Goal: Task Accomplishment & Management: Use online tool/utility

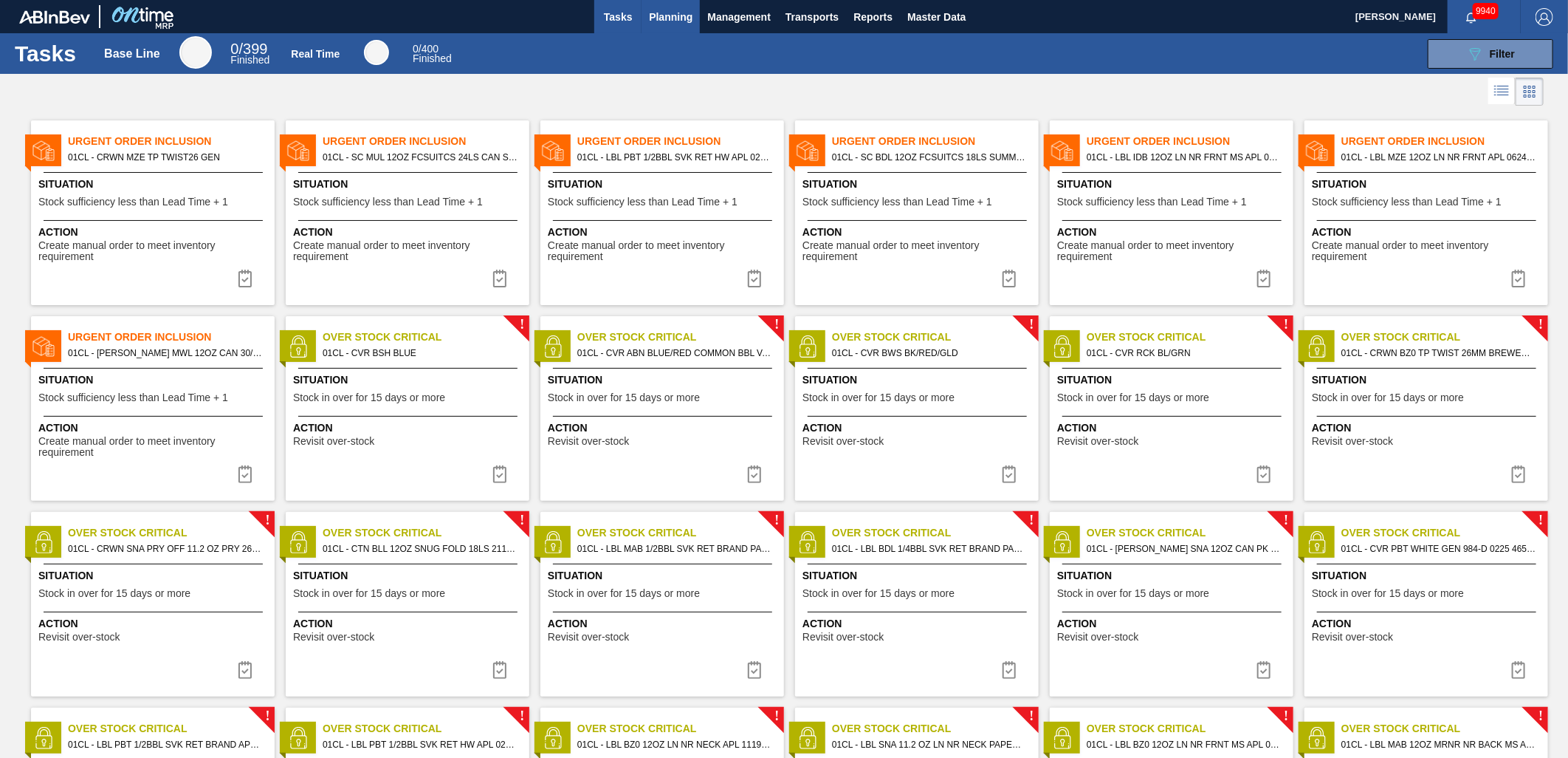
click at [683, 20] on span "Planning" at bounding box center [671, 16] width 44 height 18
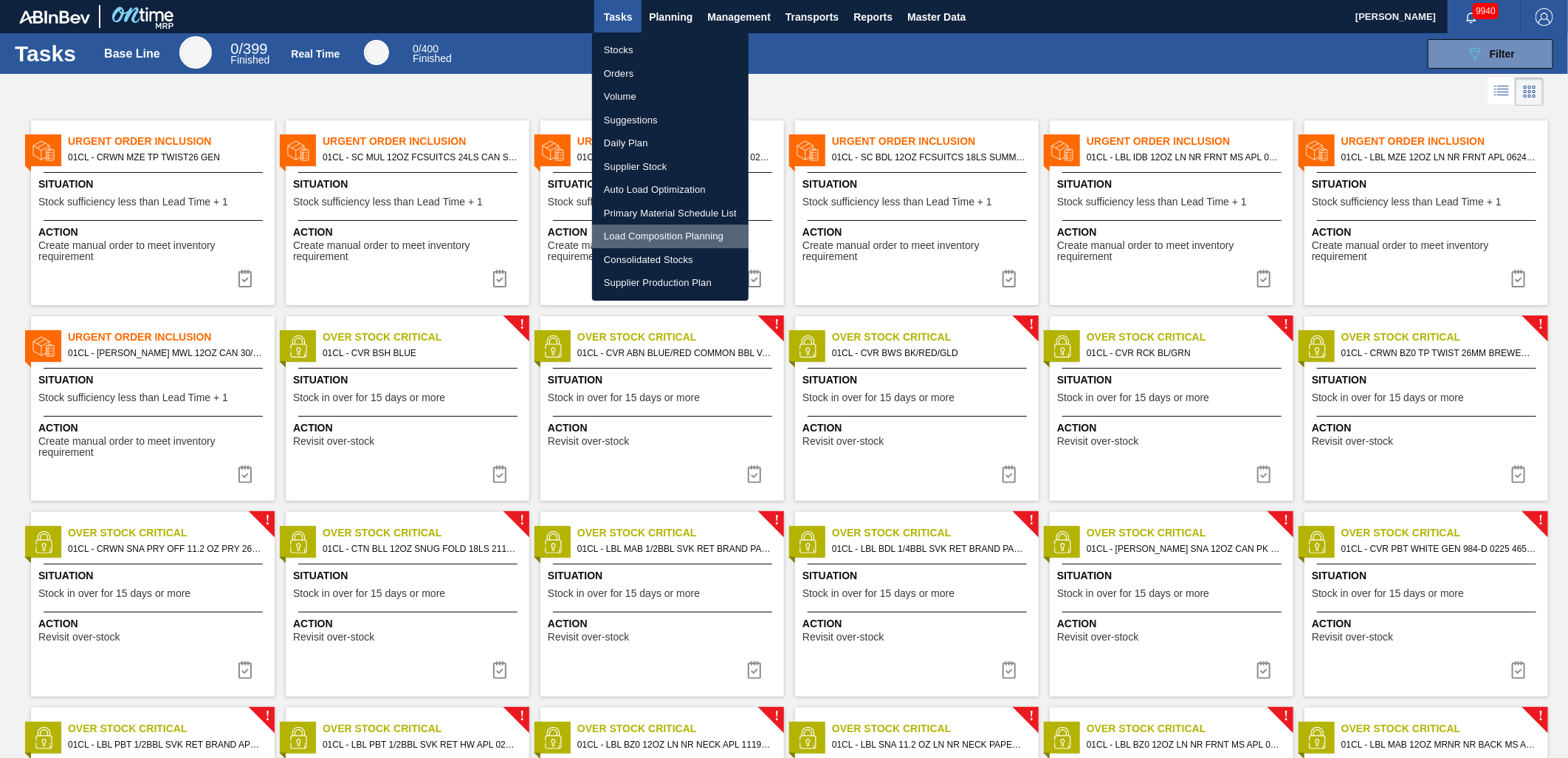
click at [659, 233] on li "Load Composition Planning" at bounding box center [671, 236] width 157 height 24
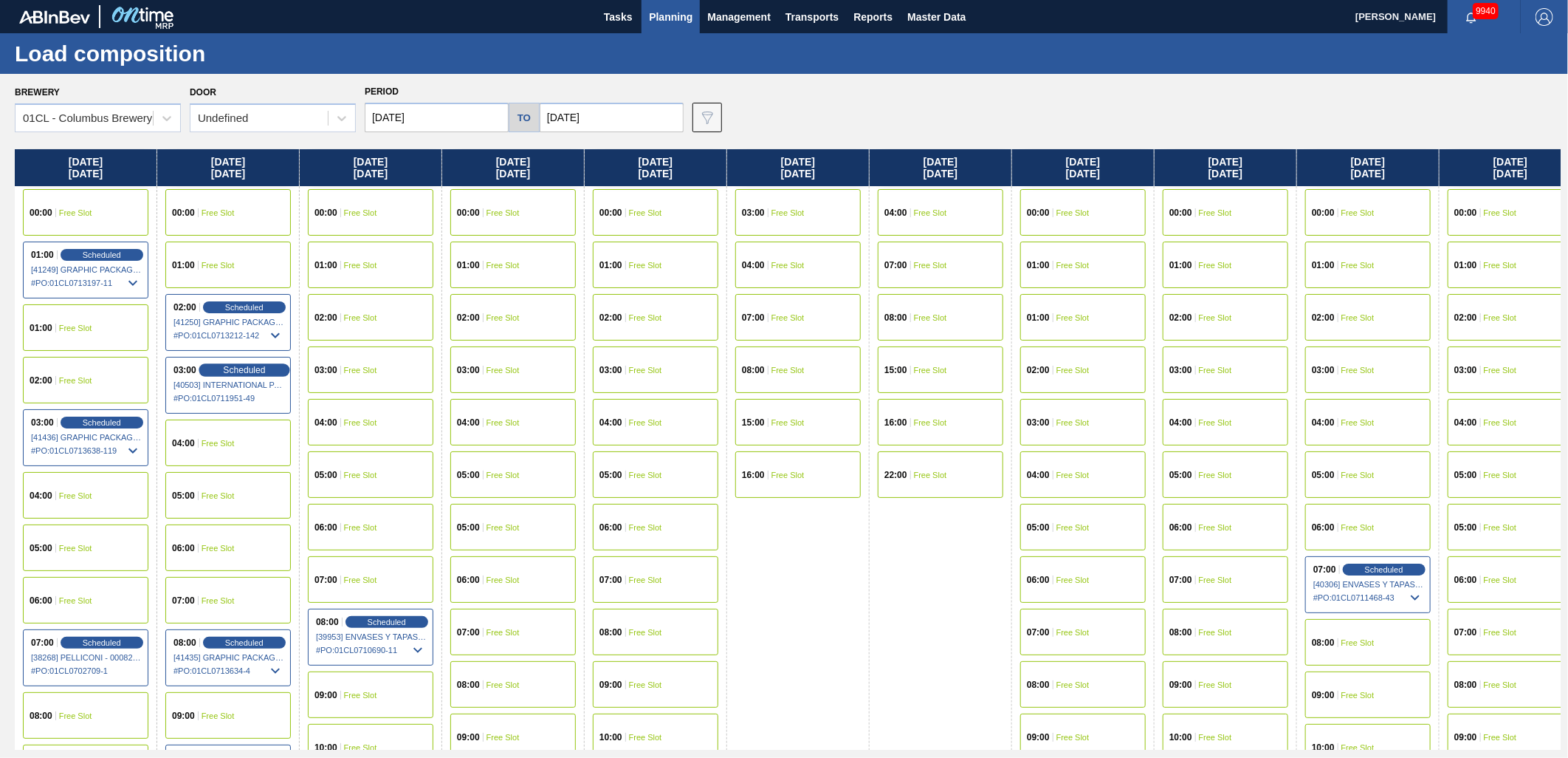
click at [224, 364] on div "Scheduled" at bounding box center [244, 370] width 91 height 13
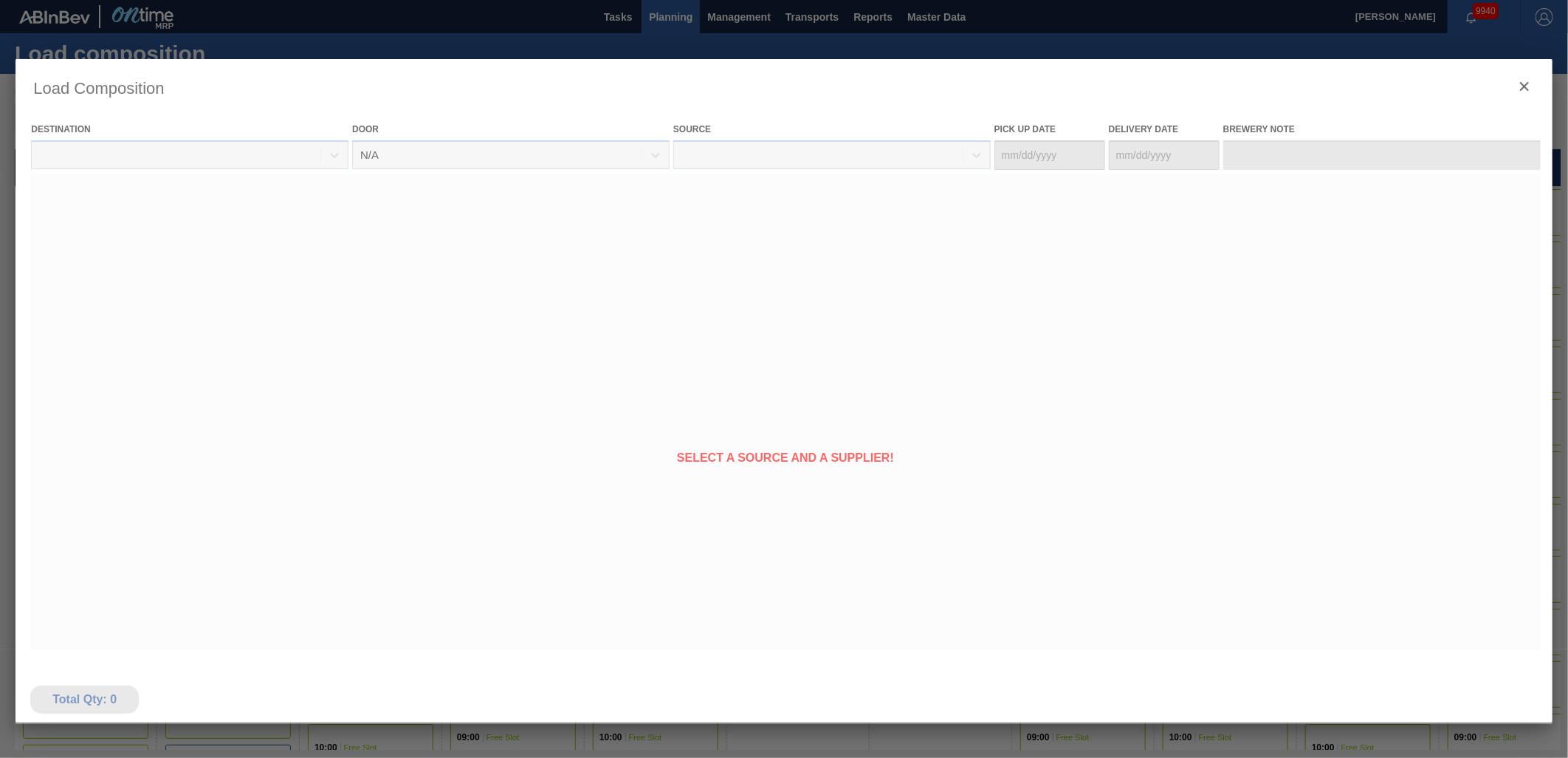
type Date "[DATE]"
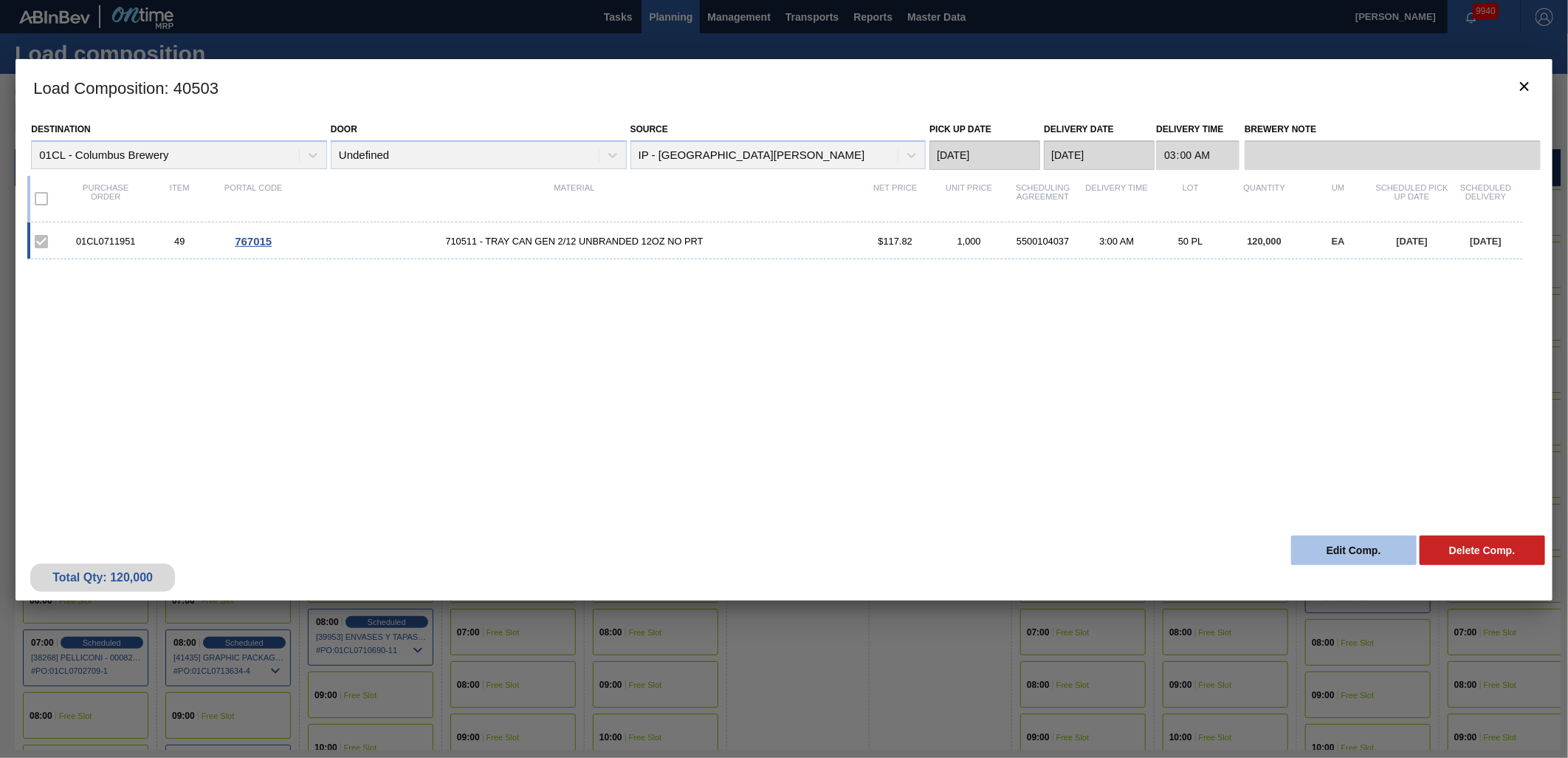
click at [1367, 557] on button "Edit Comp." at bounding box center [1354, 550] width 125 height 30
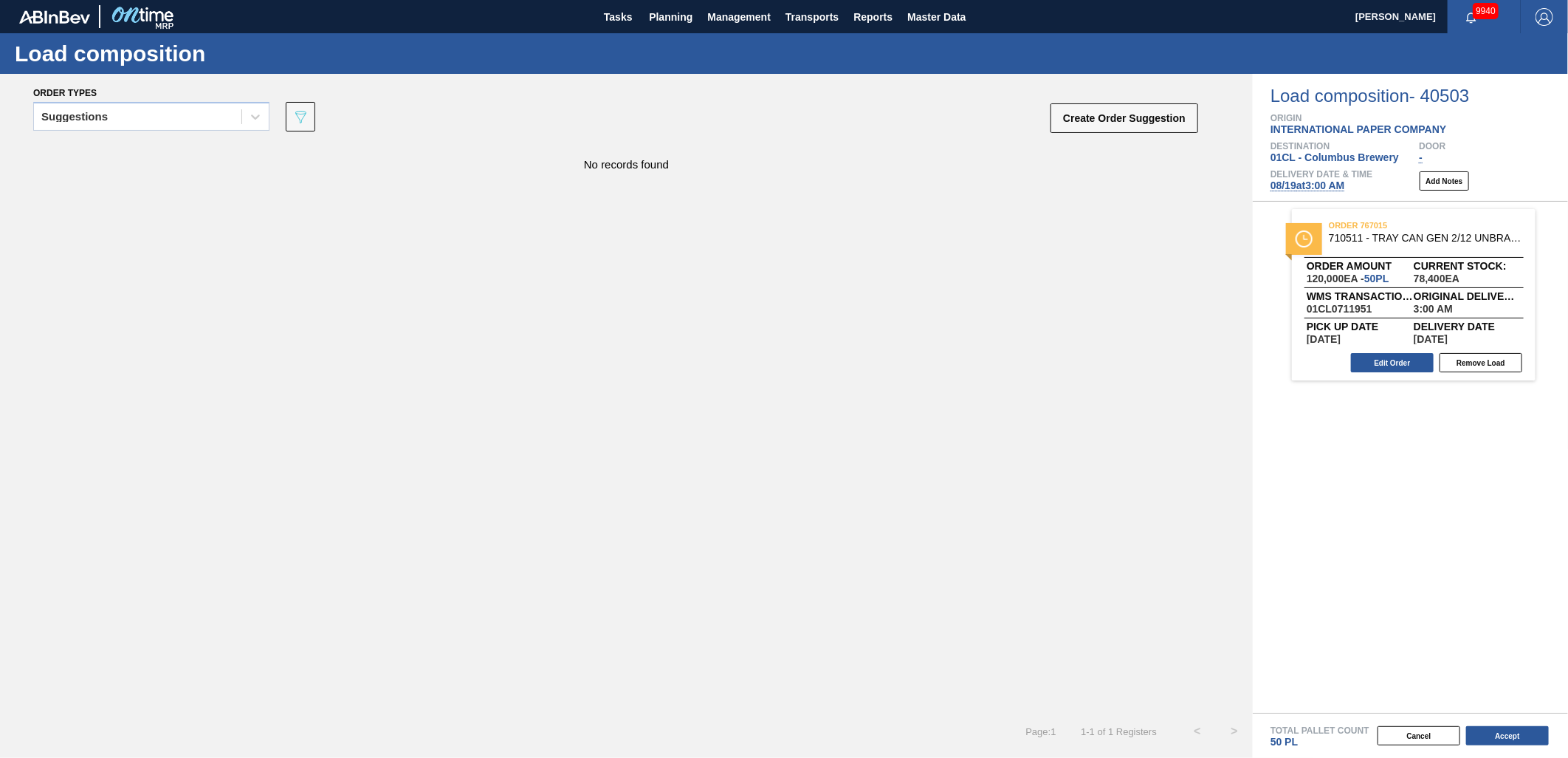
click at [1315, 186] on span "08/19 at 3:00 AM" at bounding box center [1308, 185] width 74 height 12
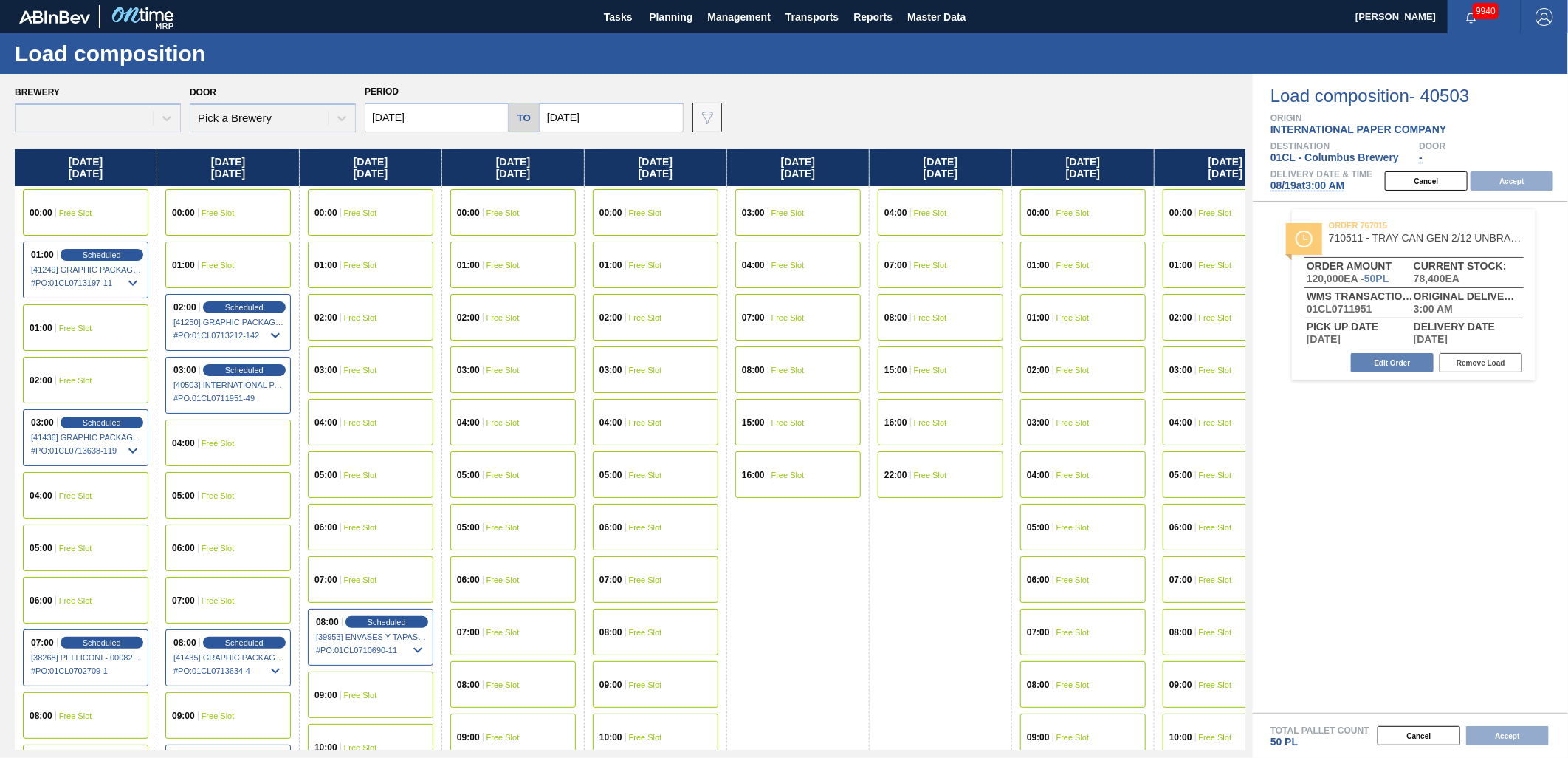
type input "[DATE]"
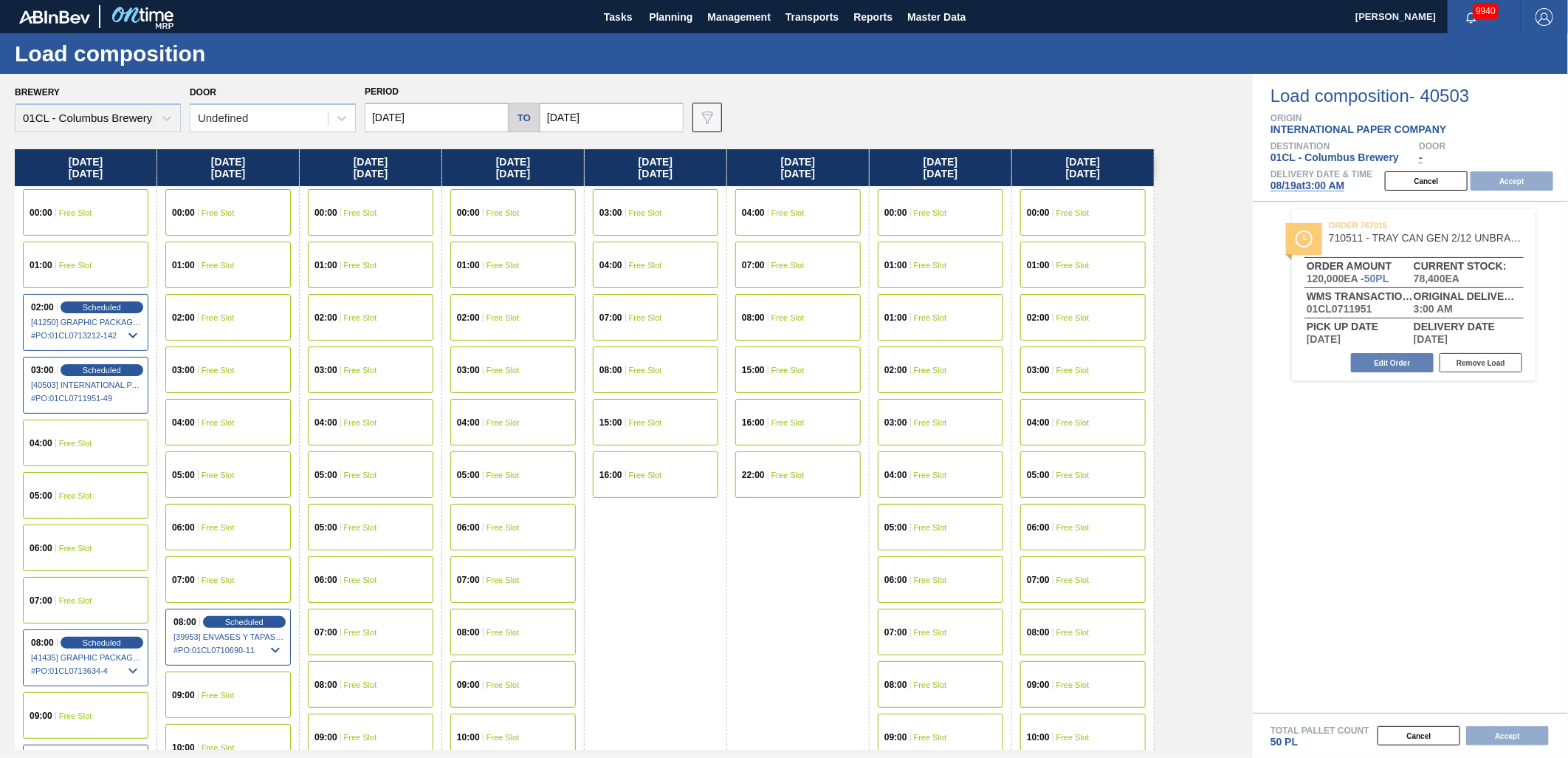
click at [476, 125] on input "[DATE]" at bounding box center [437, 118] width 144 height 30
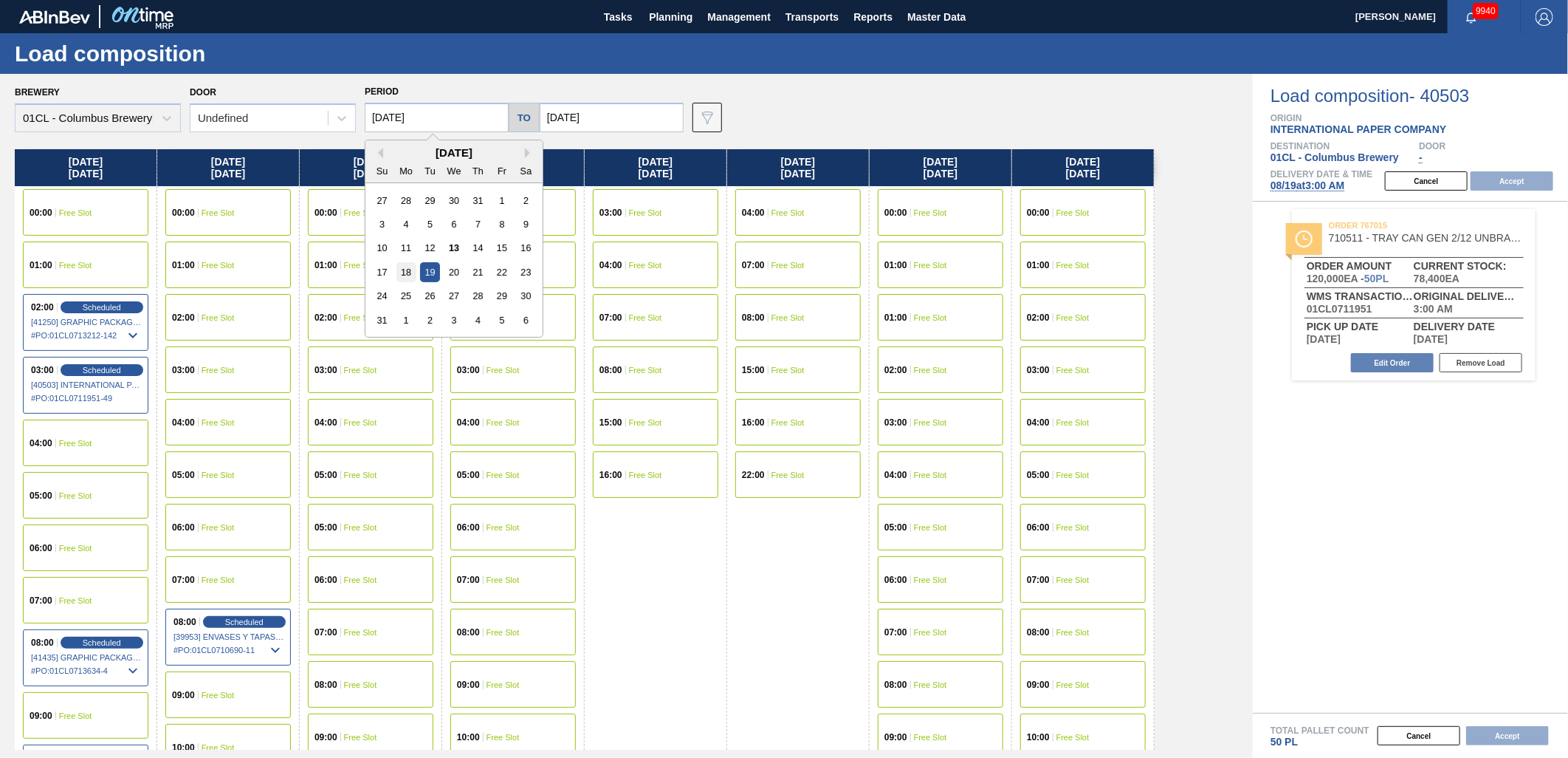
click at [411, 275] on div "18" at bounding box center [406, 272] width 20 height 20
type input "[DATE]"
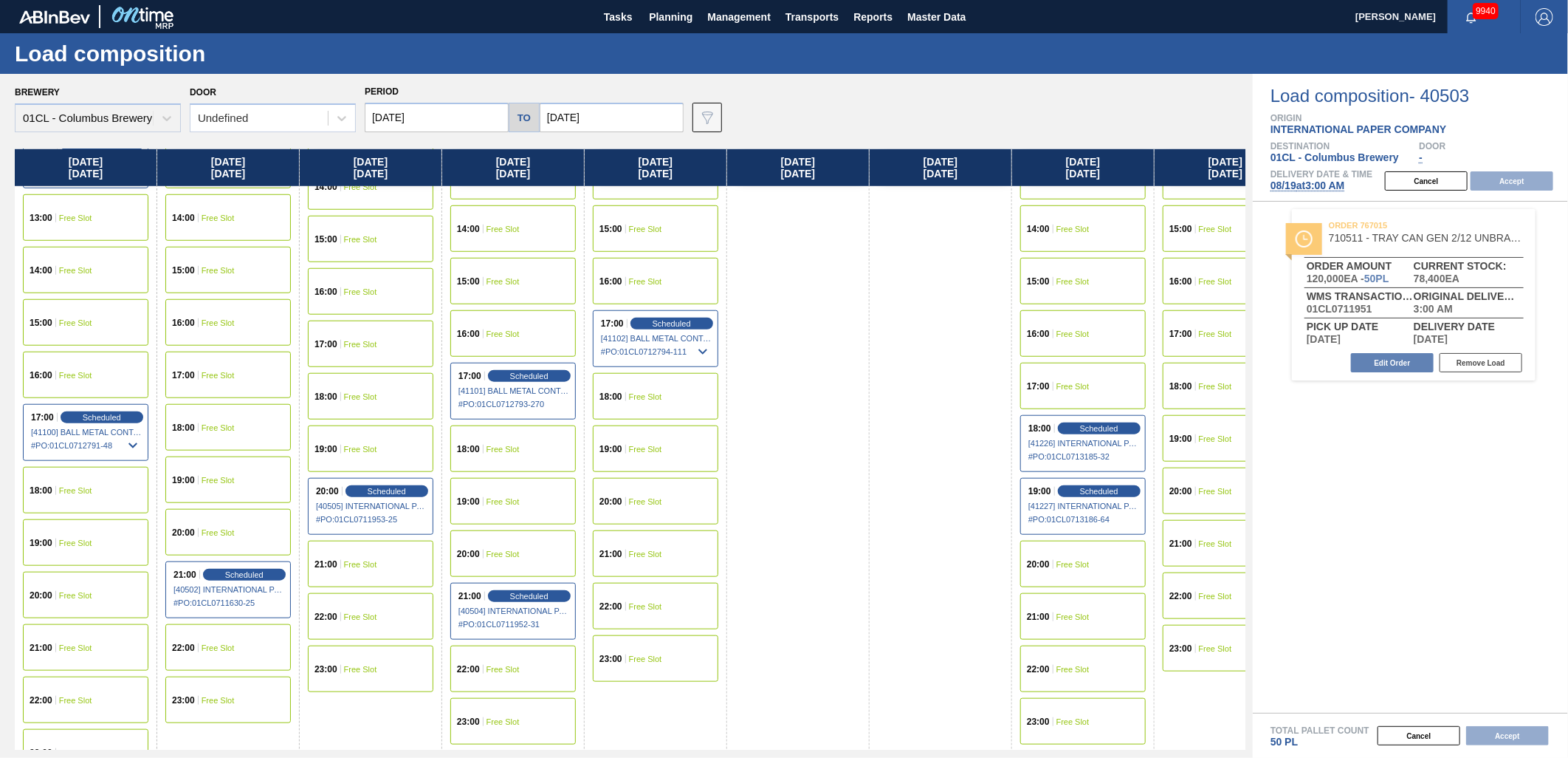
scroll to position [799, 0]
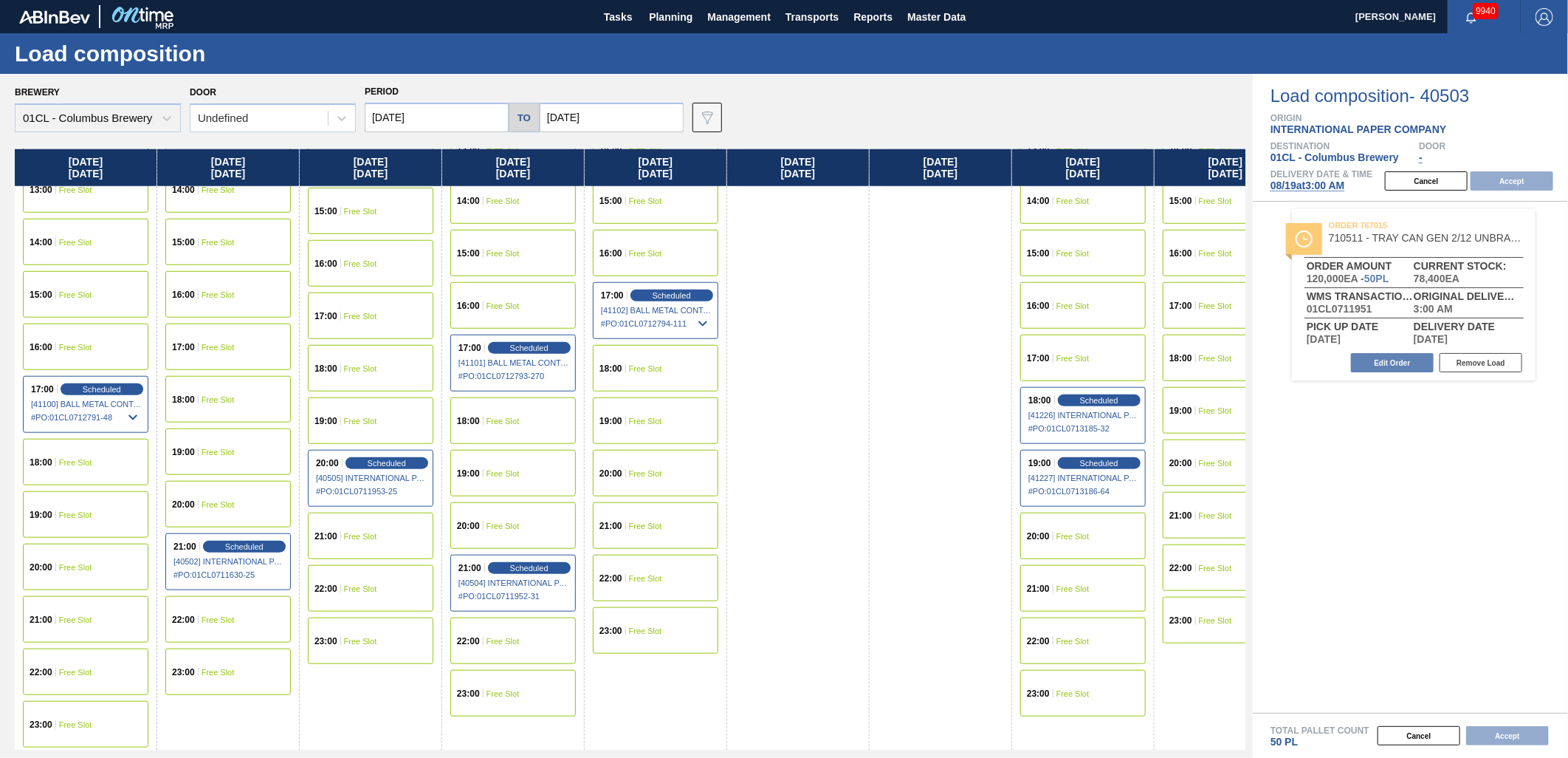
click at [97, 716] on div "23:00 Free Slot" at bounding box center [85, 724] width 125 height 46
click at [1499, 180] on button "Accept" at bounding box center [1512, 181] width 83 height 20
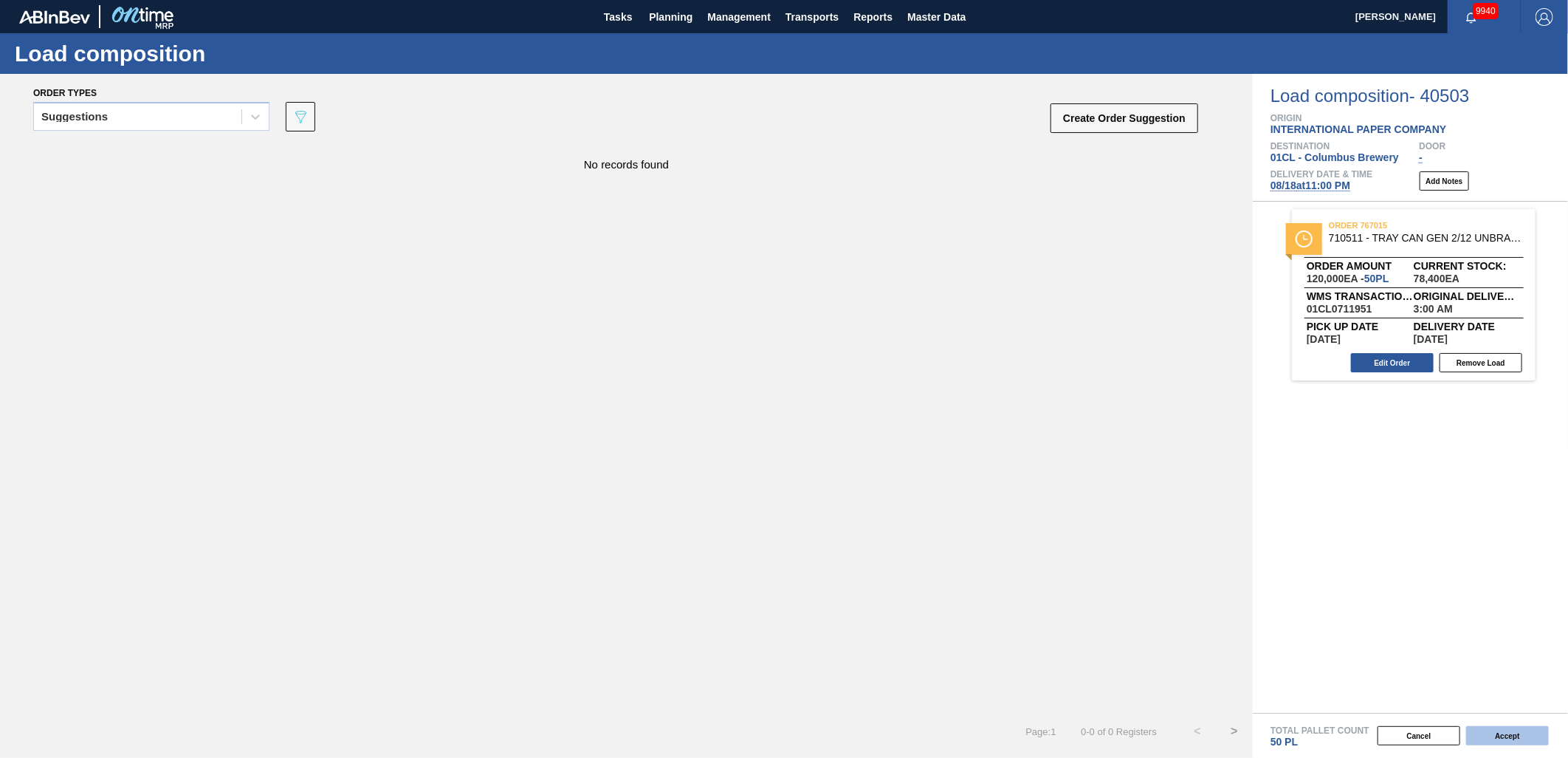
click at [1499, 734] on button "Accept" at bounding box center [1508, 735] width 83 height 20
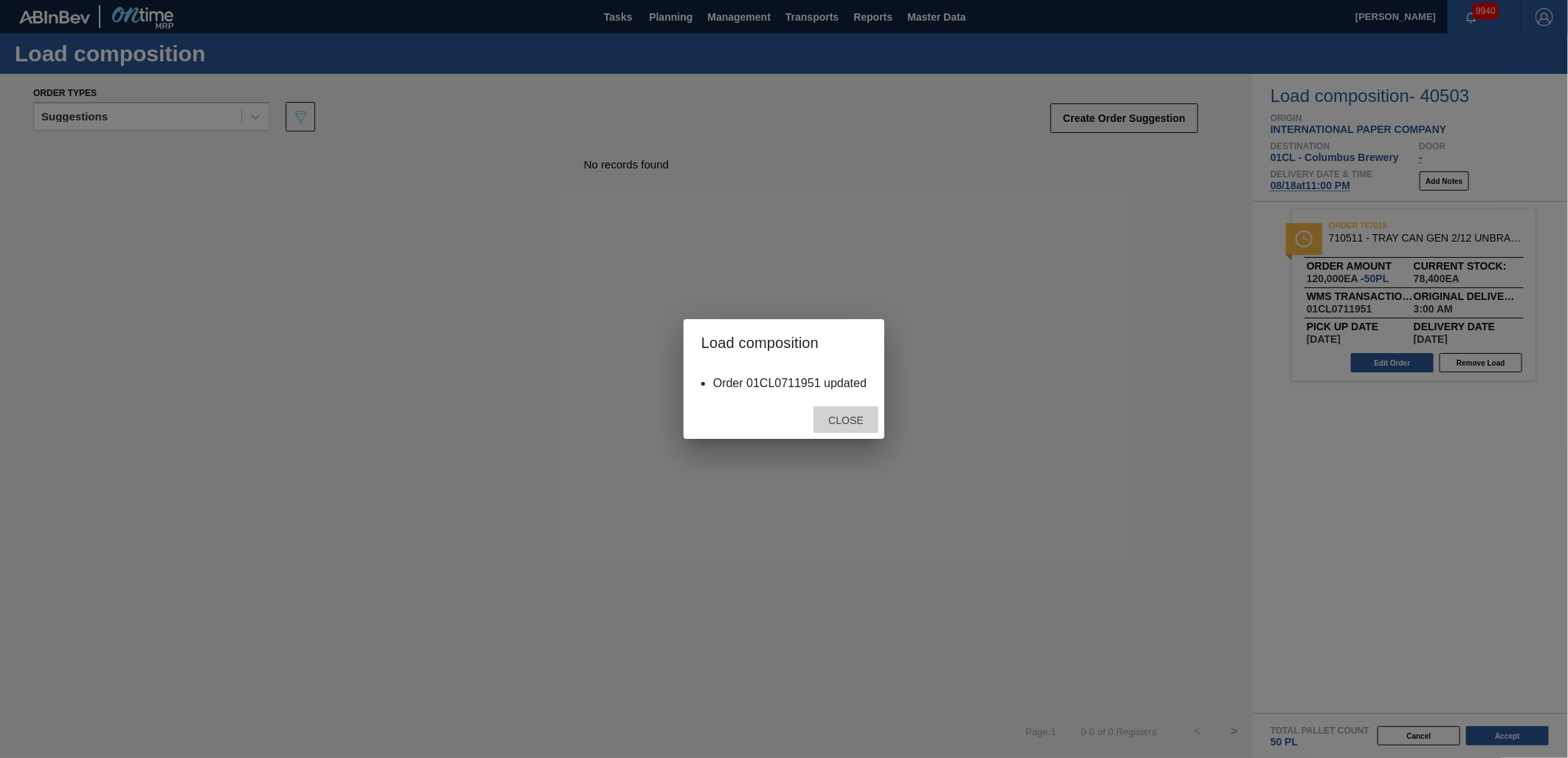
click at [845, 424] on span "Close" at bounding box center [846, 420] width 58 height 12
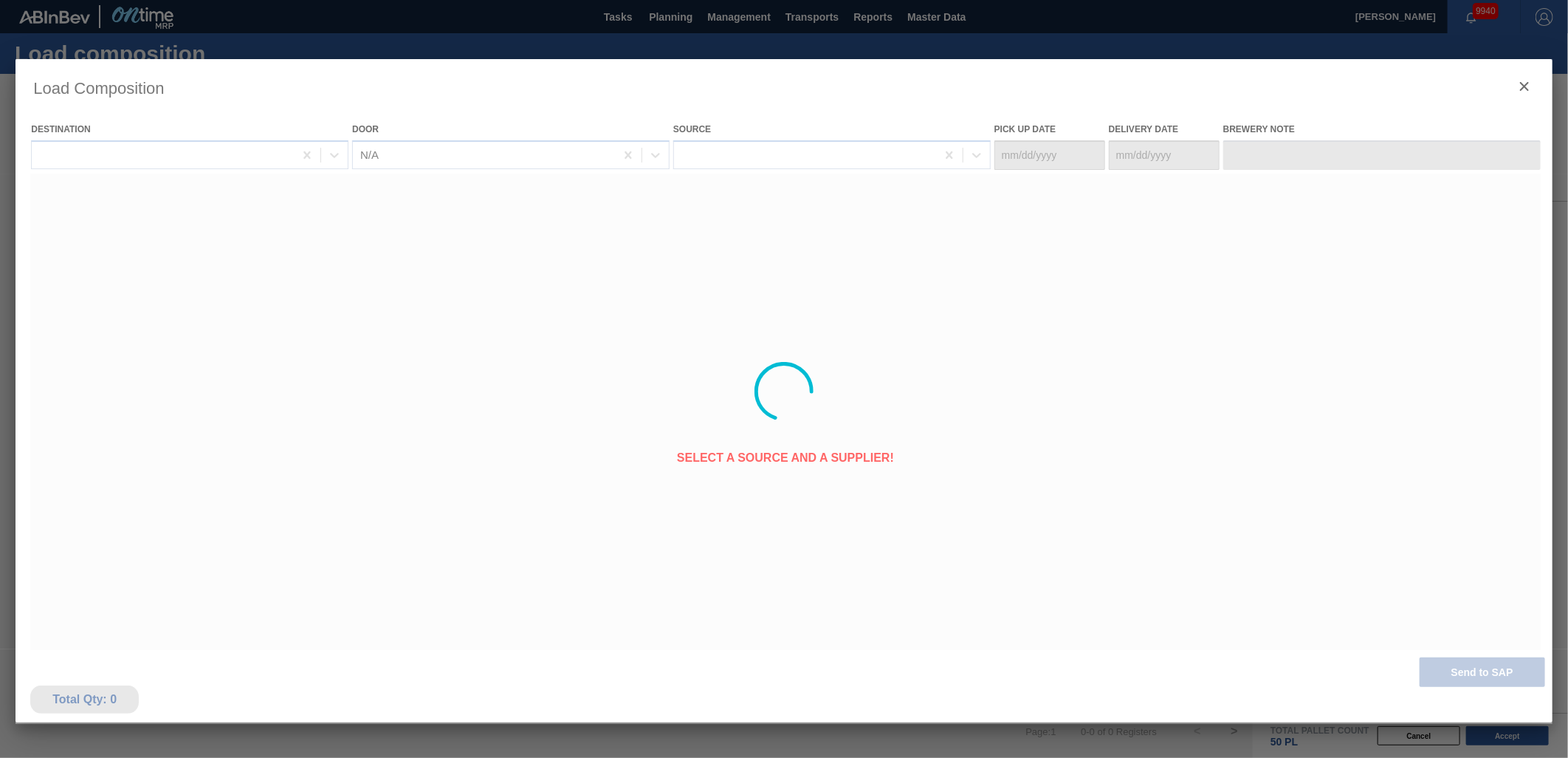
type Date "[DATE]"
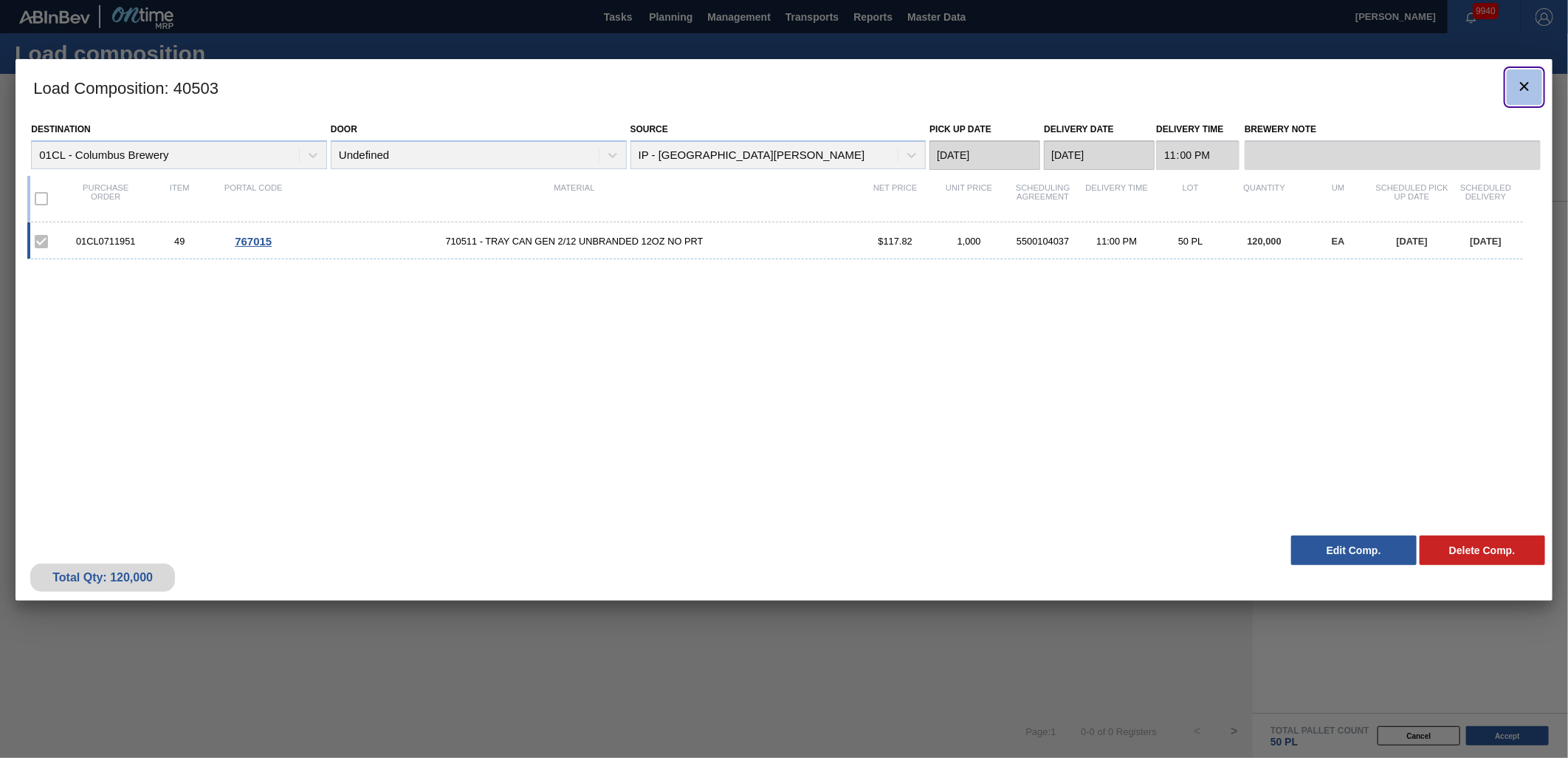
click at [1518, 82] on icon "botão de ícone" at bounding box center [1525, 86] width 18 height 18
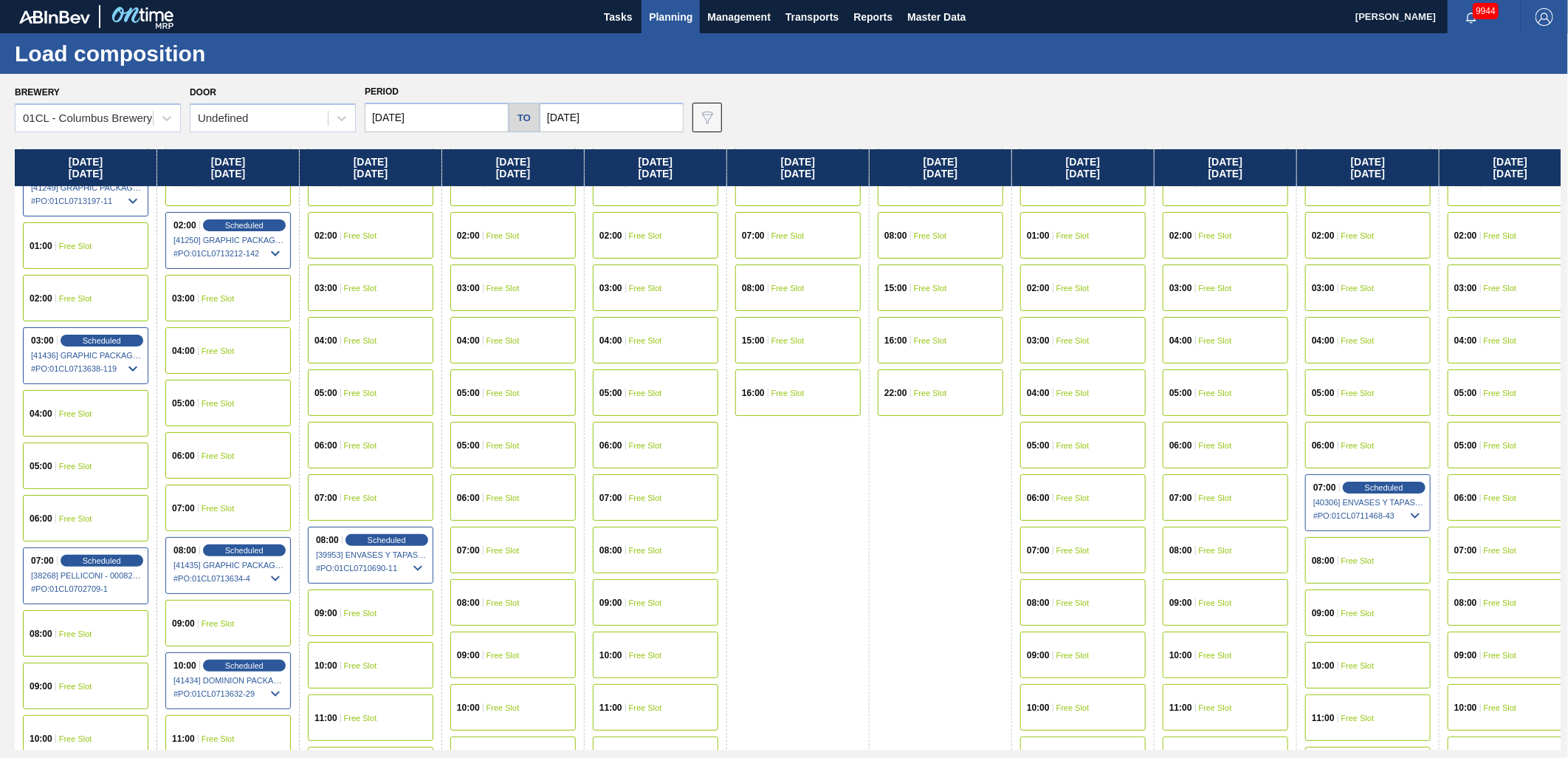
scroll to position [164, 0]
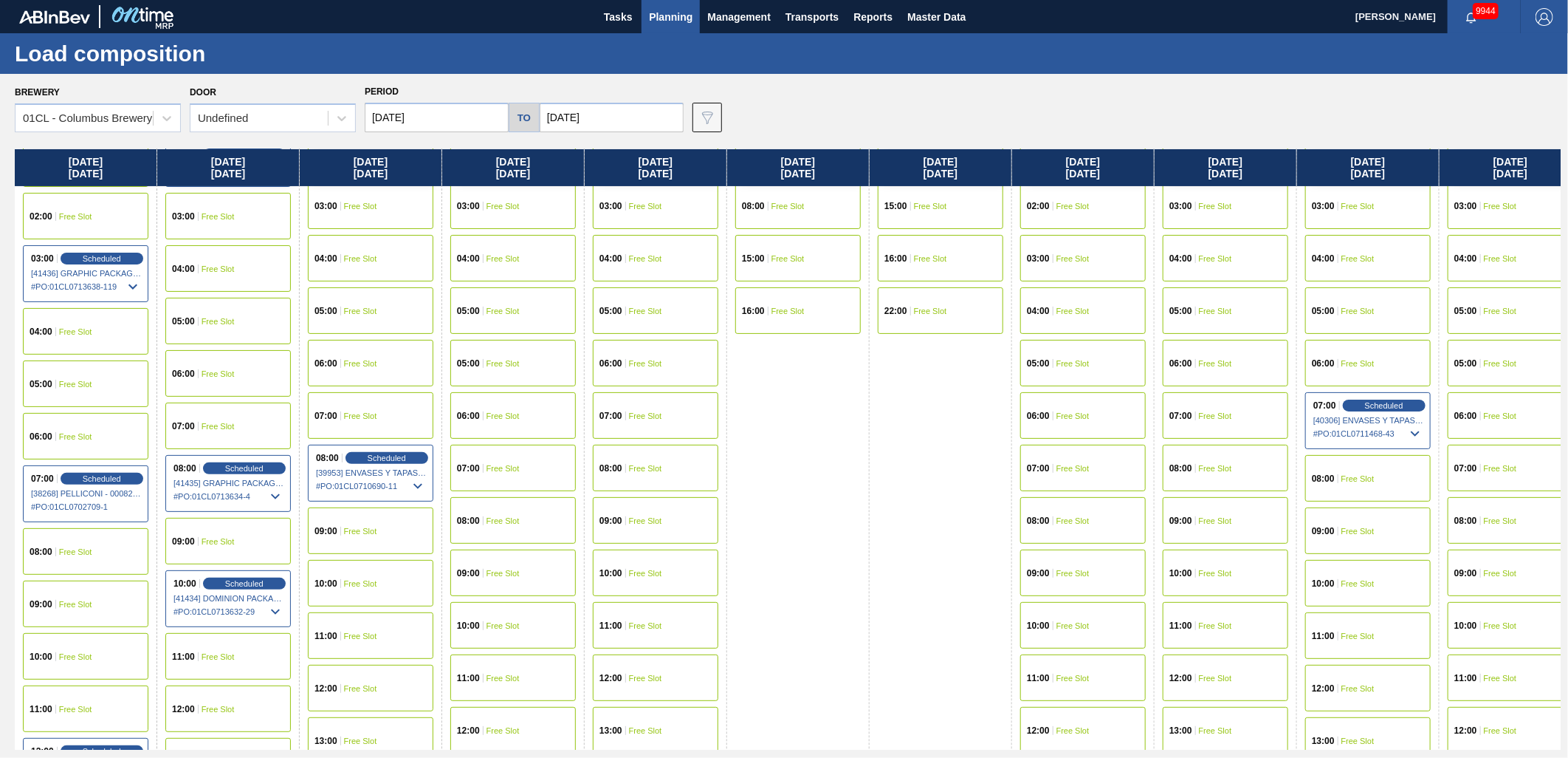
click at [363, 535] on div "09:00 Free Slot" at bounding box center [371, 530] width 125 height 46
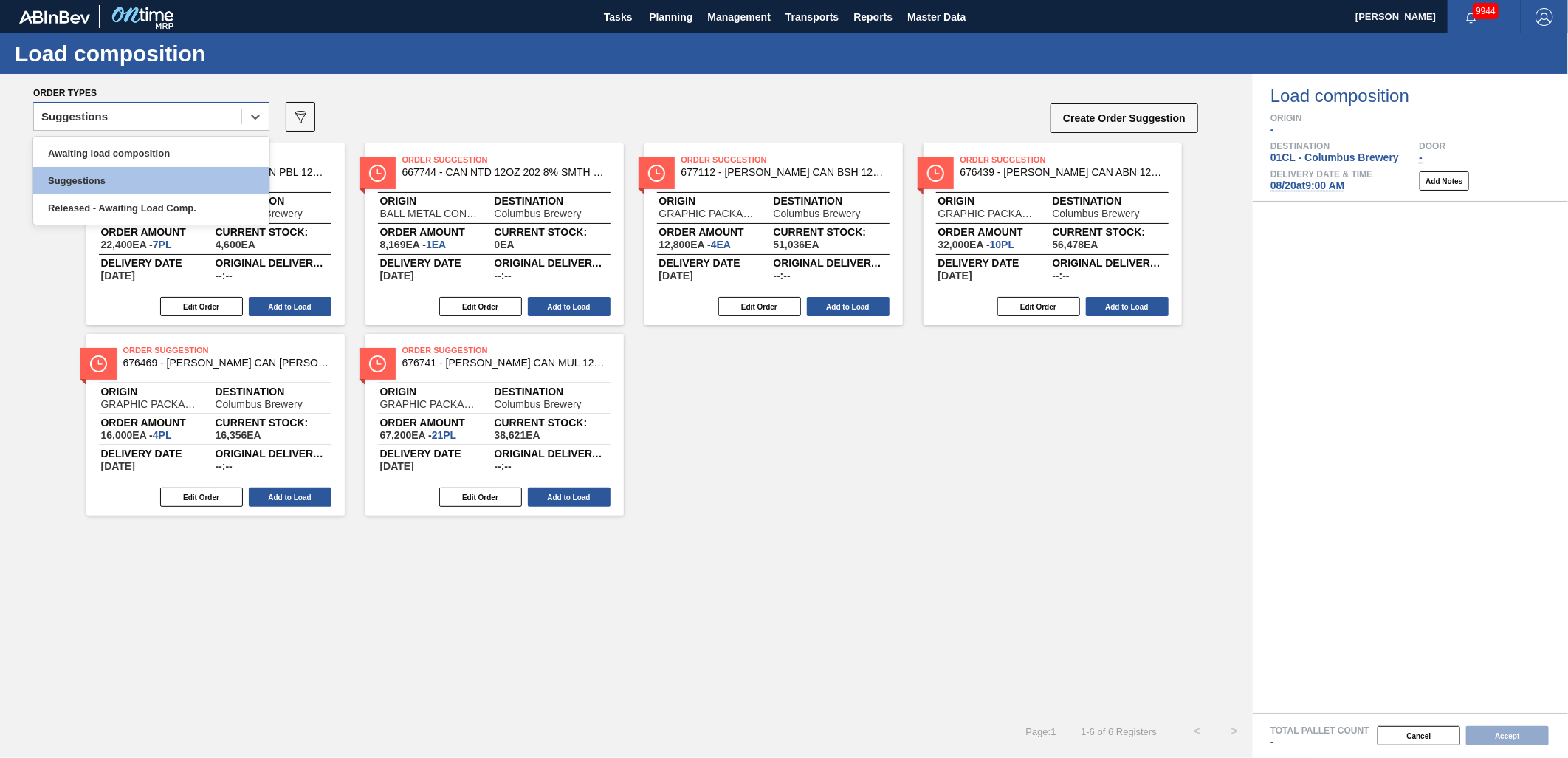
drag, startPoint x: 179, startPoint y: 109, endPoint x: 144, endPoint y: 129, distance: 40.3
click at [179, 111] on div "Suggestions" at bounding box center [137, 117] width 208 height 21
click at [1110, 115] on button "Create Order Suggestion" at bounding box center [1124, 118] width 147 height 30
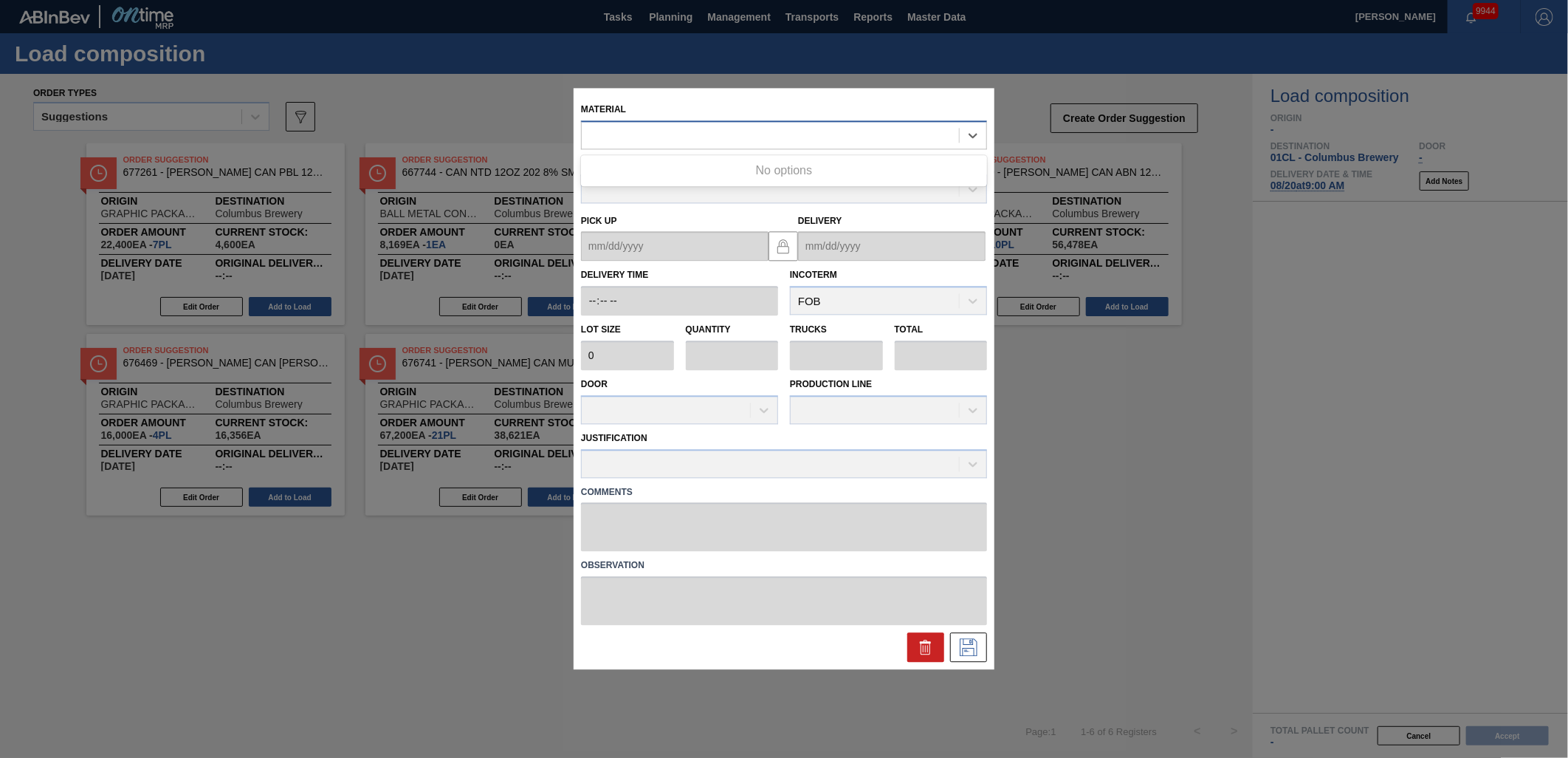
click at [632, 129] on div at bounding box center [771, 135] width 378 height 21
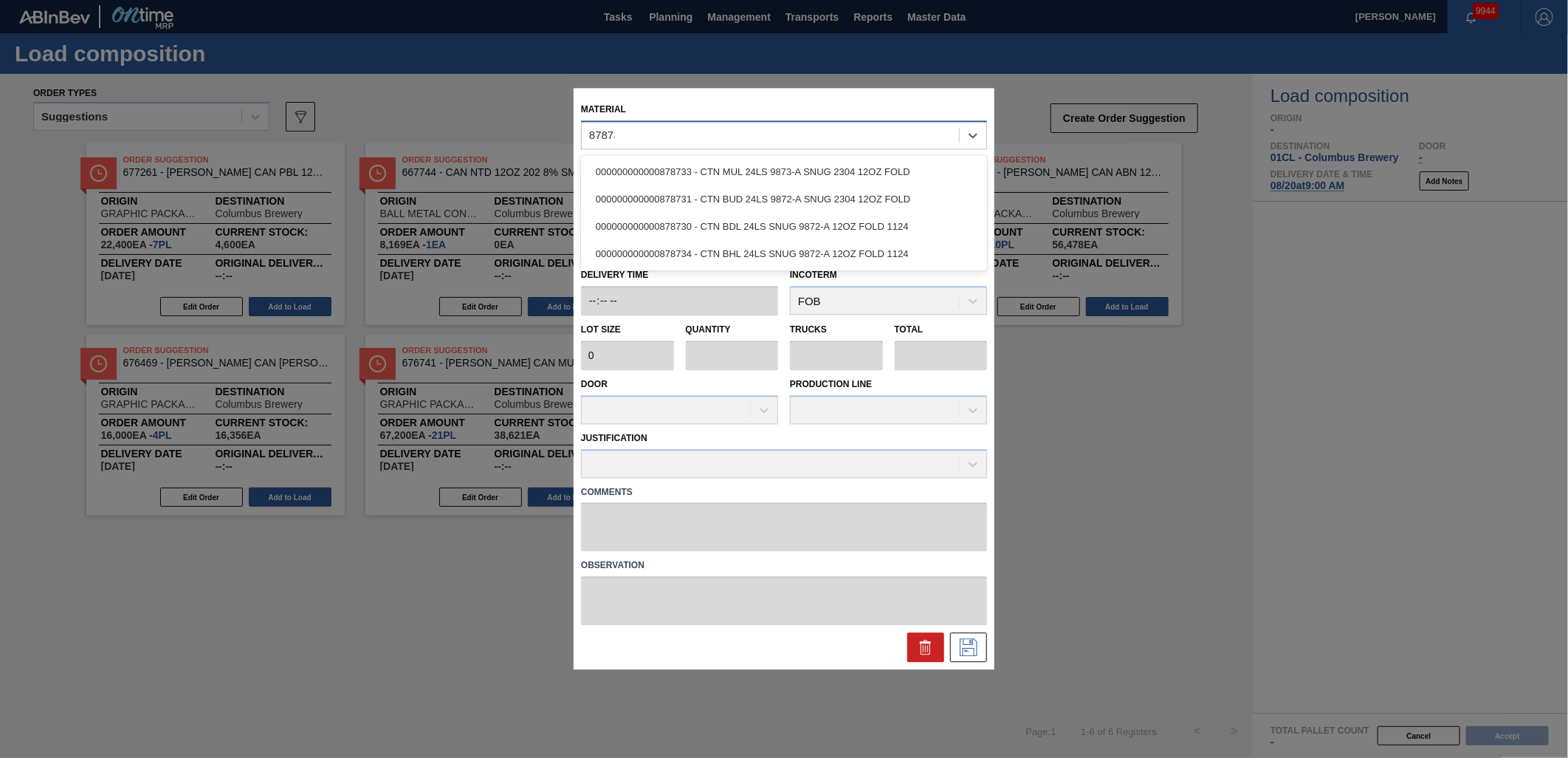
type input "878733"
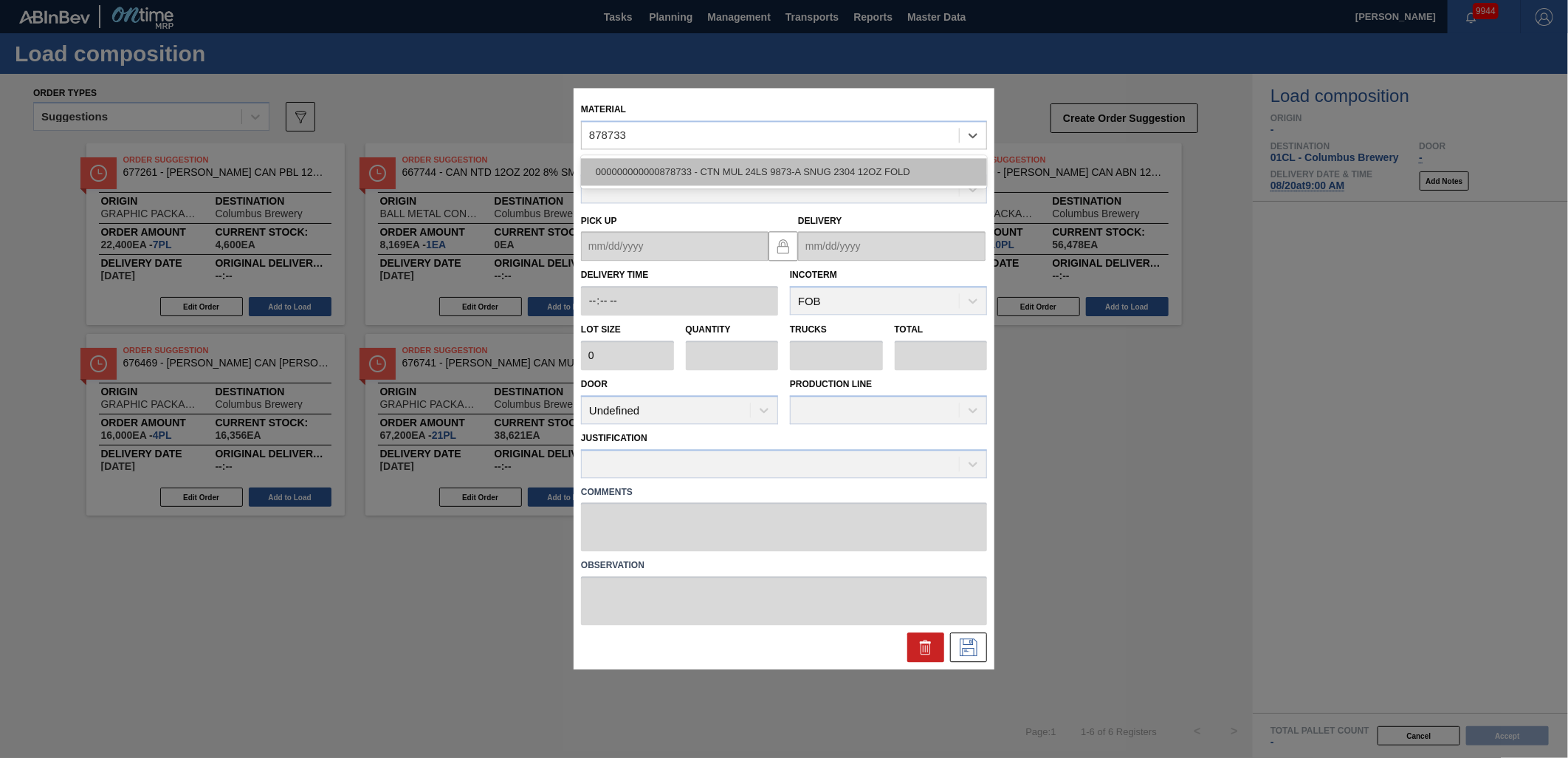
click at [696, 172] on div "000000000000878733 - CTN MUL 24LS 9873-A SNUG 2304 12OZ FOLD" at bounding box center [784, 172] width 406 height 27
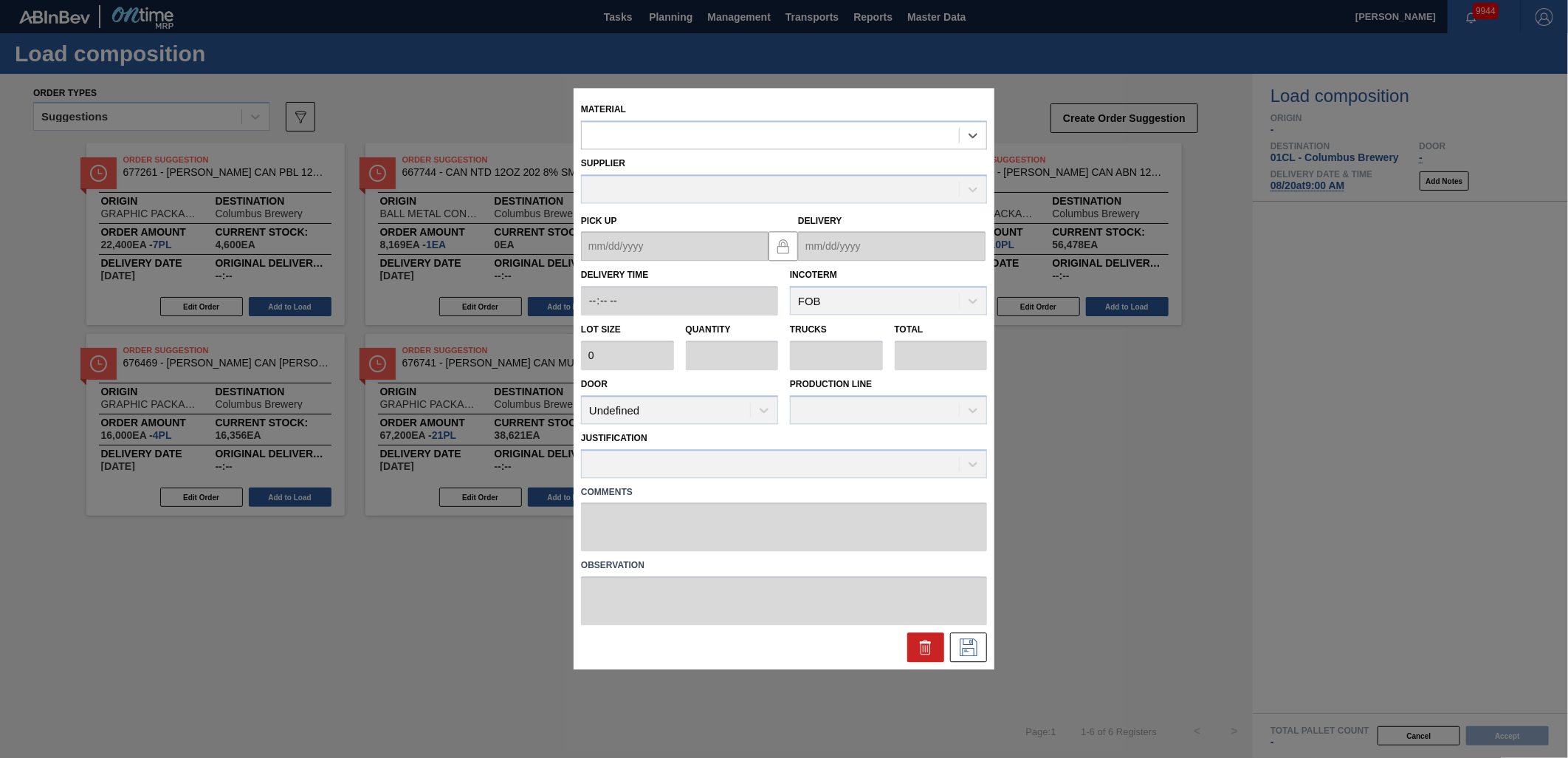
type input "2,400"
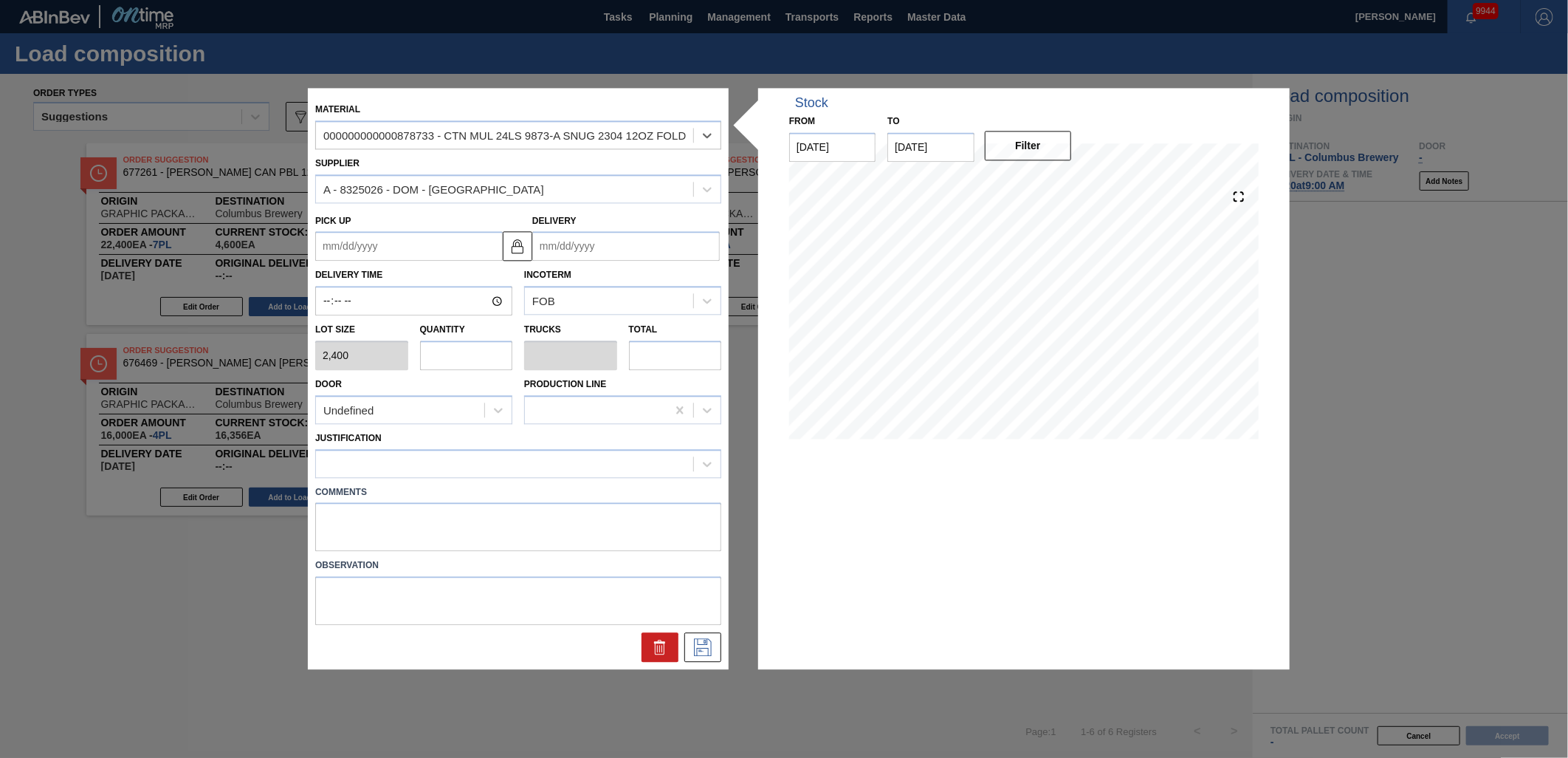
click at [630, 252] on input "Delivery" at bounding box center [625, 247] width 187 height 30
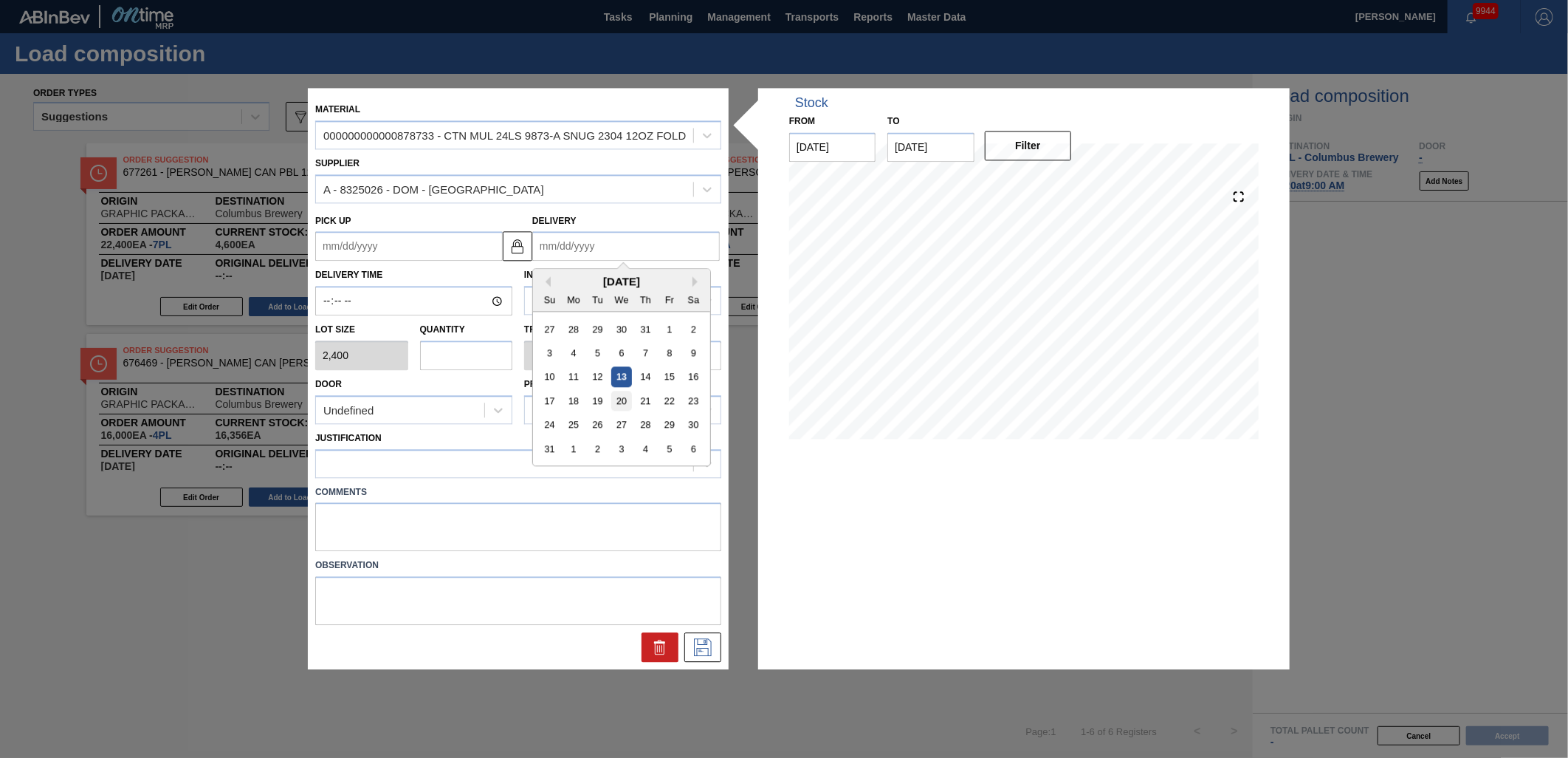
click at [625, 400] on div "20" at bounding box center [621, 401] width 20 height 20
type up "[DATE]"
type input "[DATE]"
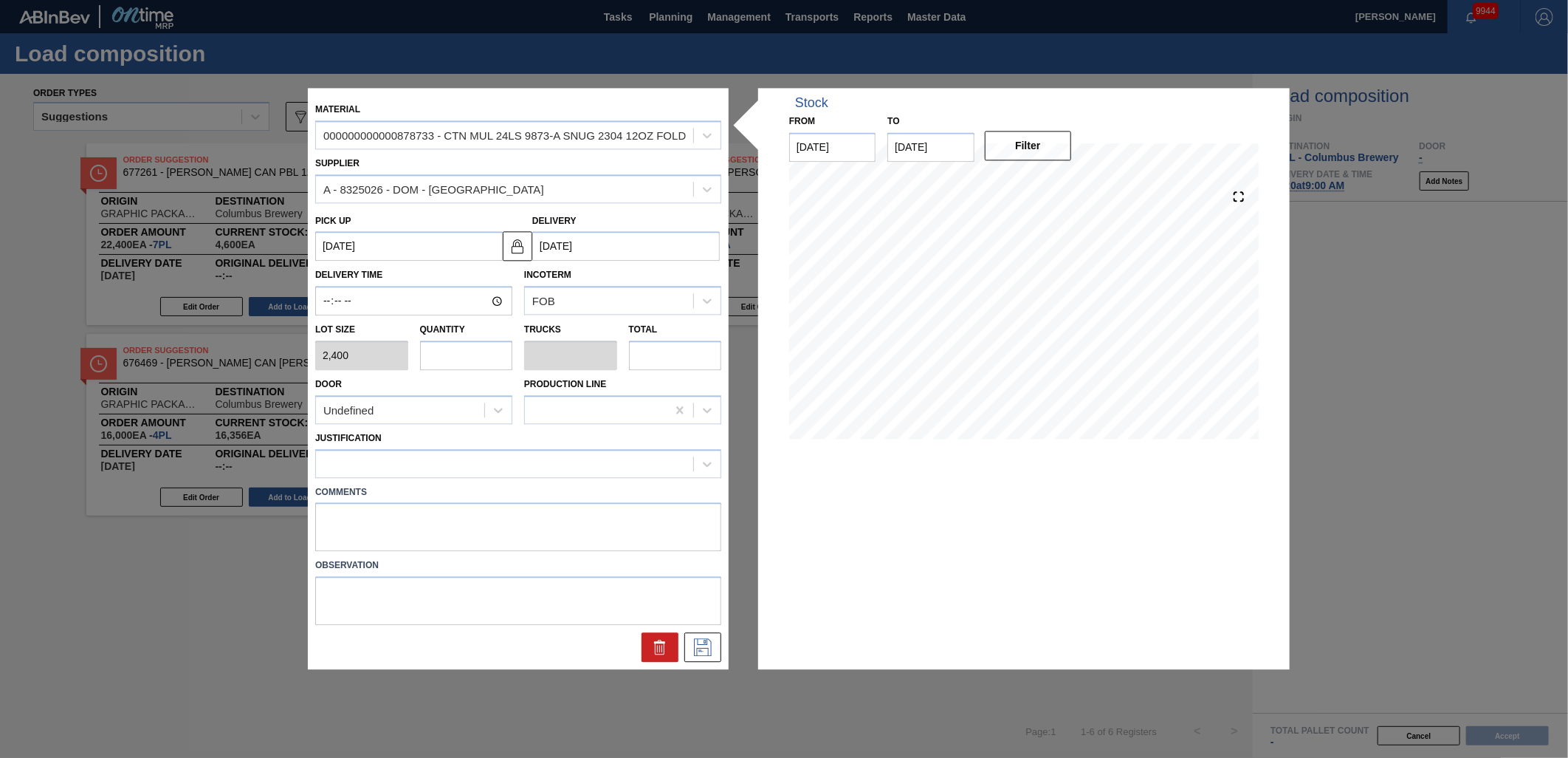
click at [482, 356] on input "text" at bounding box center [466, 355] width 93 height 30
type input "2"
type input "0.077"
type input "4,800"
type input "2"
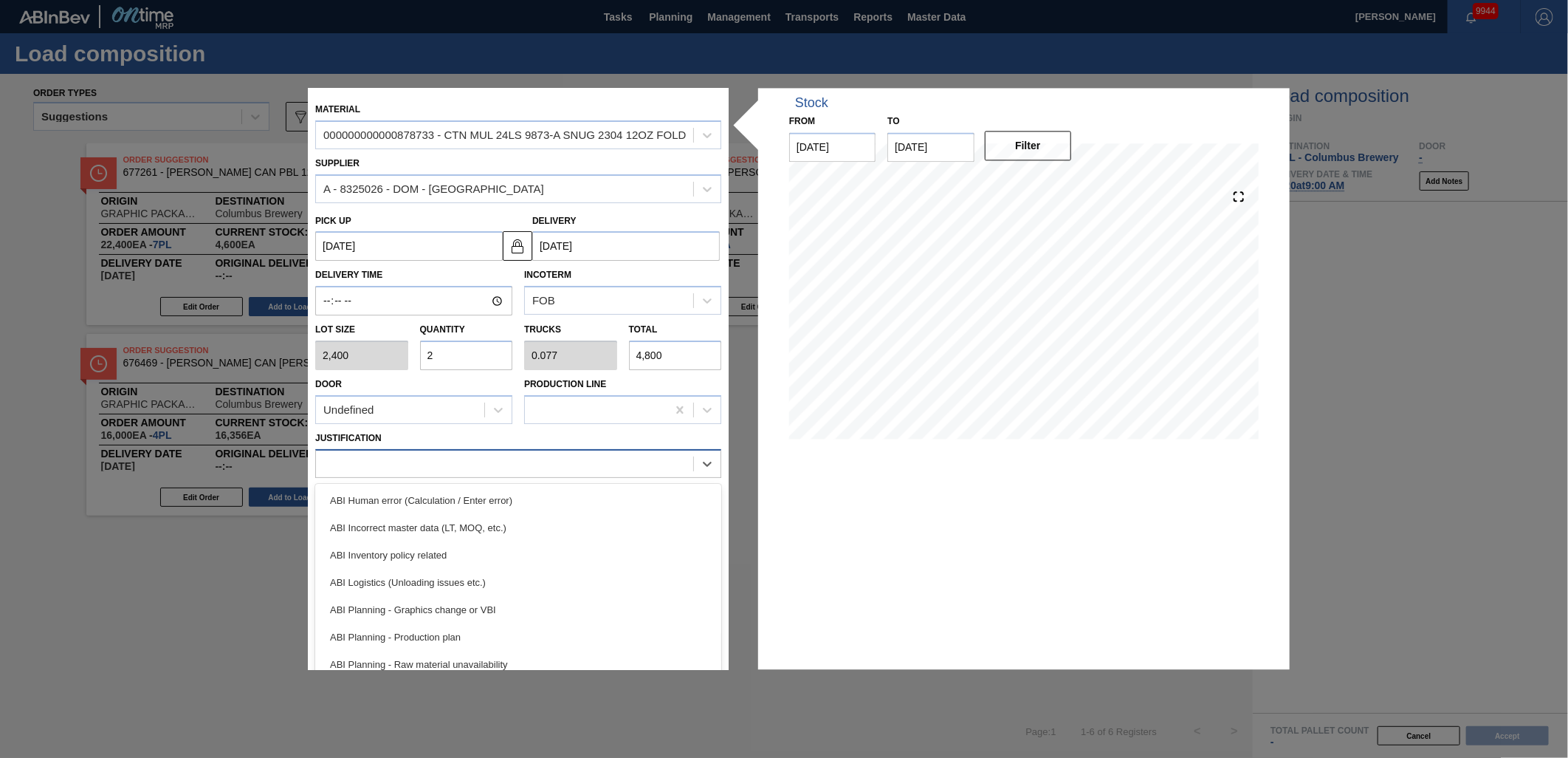
click at [540, 467] on div at bounding box center [505, 463] width 378 height 21
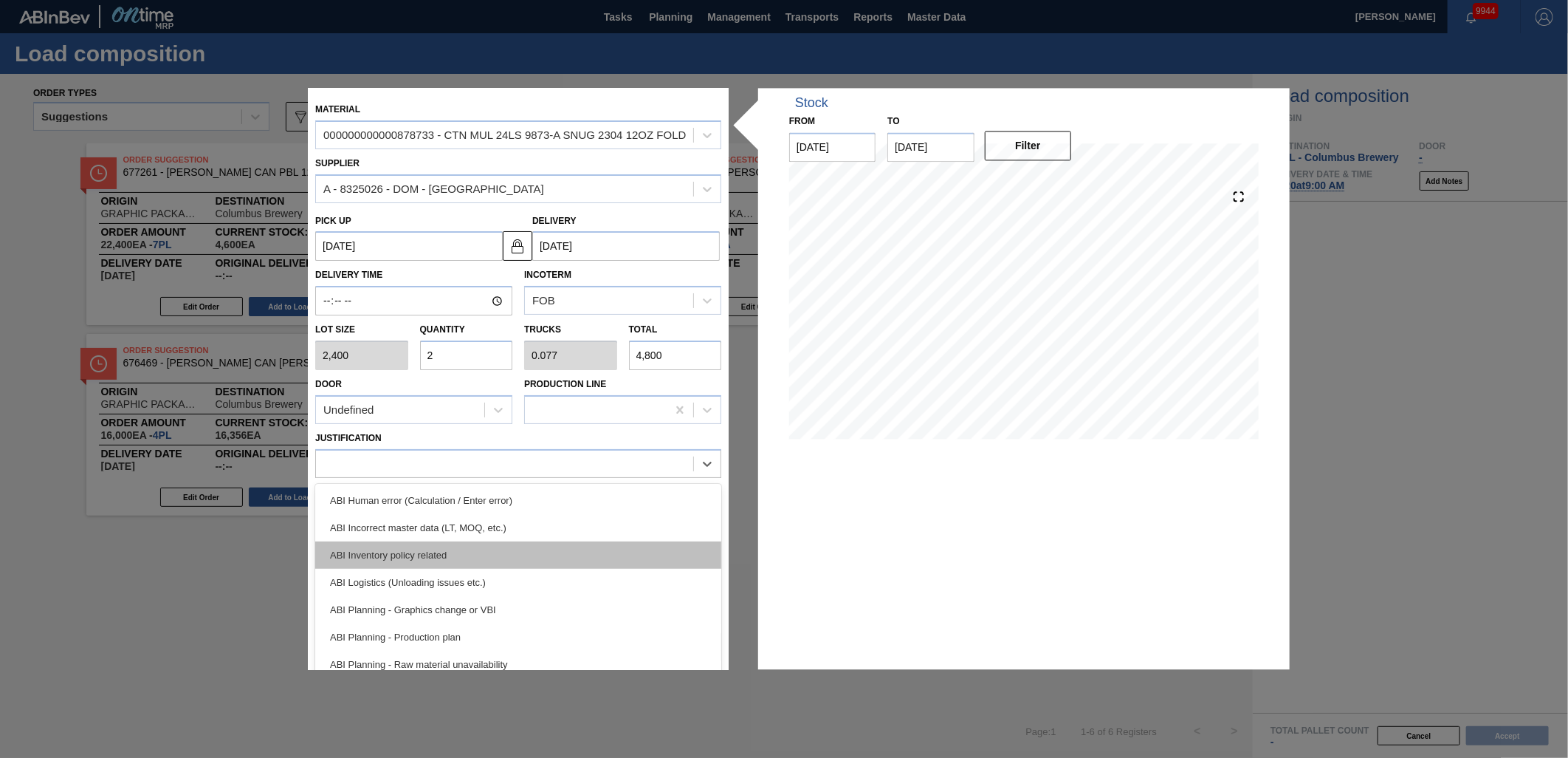
click at [533, 555] on div "ABI Inventory policy related" at bounding box center [518, 555] width 406 height 27
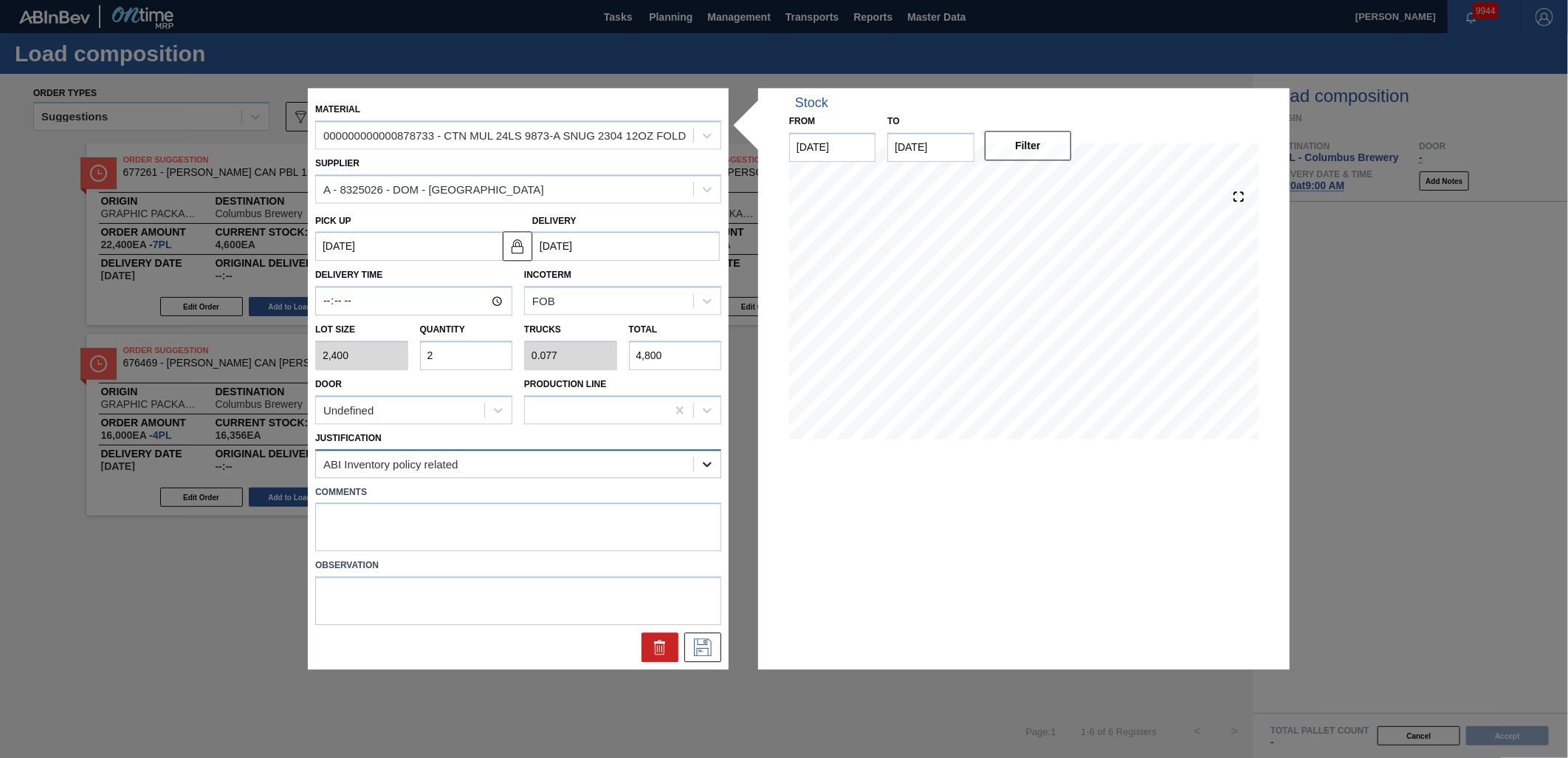
click at [705, 470] on div at bounding box center [708, 464] width 27 height 27
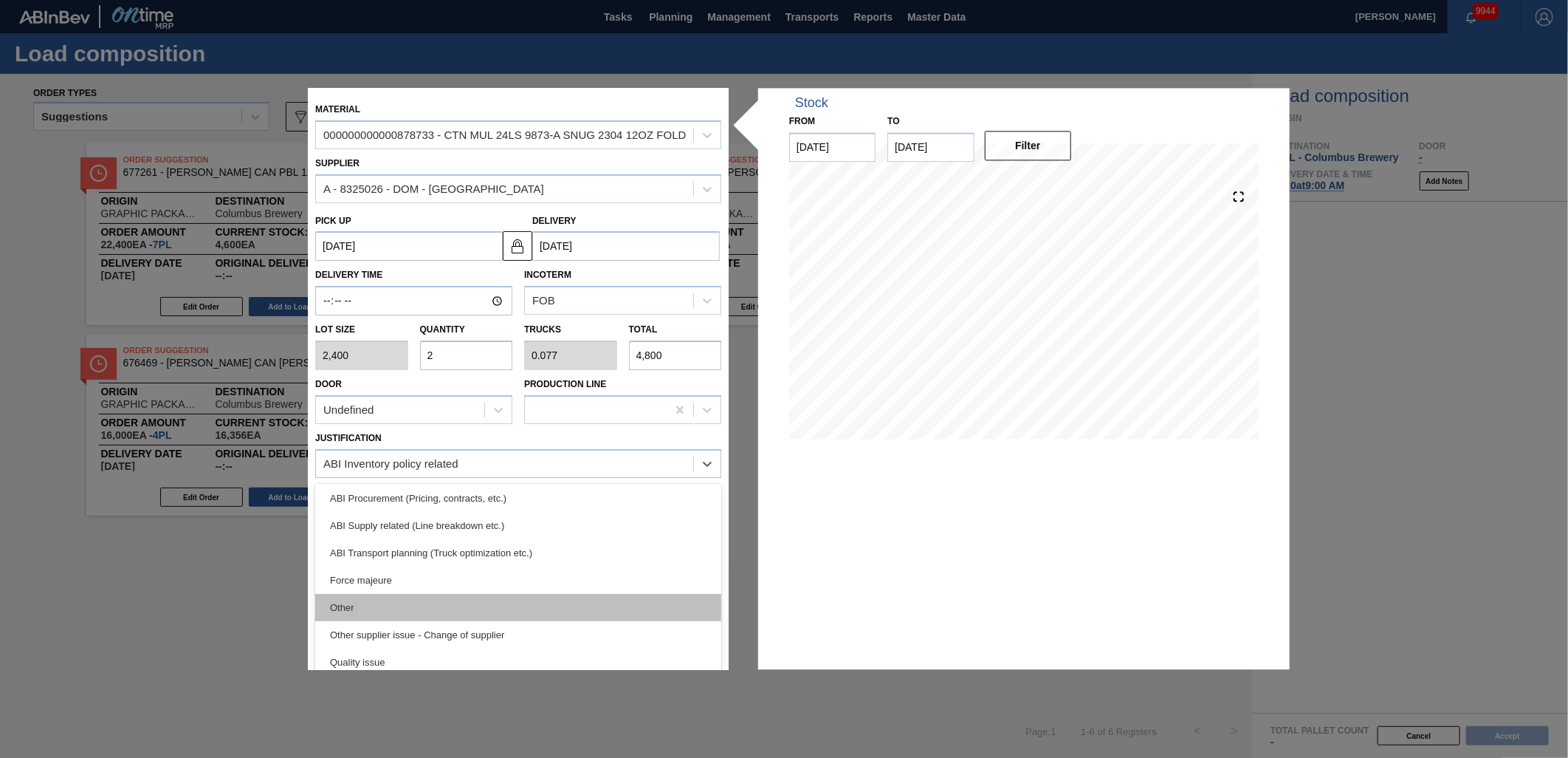
scroll to position [246, 0]
click at [513, 618] on div "Quality issue" at bounding box center [518, 609] width 406 height 27
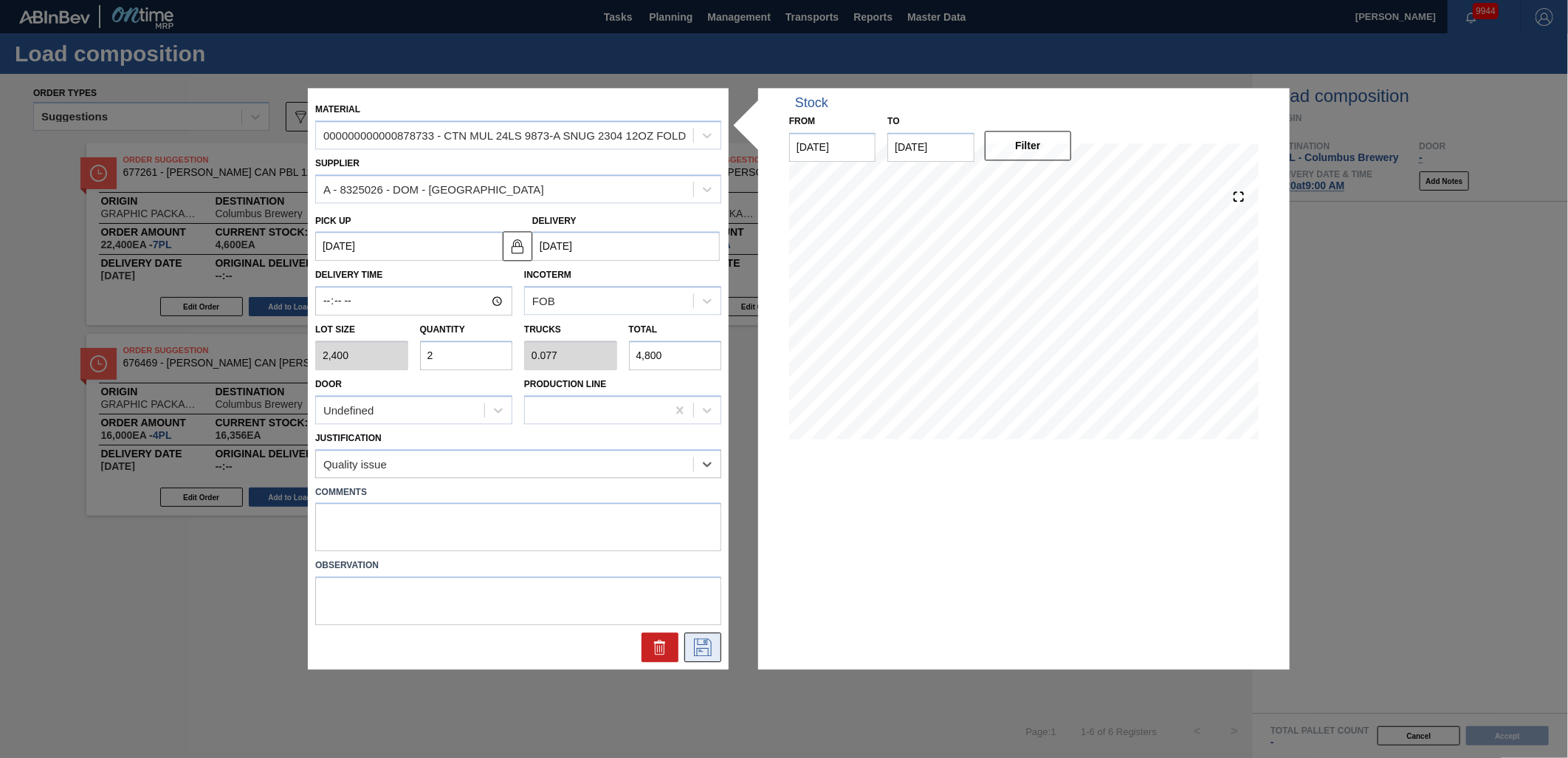
click at [703, 644] on icon at bounding box center [703, 647] width 24 height 18
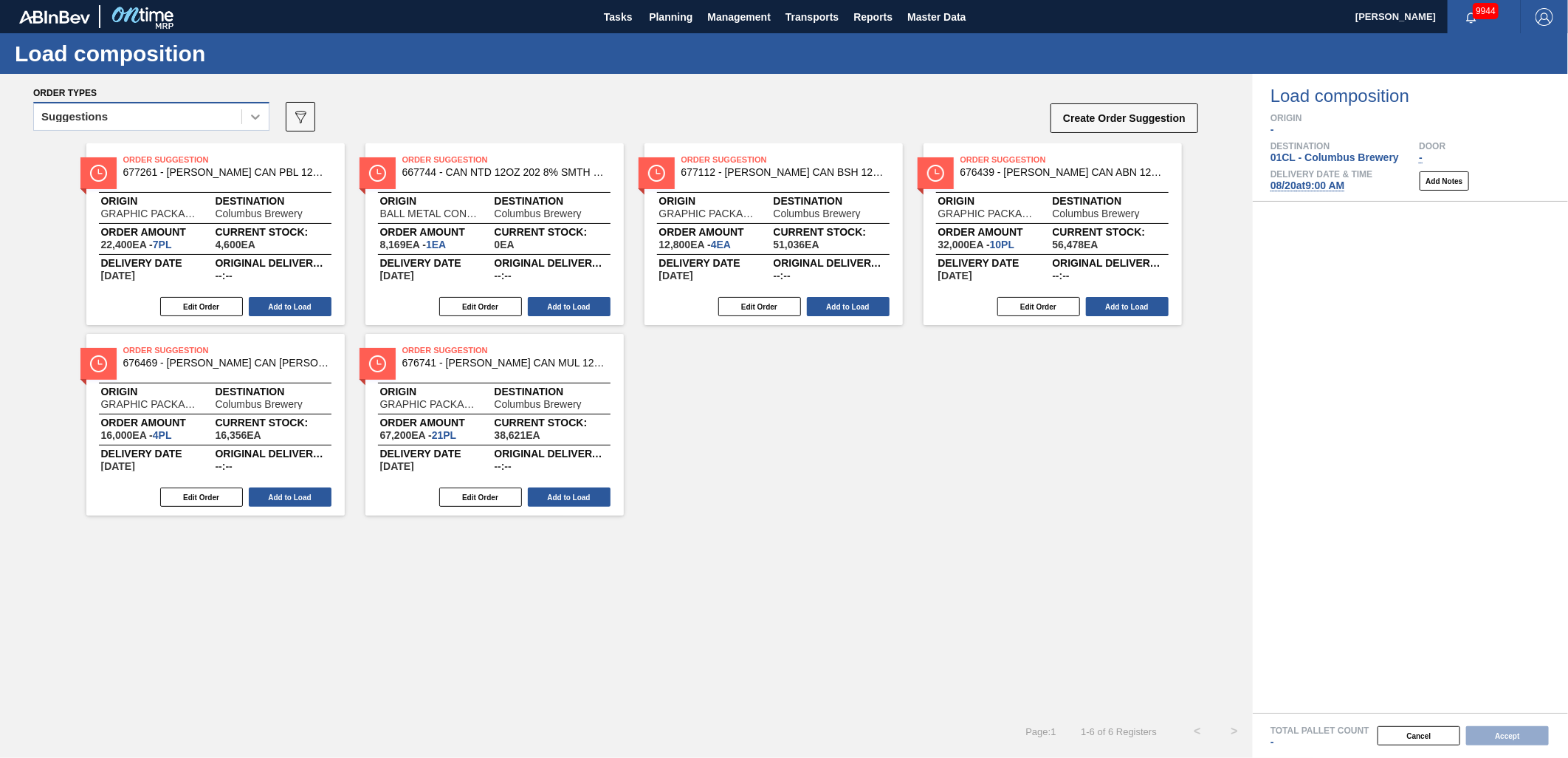
click at [254, 121] on icon at bounding box center [255, 116] width 15 height 15
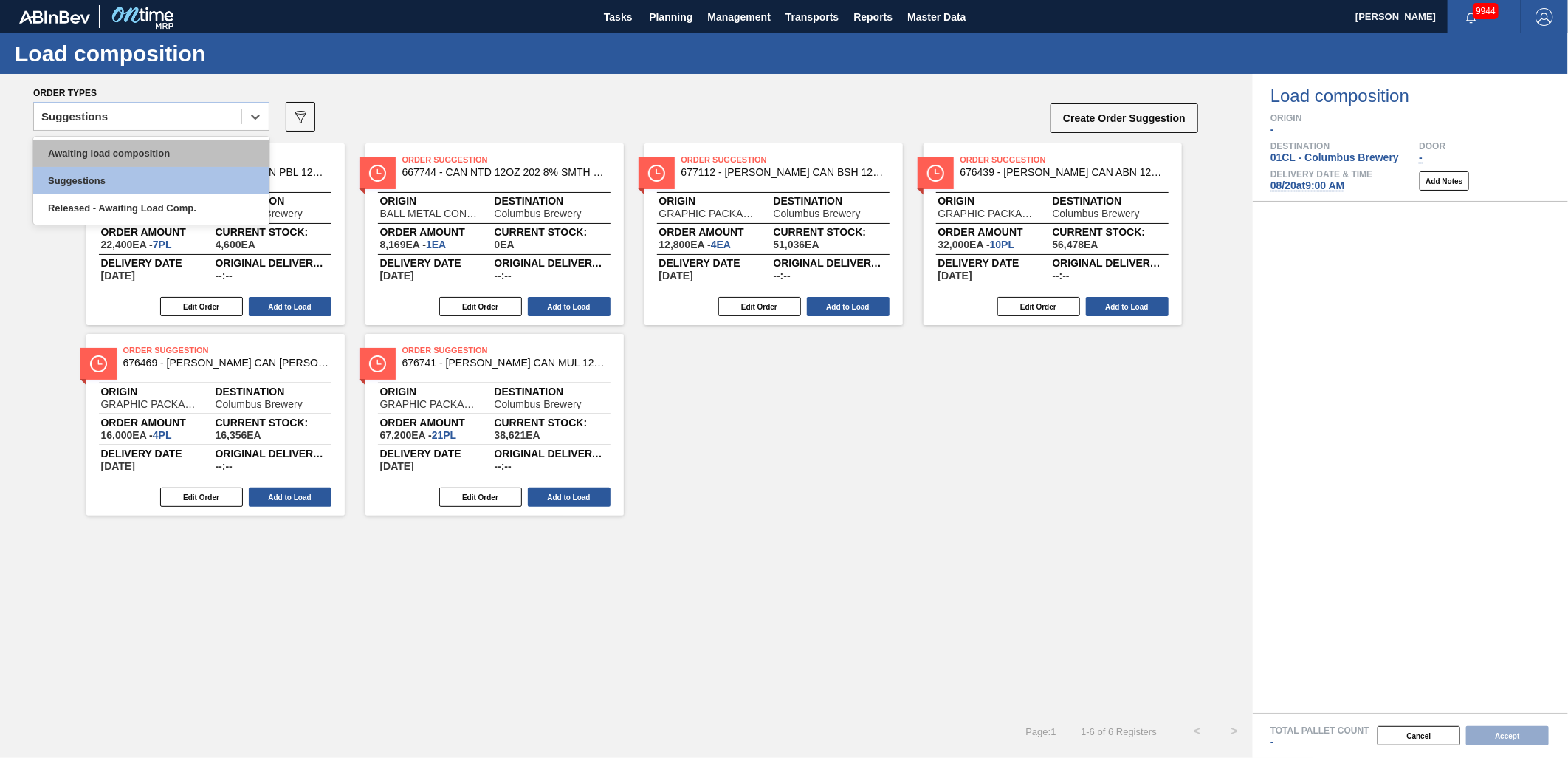
click at [189, 143] on div "Awaiting load composition" at bounding box center [151, 153] width 237 height 27
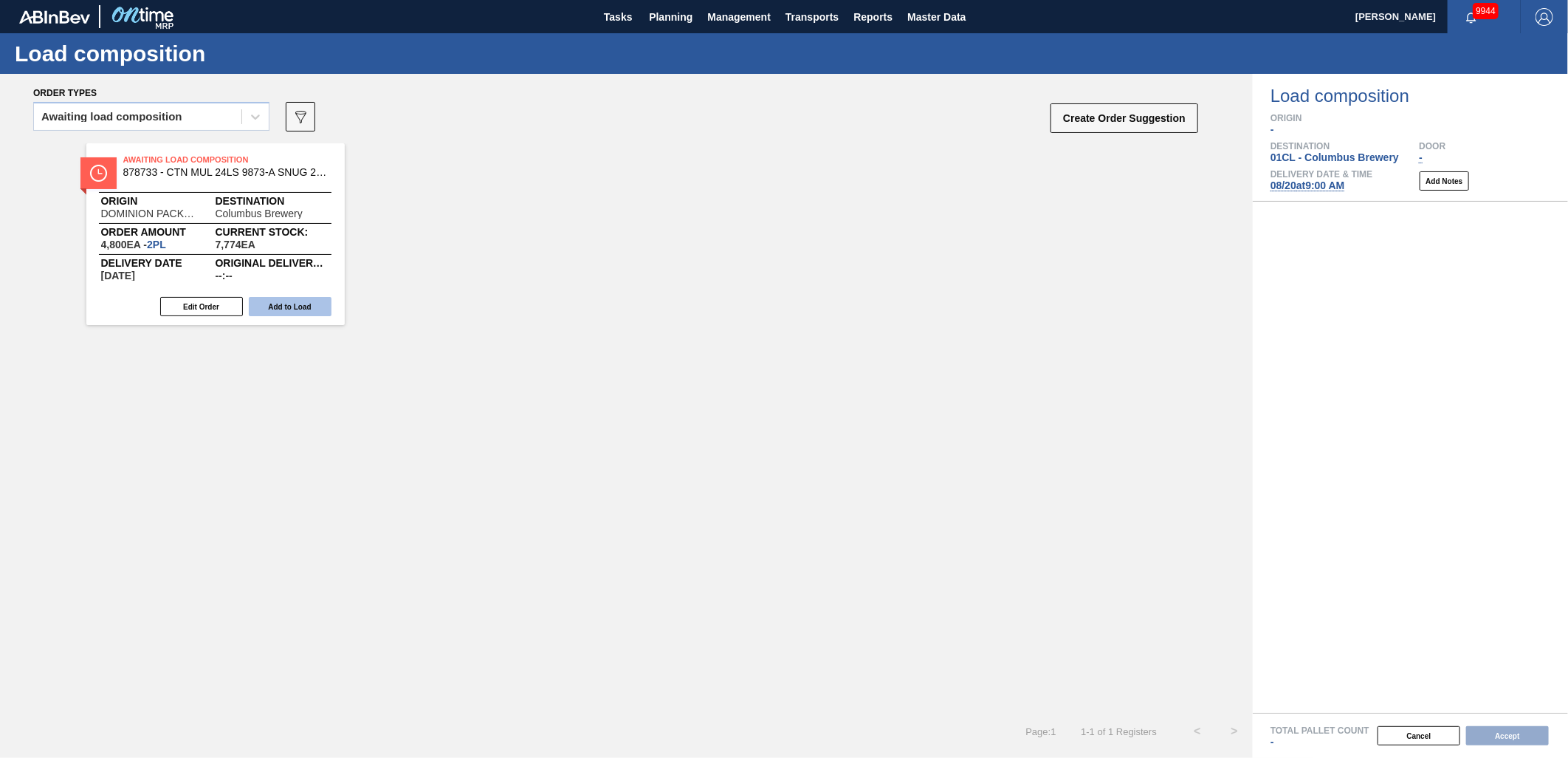
click at [283, 303] on button "Add to Load" at bounding box center [291, 306] width 83 height 20
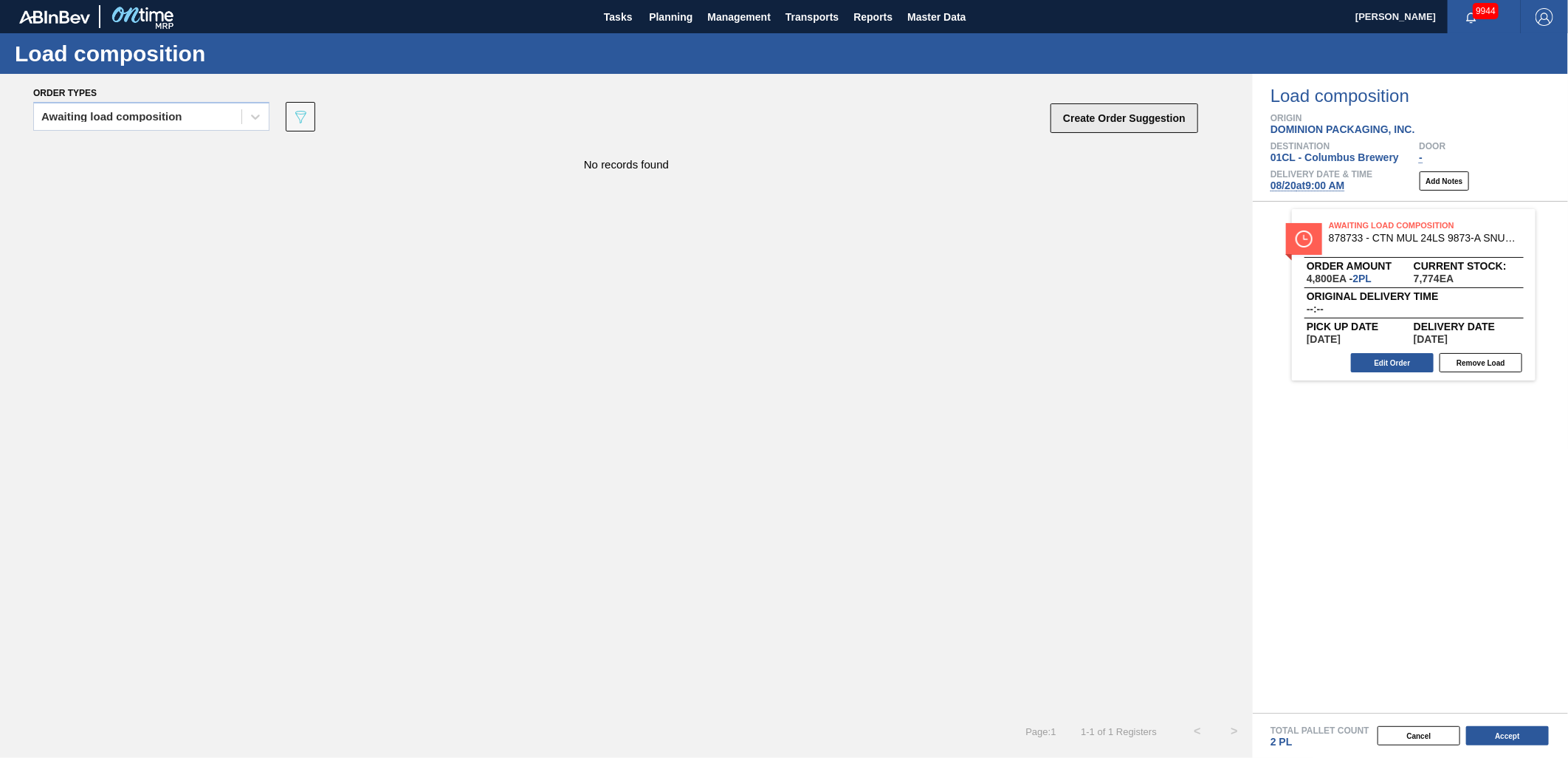
click at [1153, 114] on button "Create Order Suggestion" at bounding box center [1124, 118] width 147 height 30
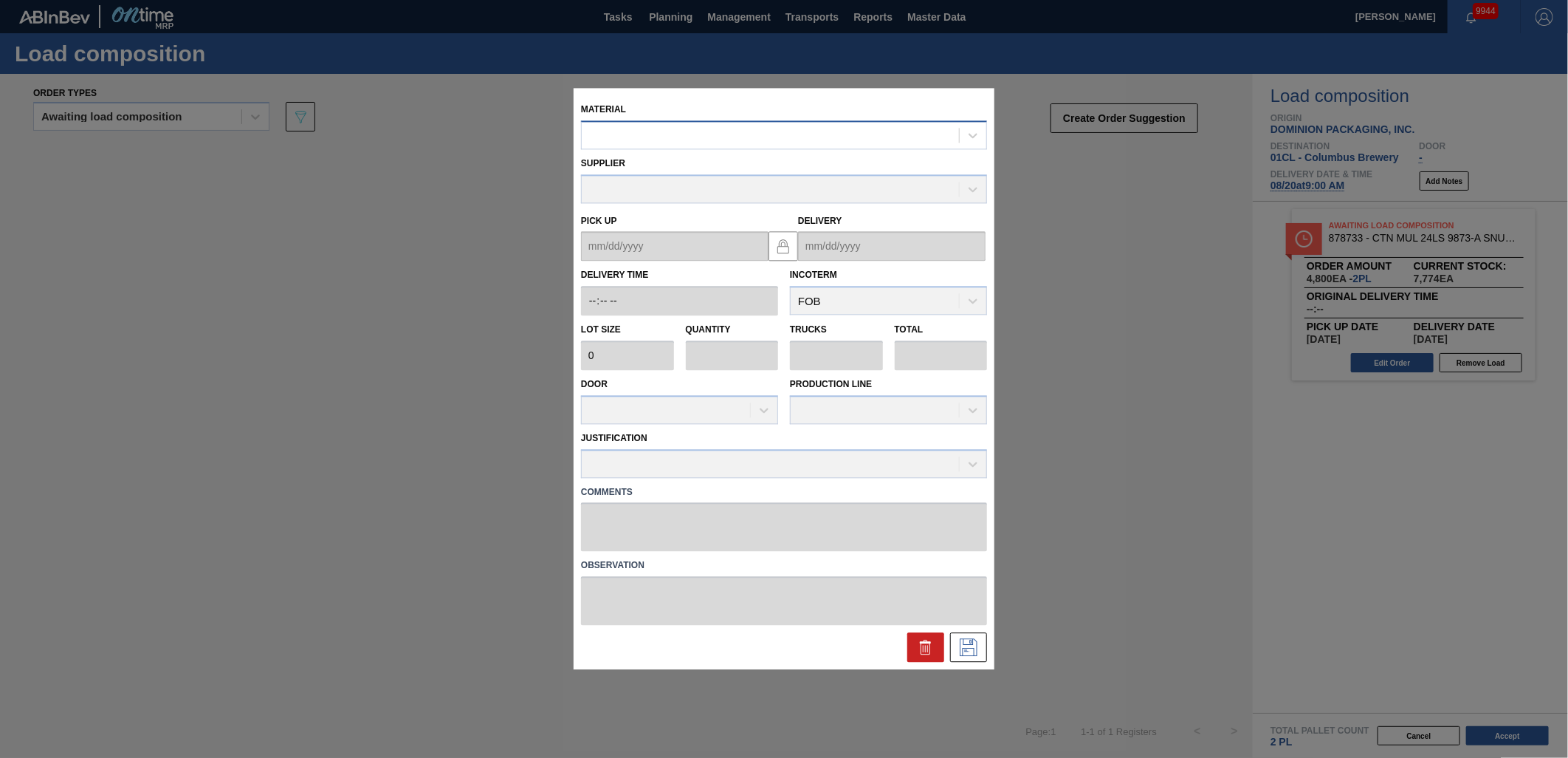
click at [759, 140] on div at bounding box center [771, 135] width 378 height 21
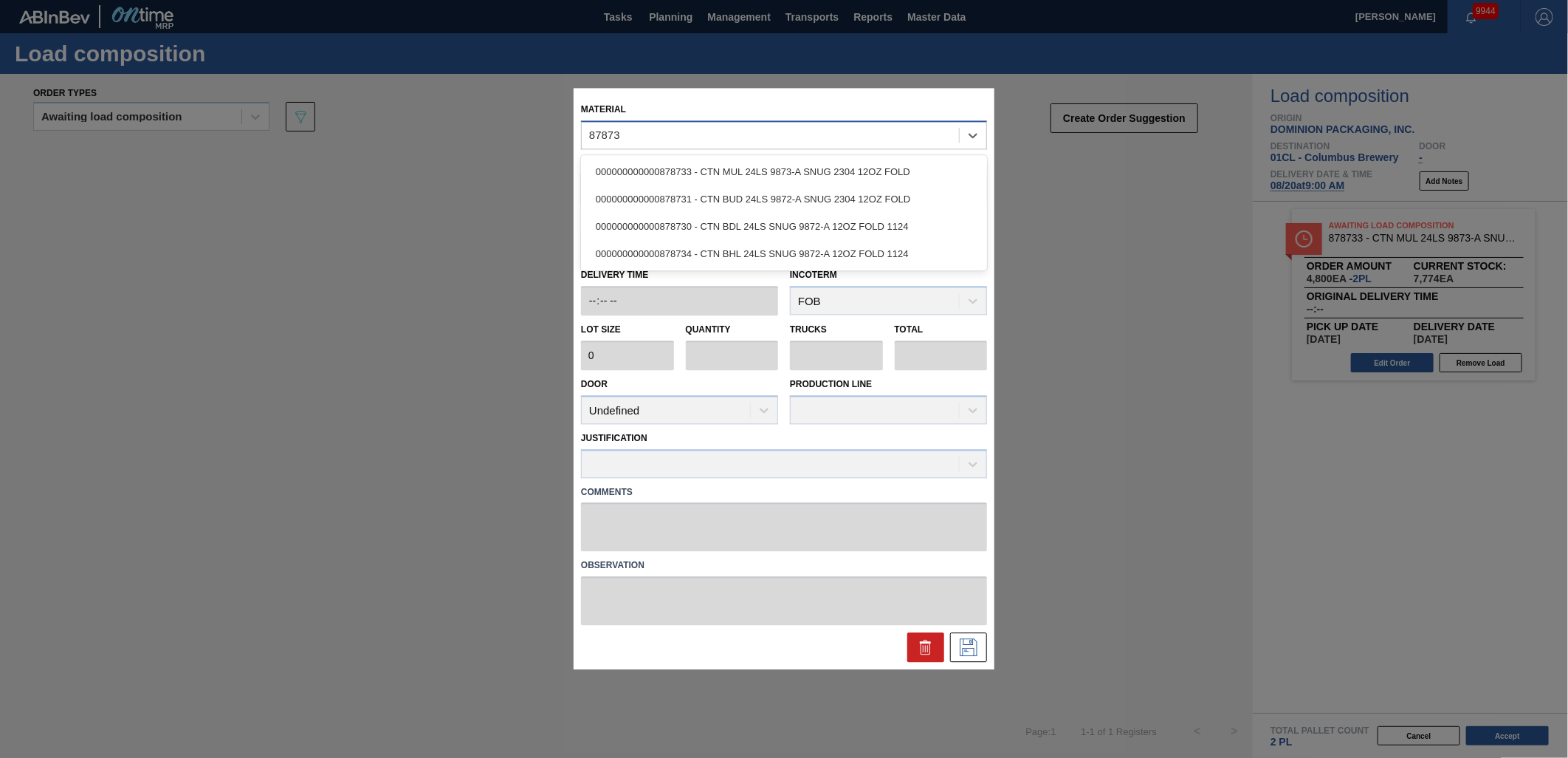
type input "878731"
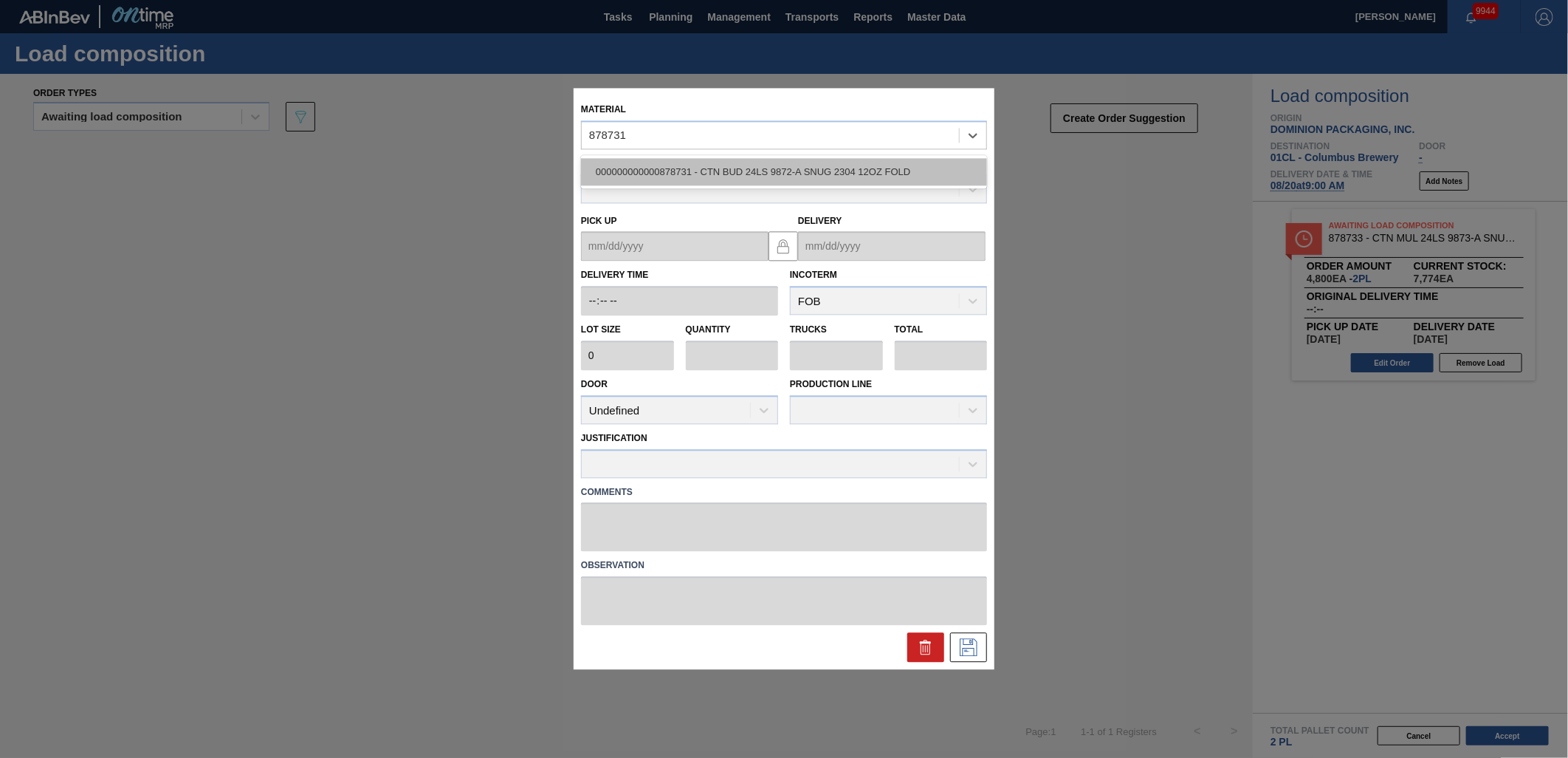
click at [817, 171] on div "000000000000878731 - CTN BUD 24LS 9872-A SNUG 2304 12OZ FOLD" at bounding box center [784, 172] width 406 height 27
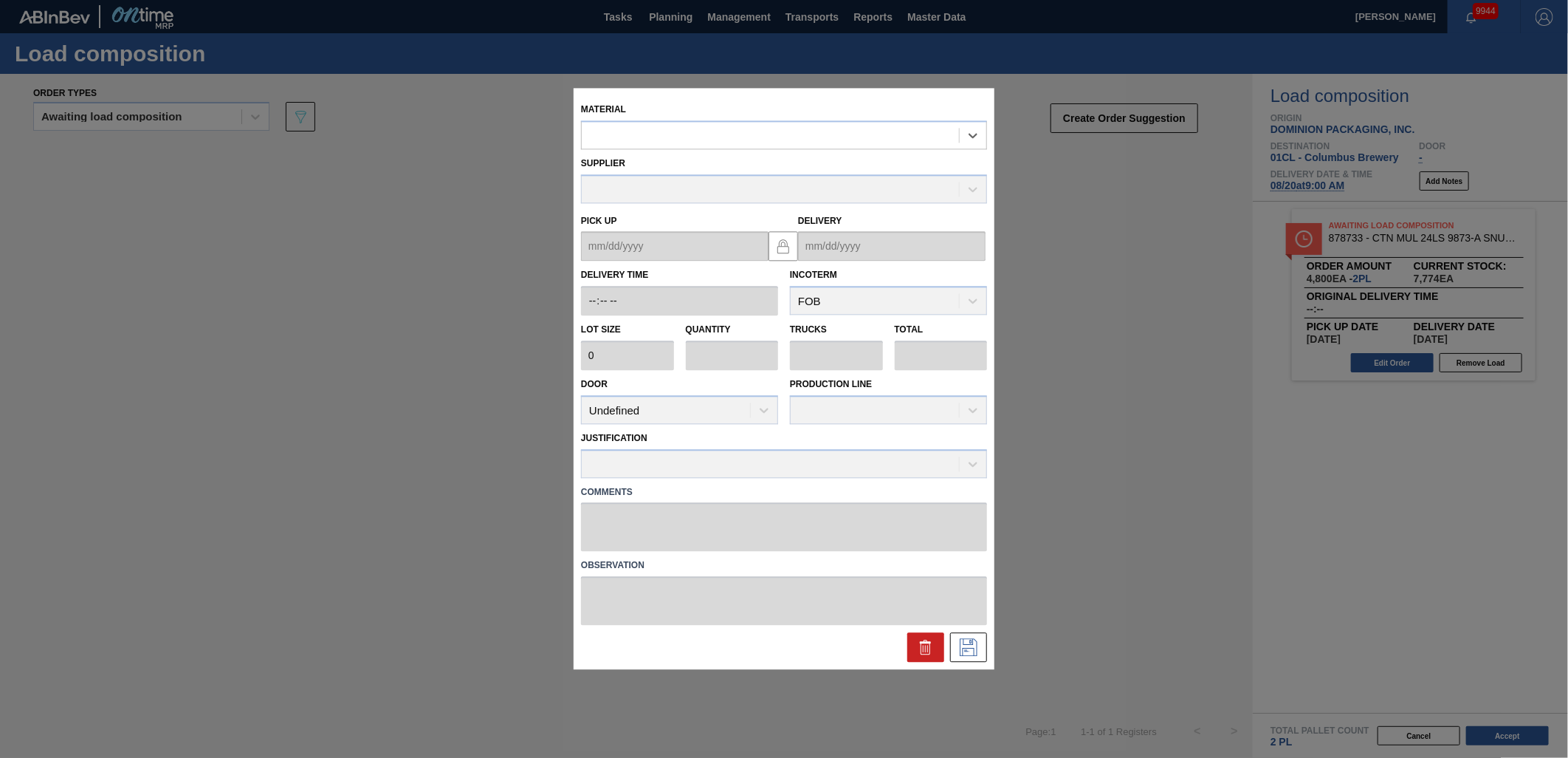
type input "2,400"
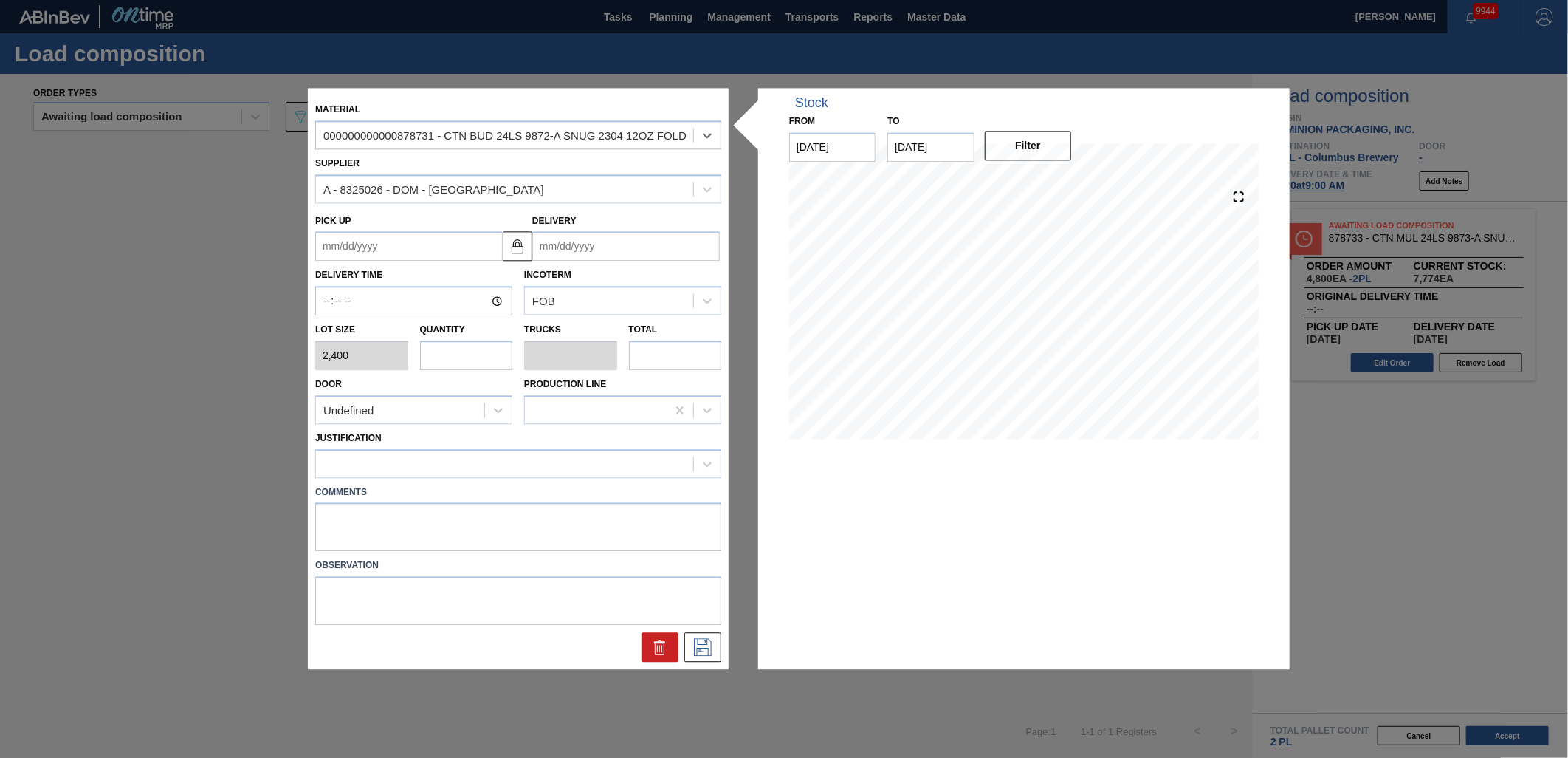
click at [635, 245] on input "Delivery" at bounding box center [625, 247] width 187 height 30
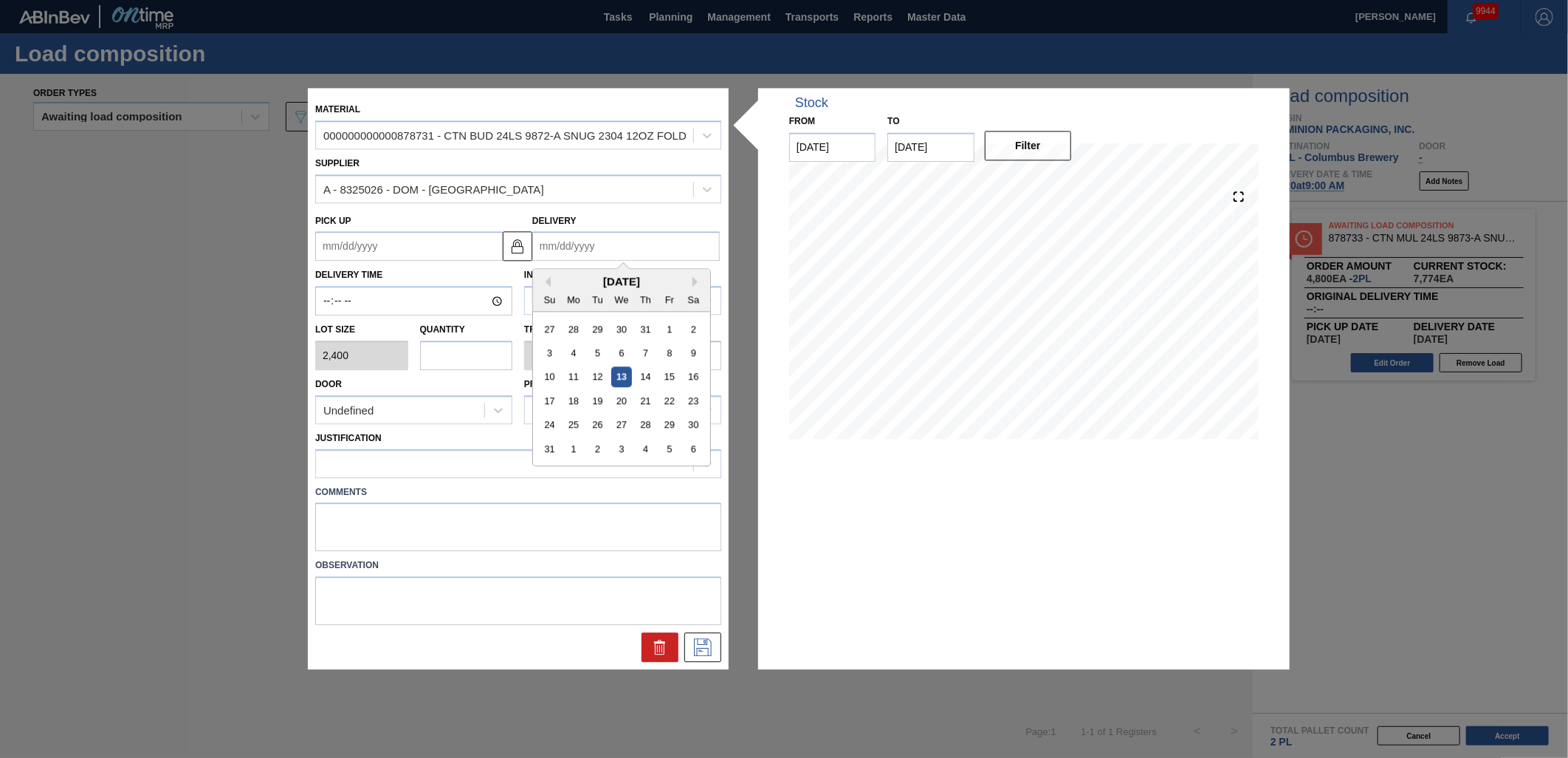
drag, startPoint x: 623, startPoint y: 399, endPoint x: 519, endPoint y: 384, distance: 105.1
click at [621, 399] on div "20" at bounding box center [621, 401] width 20 height 20
type up "[DATE]"
type input "[DATE]"
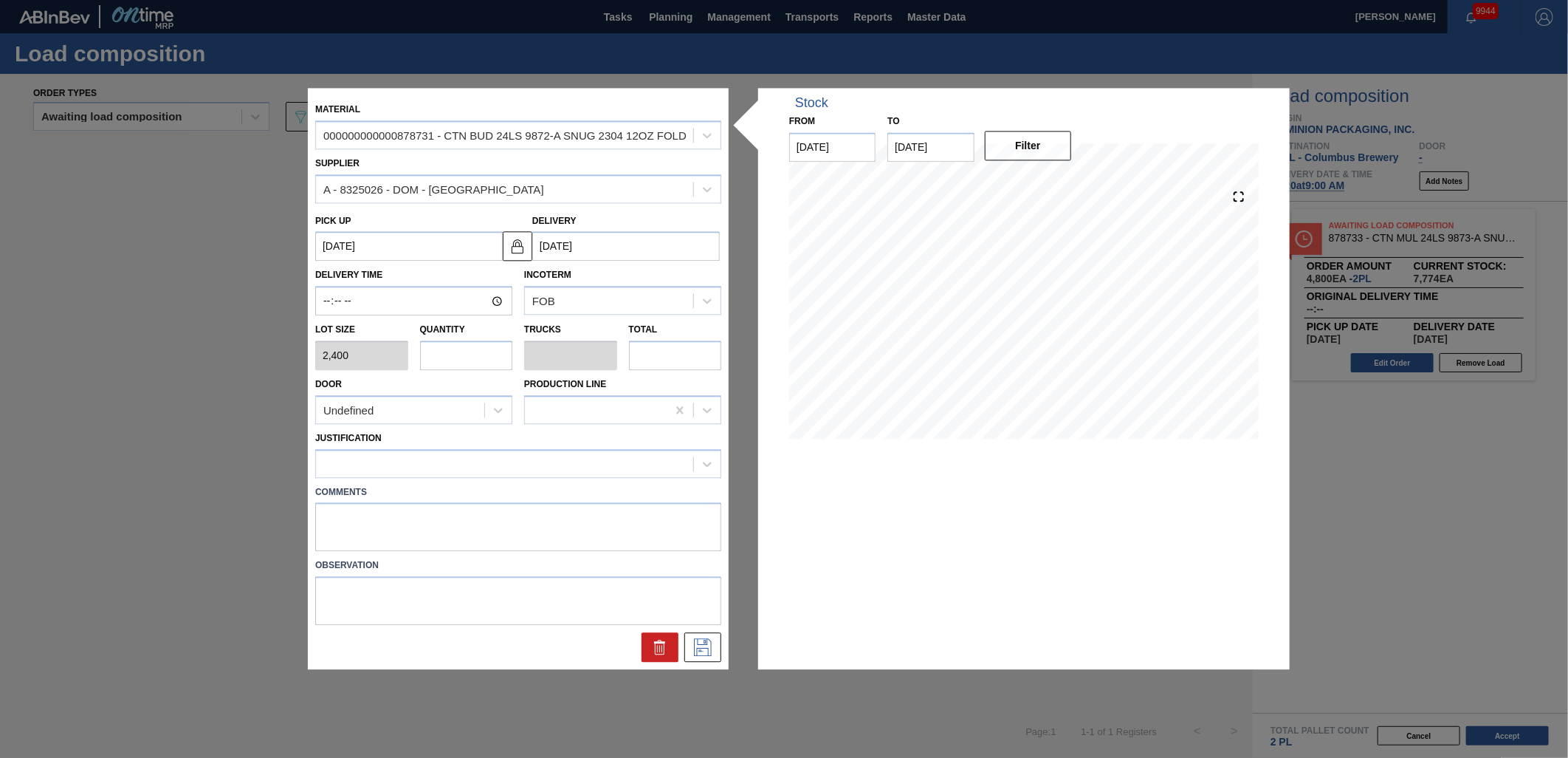
click at [483, 351] on input "text" at bounding box center [466, 355] width 93 height 30
type input "2"
type input "0.083"
type input "4,800"
type input "2"
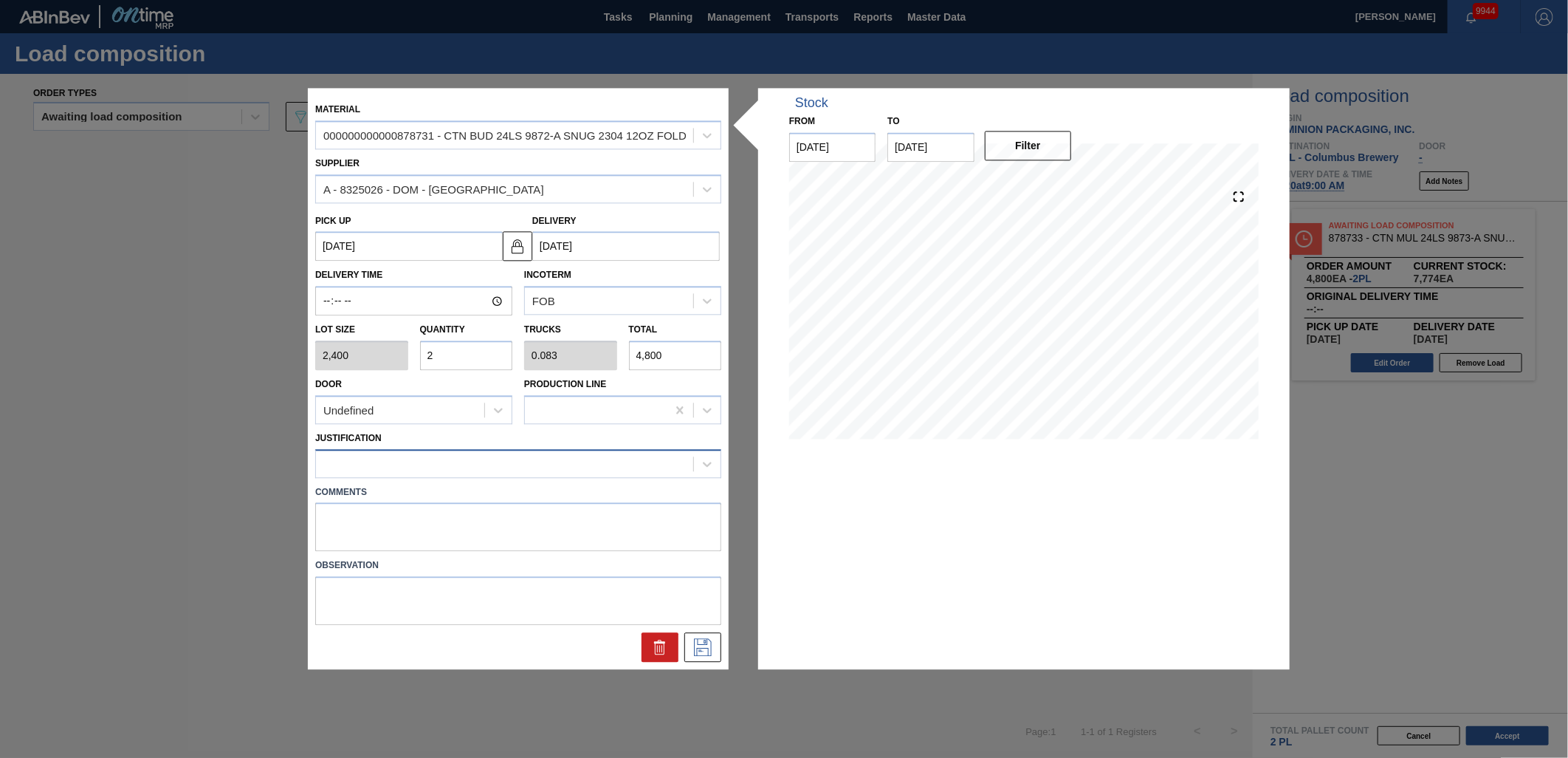
click at [487, 463] on div at bounding box center [505, 463] width 378 height 21
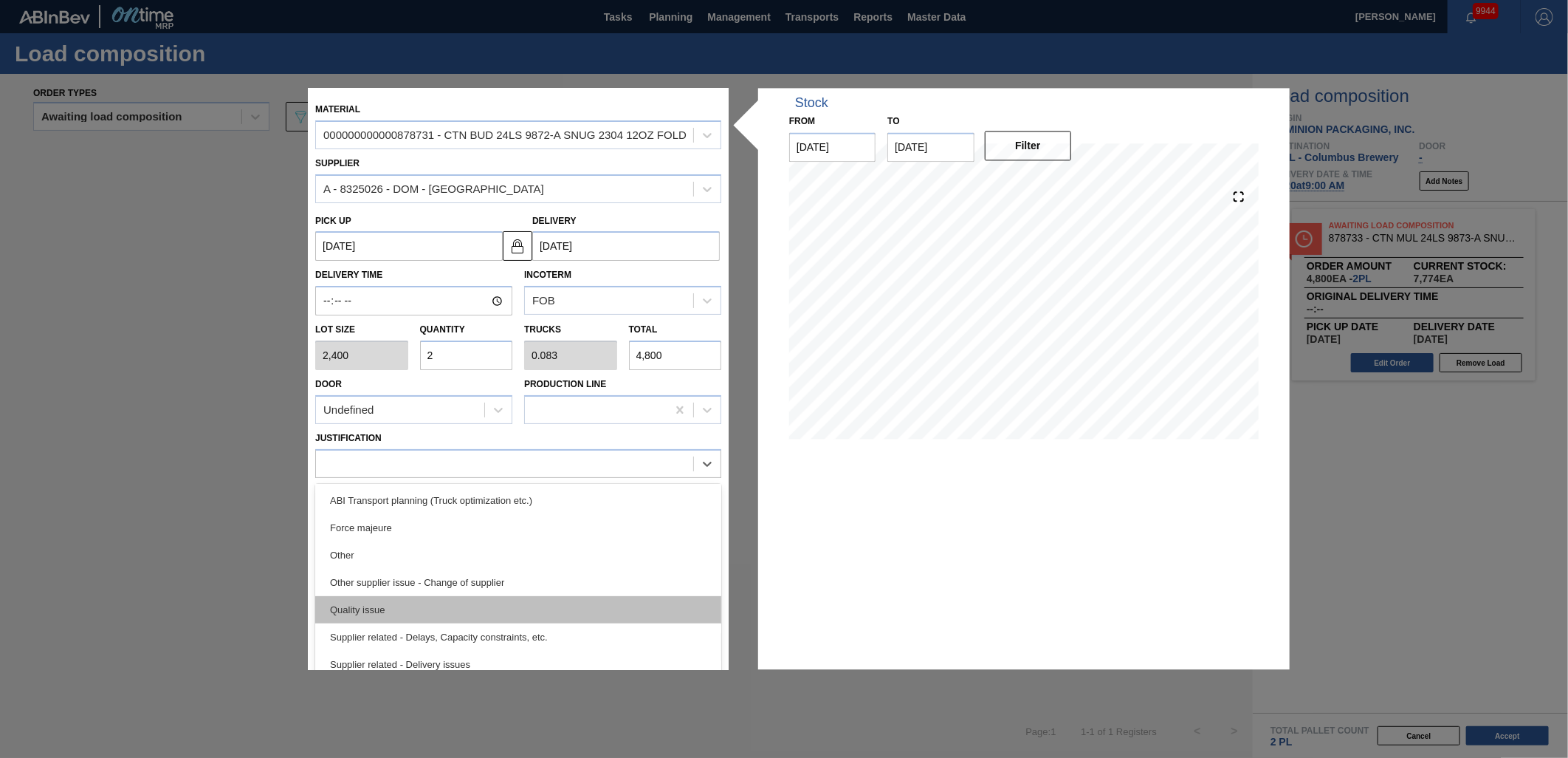
click at [499, 600] on div "Quality issue" at bounding box center [518, 609] width 406 height 27
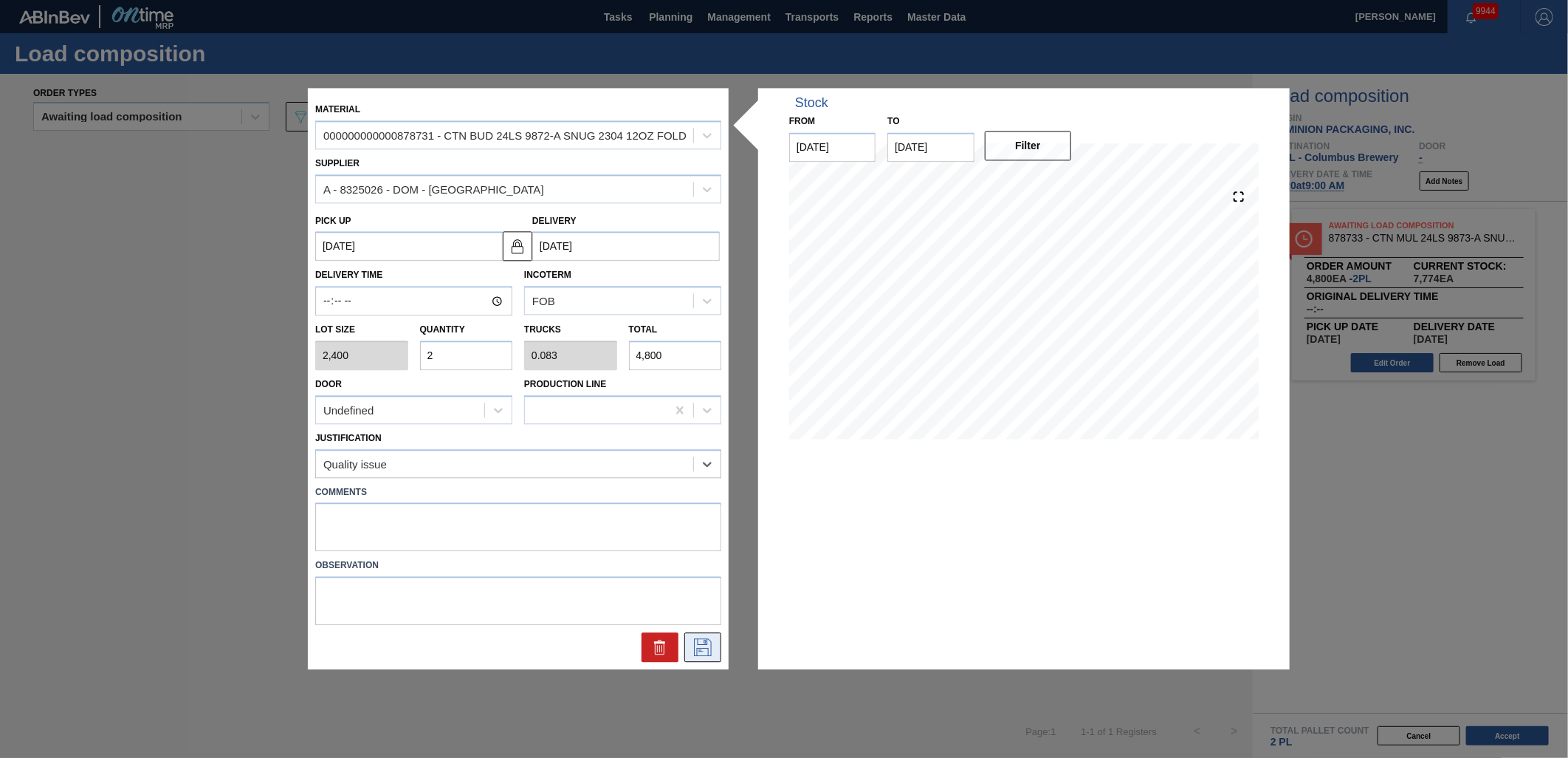
click at [719, 654] on button at bounding box center [703, 648] width 37 height 30
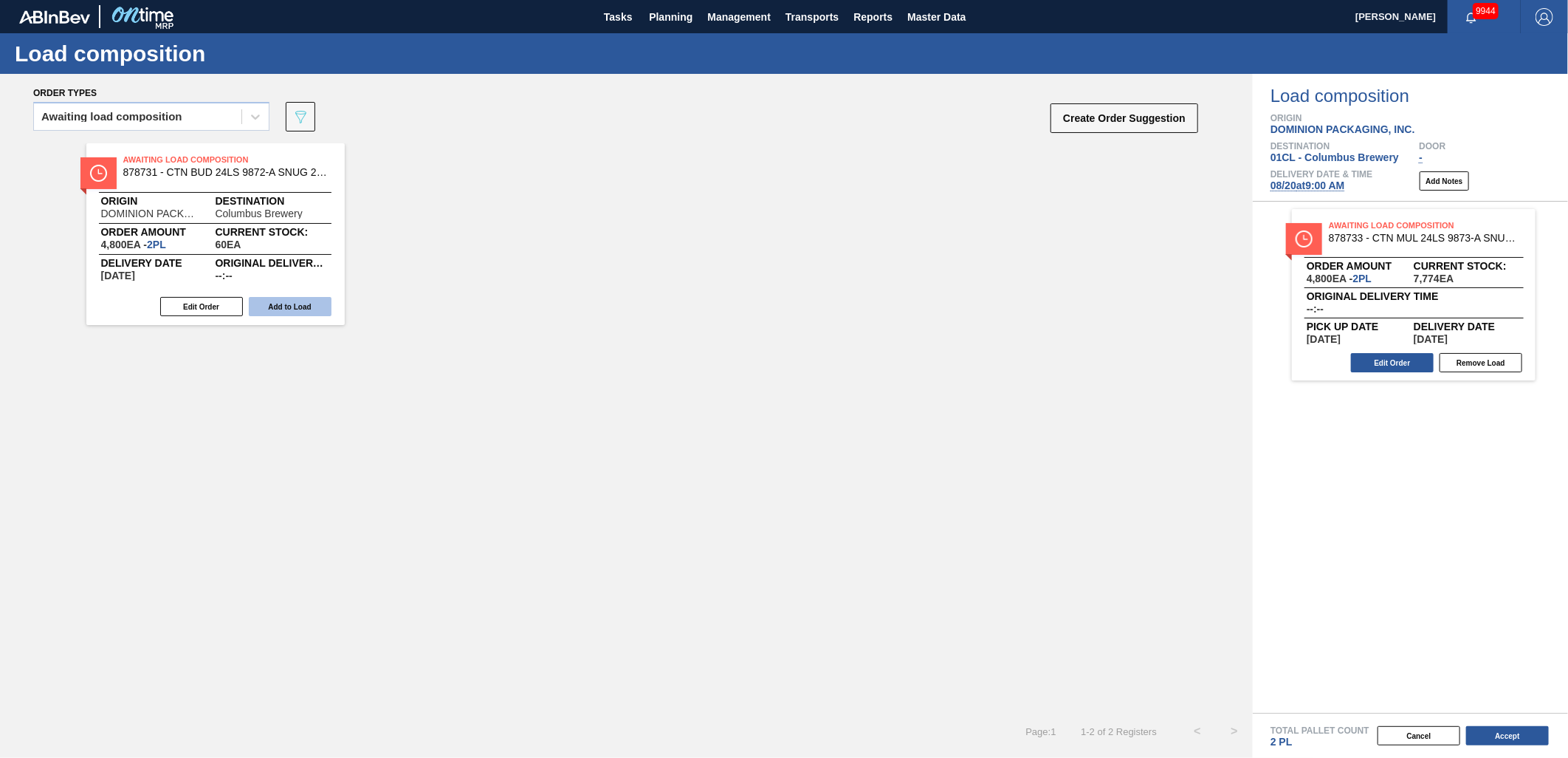
click at [303, 304] on button "Add to Load" at bounding box center [291, 306] width 83 height 20
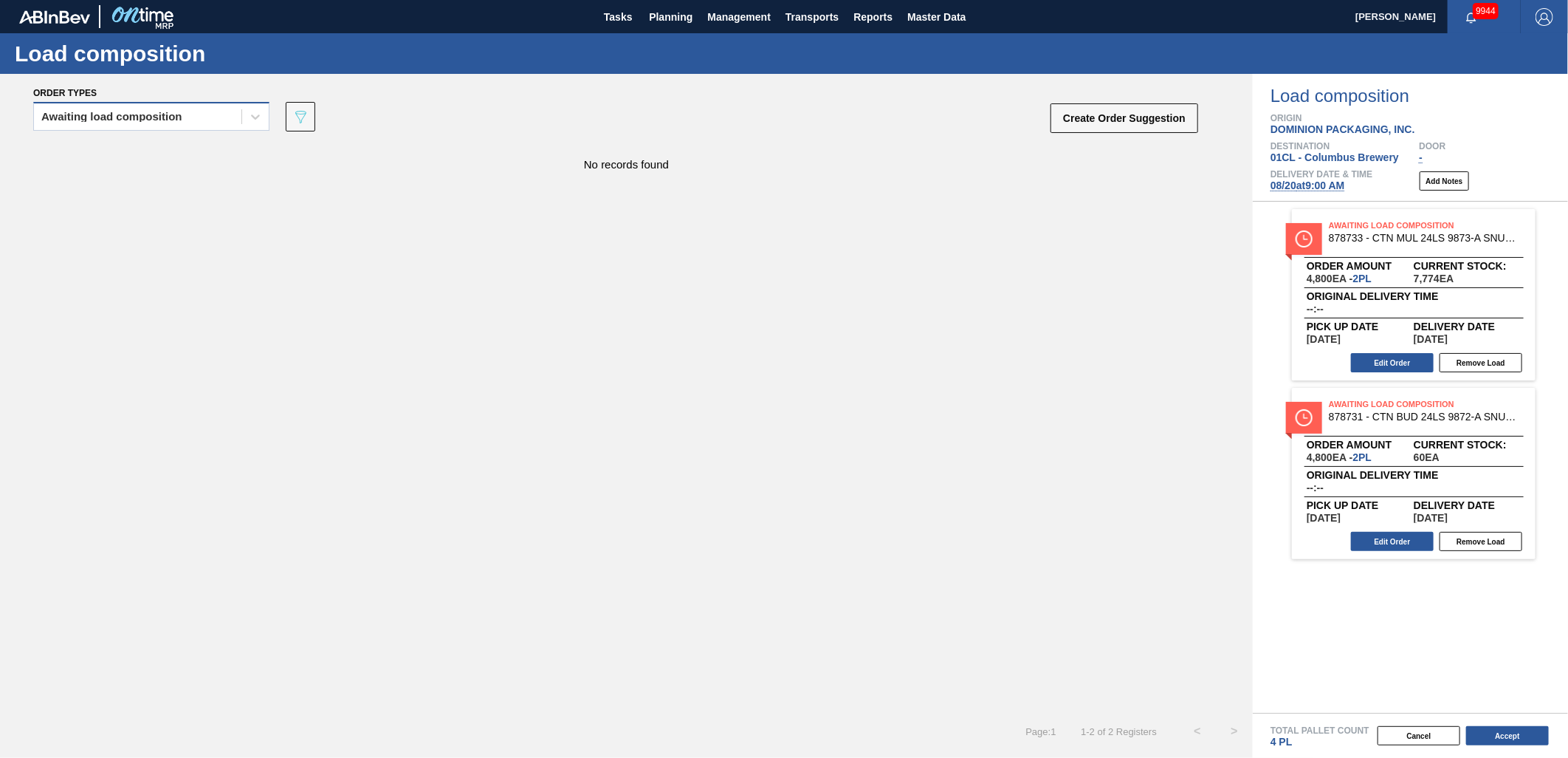
click at [172, 112] on div "Awaiting load composition" at bounding box center [112, 116] width 141 height 10
click at [166, 140] on div "Awaiting load composition" at bounding box center [151, 153] width 237 height 27
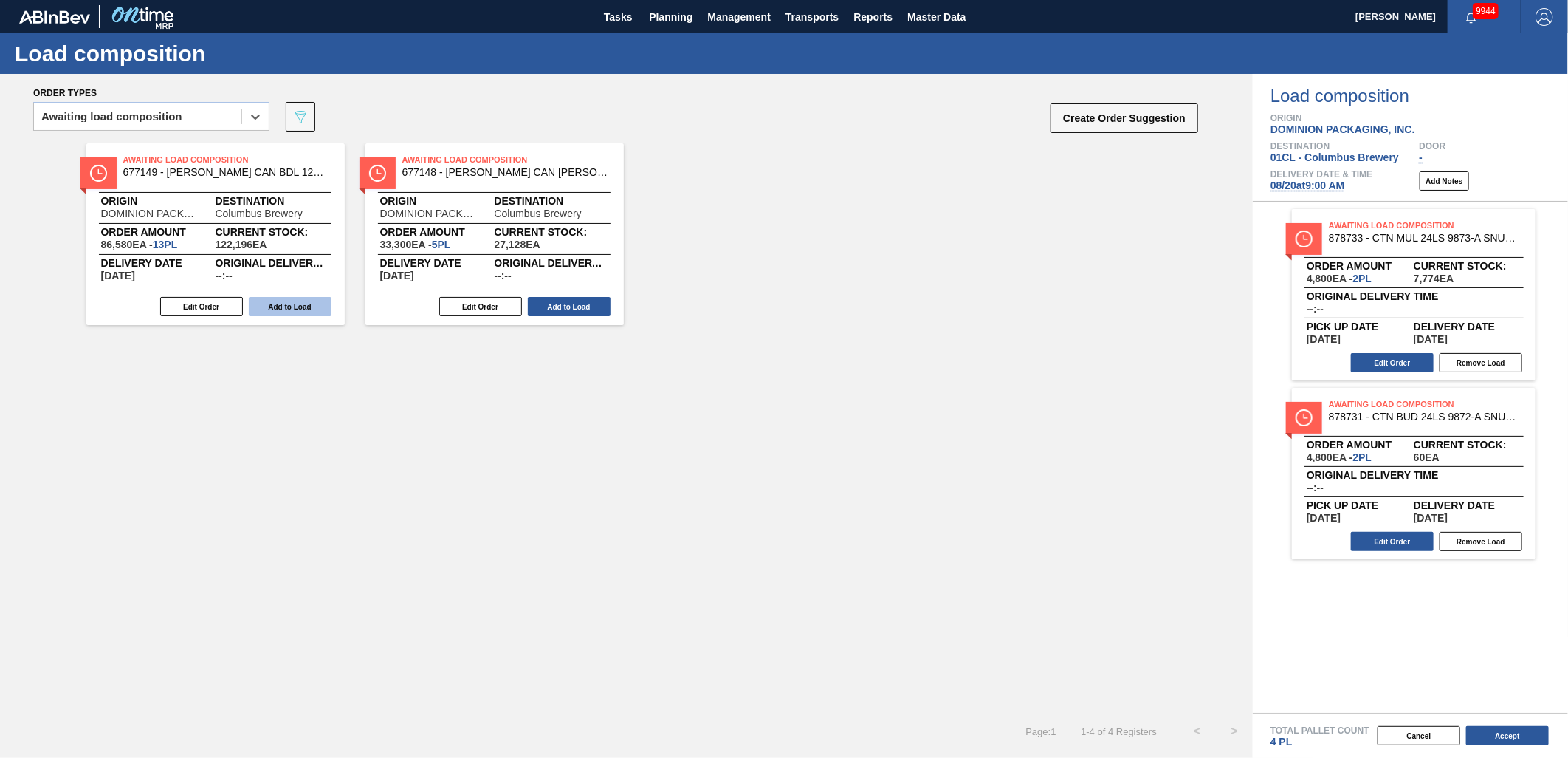
click at [281, 309] on button "Add to Load" at bounding box center [291, 306] width 83 height 20
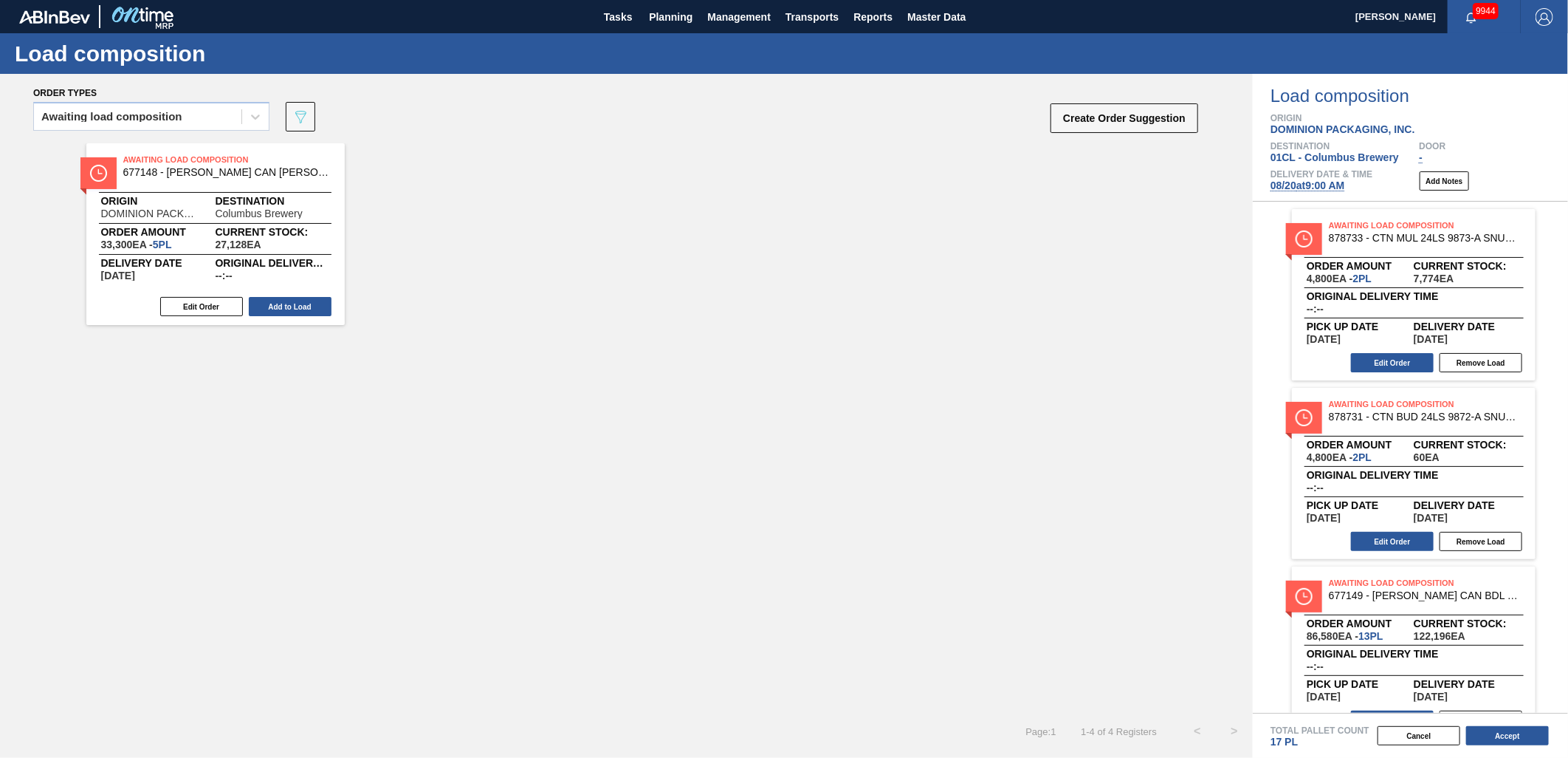
click at [281, 309] on button "Add to Load" at bounding box center [291, 306] width 83 height 20
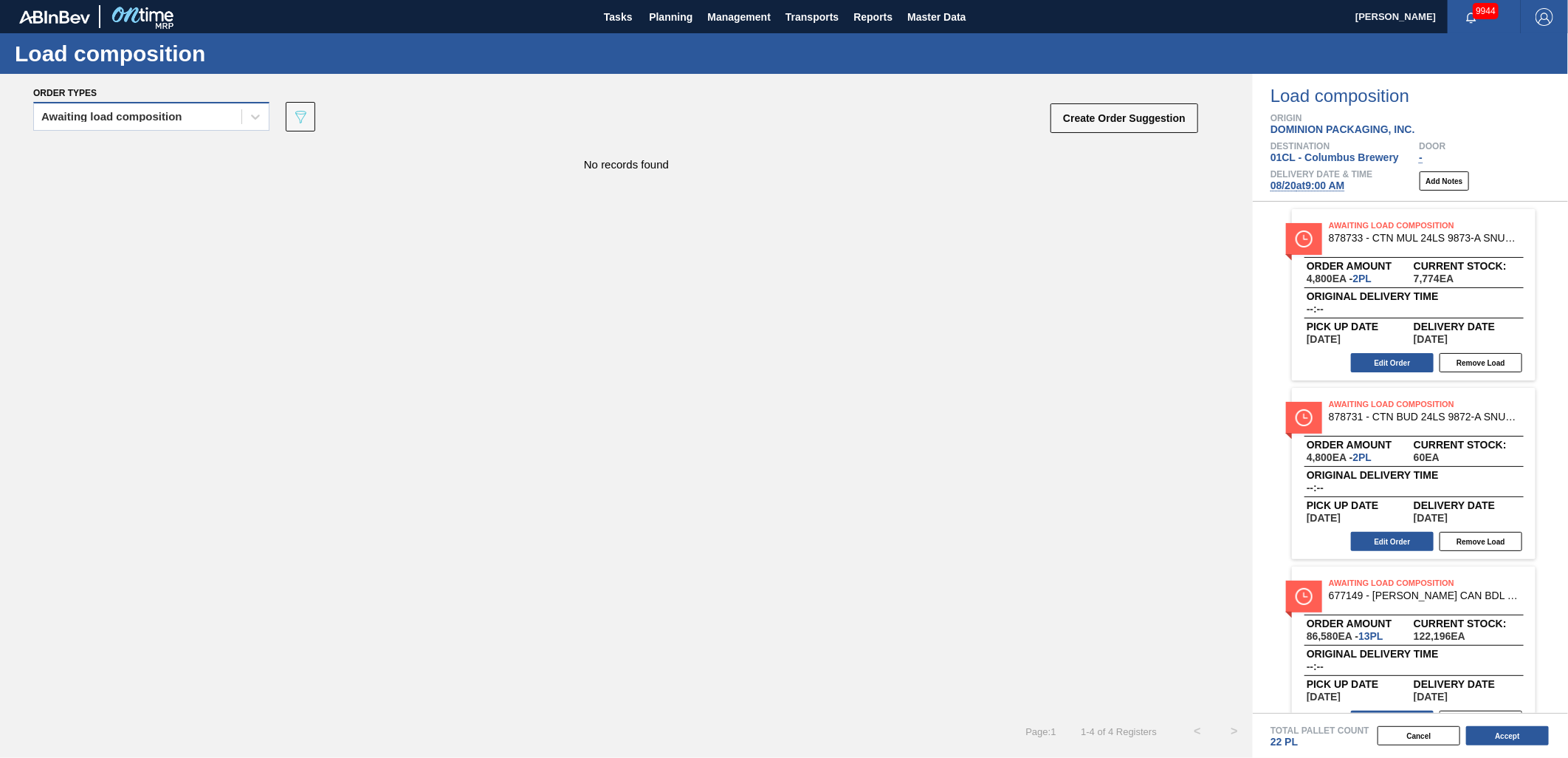
click at [212, 109] on div "Awaiting load composition" at bounding box center [137, 117] width 208 height 21
click at [181, 151] on div "Awaiting load composition" at bounding box center [151, 153] width 237 height 27
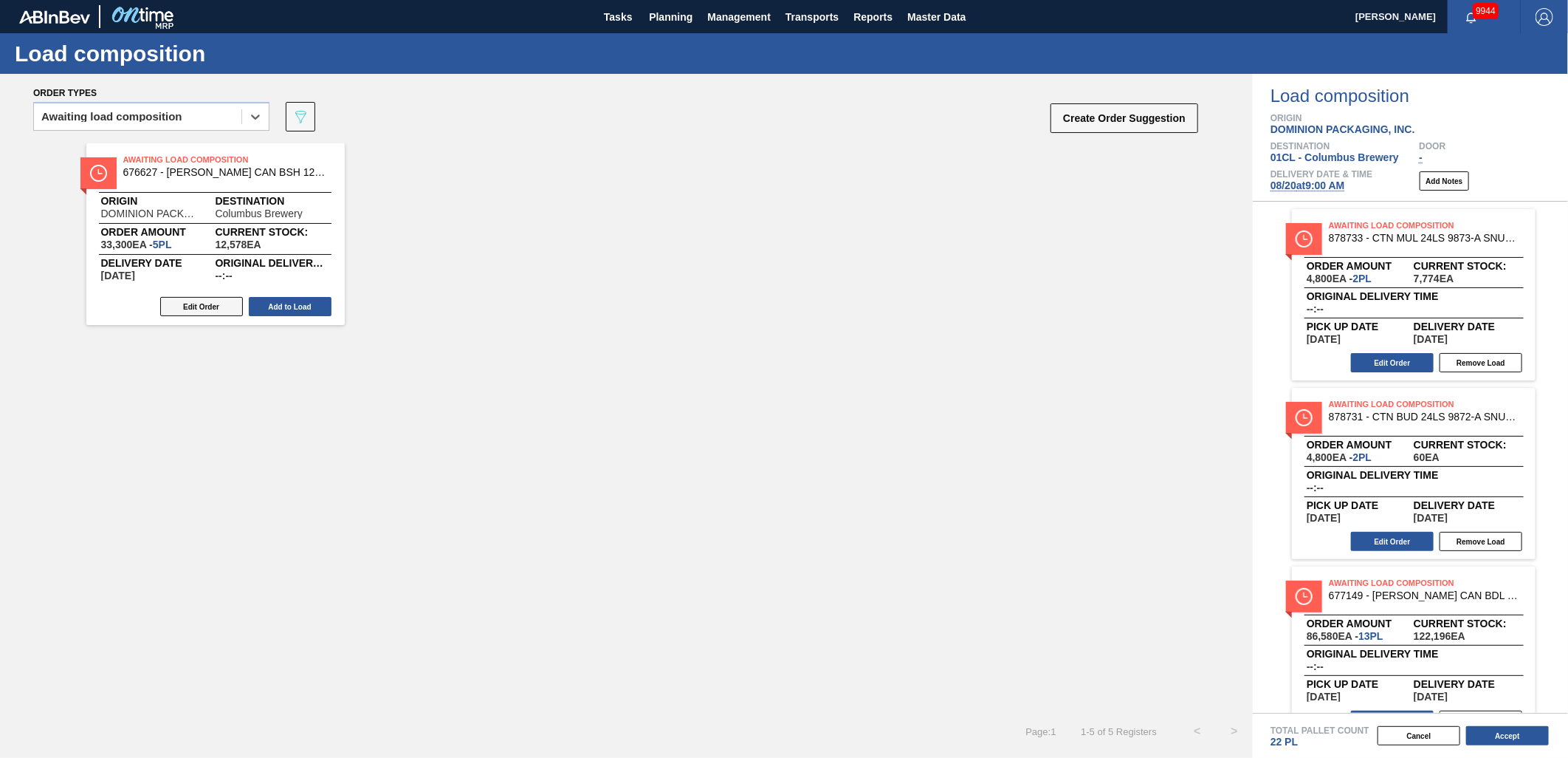
click at [199, 299] on button "Edit Order" at bounding box center [201, 306] width 83 height 20
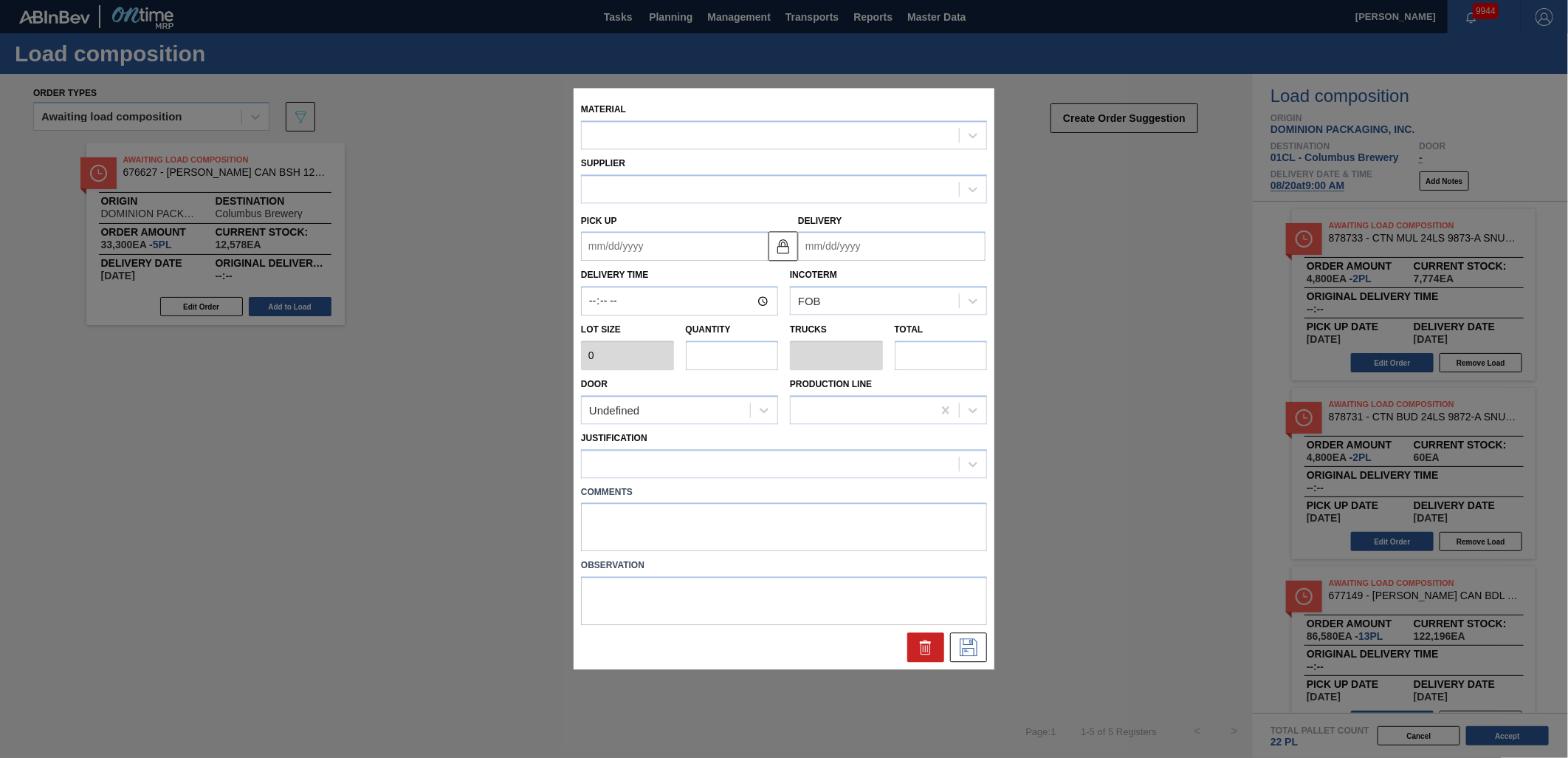
type input "6,660"
type input "5"
type input "0.2"
type input "33,300"
type up "[DATE]"
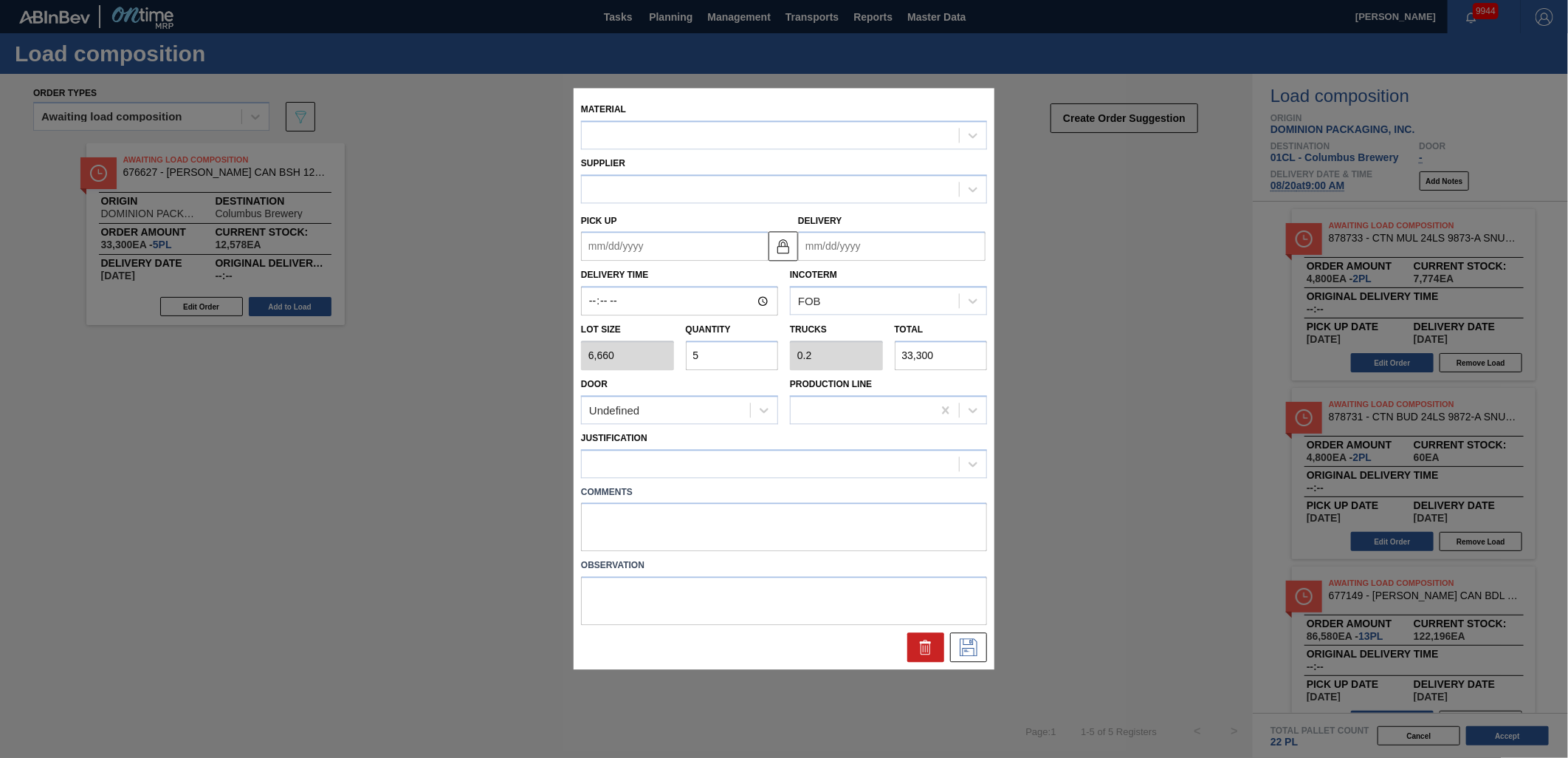
type input "[DATE]"
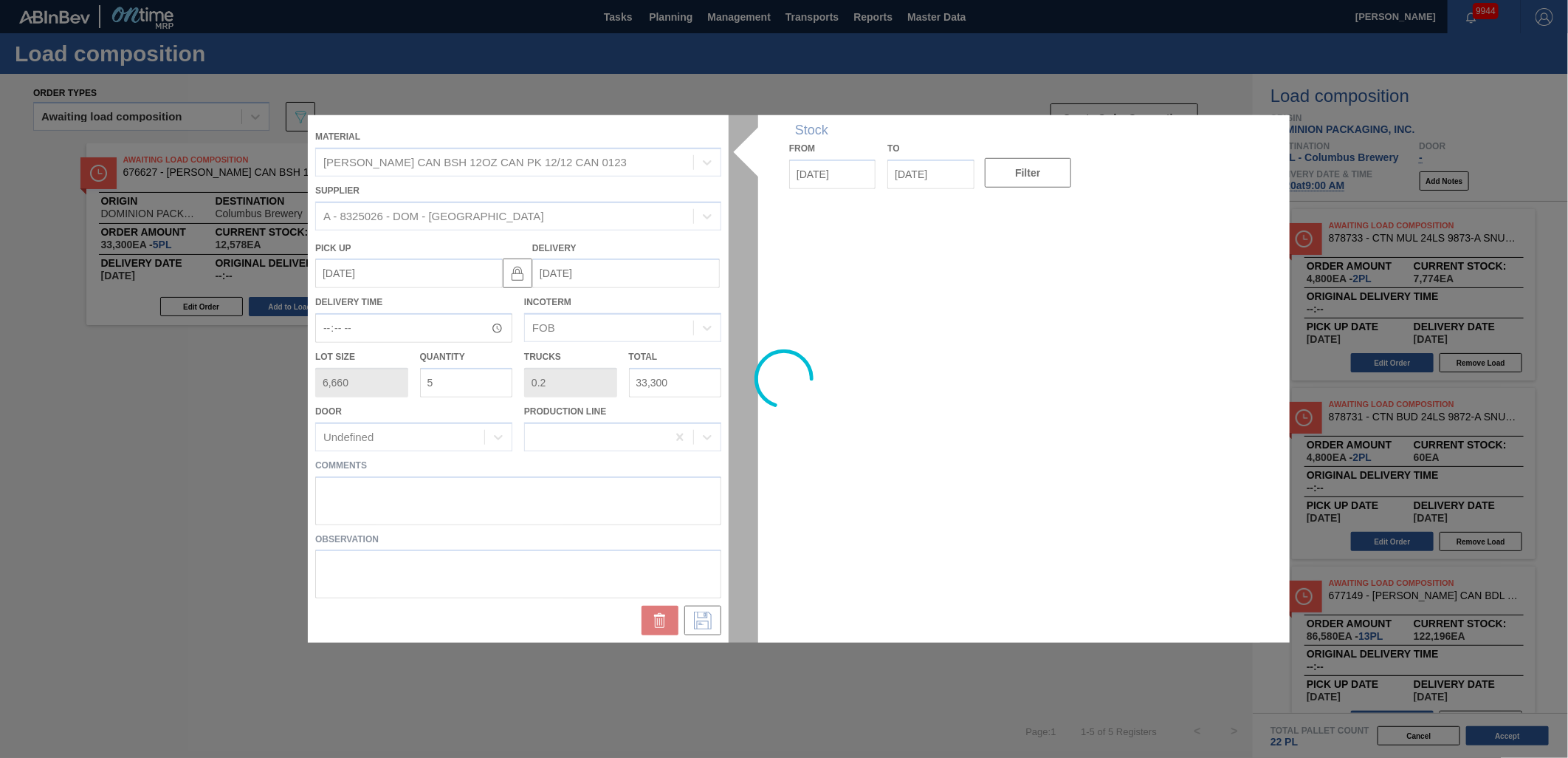
click at [446, 386] on div at bounding box center [784, 379] width 953 height 528
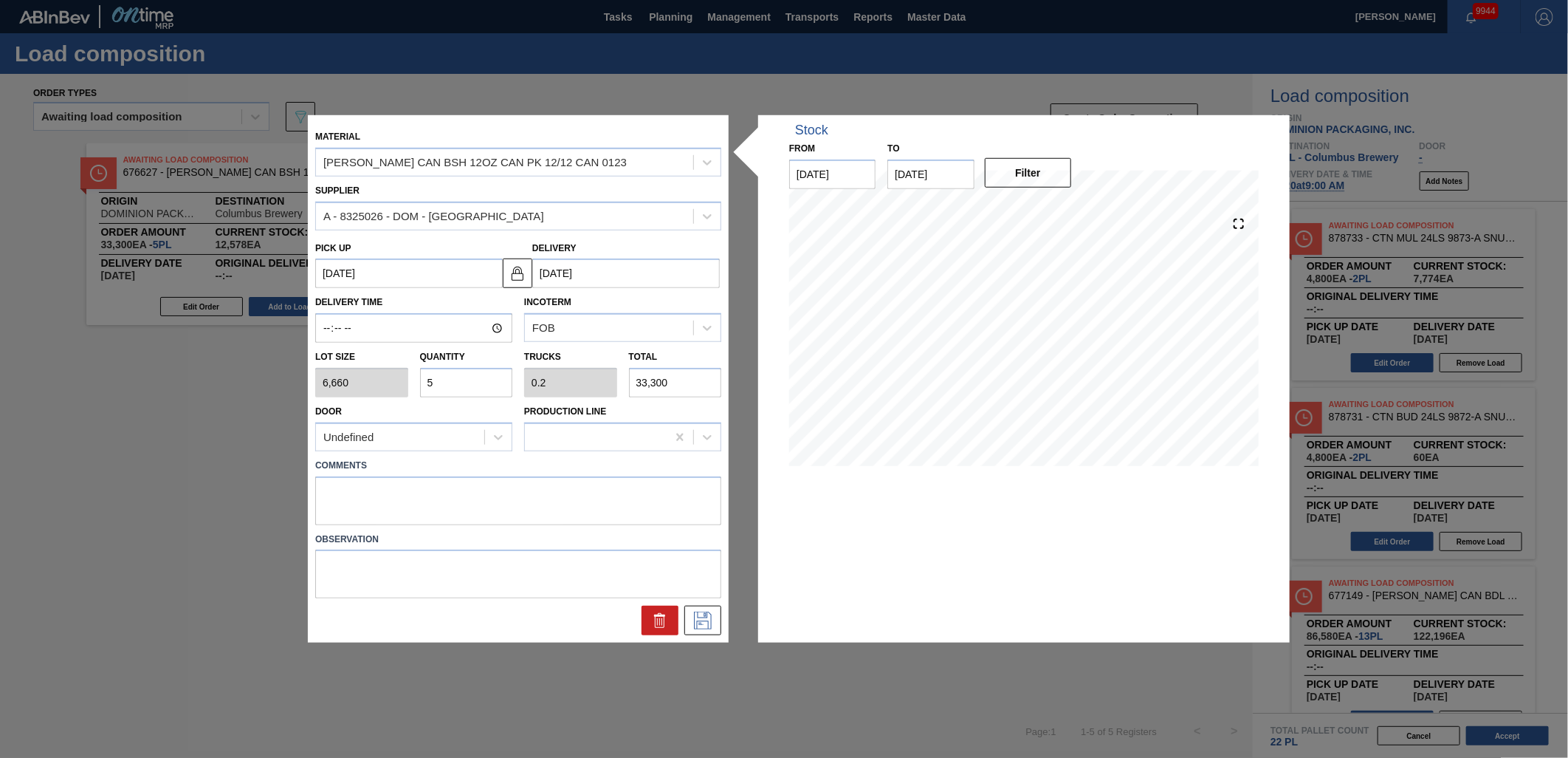
click at [445, 386] on input "5" at bounding box center [466, 383] width 93 height 30
type input "0"
type input "2"
type input "0.08"
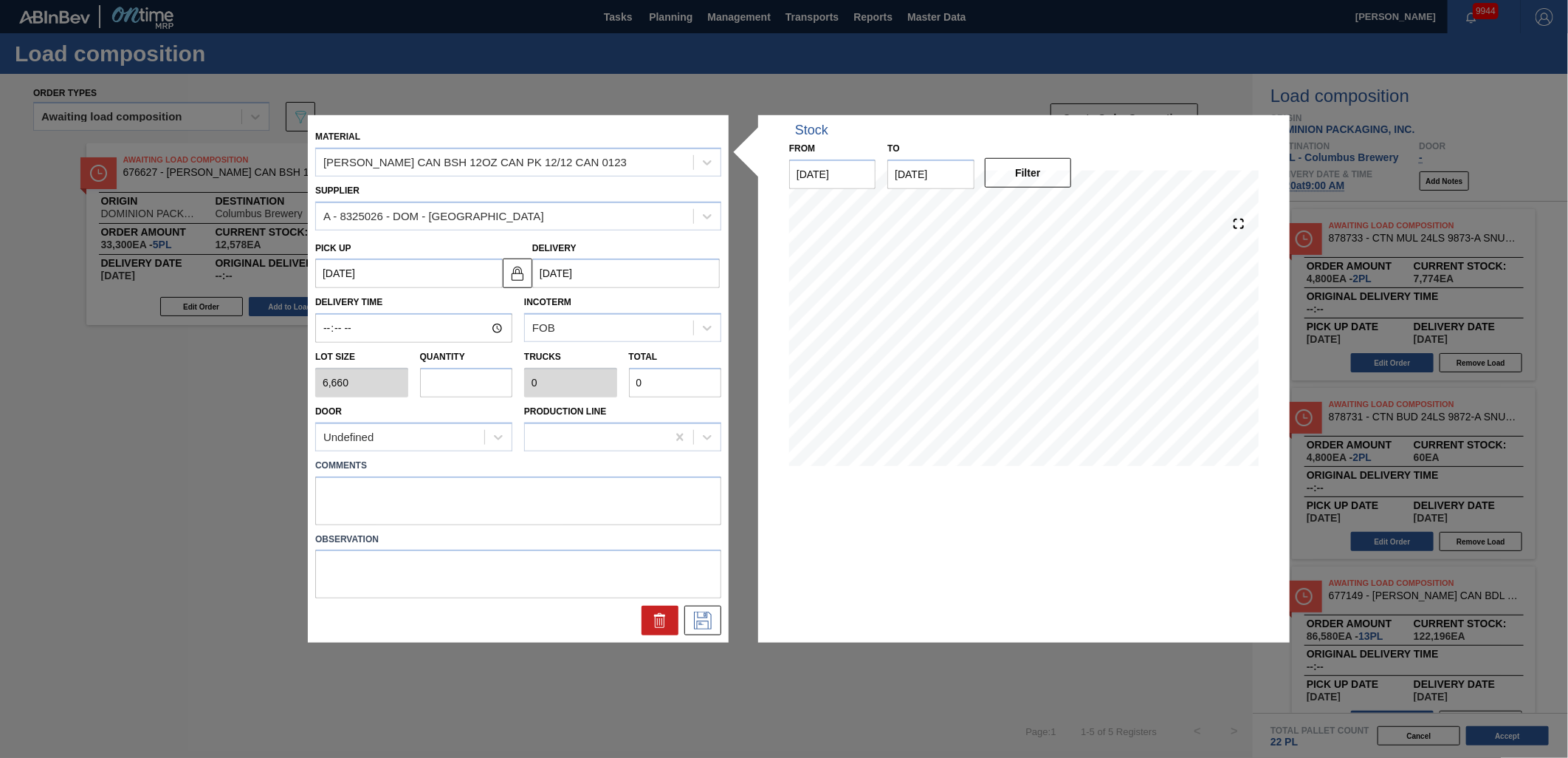
type input "13,320"
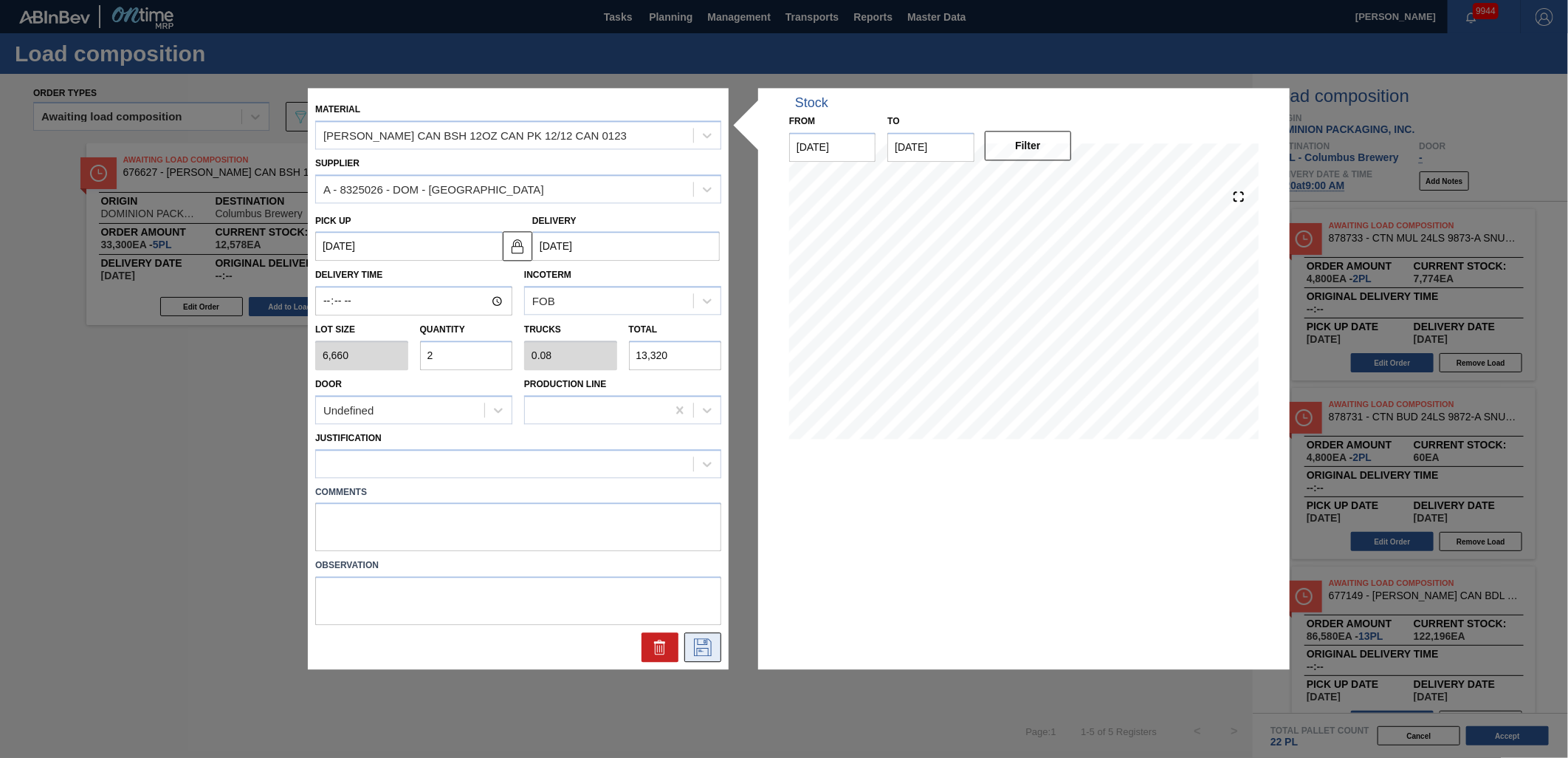
type input "2"
click at [697, 643] on icon at bounding box center [703, 647] width 24 height 18
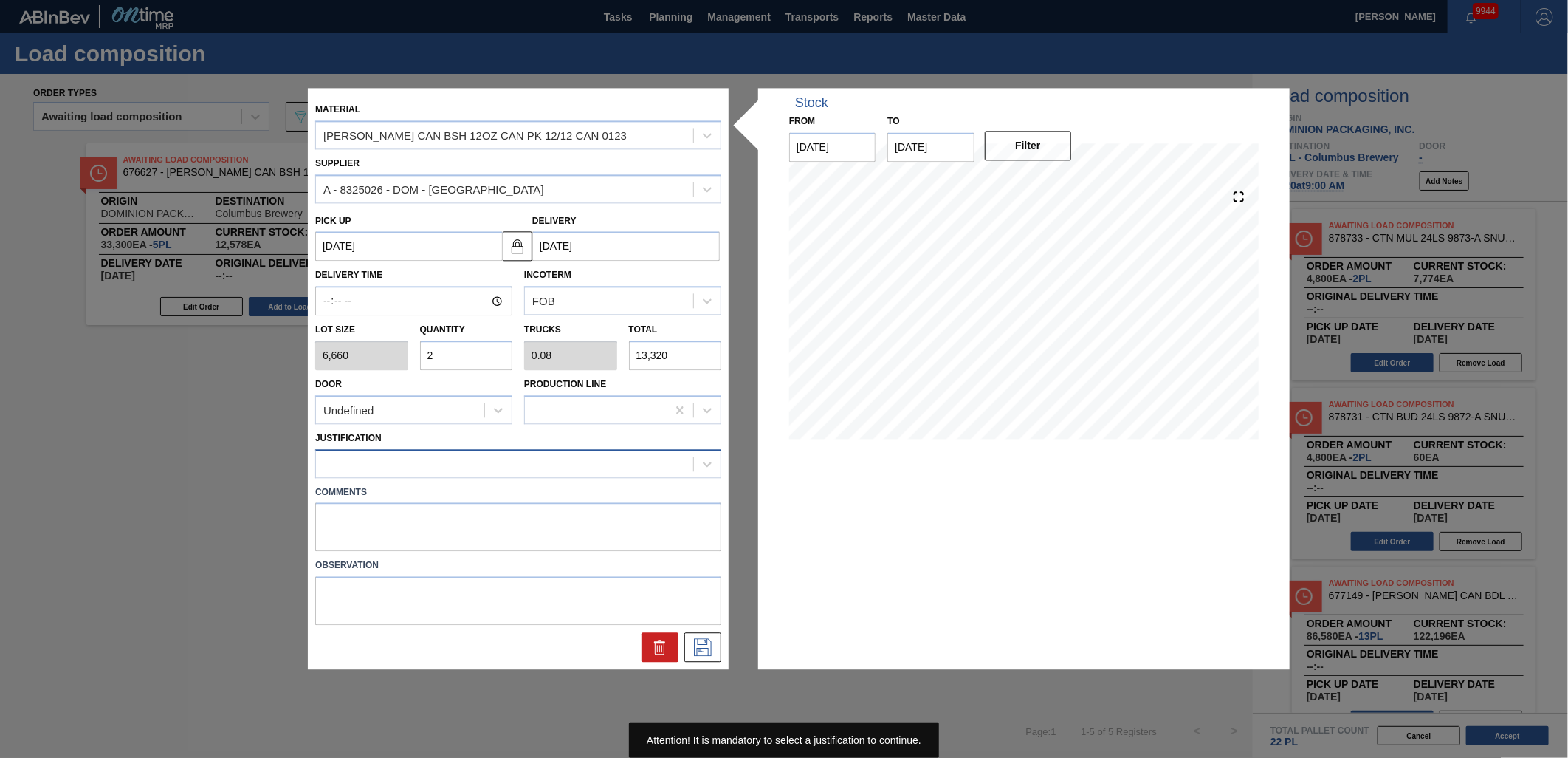
click at [545, 473] on div at bounding box center [518, 463] width 406 height 29
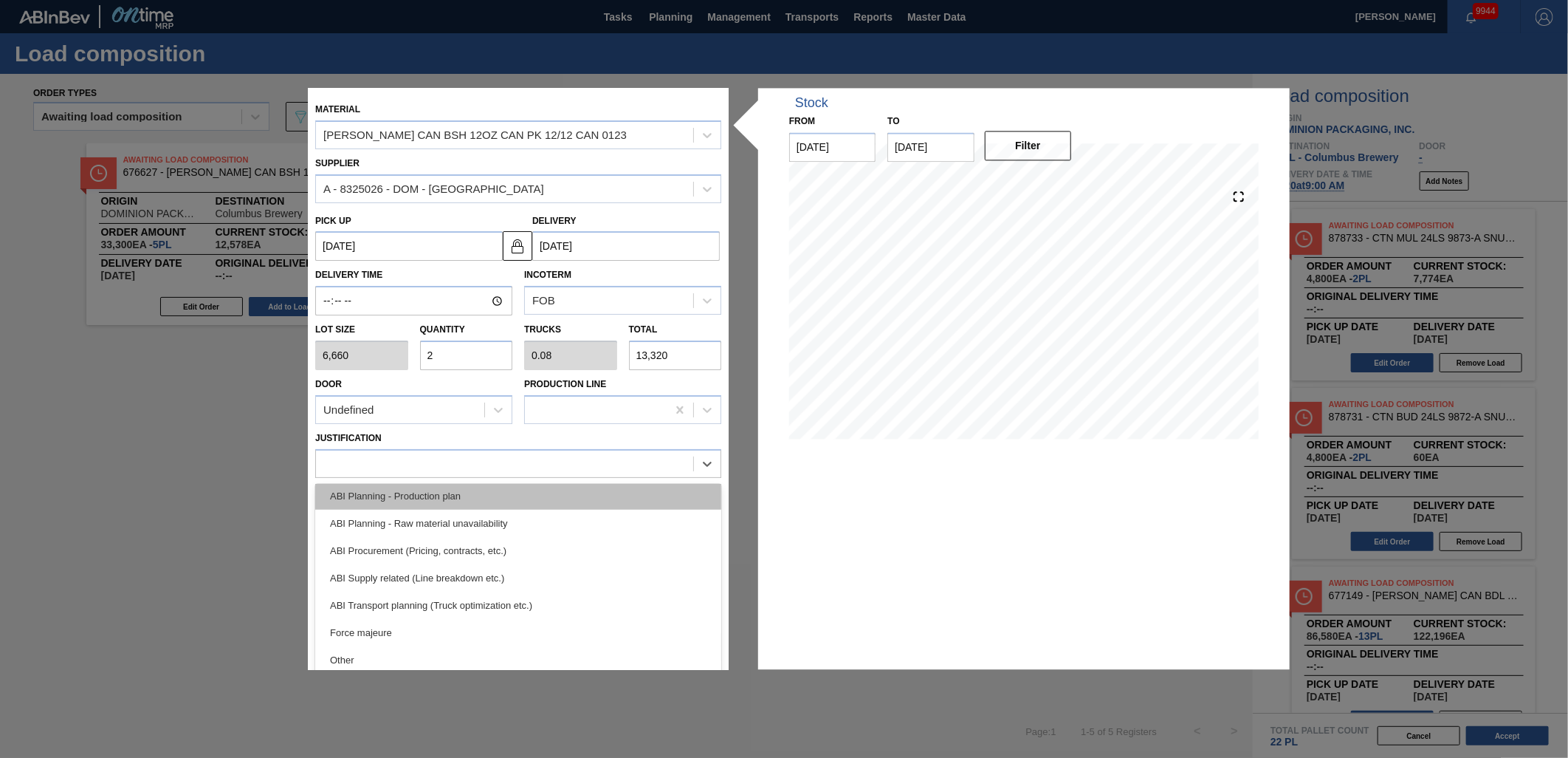
scroll to position [164, 0]
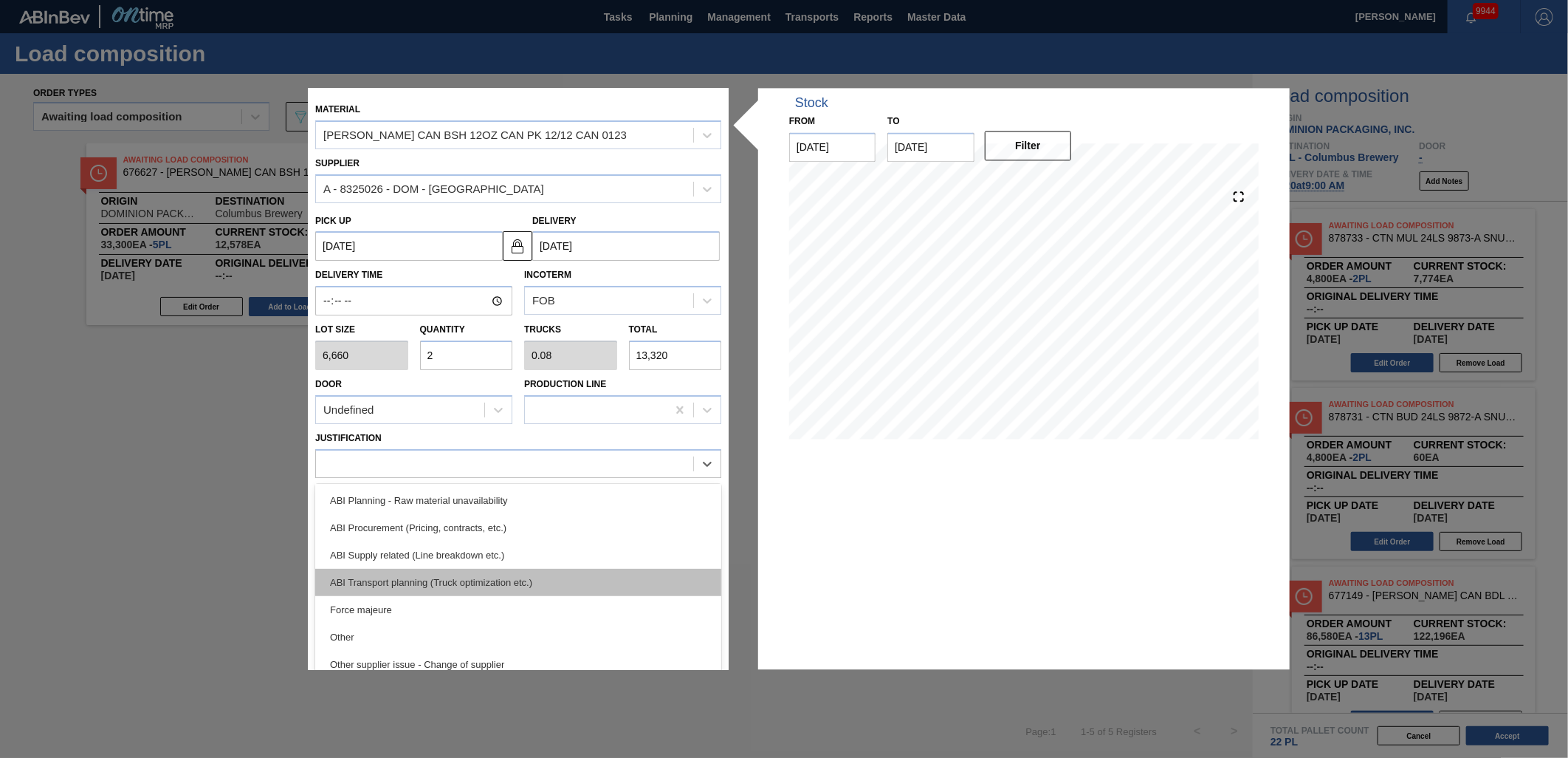
click at [548, 583] on div "ABI Transport planning (Truck optimization etc.)" at bounding box center [518, 582] width 406 height 27
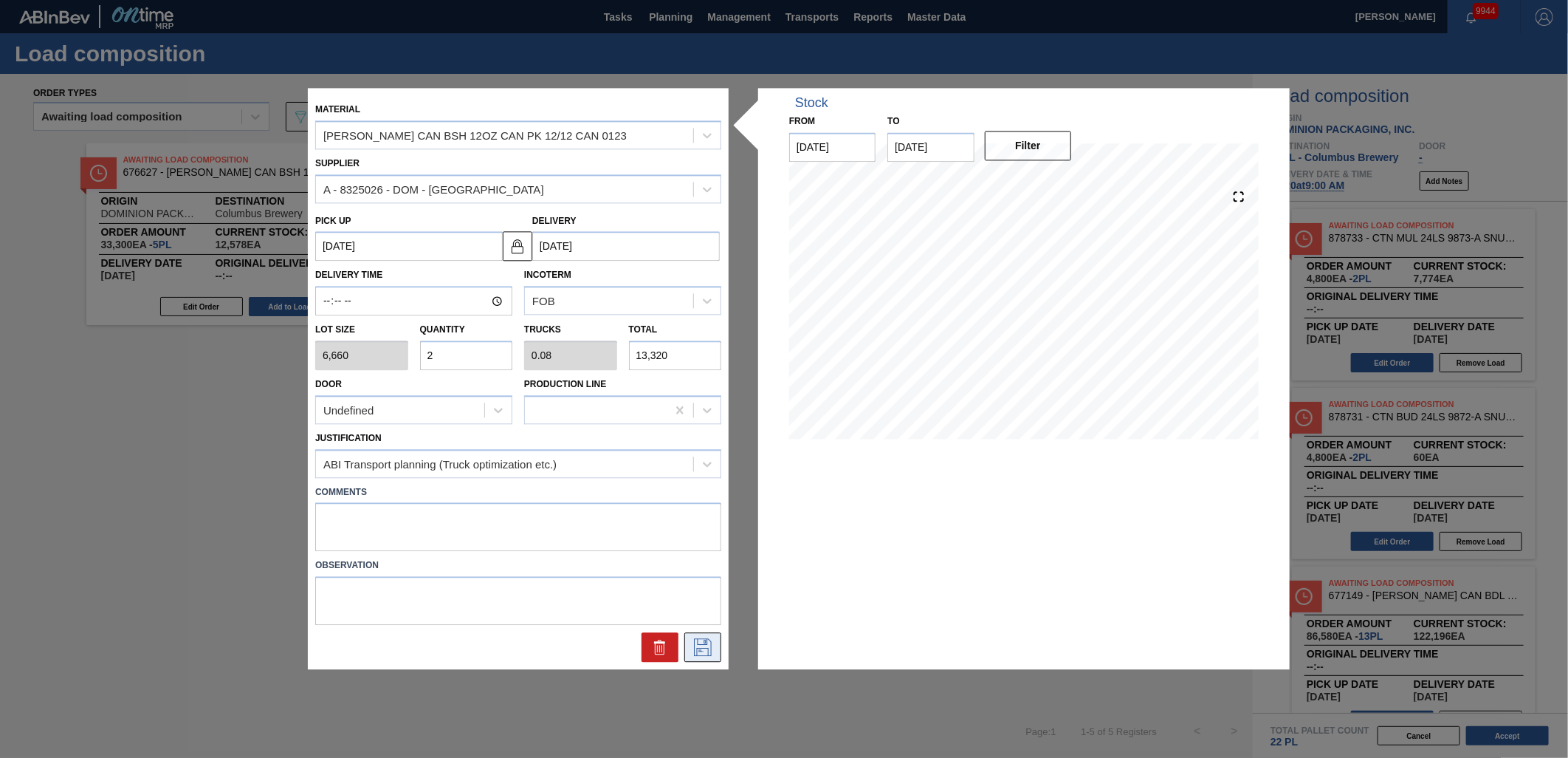
click at [704, 653] on icon at bounding box center [703, 647] width 24 height 18
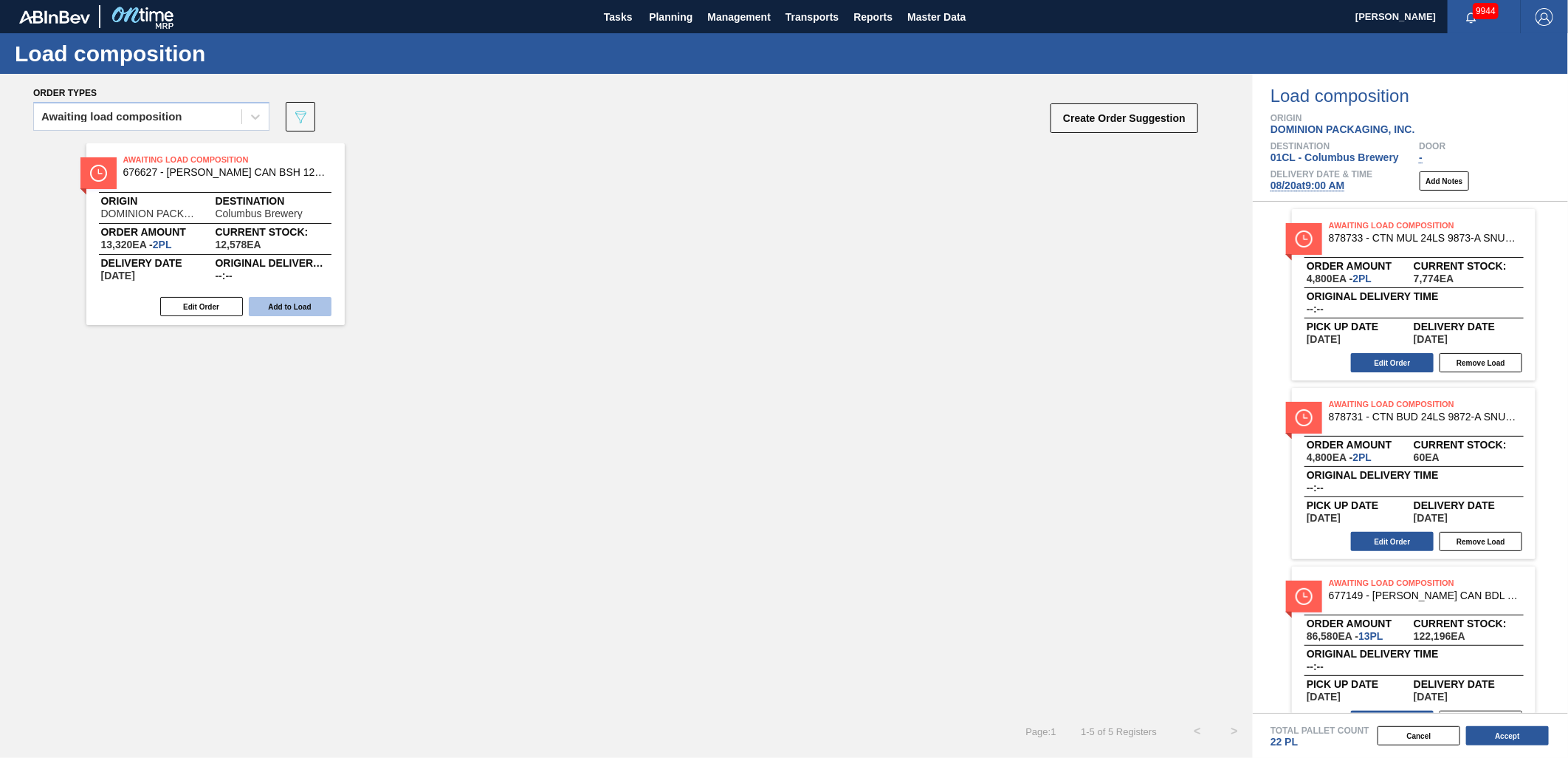
click at [295, 303] on button "Add to Load" at bounding box center [291, 306] width 83 height 20
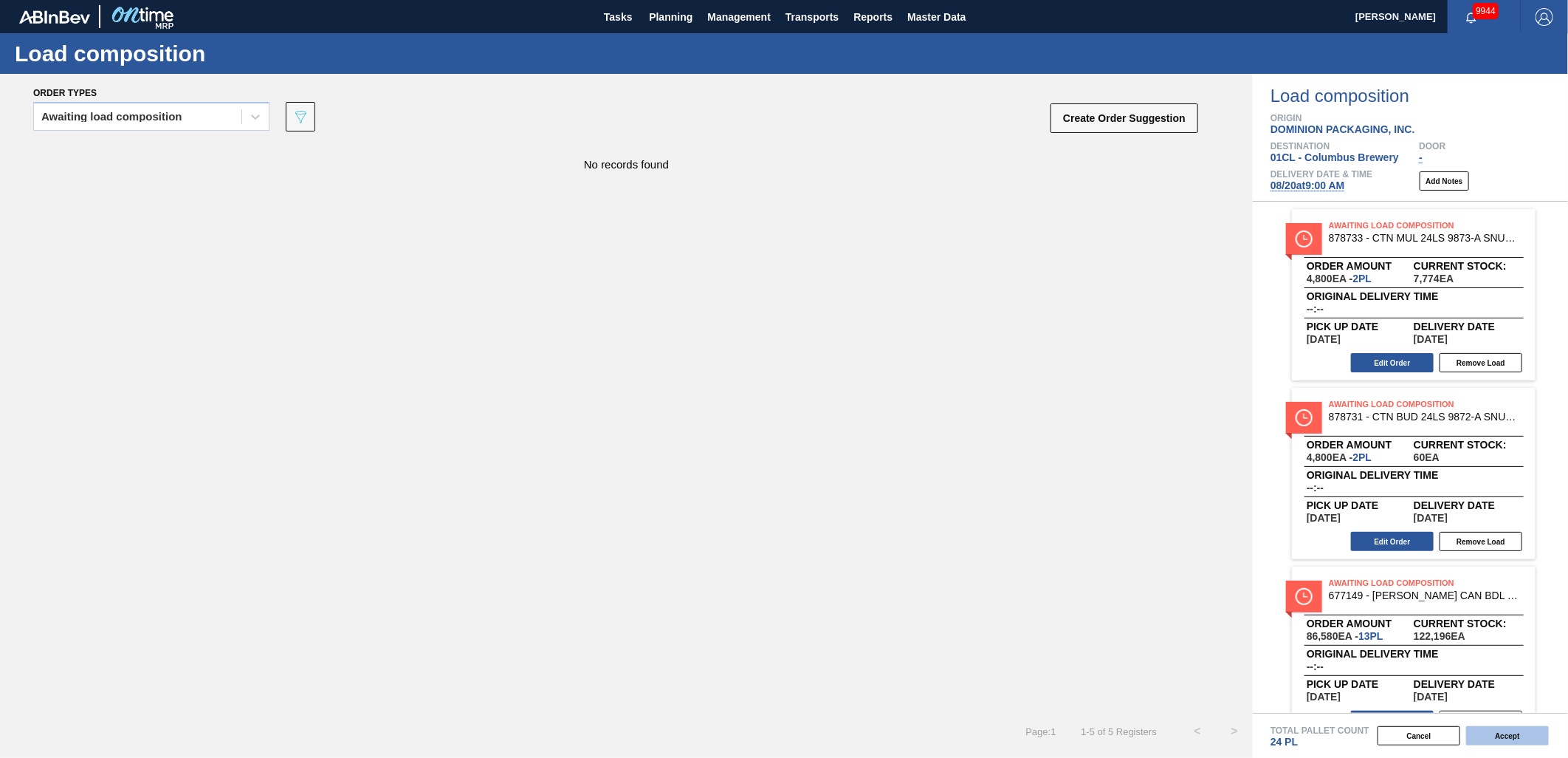
click at [1516, 740] on button "Accept" at bounding box center [1508, 735] width 83 height 20
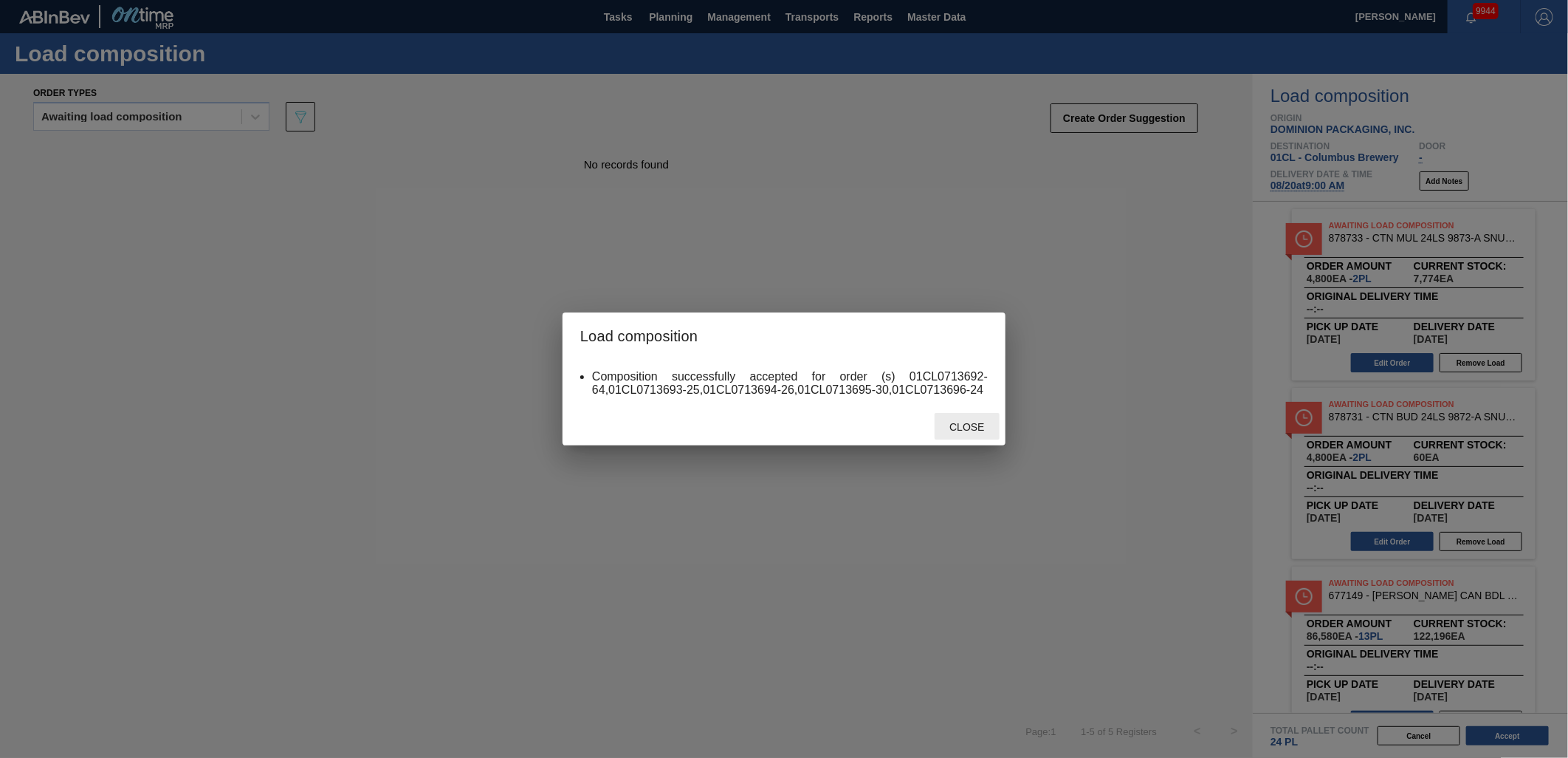
click at [977, 423] on span "Close" at bounding box center [967, 426] width 58 height 12
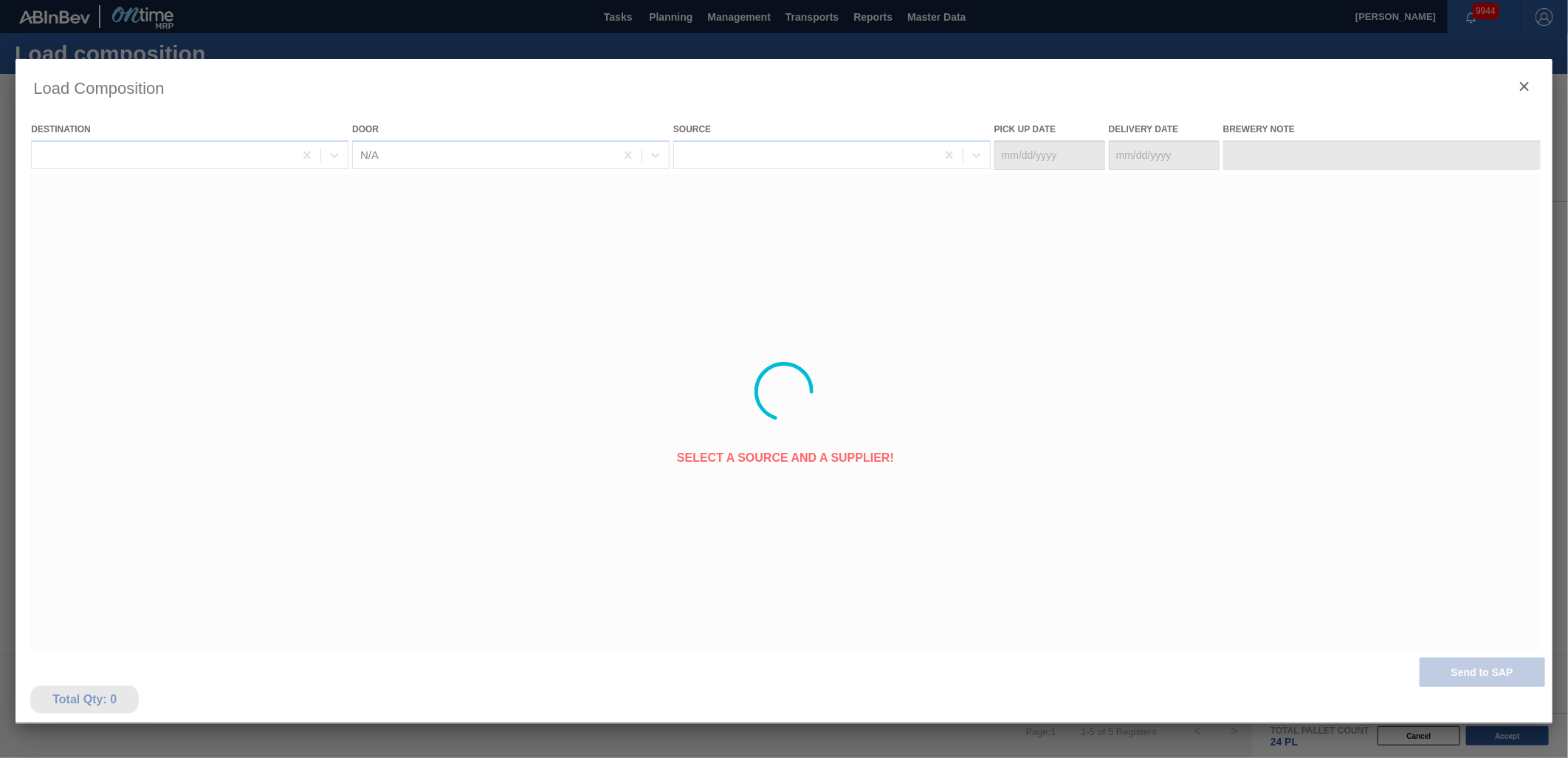
type Date "[DATE]"
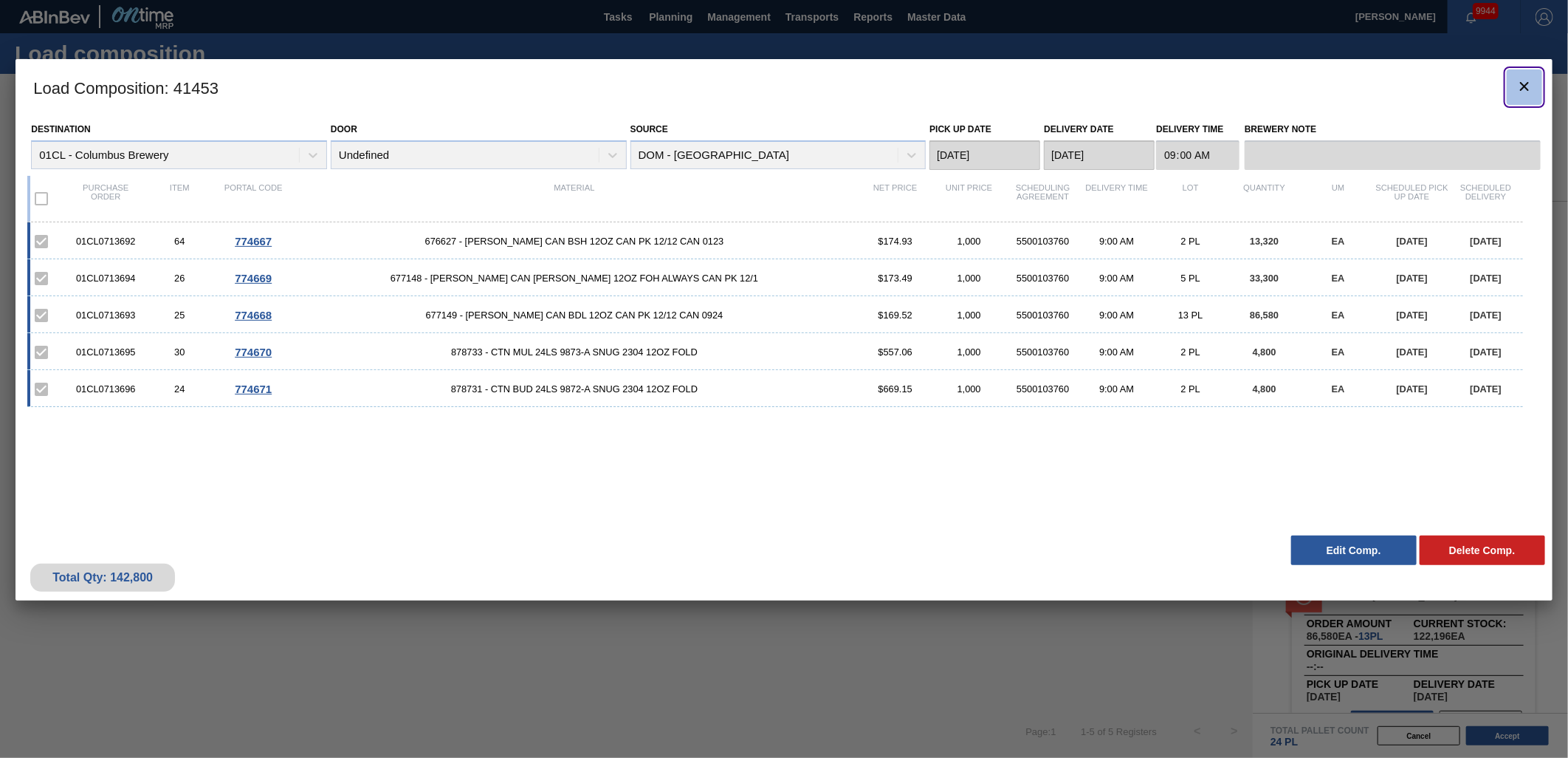
click at [1523, 84] on icon "botão de ícone" at bounding box center [1524, 86] width 9 height 9
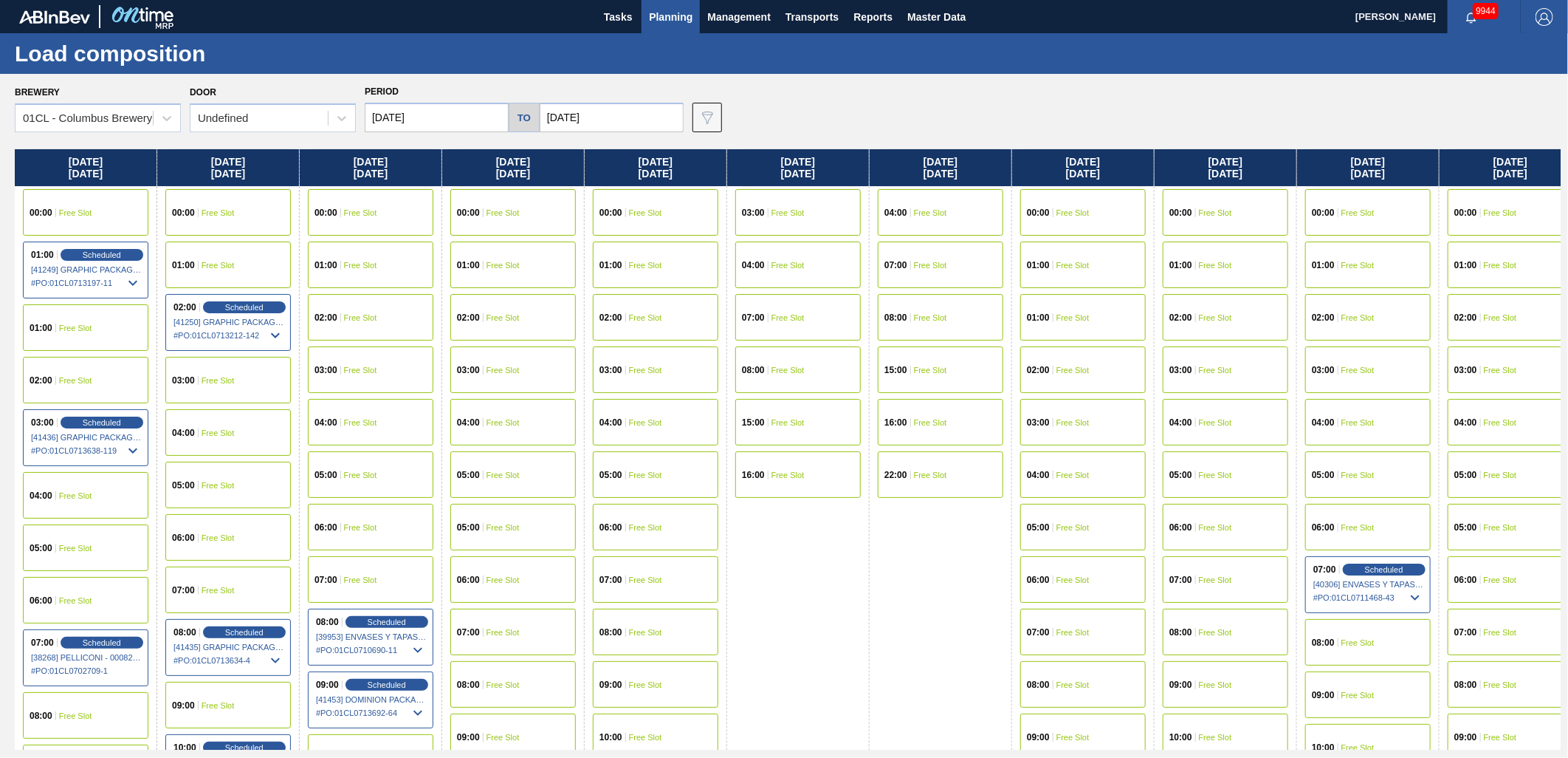
click at [372, 319] on span "Free Slot" at bounding box center [360, 317] width 33 height 9
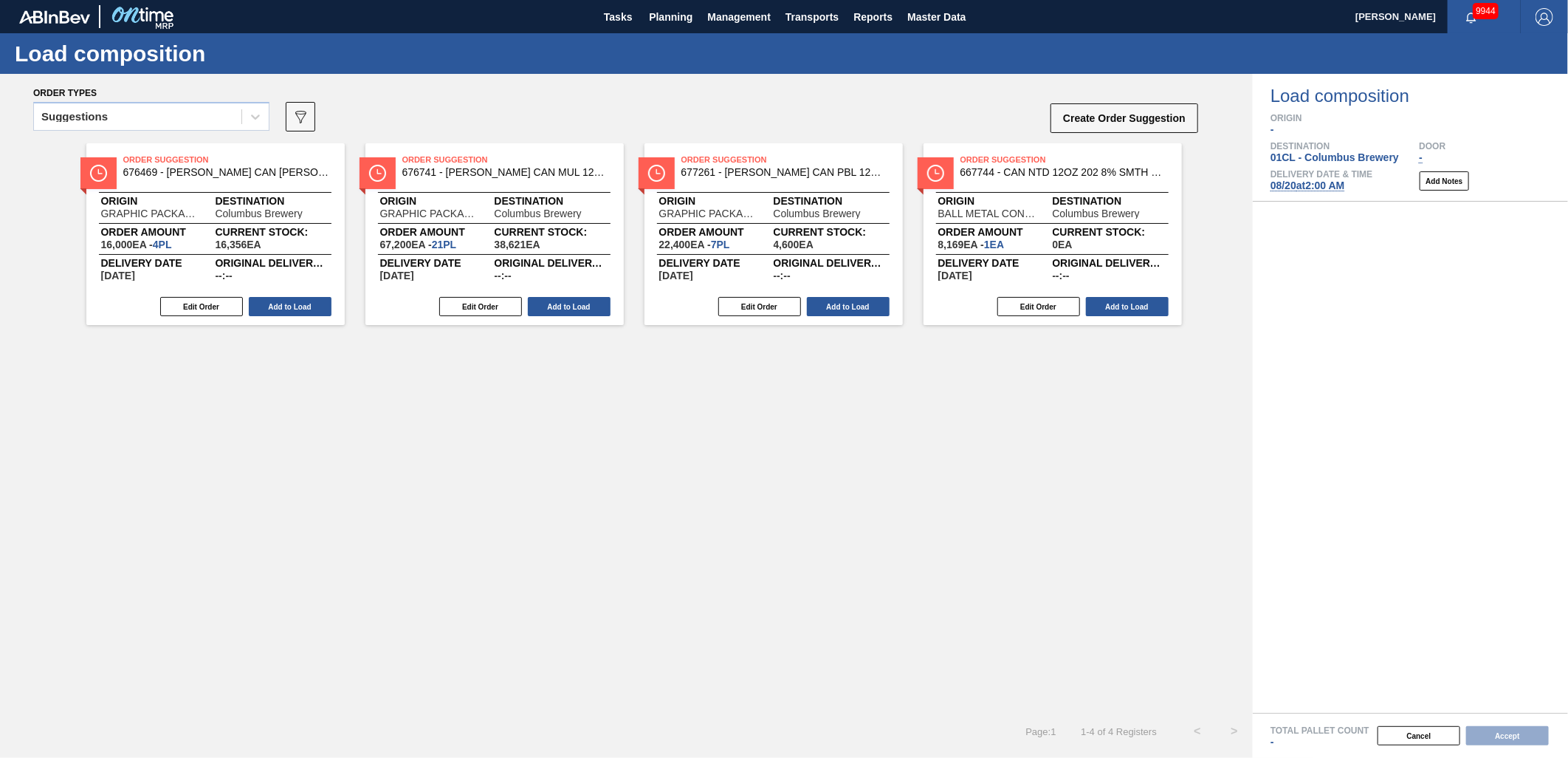
click at [222, 117] on div "Suggestions" at bounding box center [137, 117] width 208 height 21
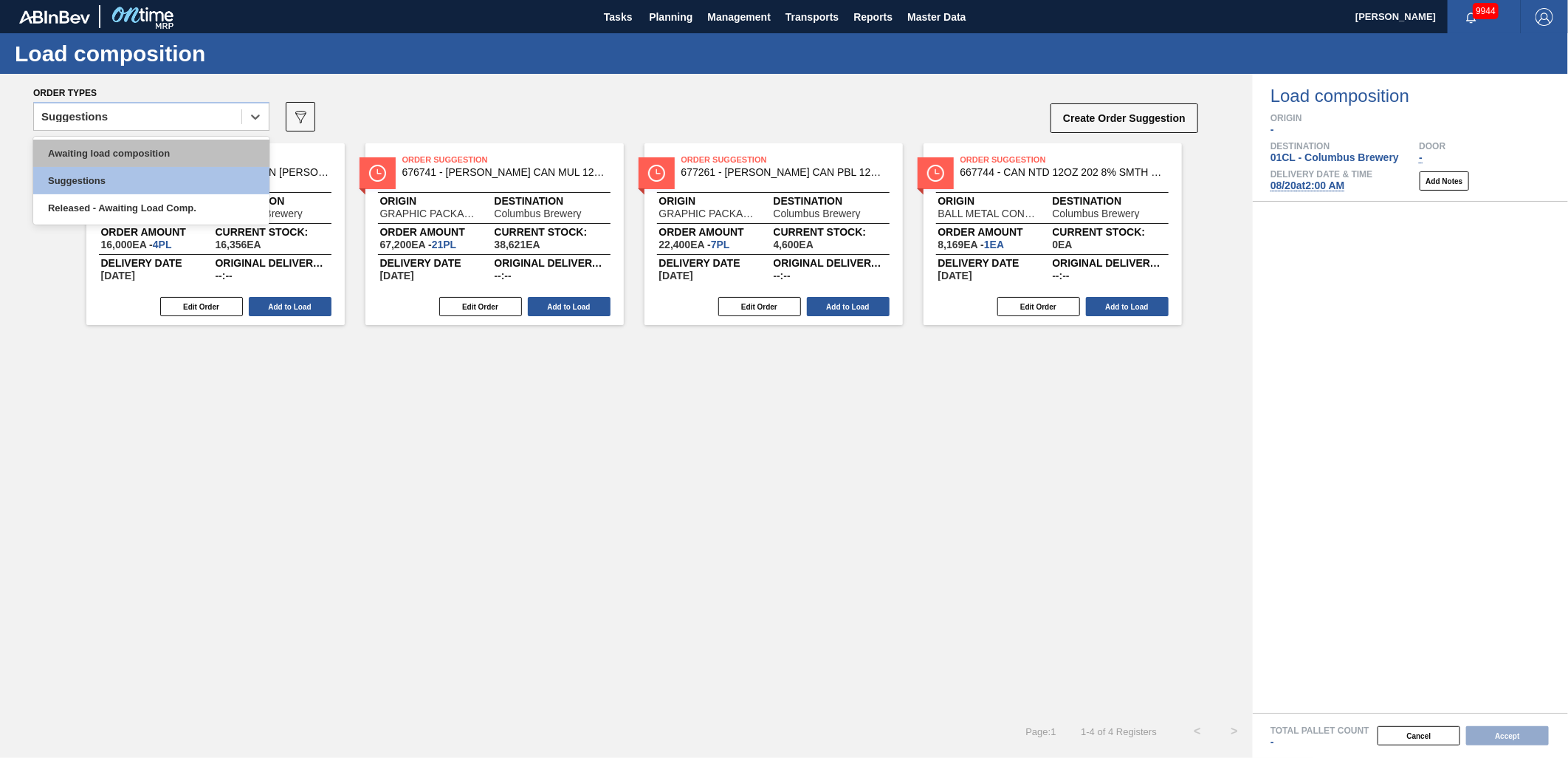
click at [178, 144] on div "Awaiting load composition" at bounding box center [151, 153] width 237 height 27
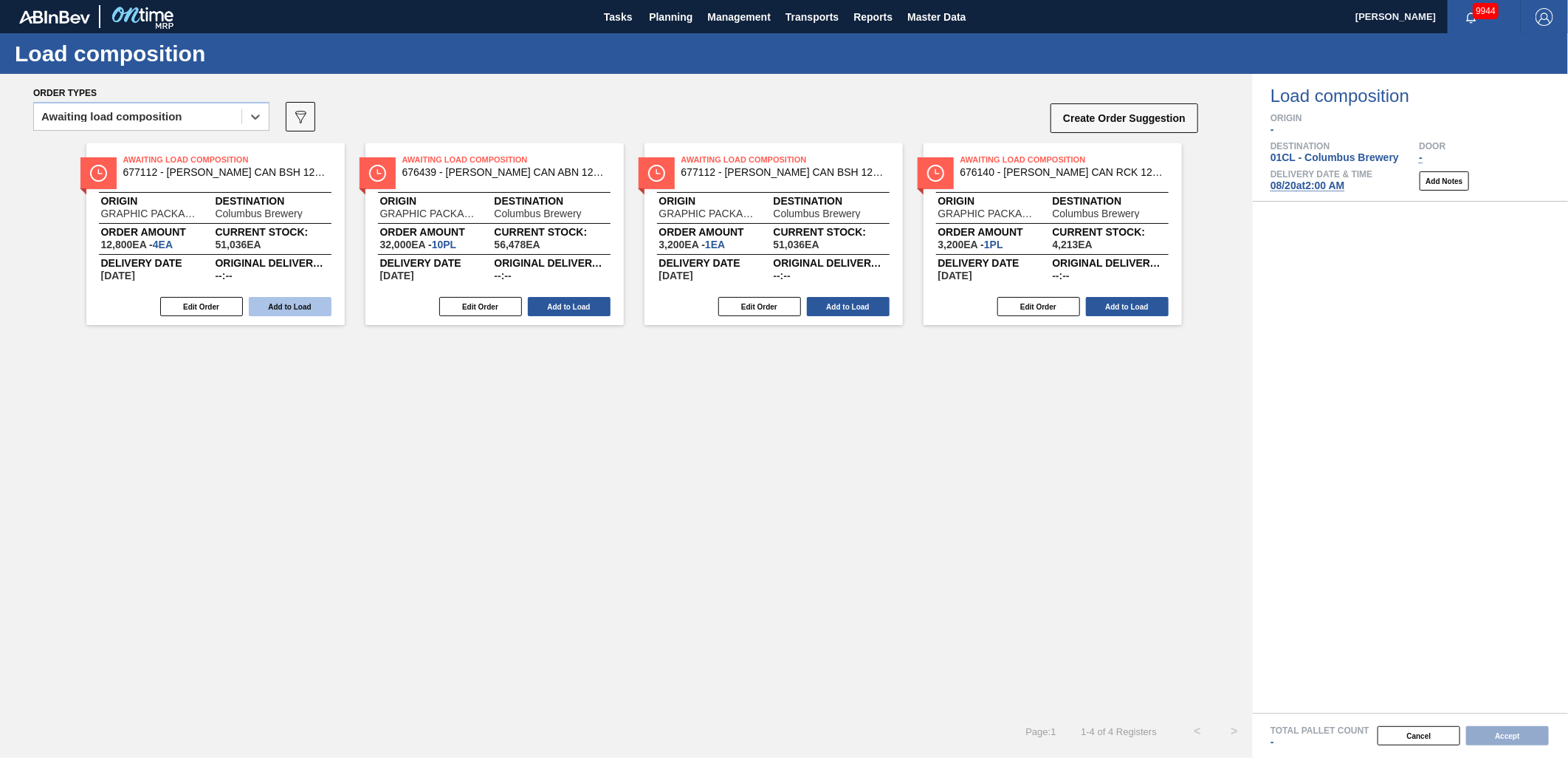
click at [276, 310] on button "Add to Load" at bounding box center [291, 306] width 83 height 20
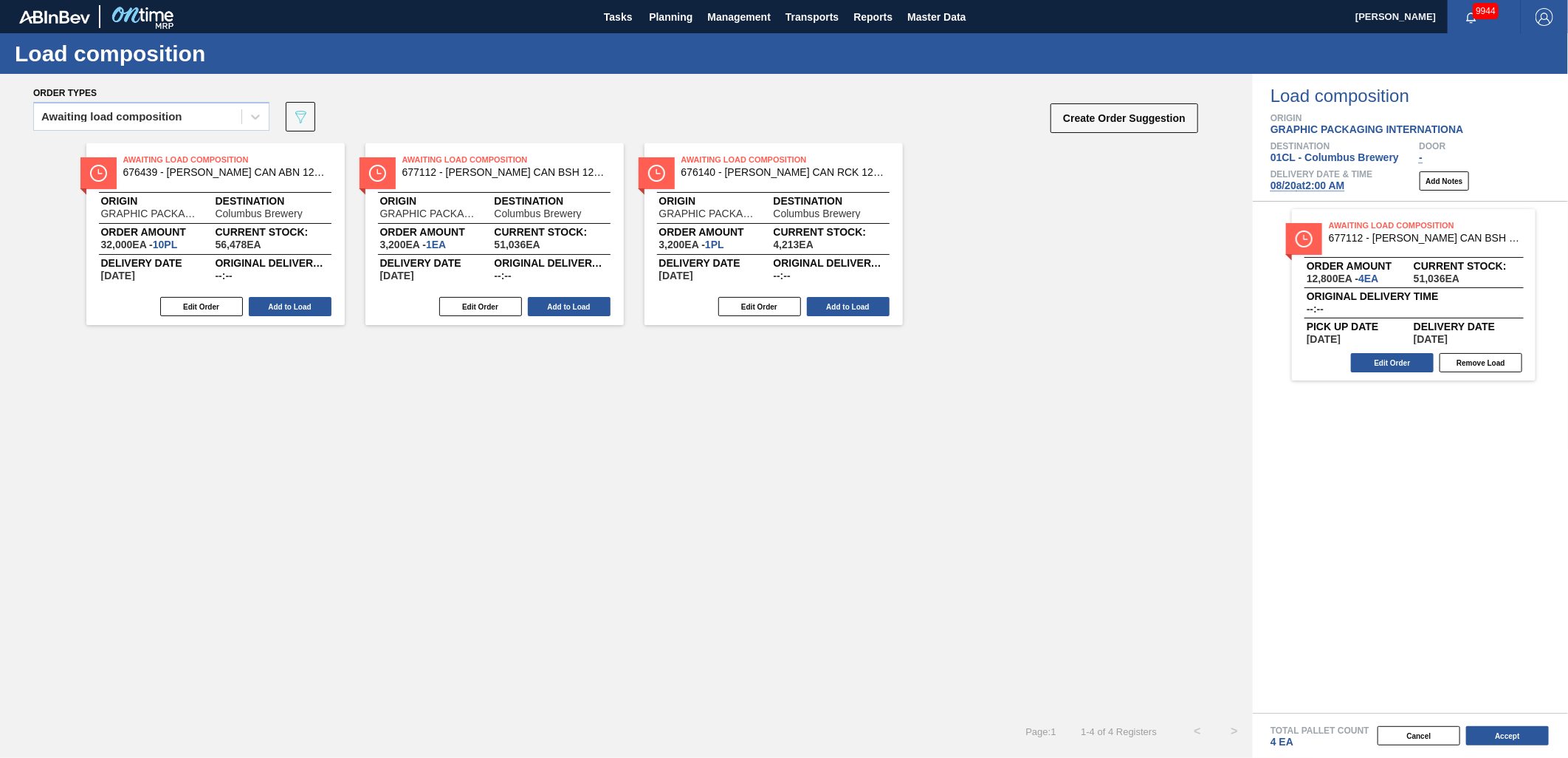
click at [276, 310] on button "Add to Load" at bounding box center [291, 306] width 83 height 20
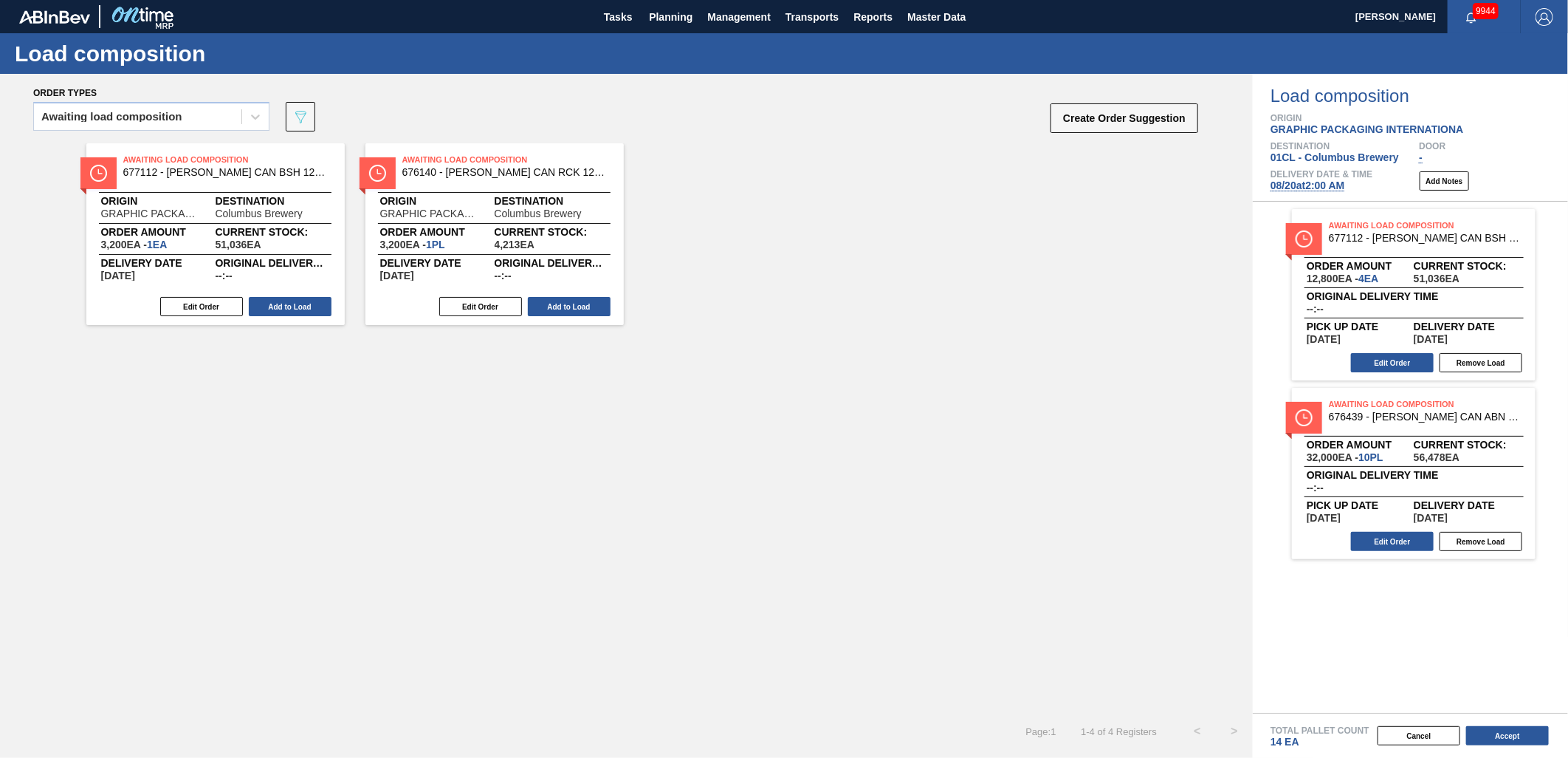
click at [276, 310] on button "Add to Load" at bounding box center [291, 306] width 83 height 20
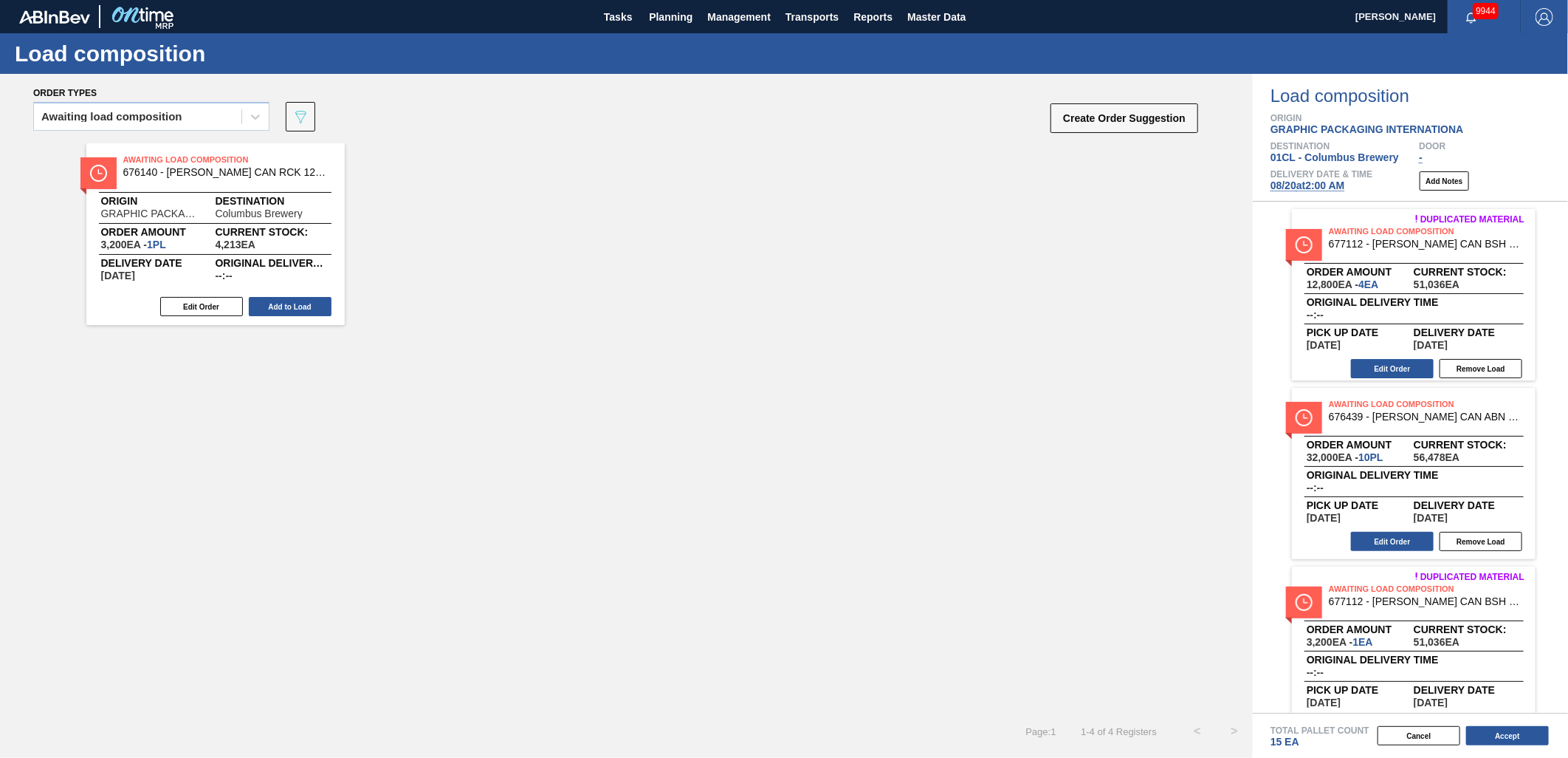
click at [276, 310] on button "Add to Load" at bounding box center [291, 306] width 83 height 20
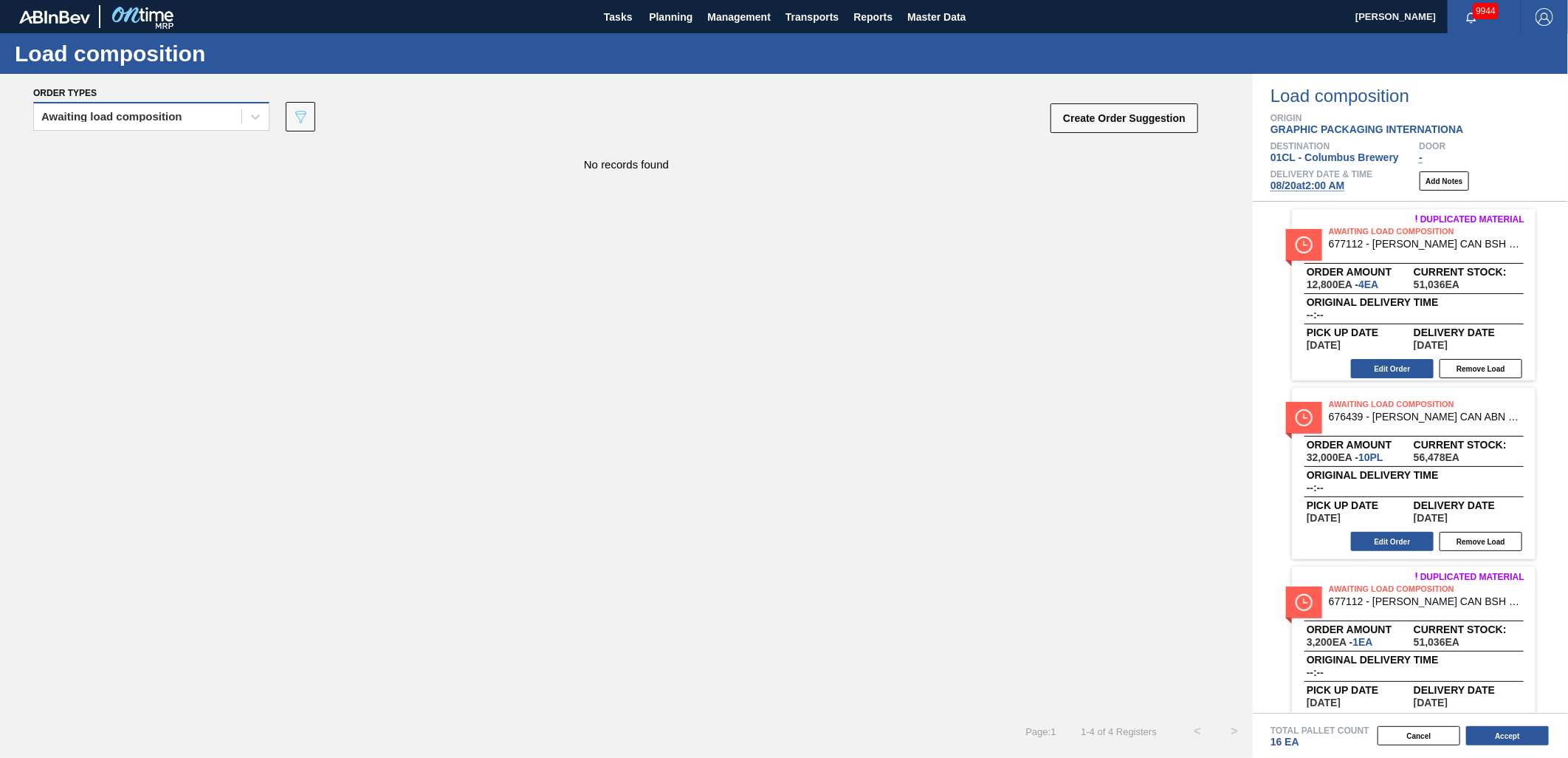
click at [172, 122] on div "Awaiting load composition" at bounding box center [137, 117] width 208 height 21
click at [234, 102] on div "Awaiting load composition" at bounding box center [151, 116] width 237 height 29
click at [192, 147] on div "Awaiting load composition" at bounding box center [151, 153] width 237 height 27
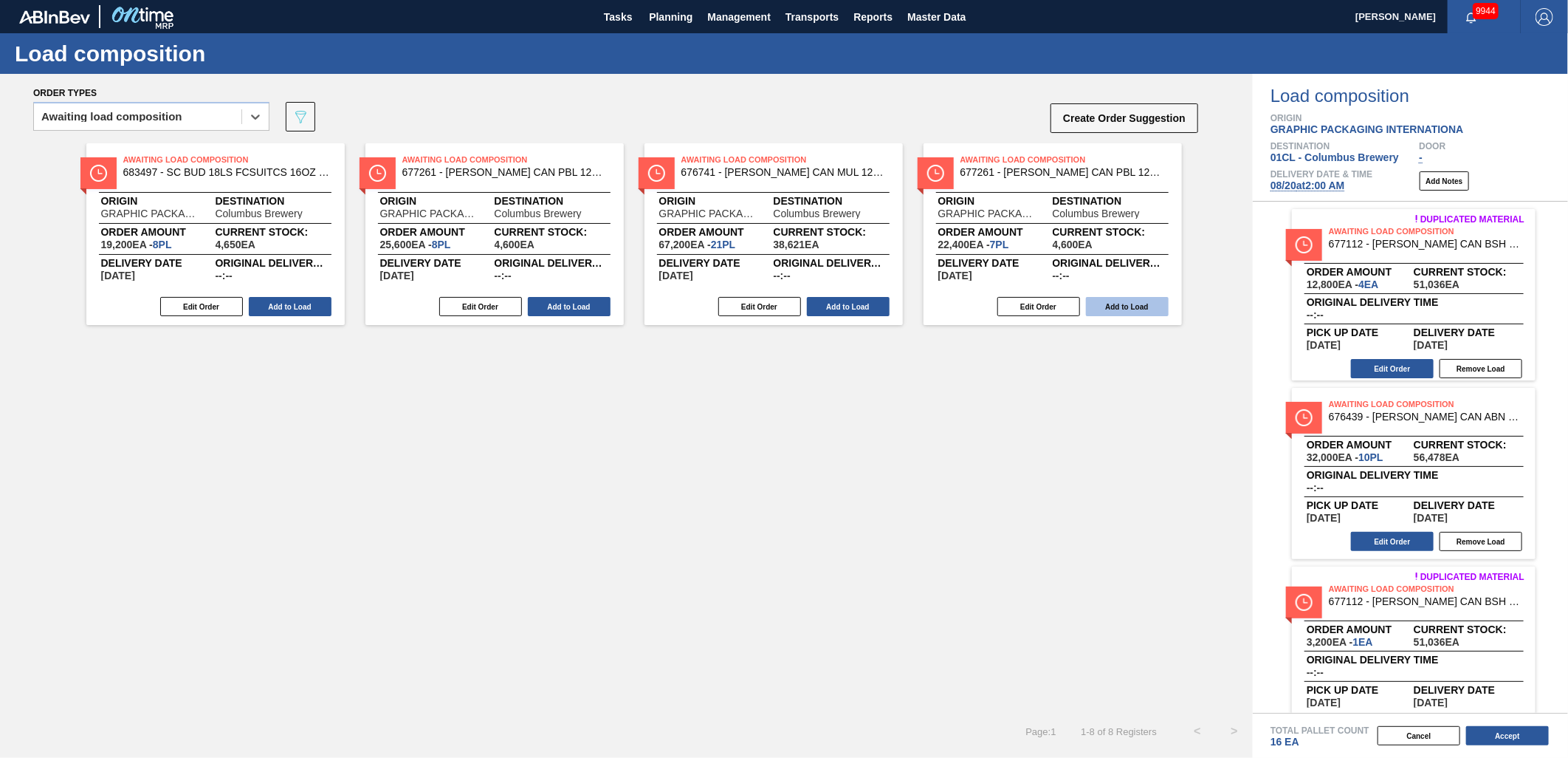
click at [1112, 309] on button "Add to Load" at bounding box center [1128, 306] width 83 height 20
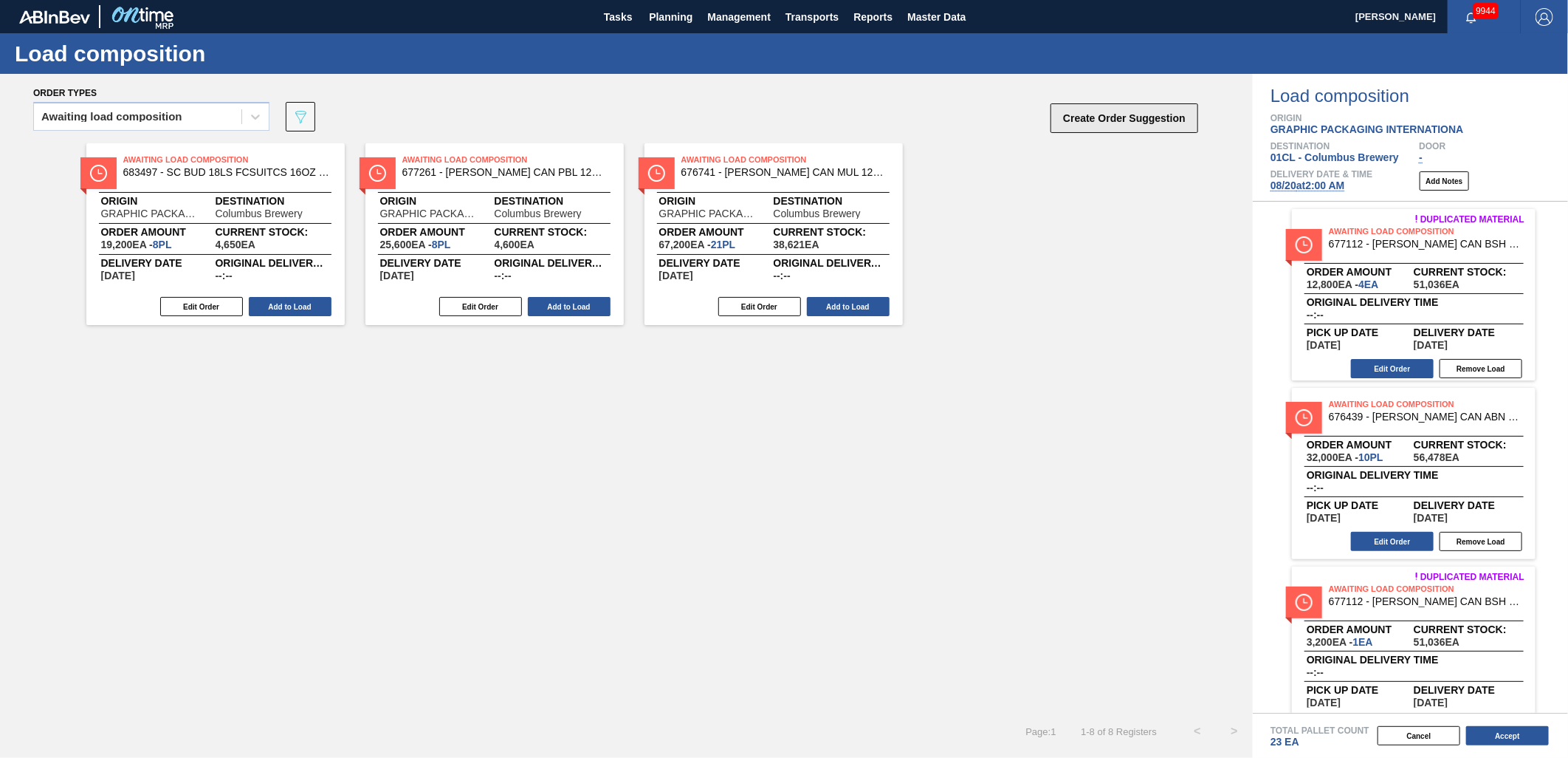
click at [1093, 123] on button "Create Order Suggestion" at bounding box center [1124, 118] width 147 height 30
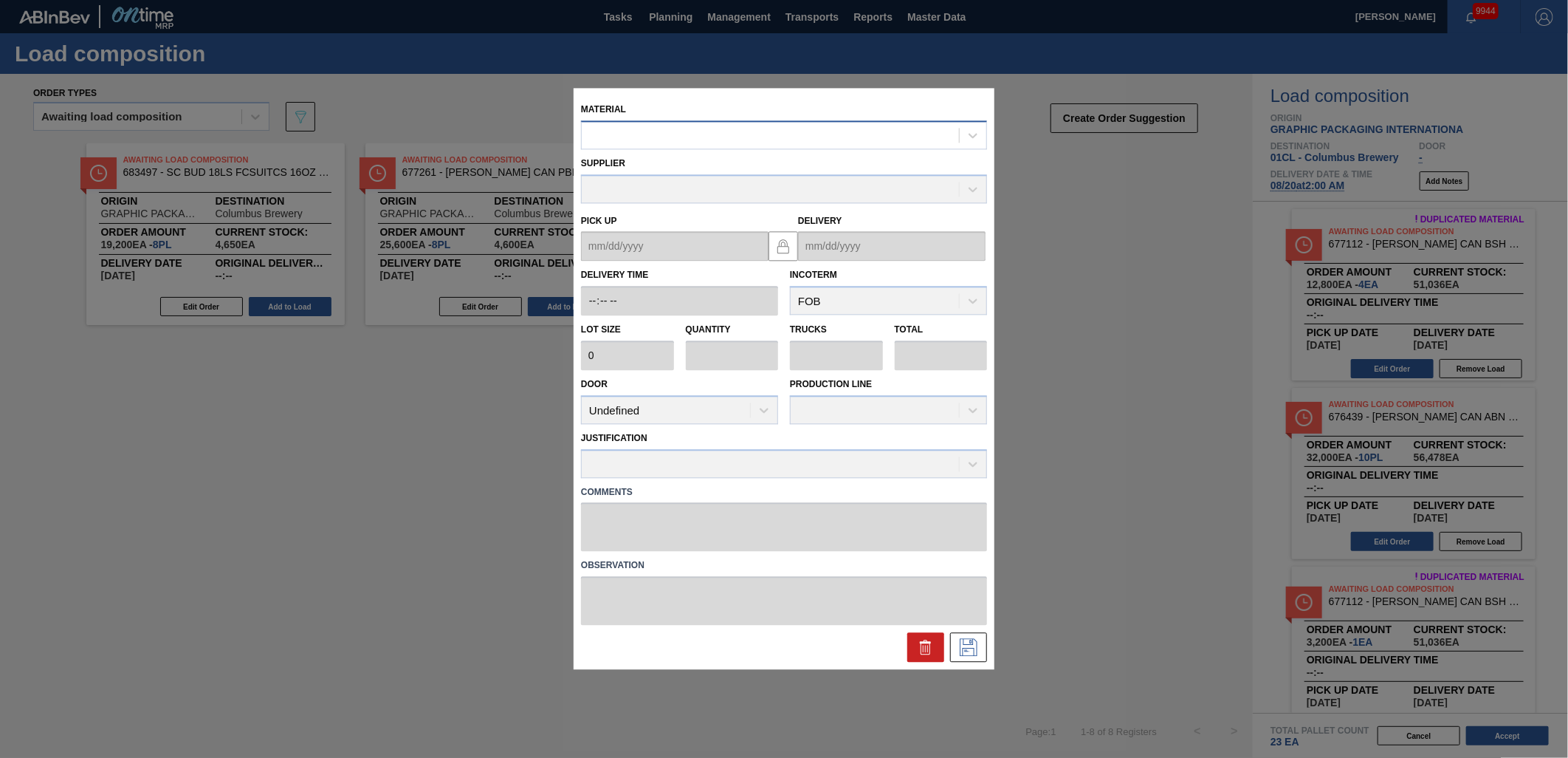
click at [747, 146] on div at bounding box center [771, 135] width 378 height 21
type input "671080"
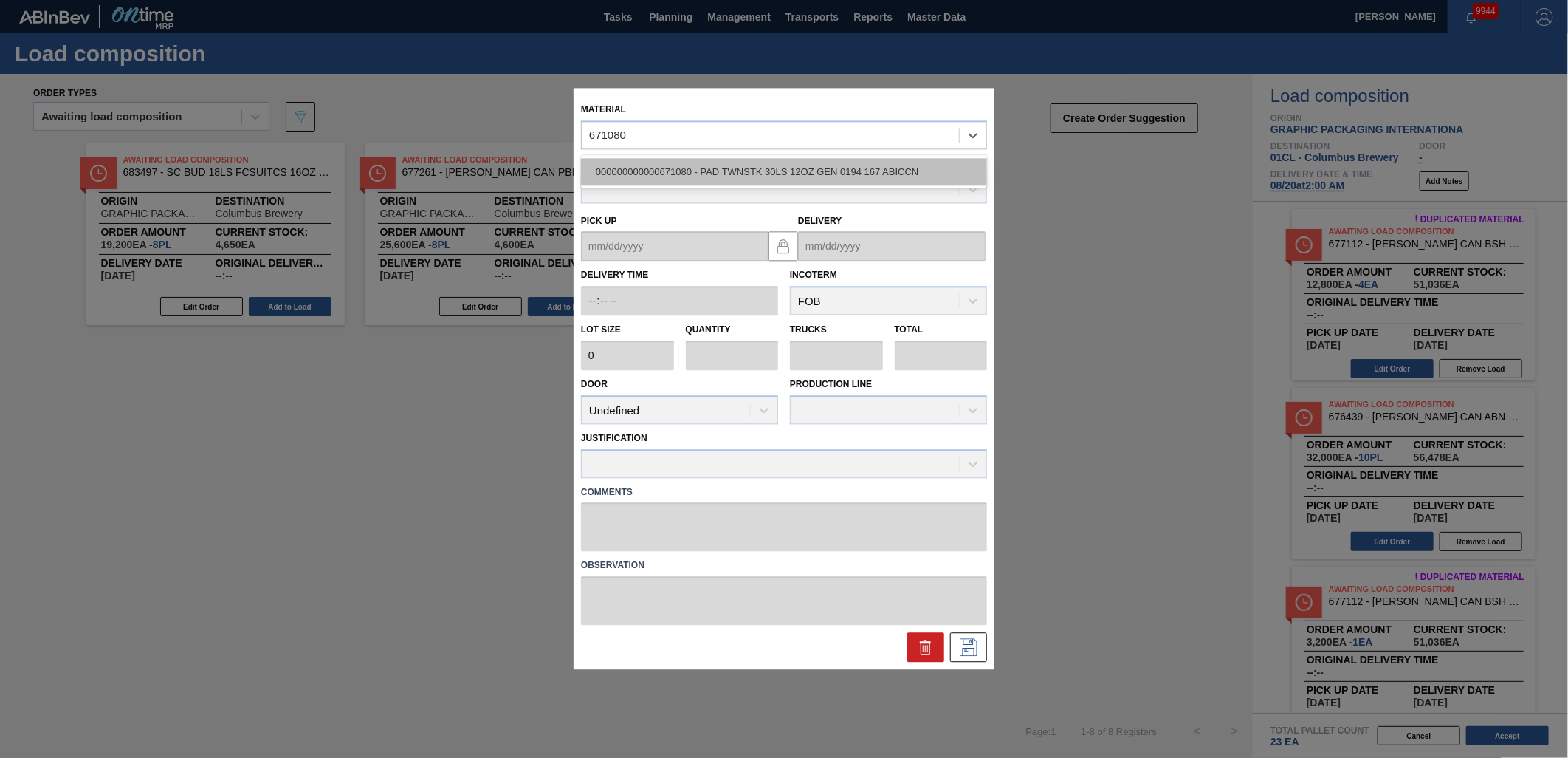
click at [759, 167] on div "000000000000671080 - PAD TWNSTK 30LS 12OZ GEN 0194 167 ABICCN" at bounding box center [784, 172] width 406 height 27
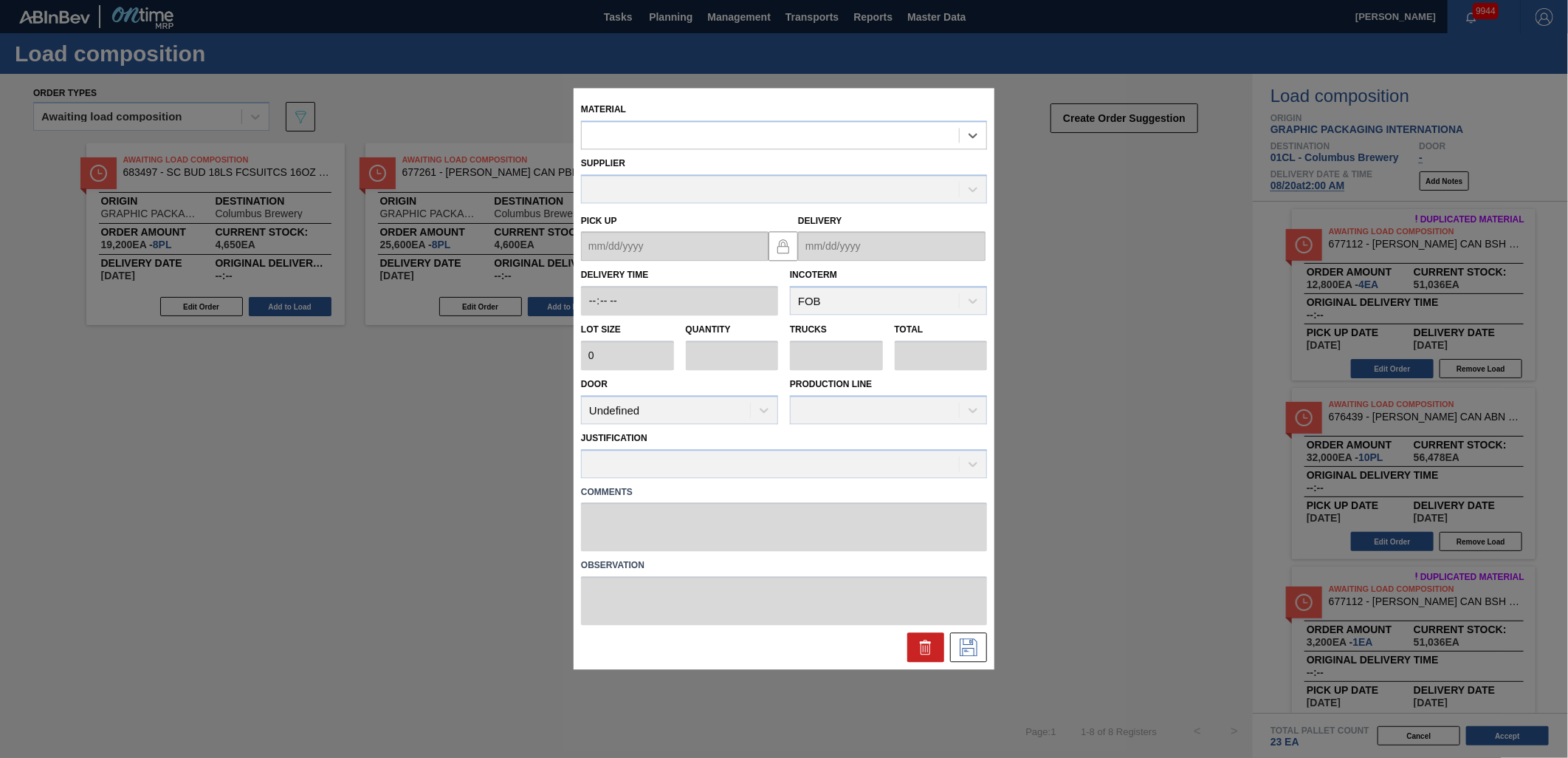
type input "36,000"
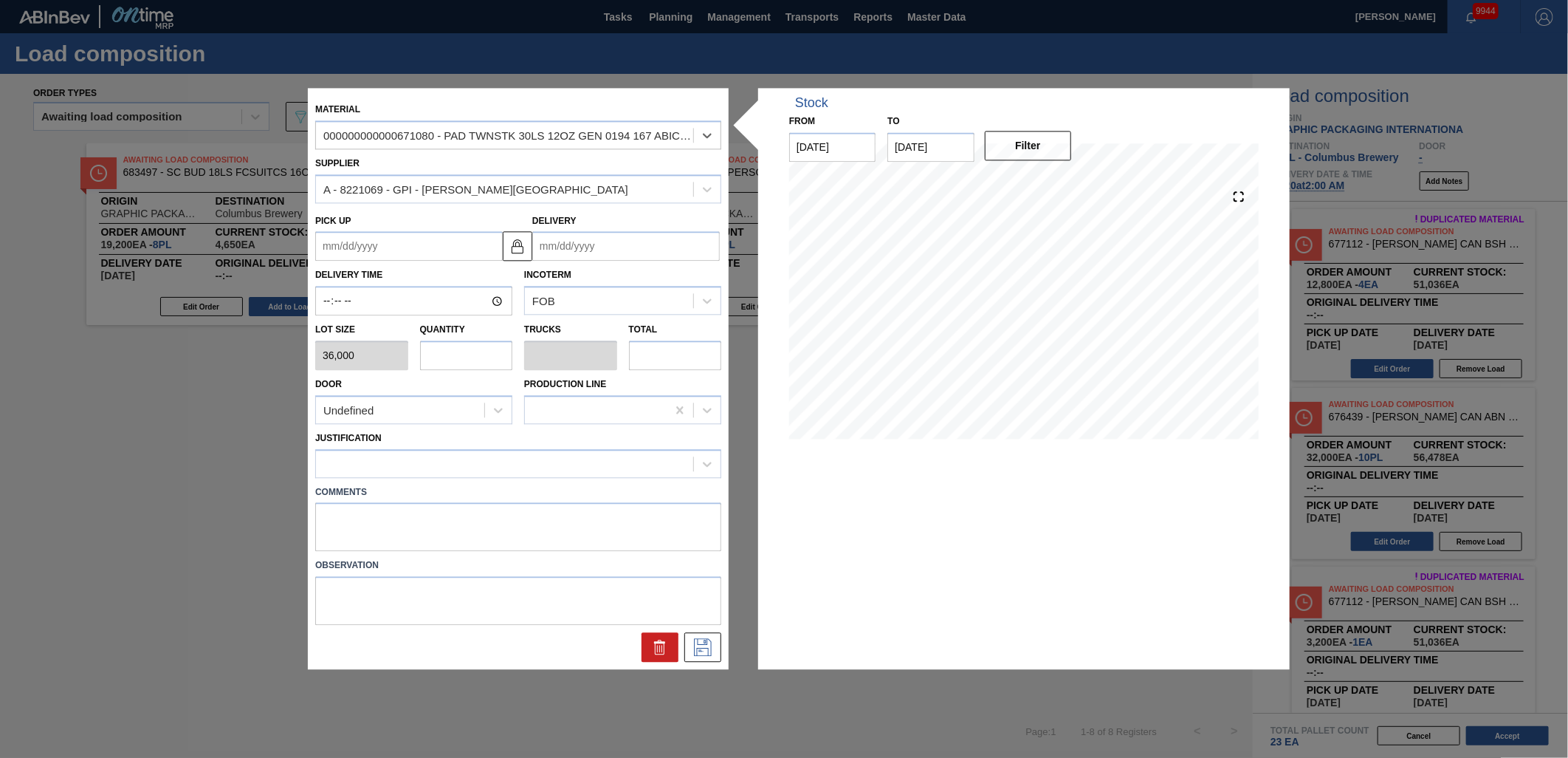
click at [604, 242] on input "Delivery" at bounding box center [625, 247] width 187 height 30
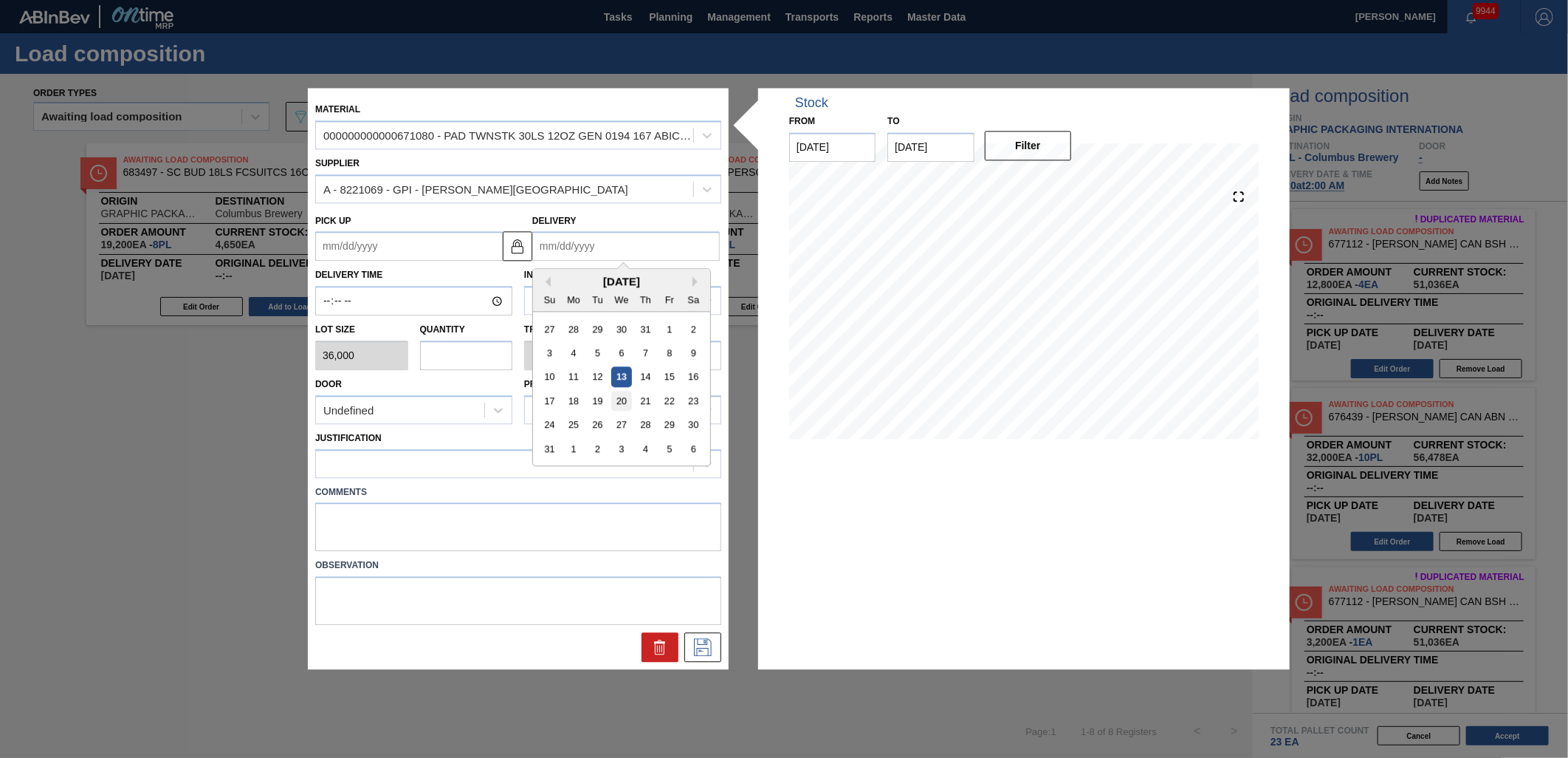
click at [621, 397] on div "20" at bounding box center [621, 401] width 20 height 20
type up "[DATE]"
type input "[DATE]"
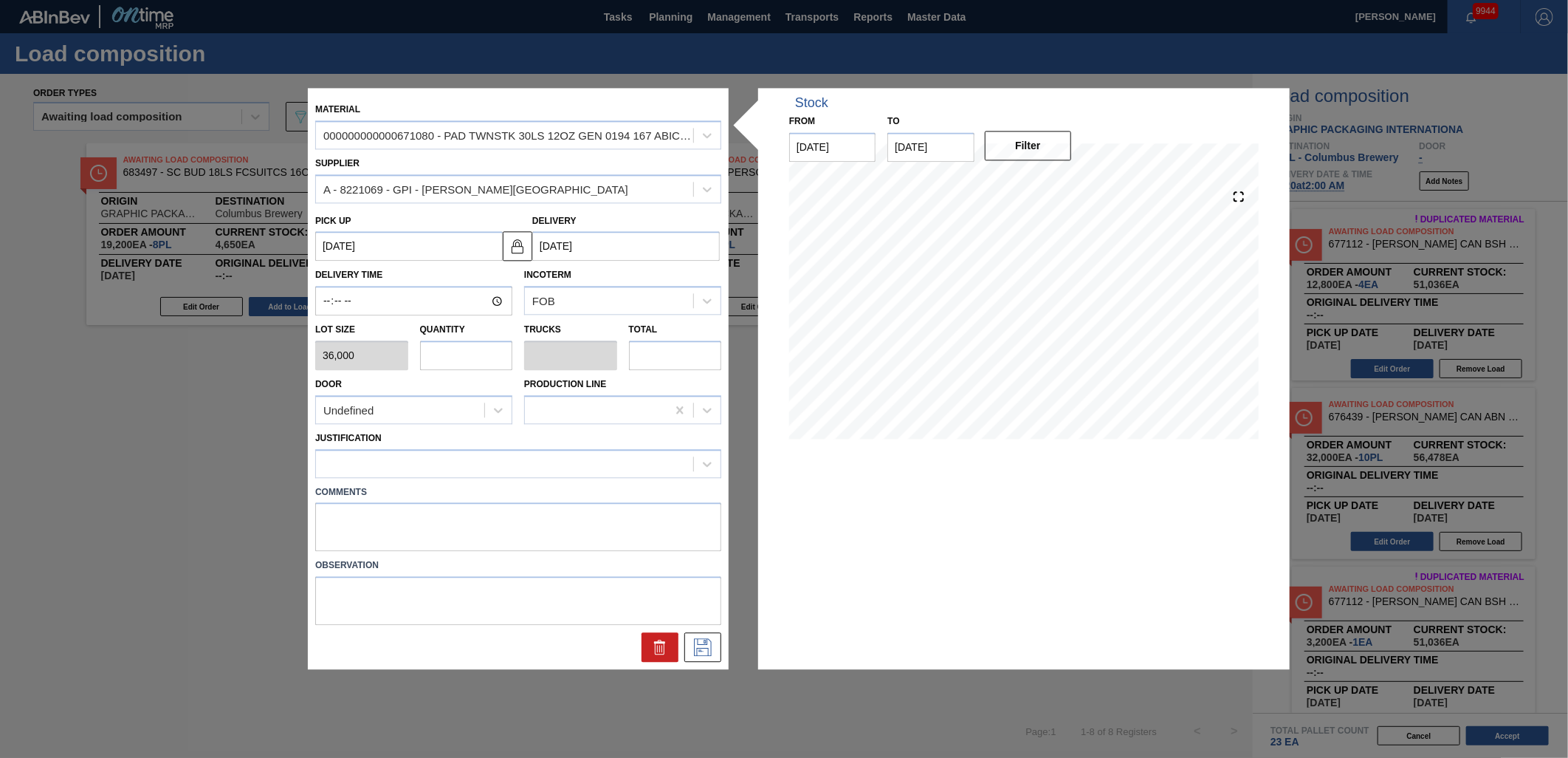
click at [476, 362] on input "text" at bounding box center [466, 355] width 93 height 30
type input "3"
type input "0.15"
type input "108,000"
type input "3"
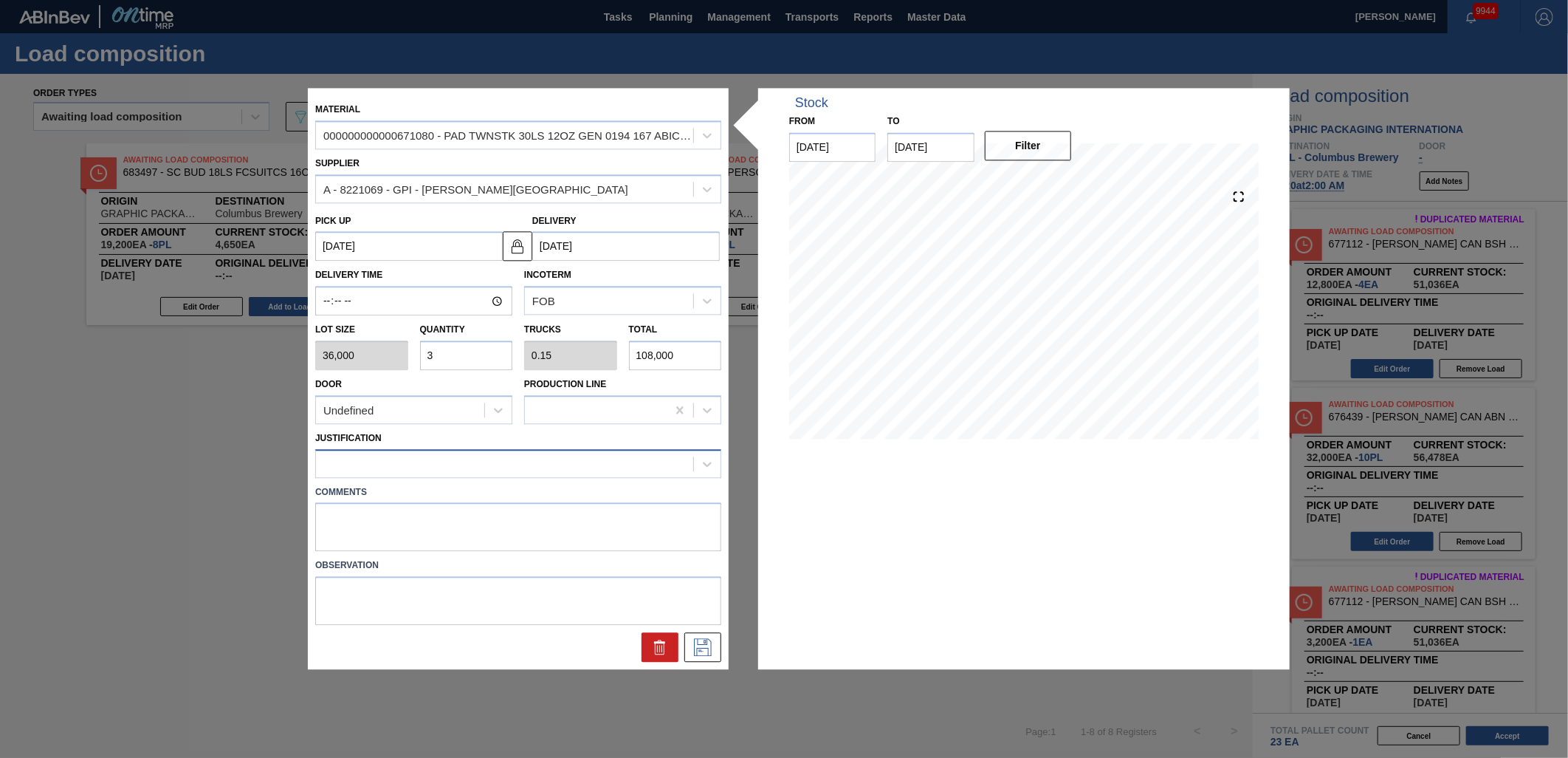
click at [507, 462] on div at bounding box center [505, 463] width 378 height 21
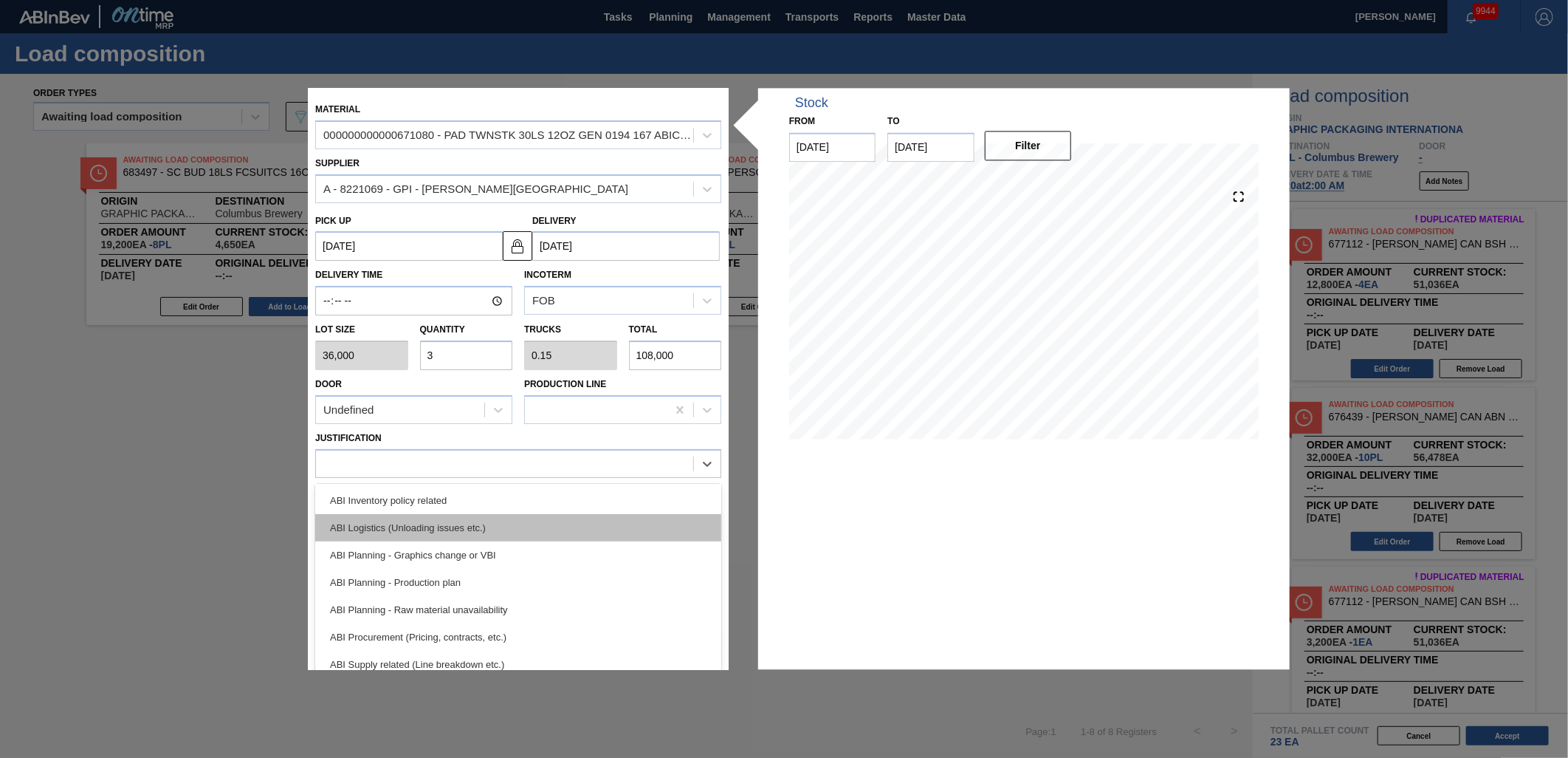
scroll to position [82, 0]
drag, startPoint x: 528, startPoint y: 648, endPoint x: 551, endPoint y: 650, distance: 23.1
click at [529, 651] on div "ABI Transport planning (Truck optimization etc.)" at bounding box center [518, 664] width 406 height 27
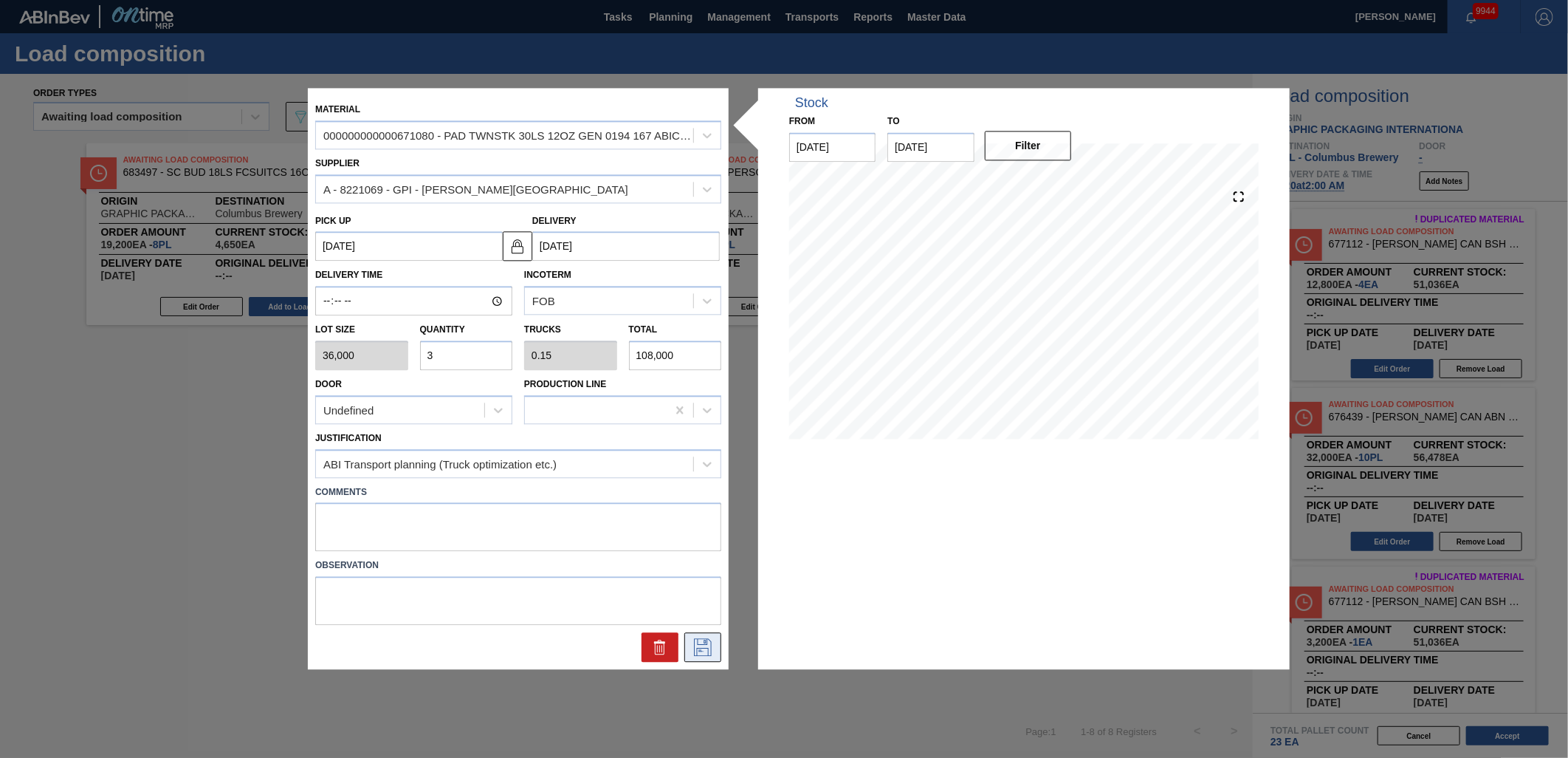
click at [704, 644] on icon at bounding box center [703, 647] width 24 height 18
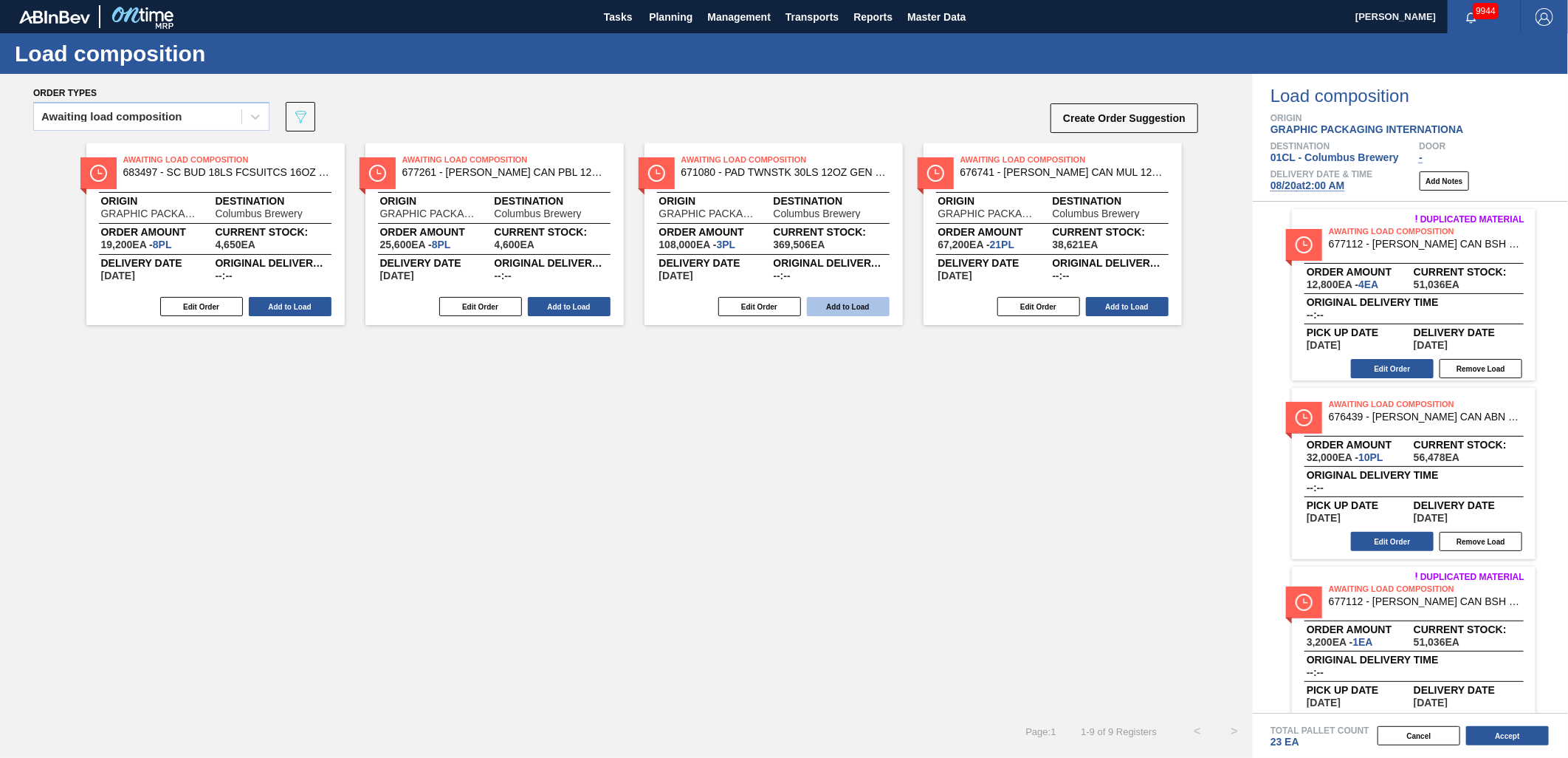
click at [827, 307] on button "Add to Load" at bounding box center [849, 306] width 83 height 20
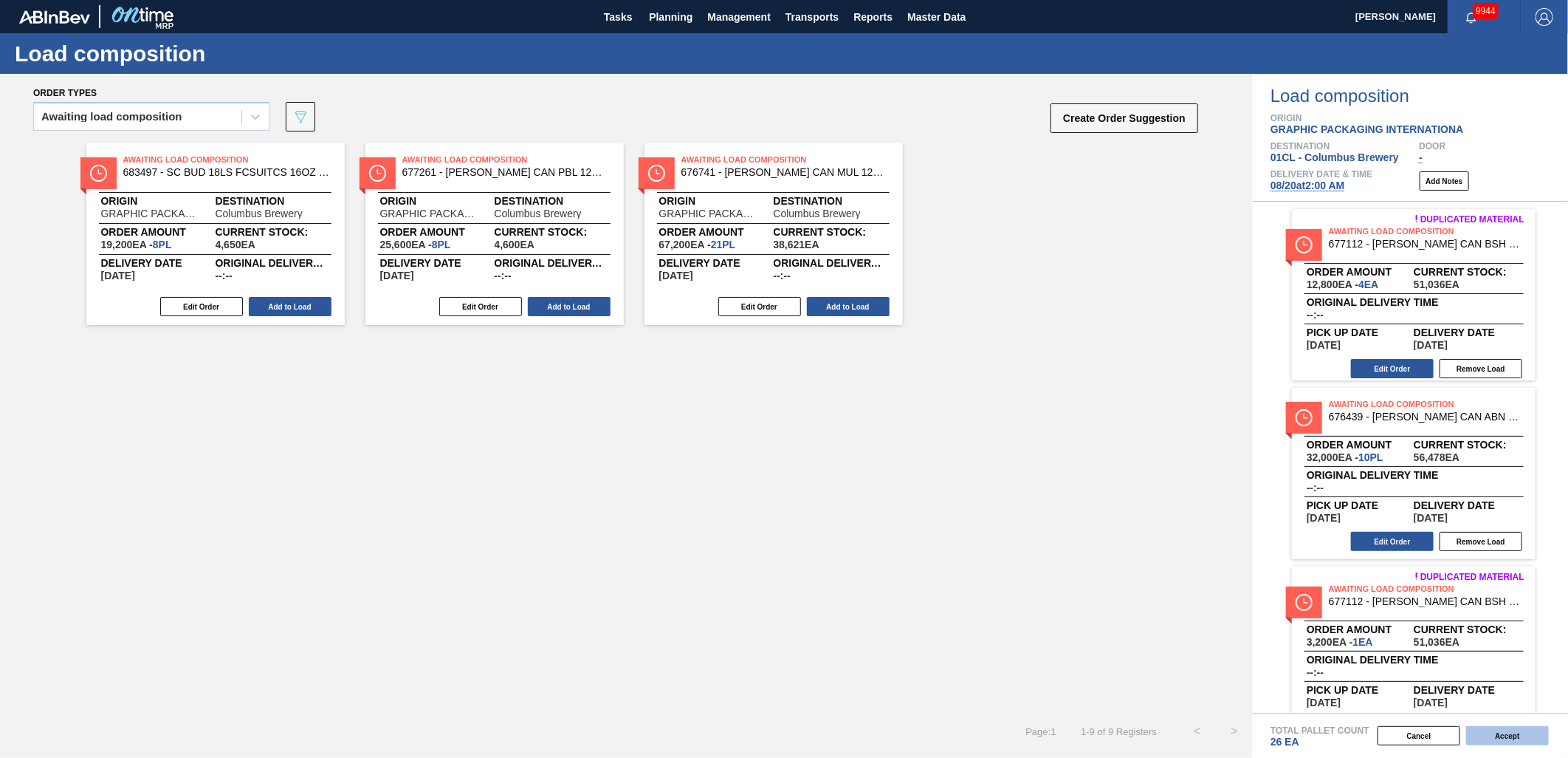
click at [1494, 731] on button "Accept" at bounding box center [1508, 735] width 83 height 20
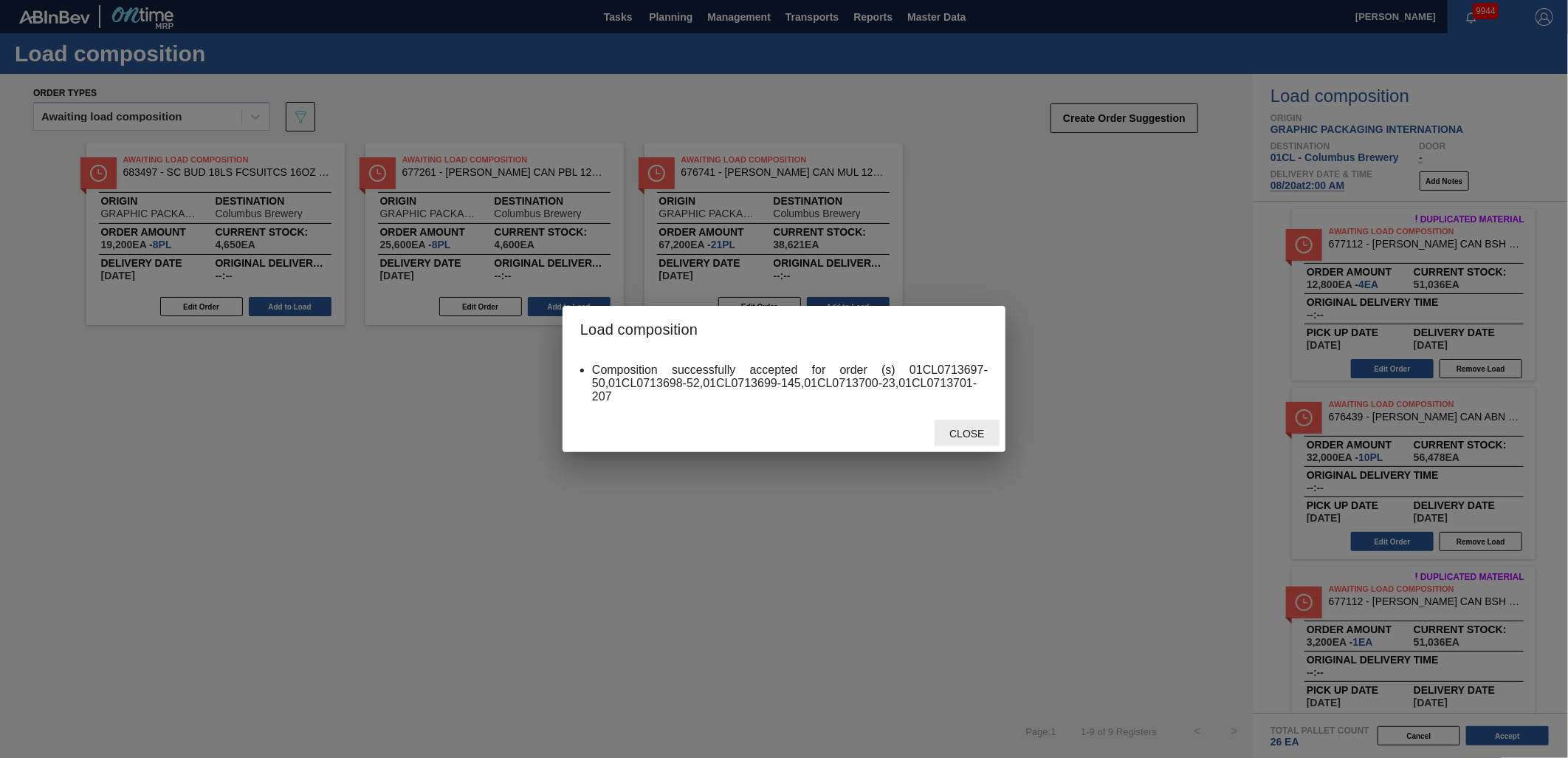
click at [961, 428] on span "Close" at bounding box center [967, 433] width 58 height 12
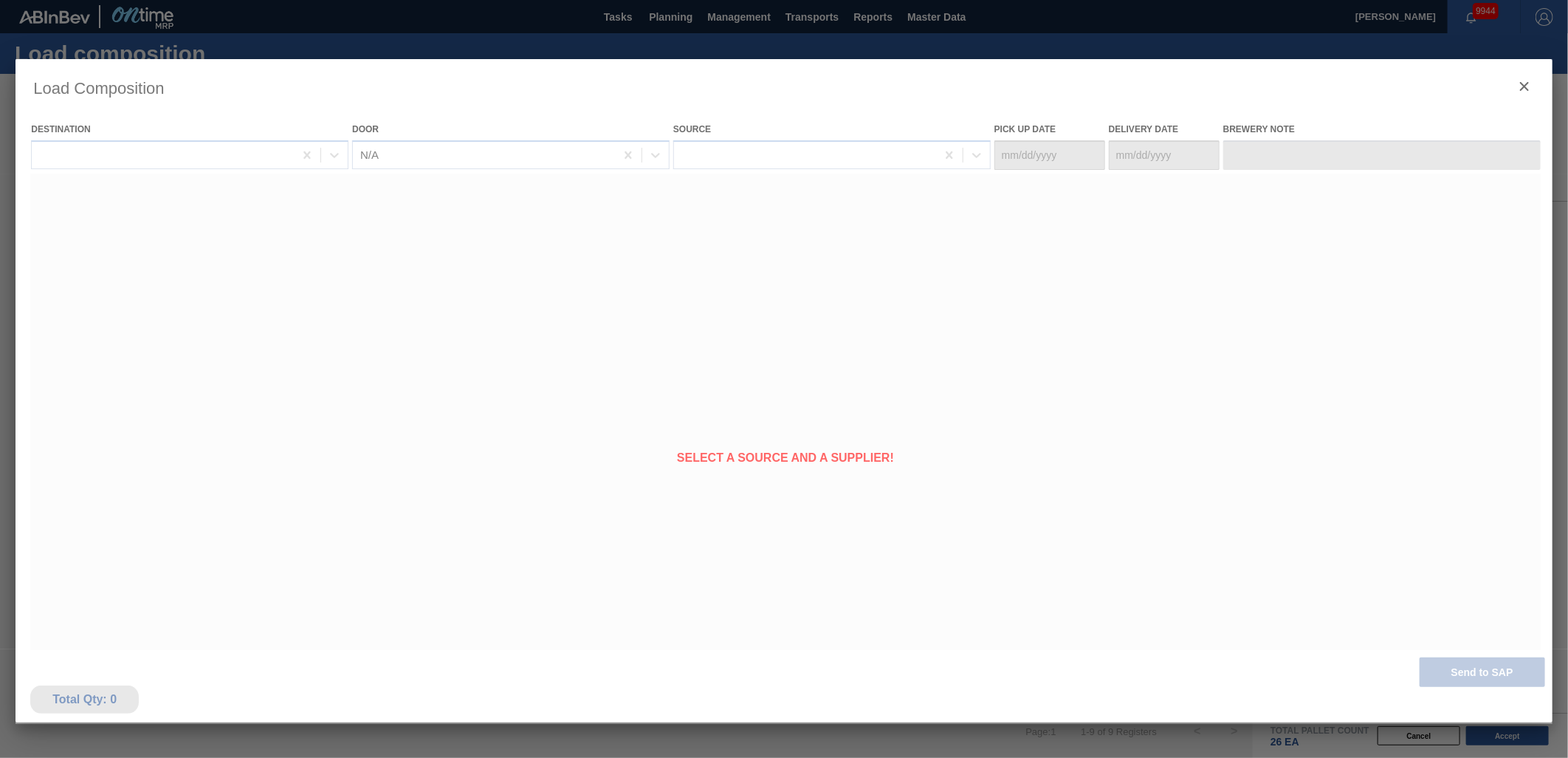
type Date "[DATE]"
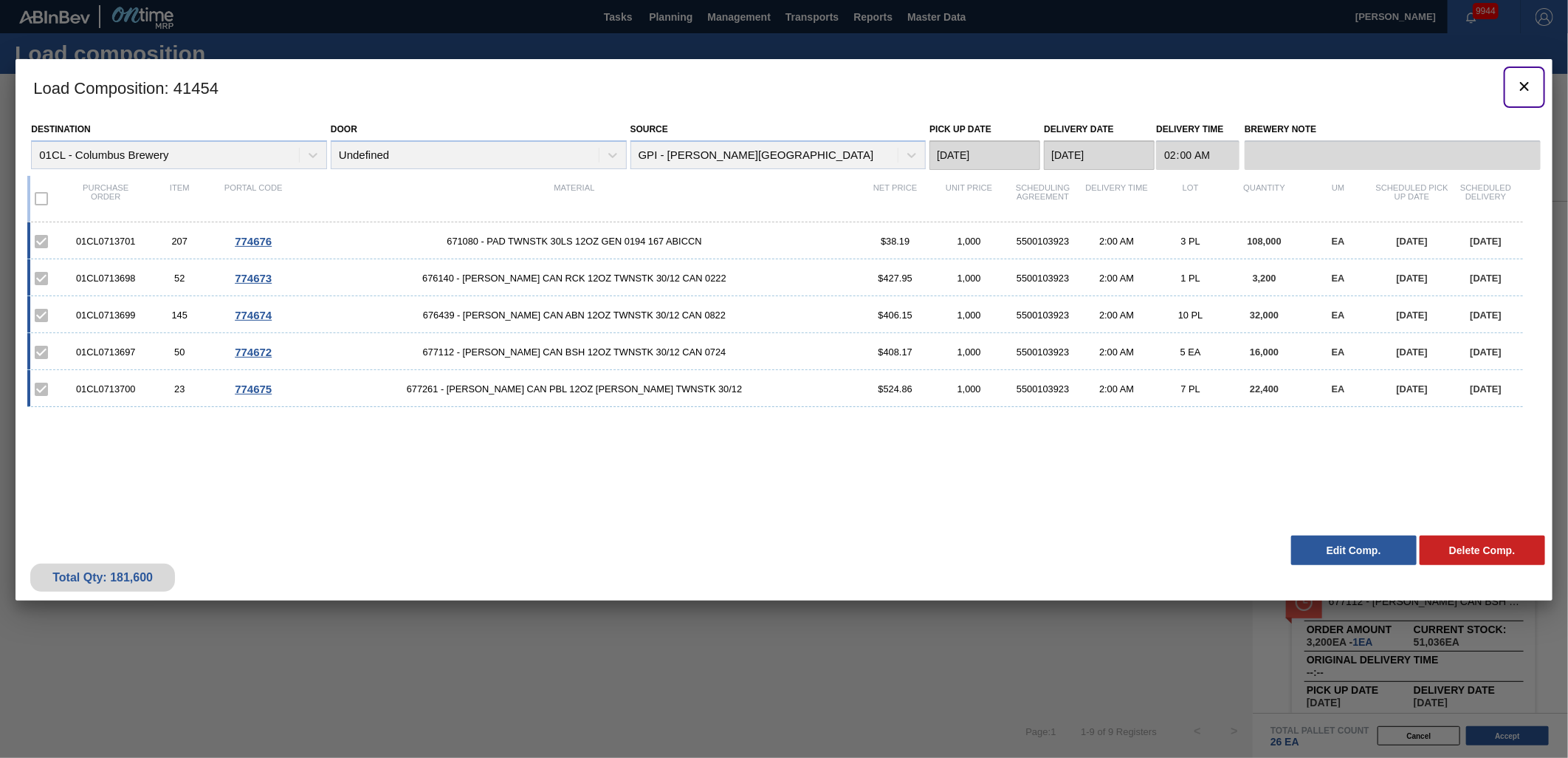
click at [1523, 84] on icon "botão de ícone" at bounding box center [1524, 86] width 9 height 9
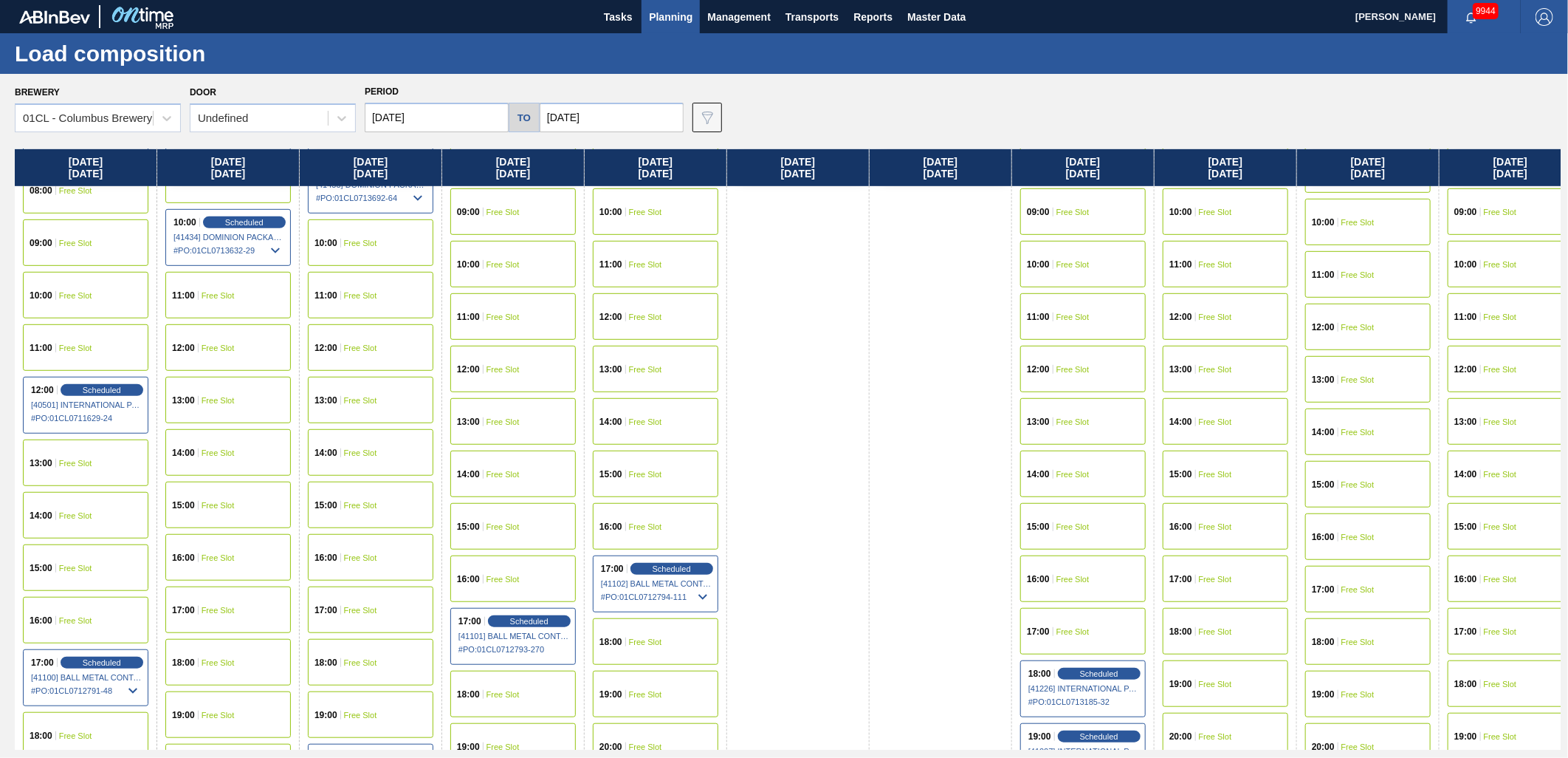
scroll to position [574, 0]
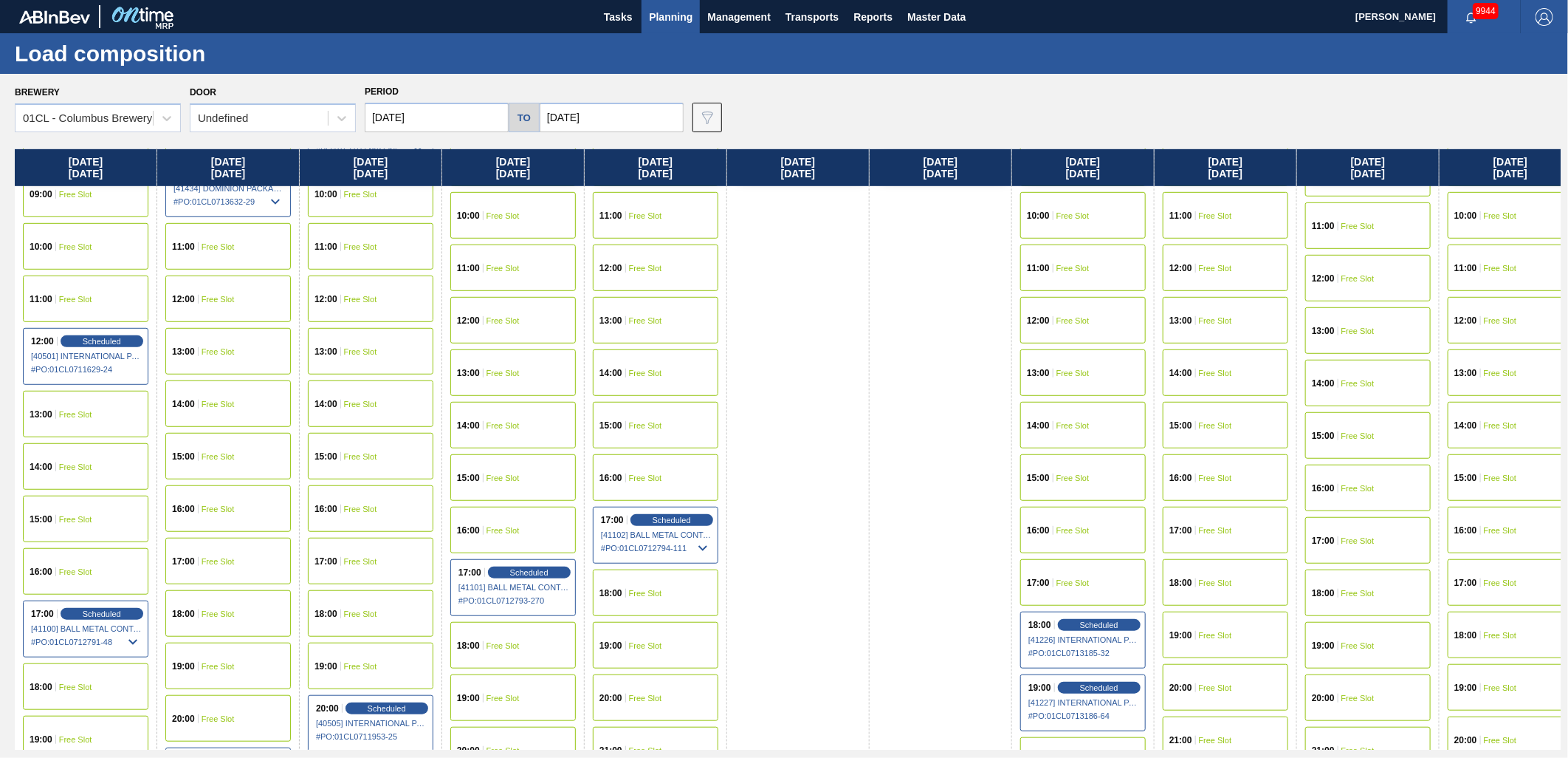
click at [364, 459] on span "Free Slot" at bounding box center [360, 456] width 33 height 9
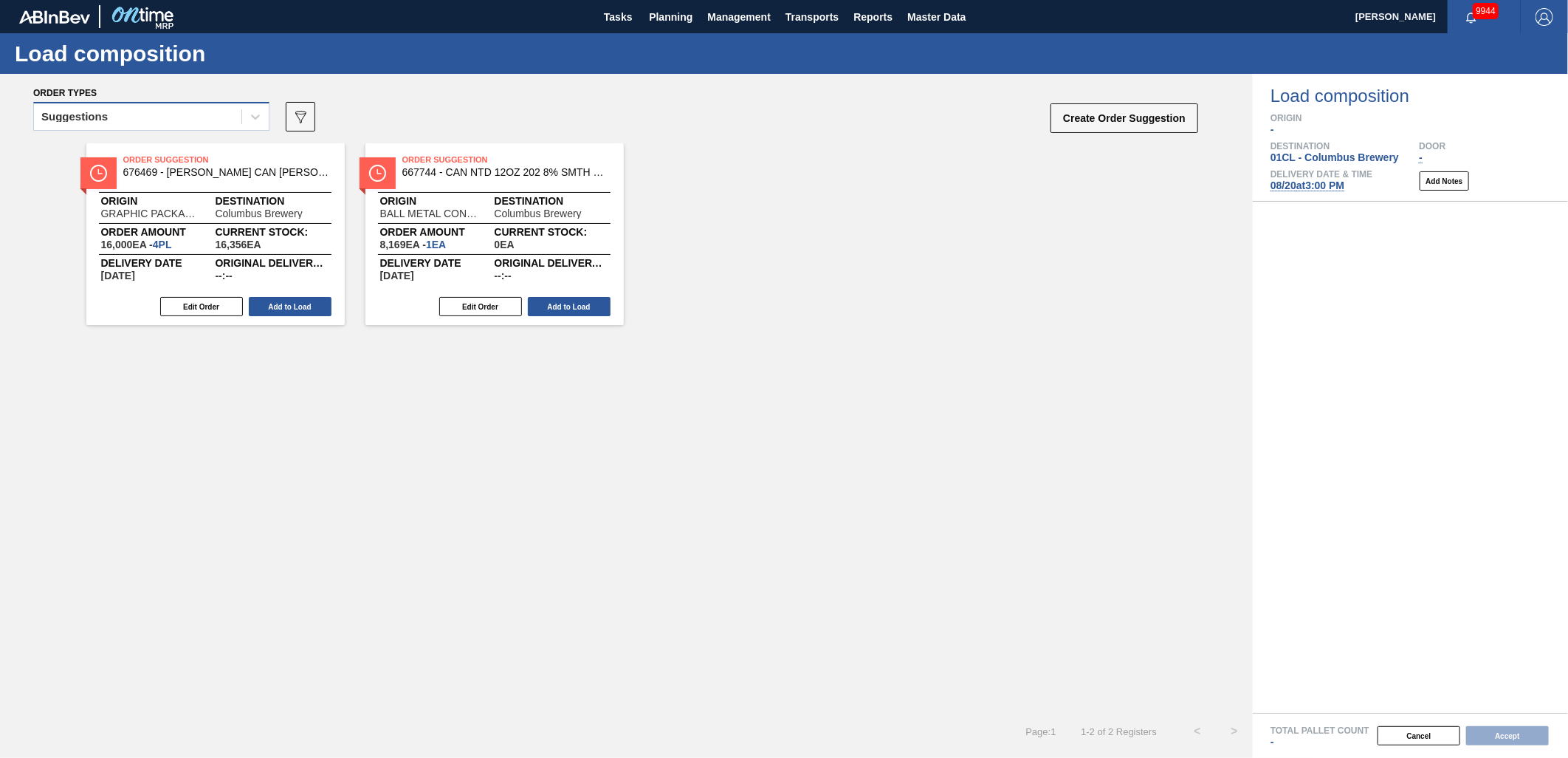
click at [217, 117] on div "Suggestions" at bounding box center [137, 117] width 208 height 21
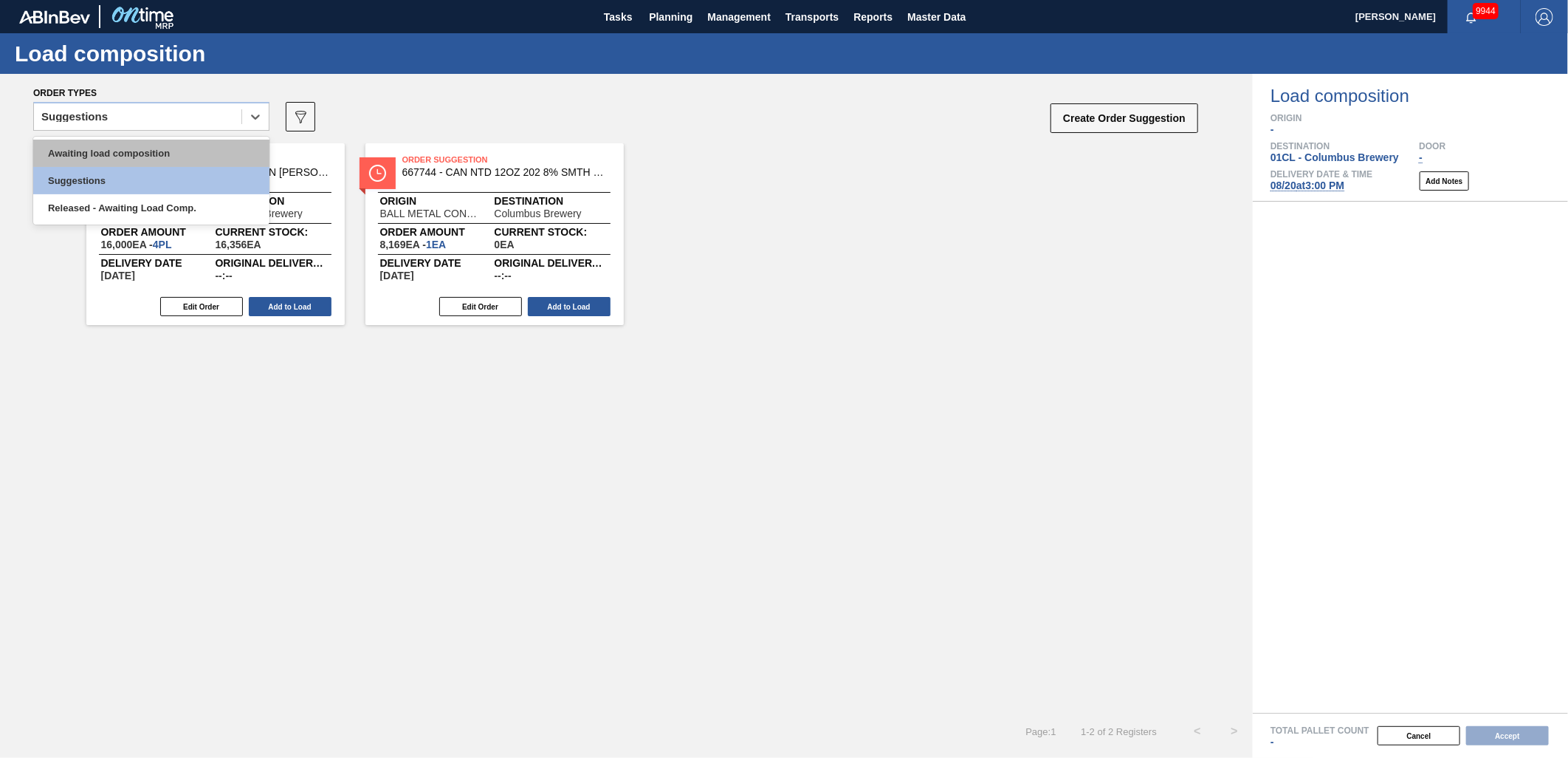
click at [168, 152] on div "Awaiting load composition" at bounding box center [151, 153] width 237 height 27
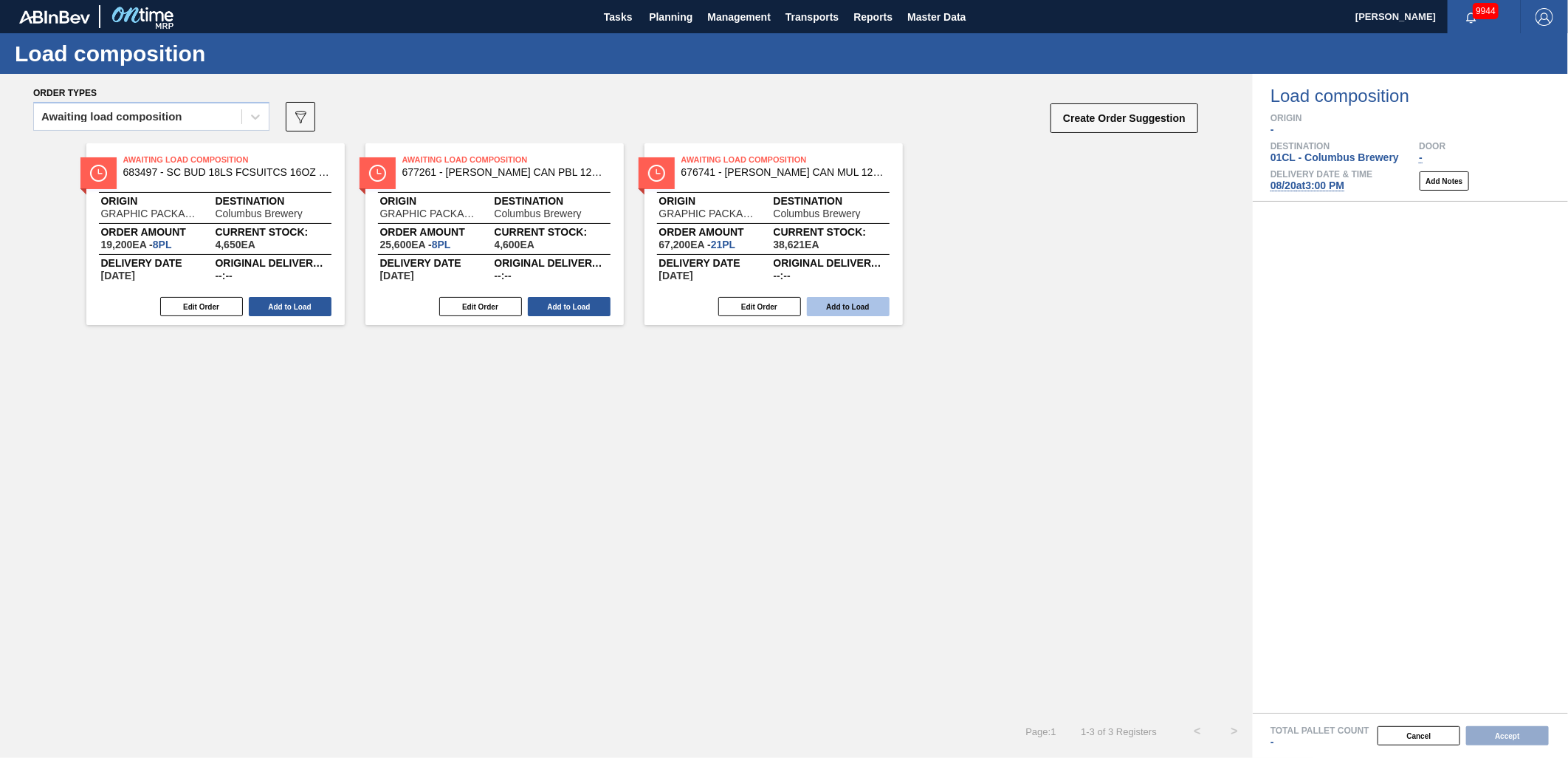
click at [826, 306] on button "Add to Load" at bounding box center [849, 306] width 83 height 20
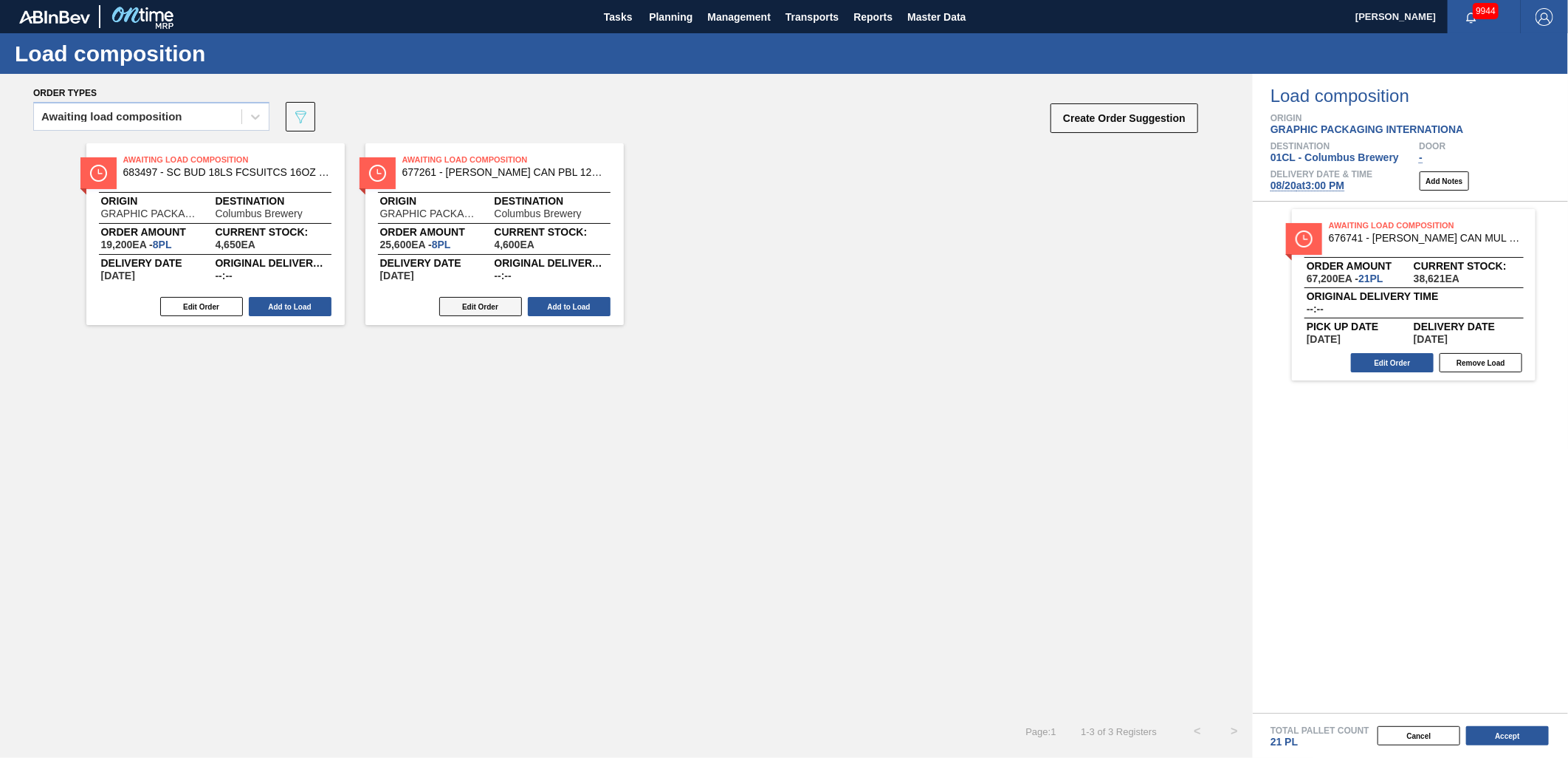
click at [449, 305] on button "Edit Order" at bounding box center [481, 306] width 83 height 20
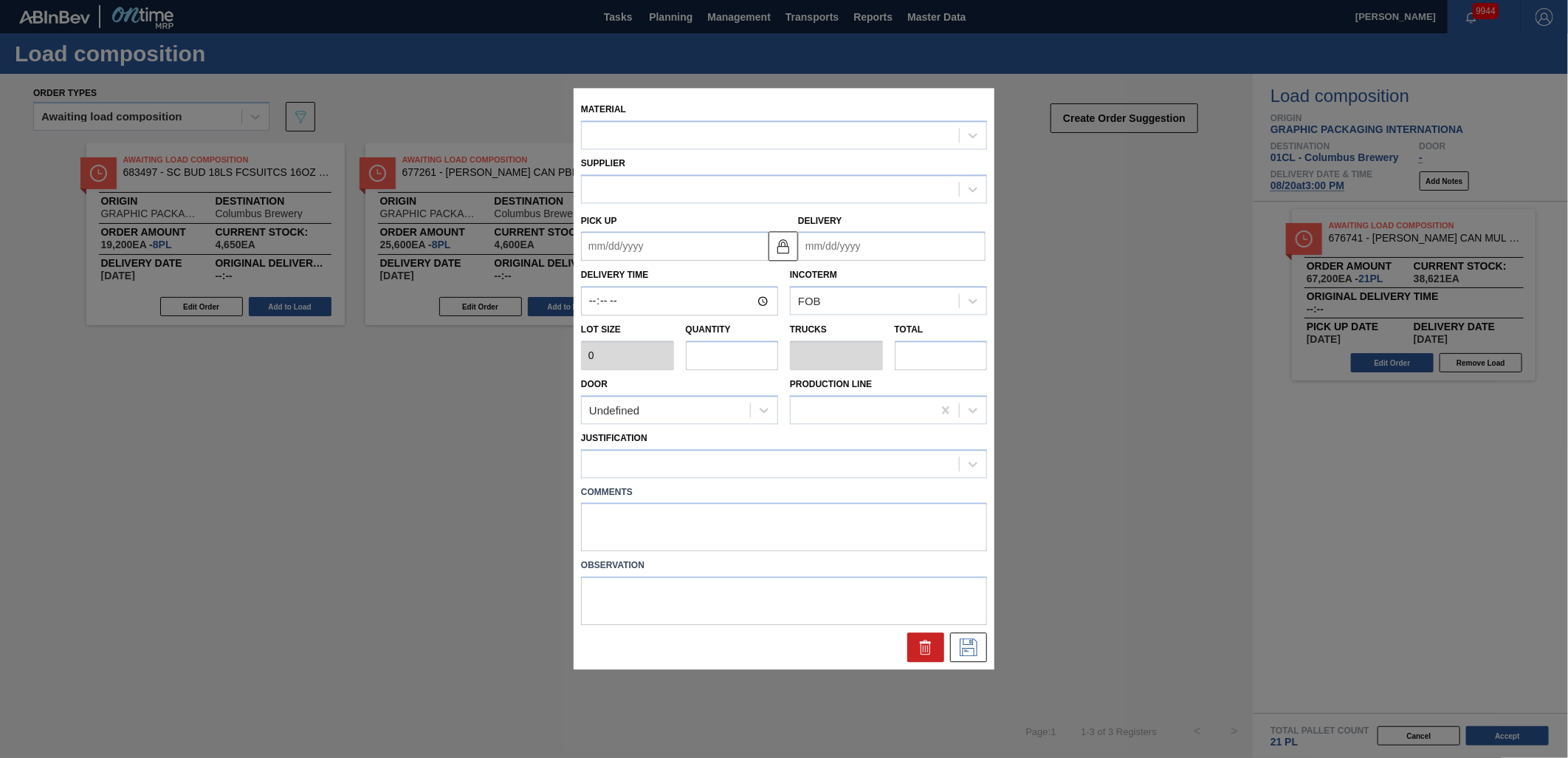
type input "3,200"
type input "8"
type input "0.308"
type input "25,600"
type up "[DATE]"
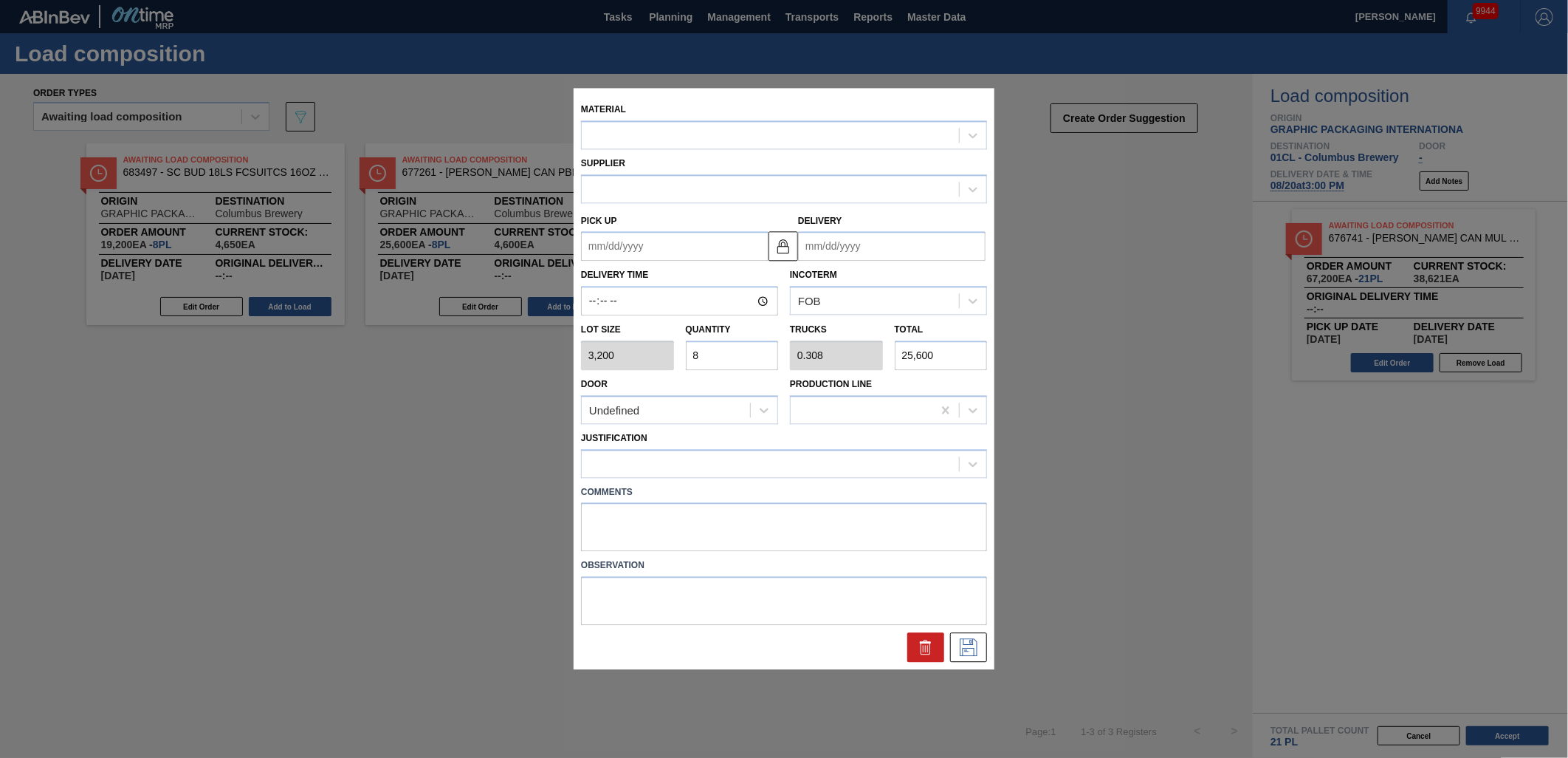
type input "[DATE]"
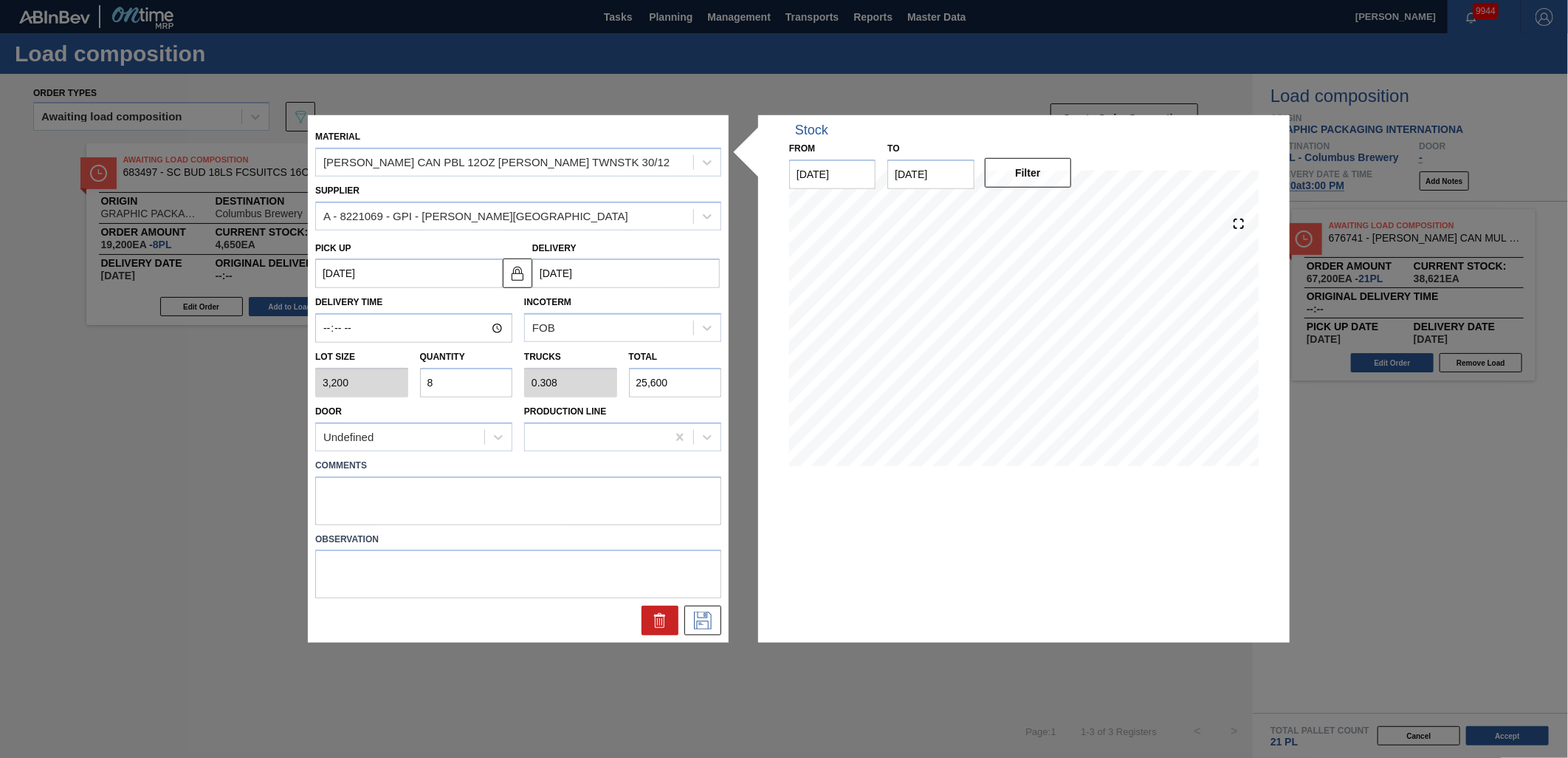
click at [460, 379] on input "8" at bounding box center [466, 383] width 93 height 30
type input "0"
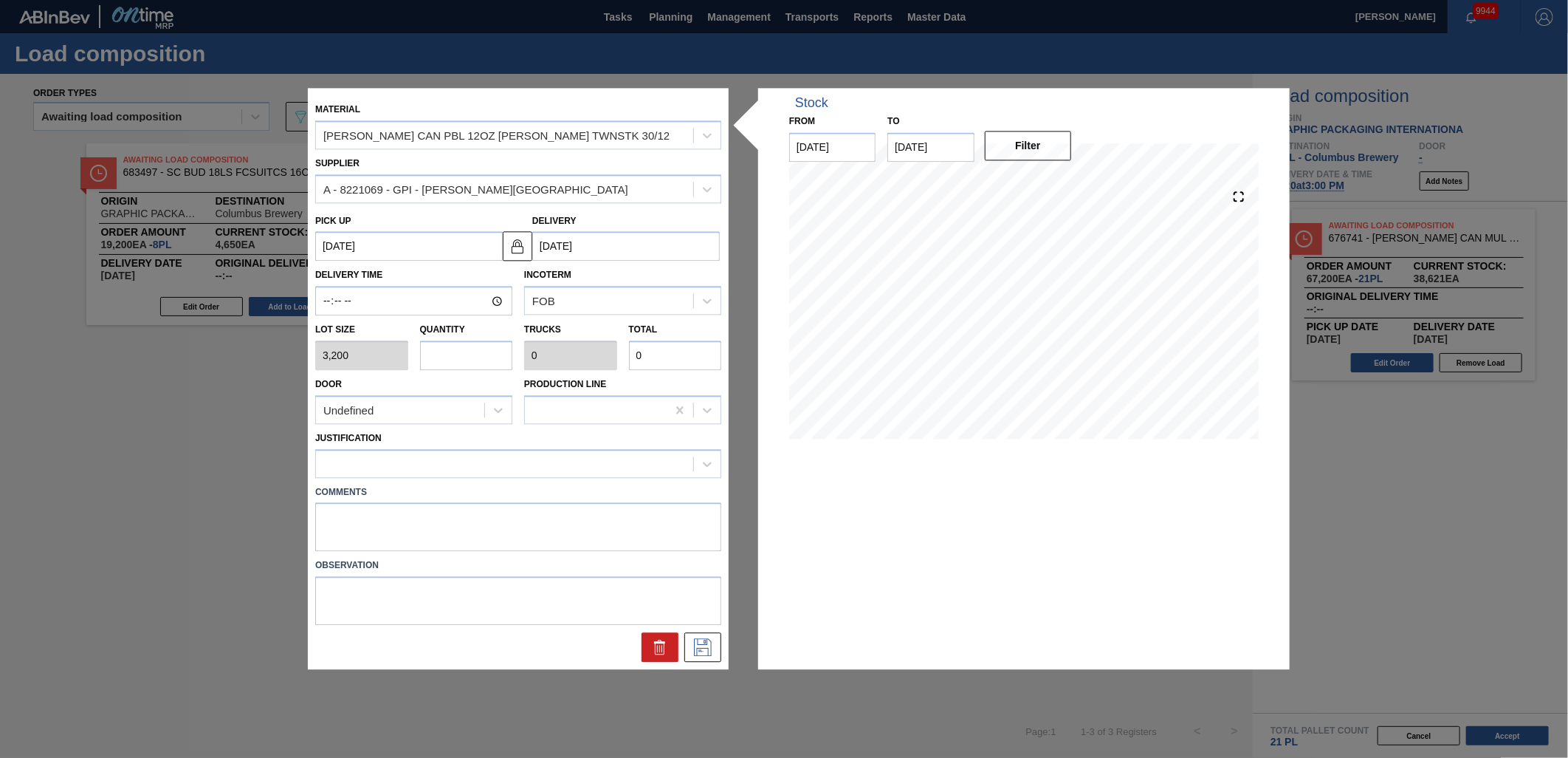
type input "4"
type input "0.154"
type input "12,800"
type input "0"
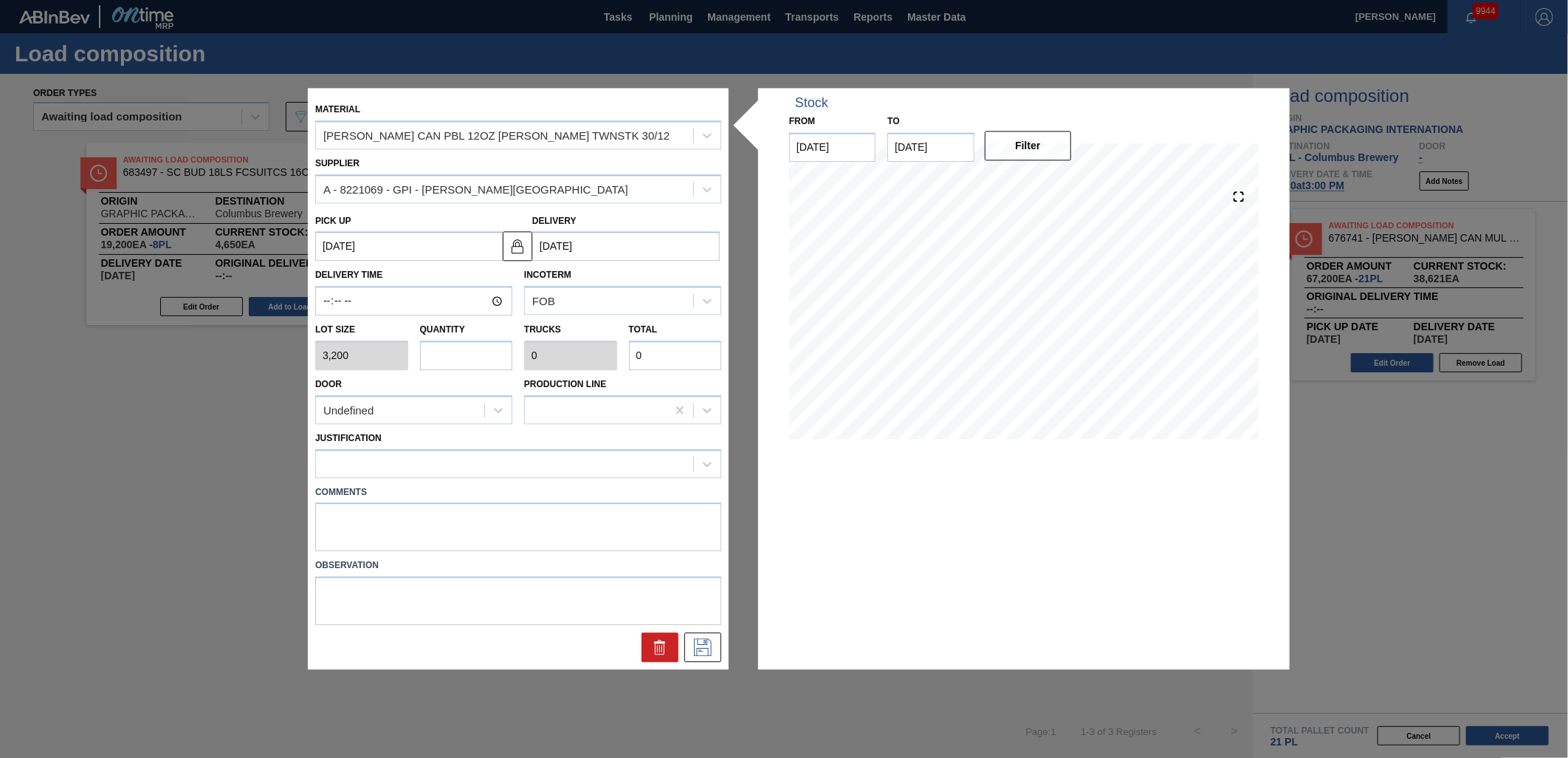
type input "5"
type input "0.192"
type input "16,000"
type input "5"
click at [498, 466] on div at bounding box center [505, 463] width 378 height 21
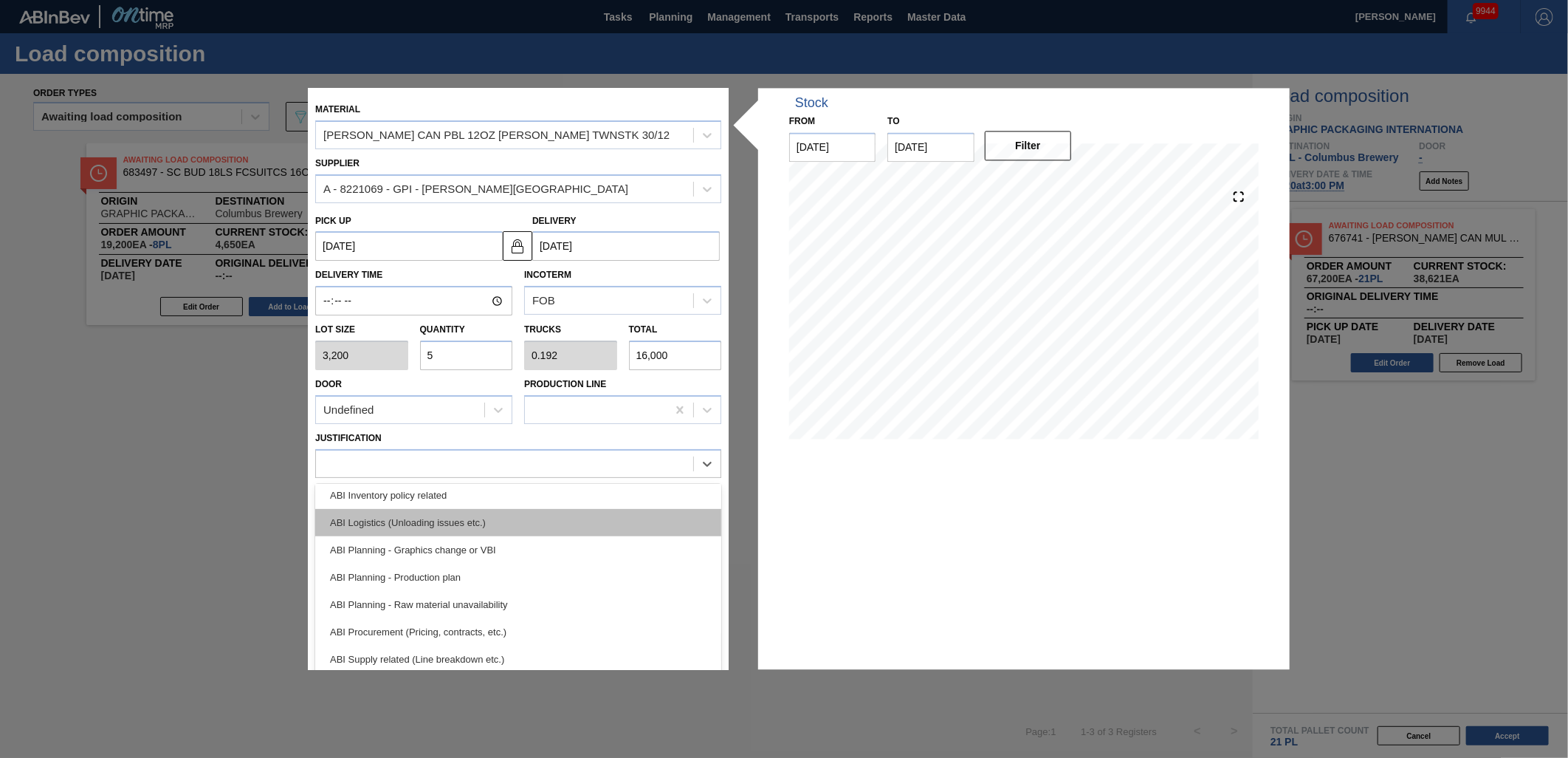
scroll to position [82, 0]
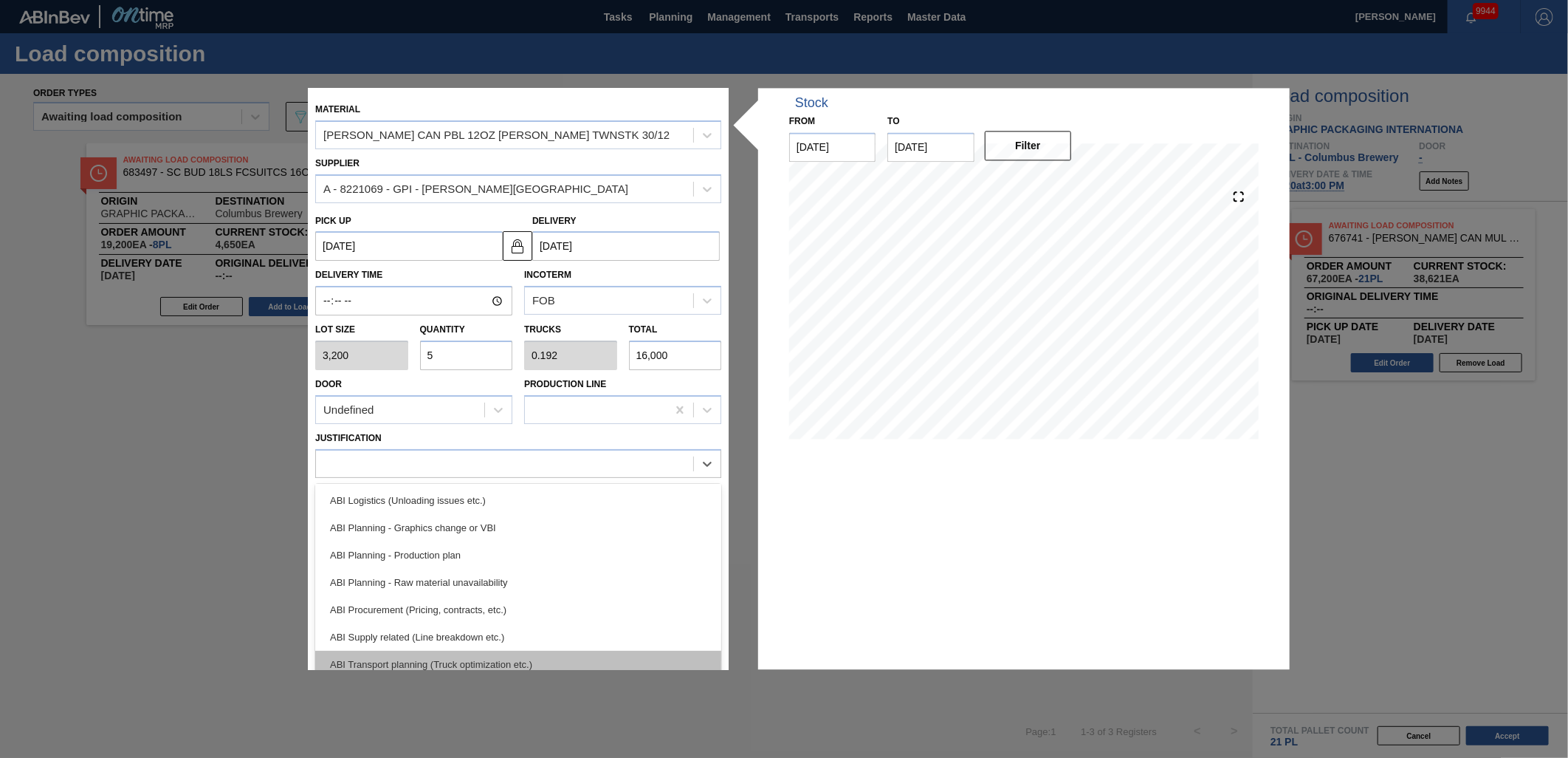
click at [519, 651] on div "ABI Transport planning (Truck optimization etc.)" at bounding box center [518, 664] width 406 height 27
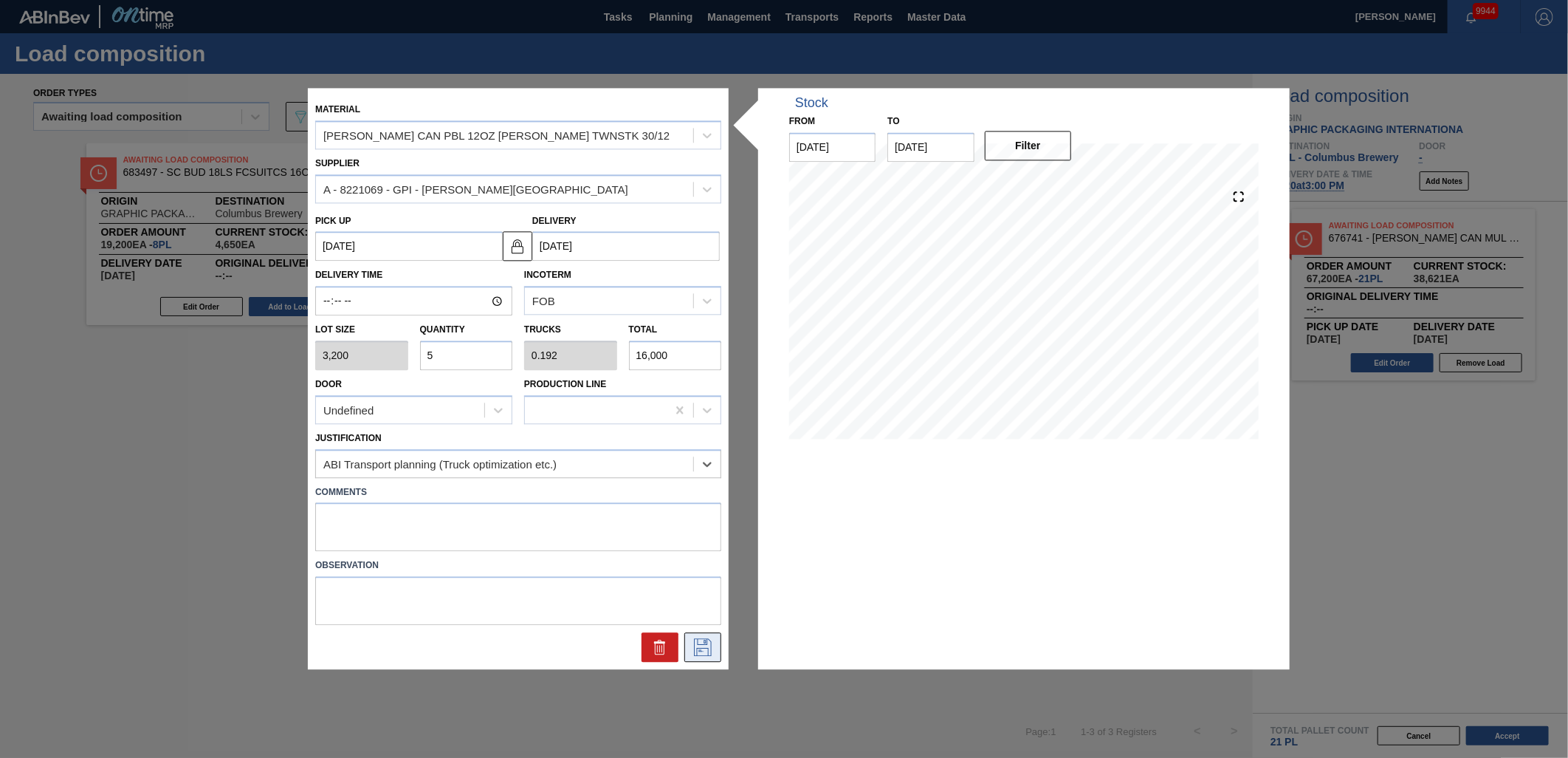
click at [714, 645] on button at bounding box center [703, 648] width 37 height 30
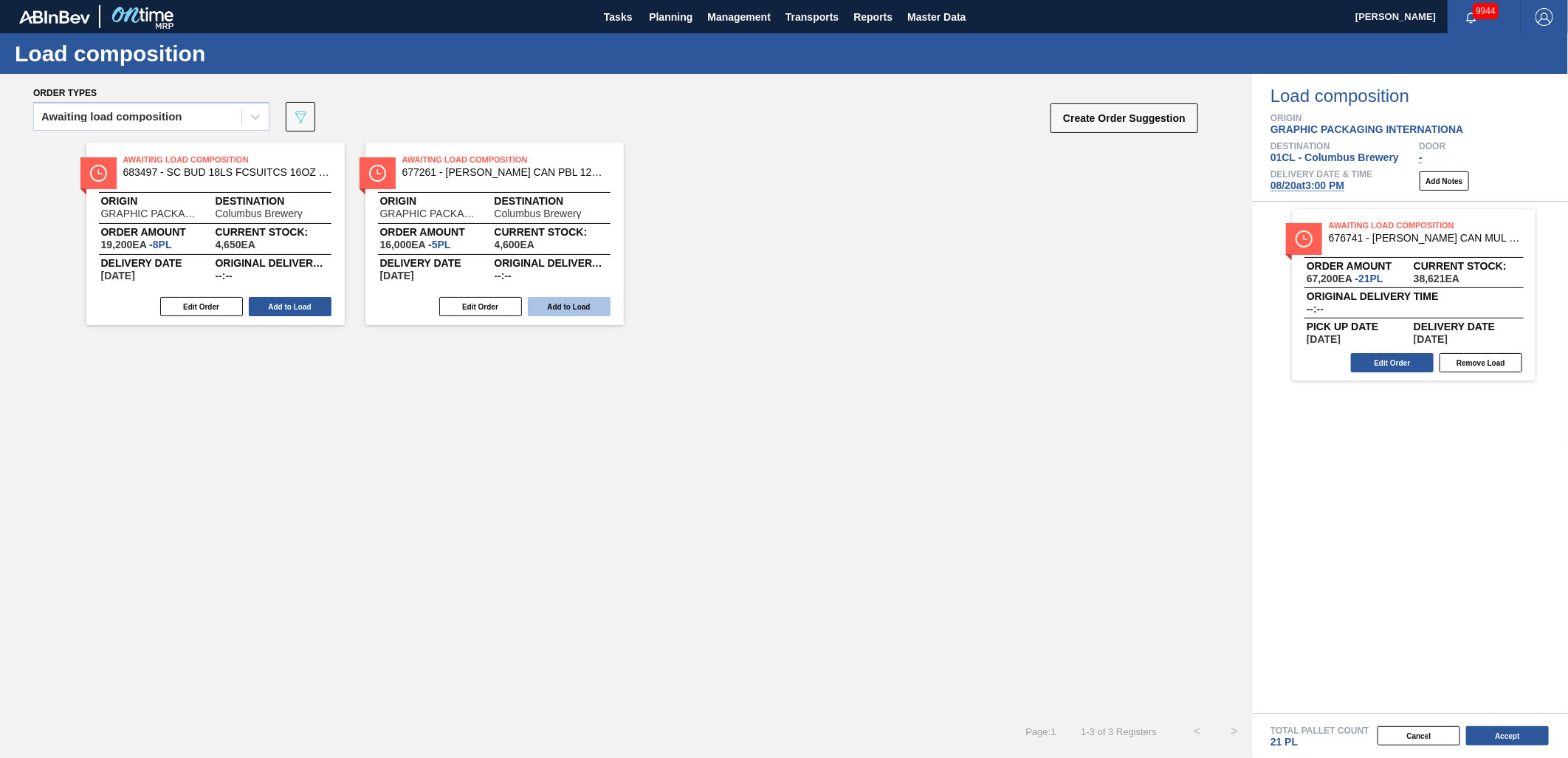
click at [565, 306] on button "Add to Load" at bounding box center [570, 306] width 83 height 20
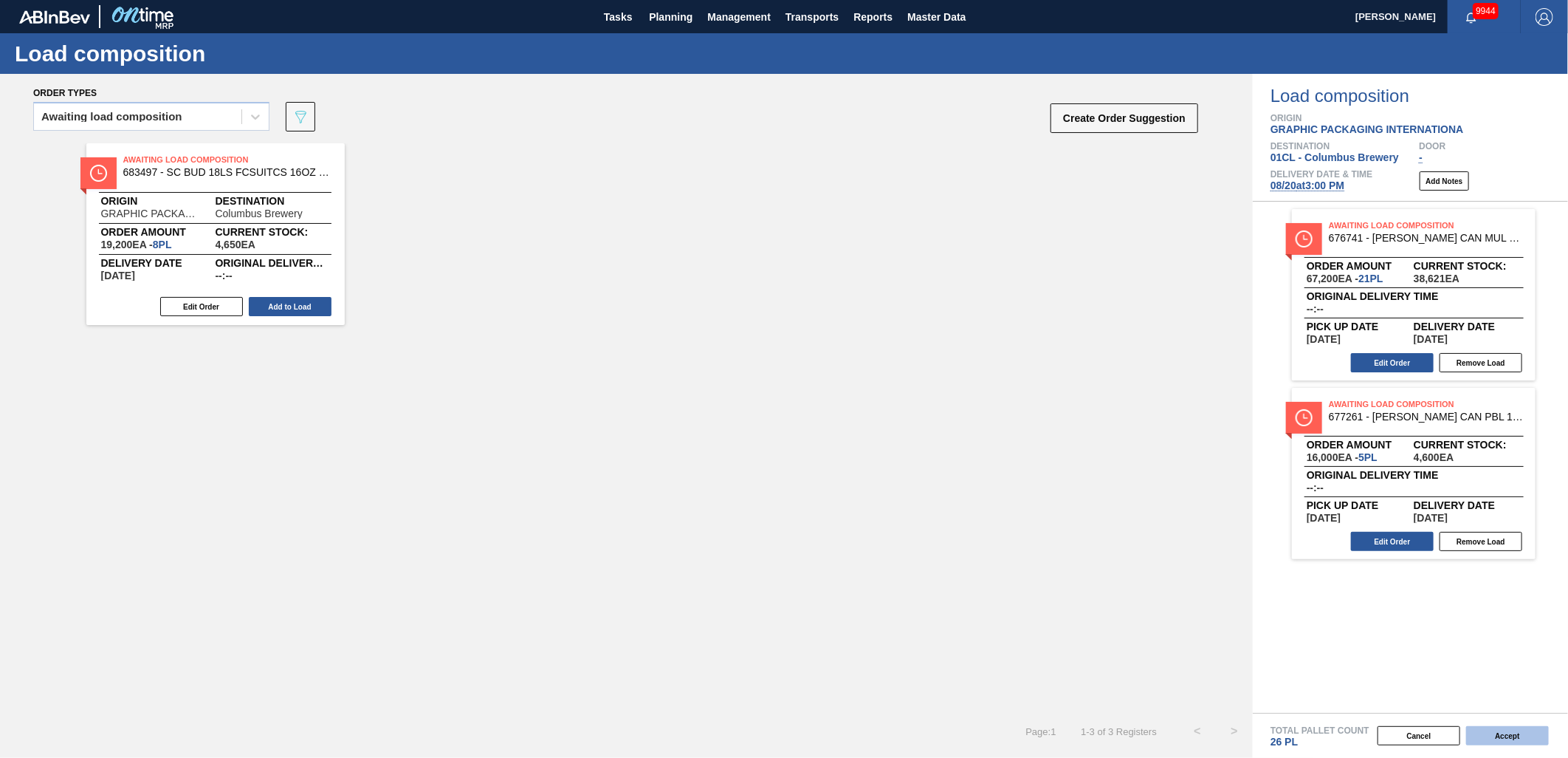
click at [1521, 738] on button "Accept" at bounding box center [1508, 735] width 83 height 20
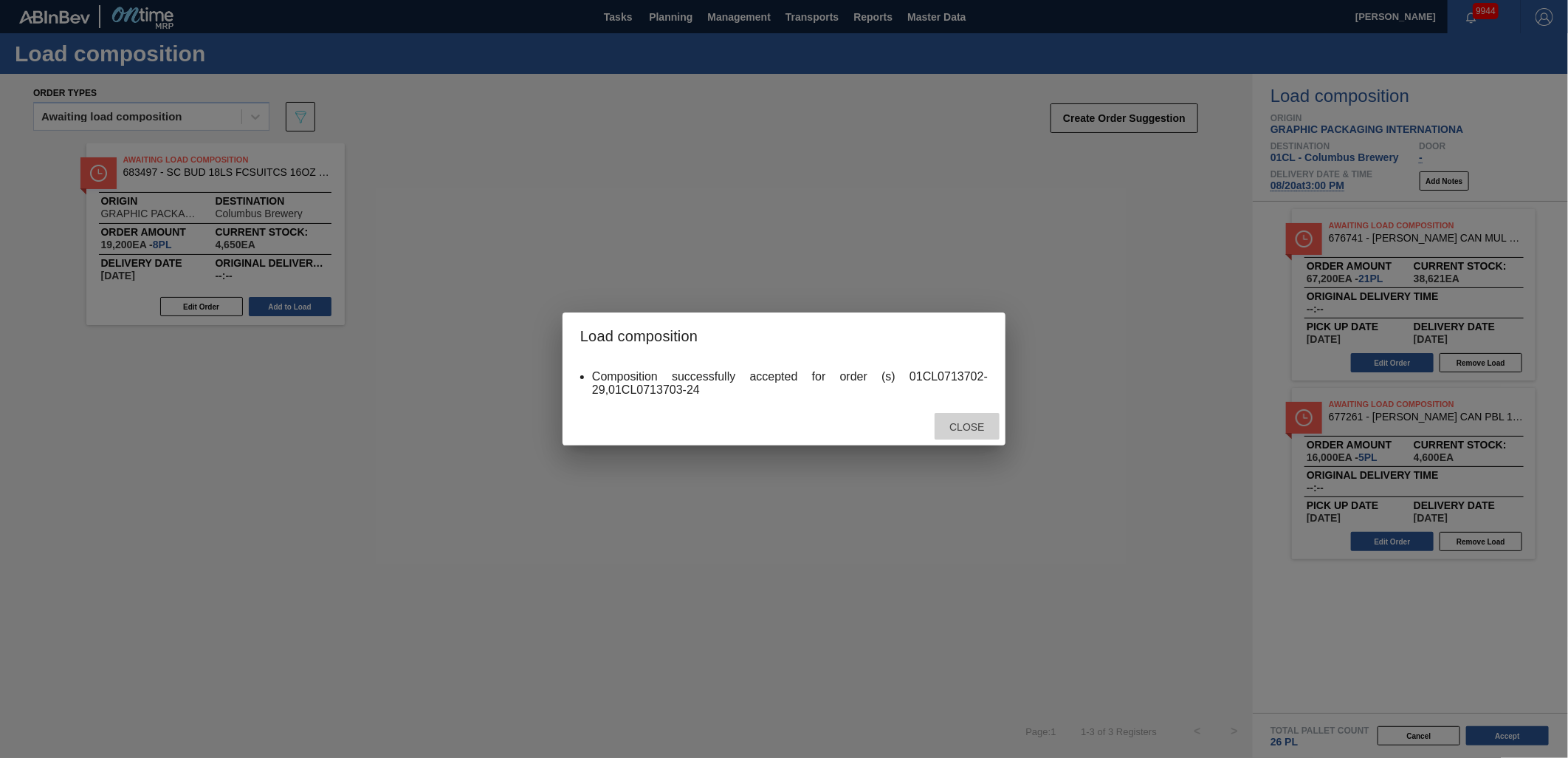
click at [984, 426] on span "Close" at bounding box center [967, 426] width 58 height 12
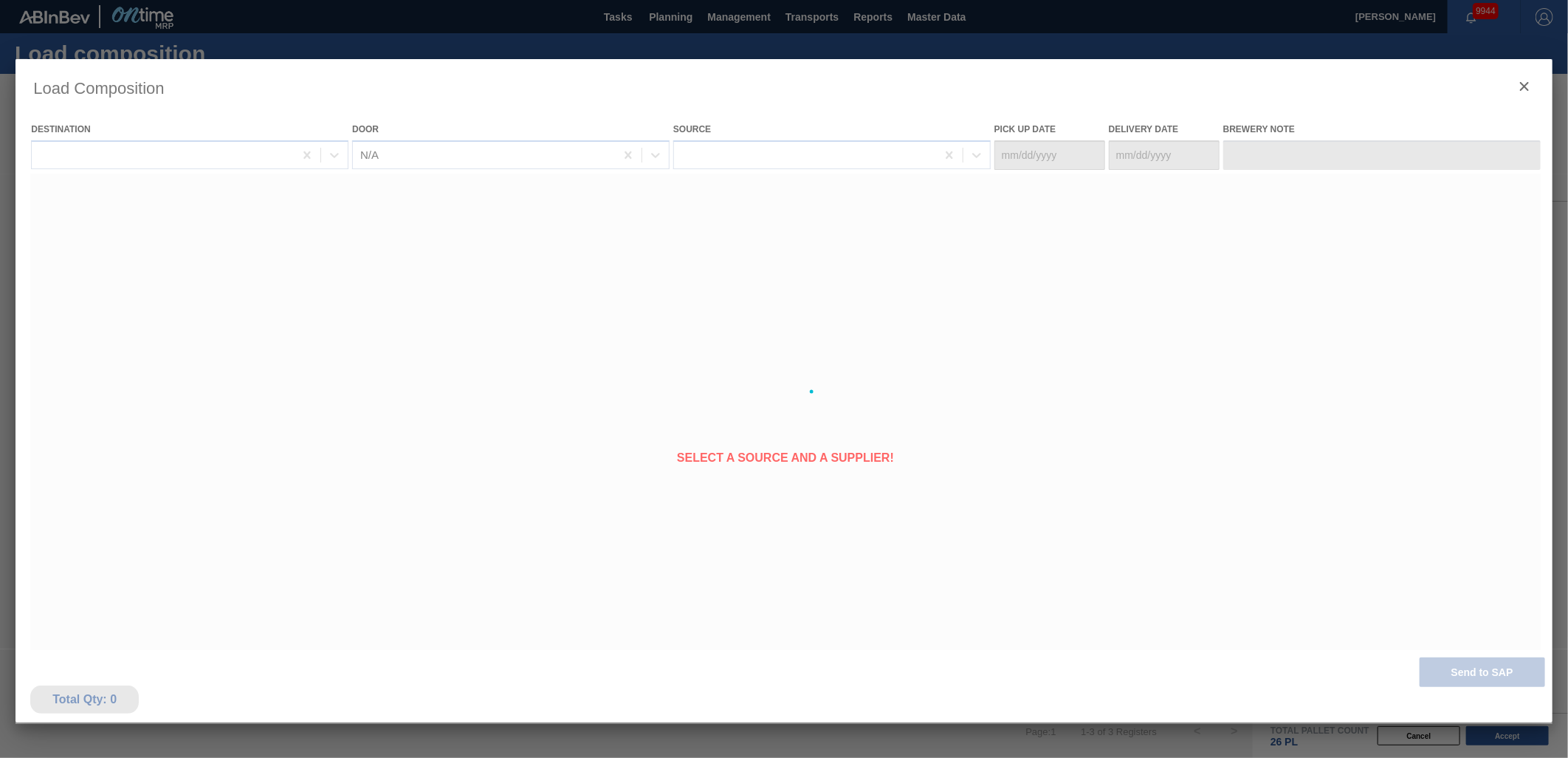
type Date "[DATE]"
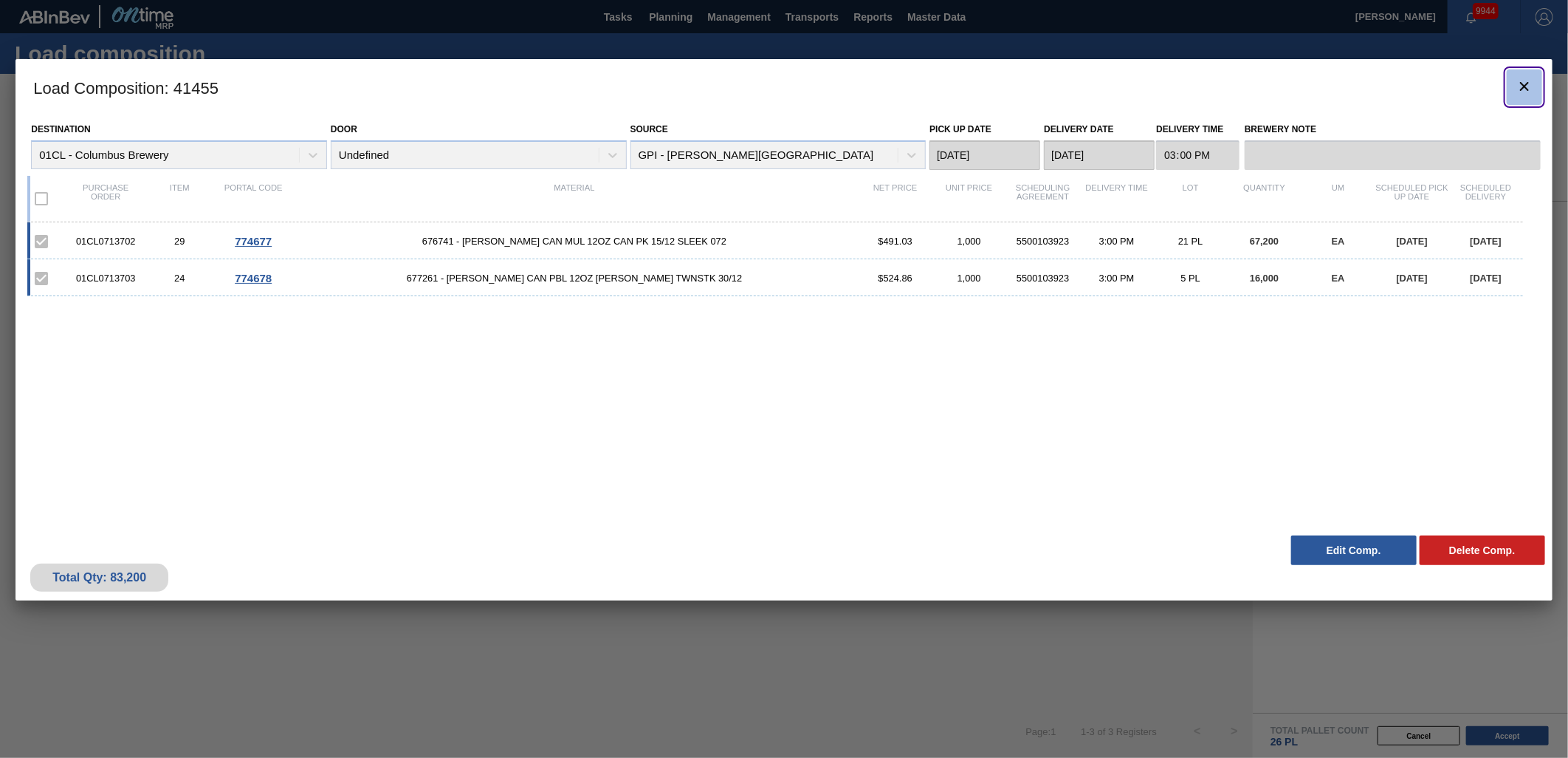
click at [1522, 87] on icon "botão de ícone" at bounding box center [1525, 86] width 18 height 18
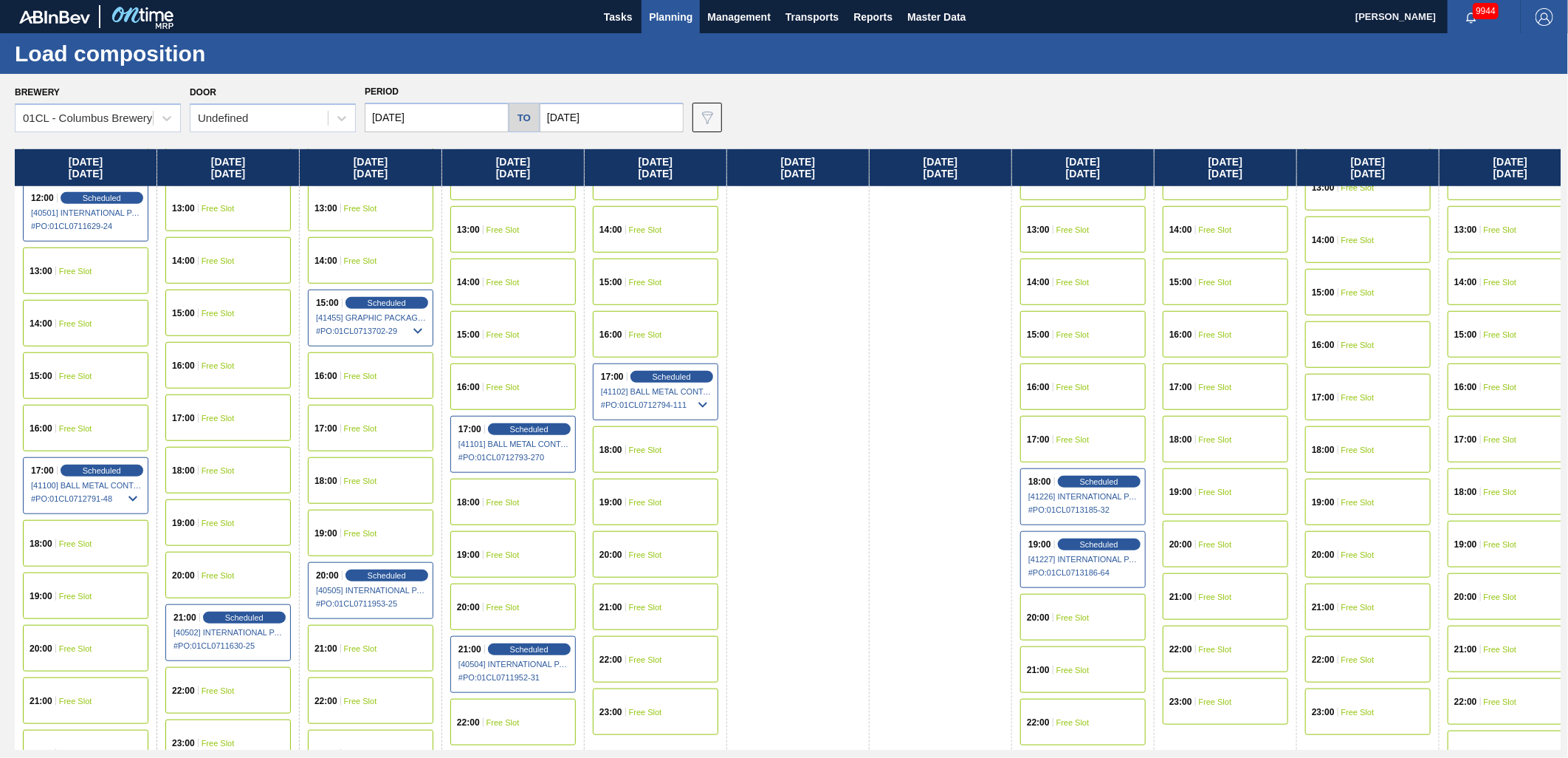
scroll to position [809, 0]
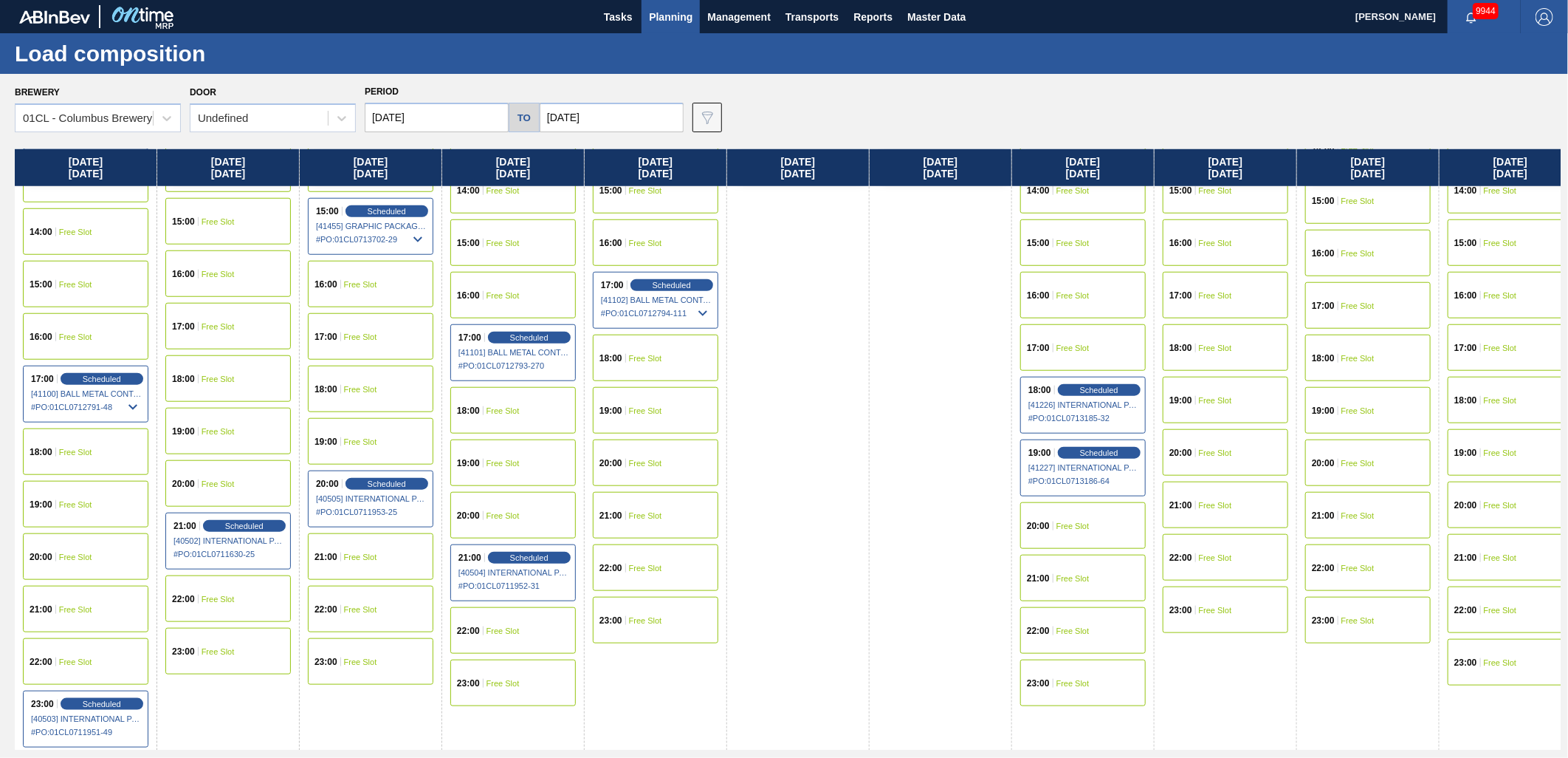
click at [514, 626] on span "Free Slot" at bounding box center [503, 630] width 33 height 9
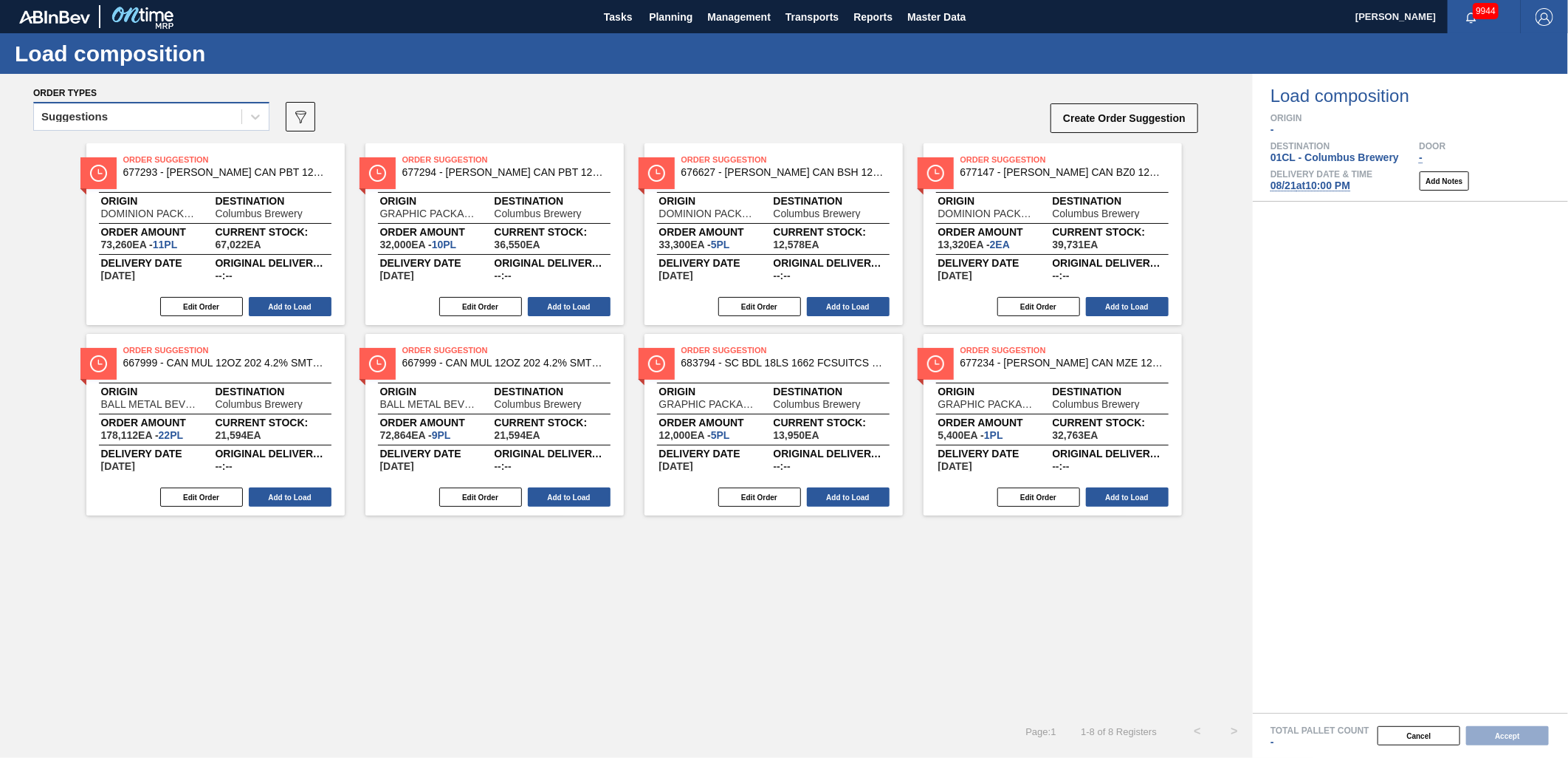
click at [203, 121] on div "Suggestions" at bounding box center [137, 117] width 208 height 21
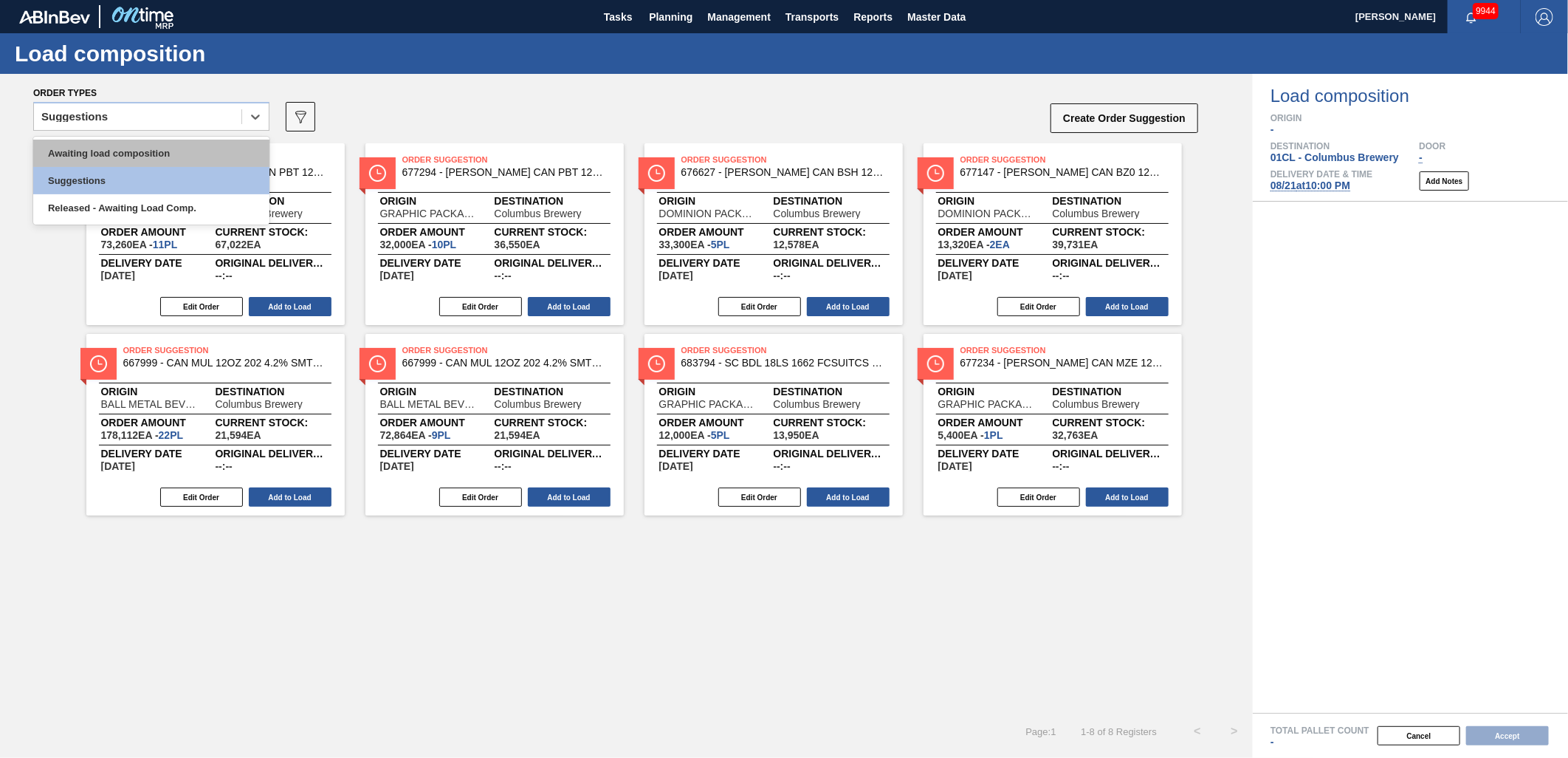
click at [173, 155] on div "Awaiting load composition" at bounding box center [151, 153] width 237 height 27
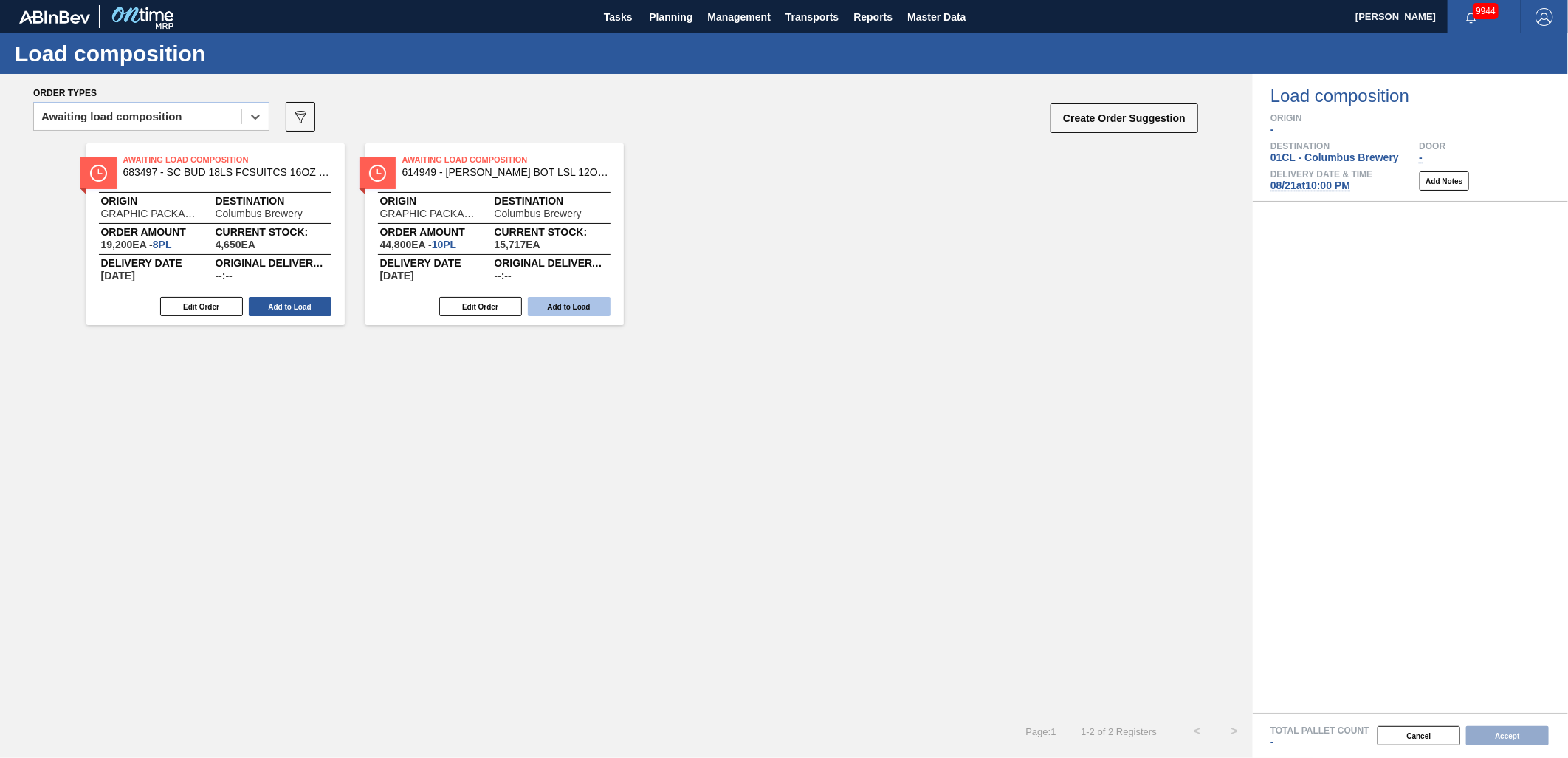
click at [546, 304] on button "Add to Load" at bounding box center [570, 306] width 83 height 20
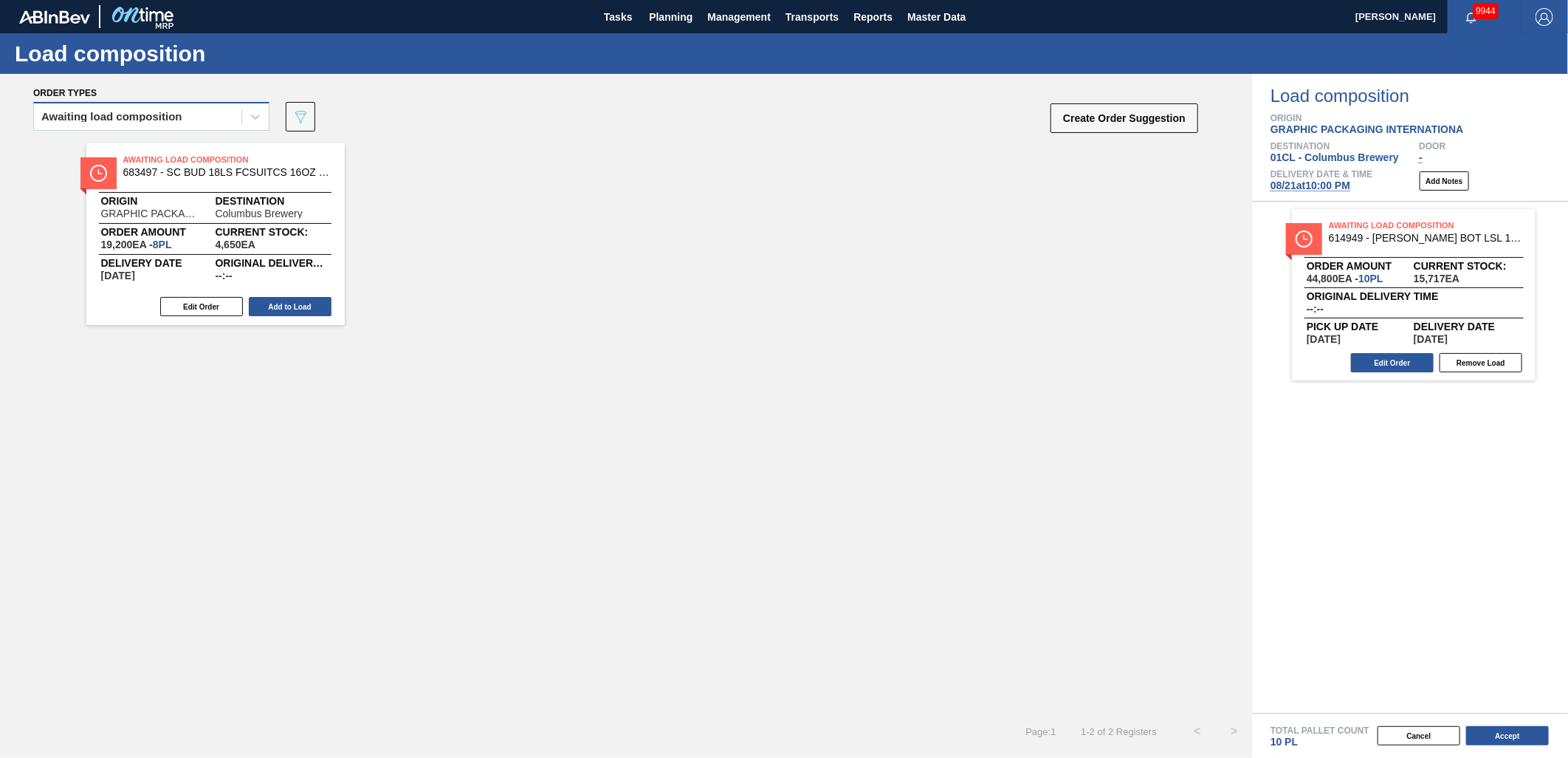
click at [224, 118] on div "Awaiting load composition" at bounding box center [137, 117] width 208 height 21
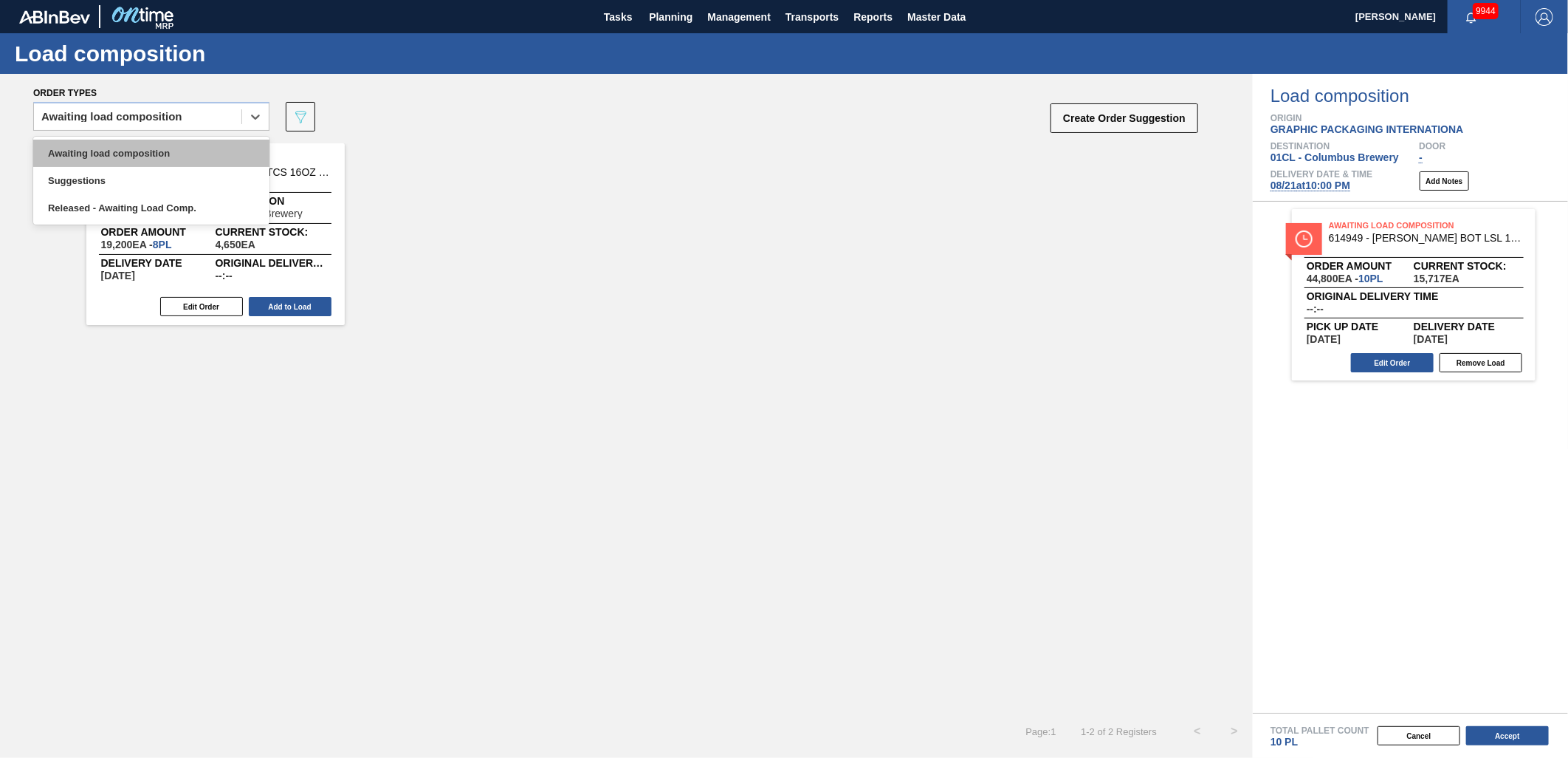
click at [199, 148] on div "Awaiting load composition" at bounding box center [151, 153] width 237 height 27
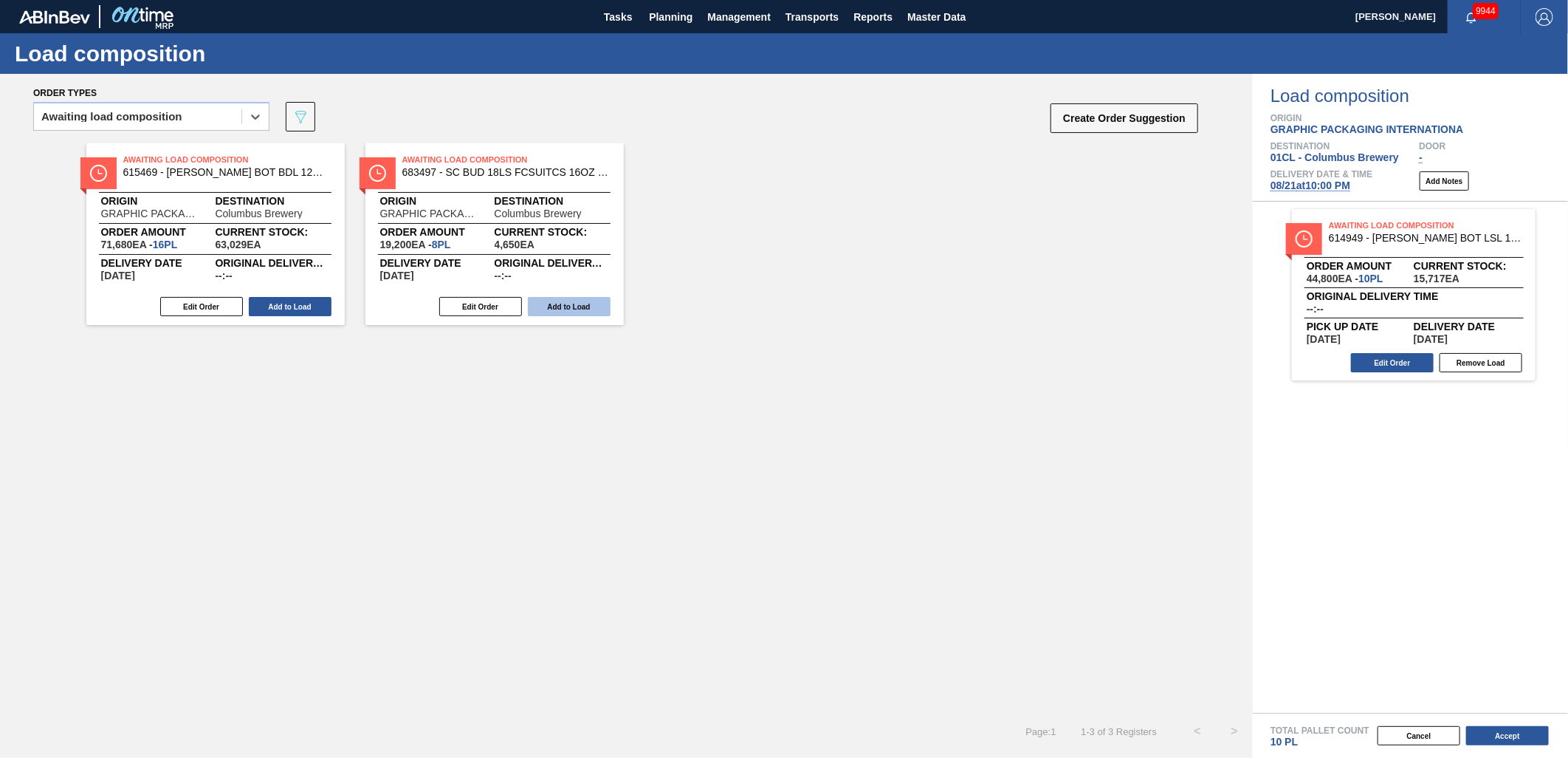
drag, startPoint x: 295, startPoint y: 305, endPoint x: 319, endPoint y: 309, distance: 24.3
click at [295, 305] on button "Add to Load" at bounding box center [291, 306] width 83 height 20
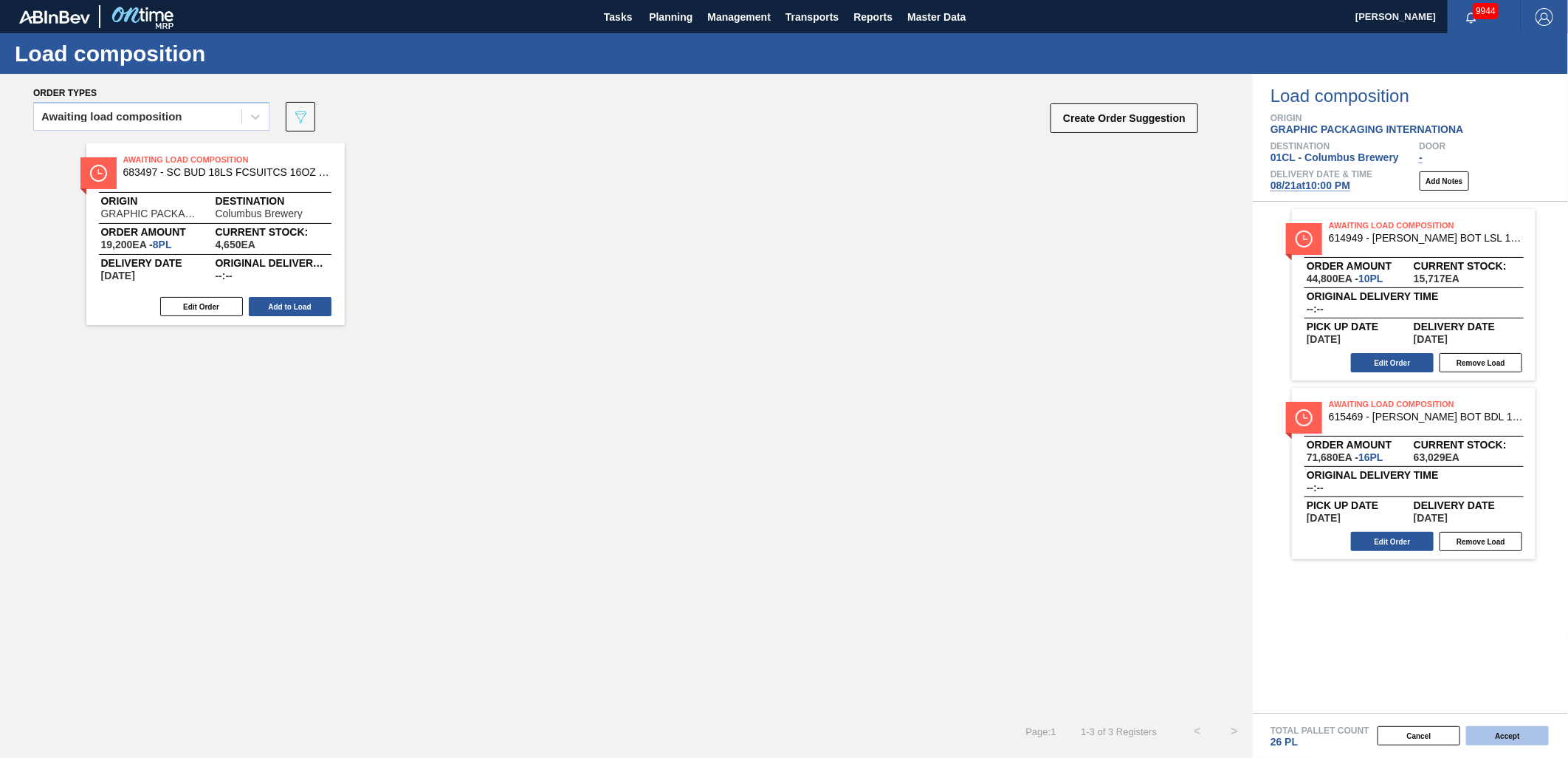
click at [1503, 734] on button "Accept" at bounding box center [1508, 735] width 83 height 20
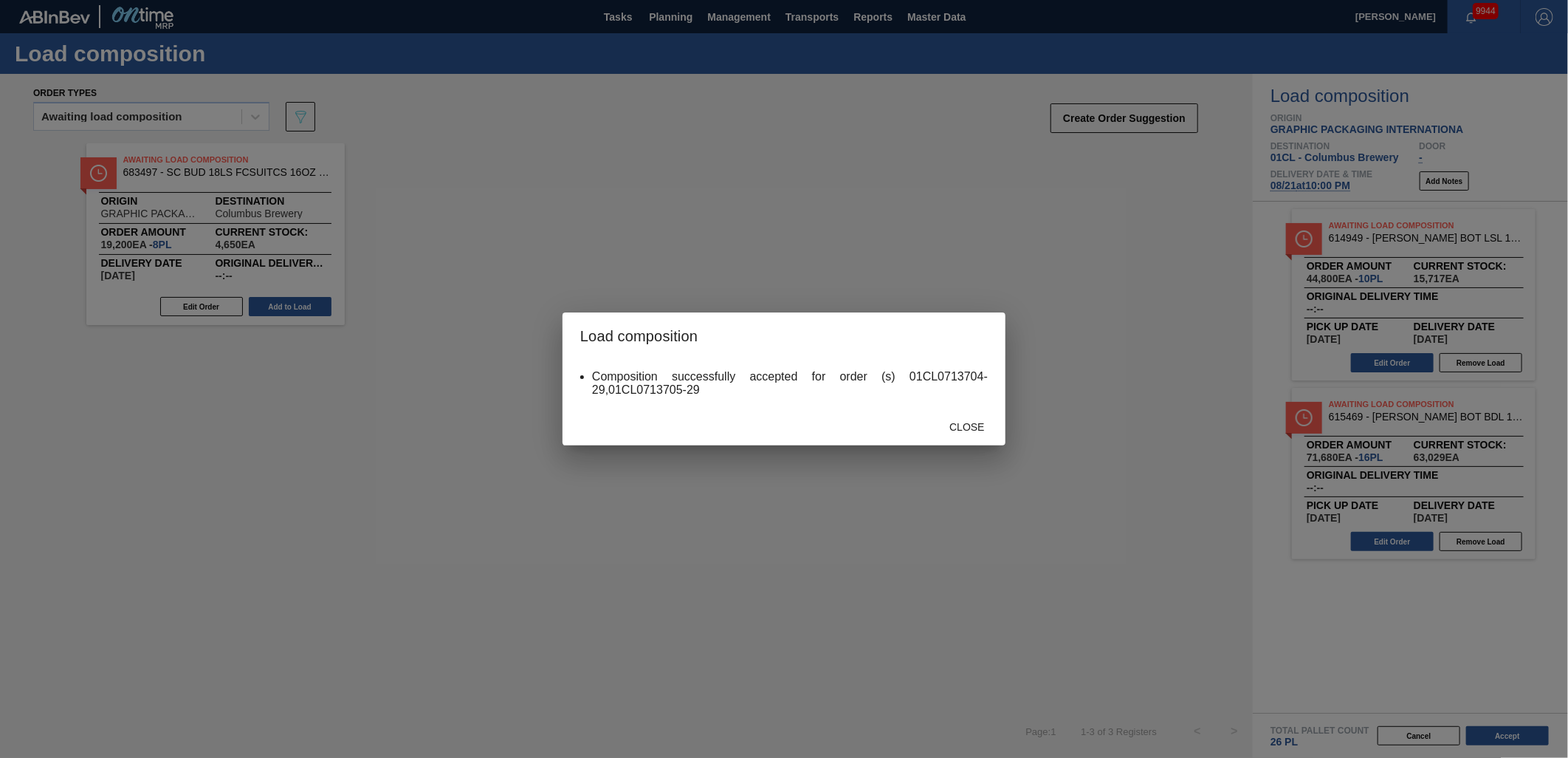
click at [945, 419] on div "Close" at bounding box center [967, 426] width 65 height 27
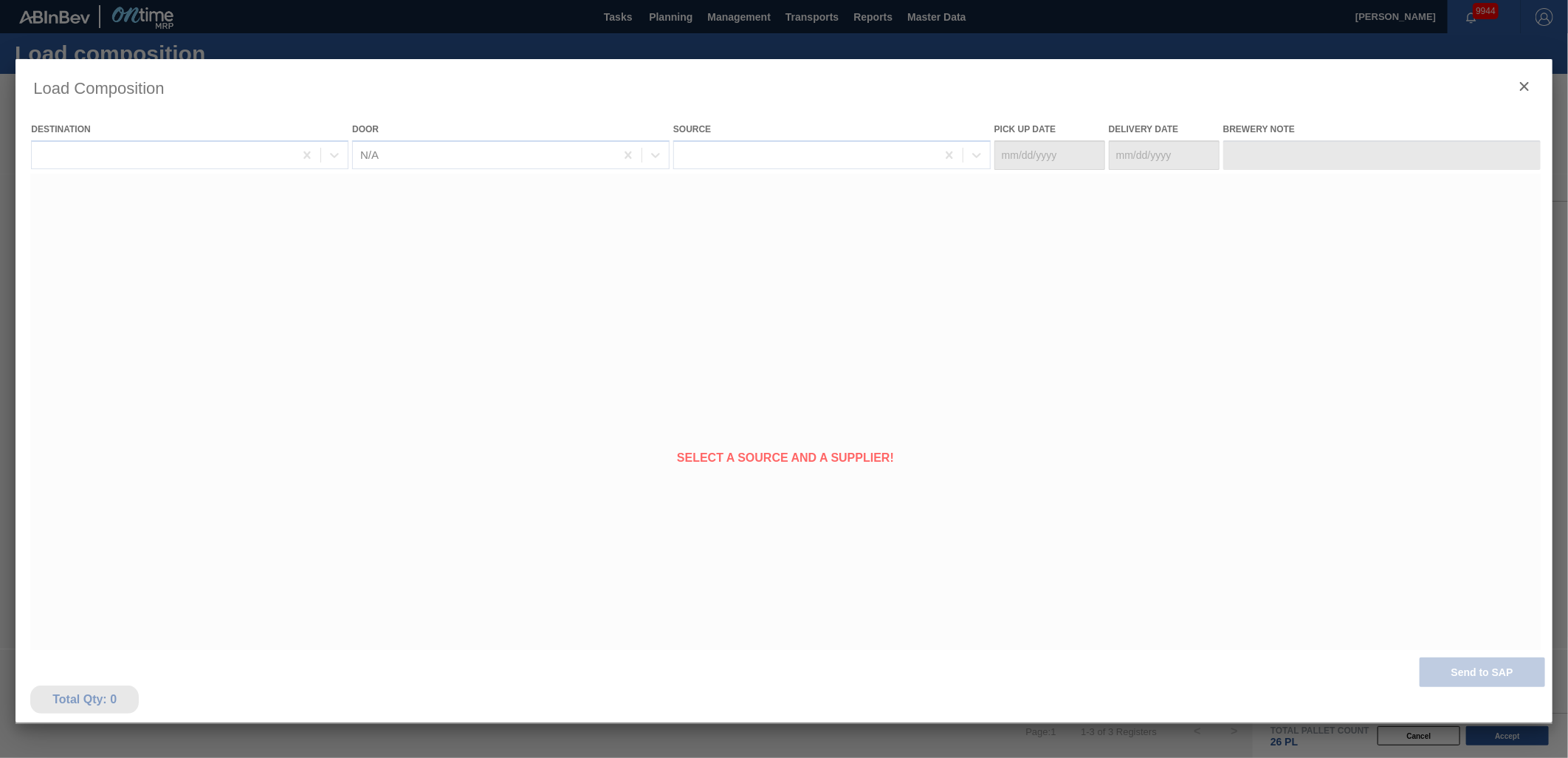
type Date "[DATE]"
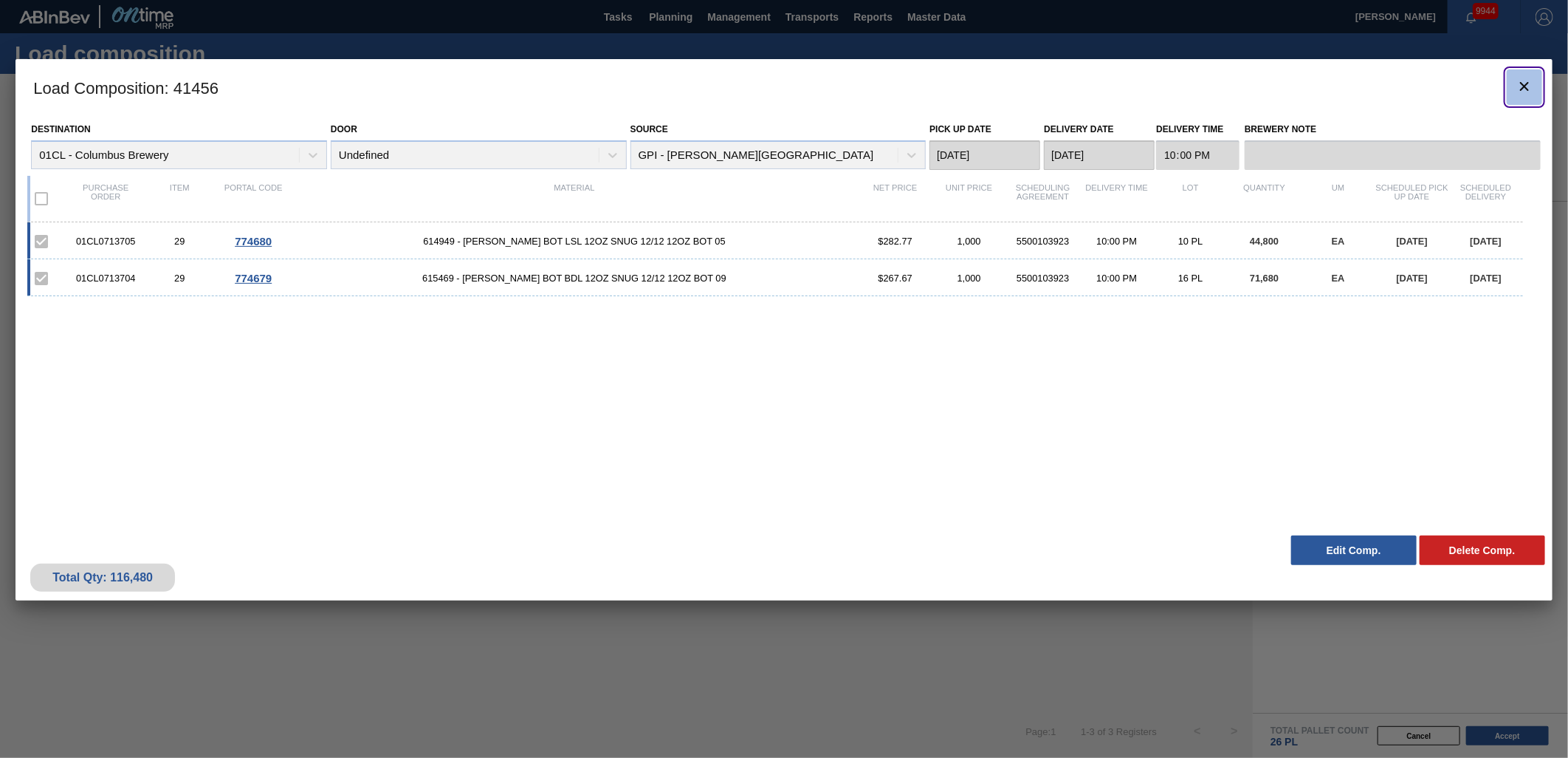
click at [1516, 84] on icon "botão de ícone" at bounding box center [1525, 86] width 18 height 18
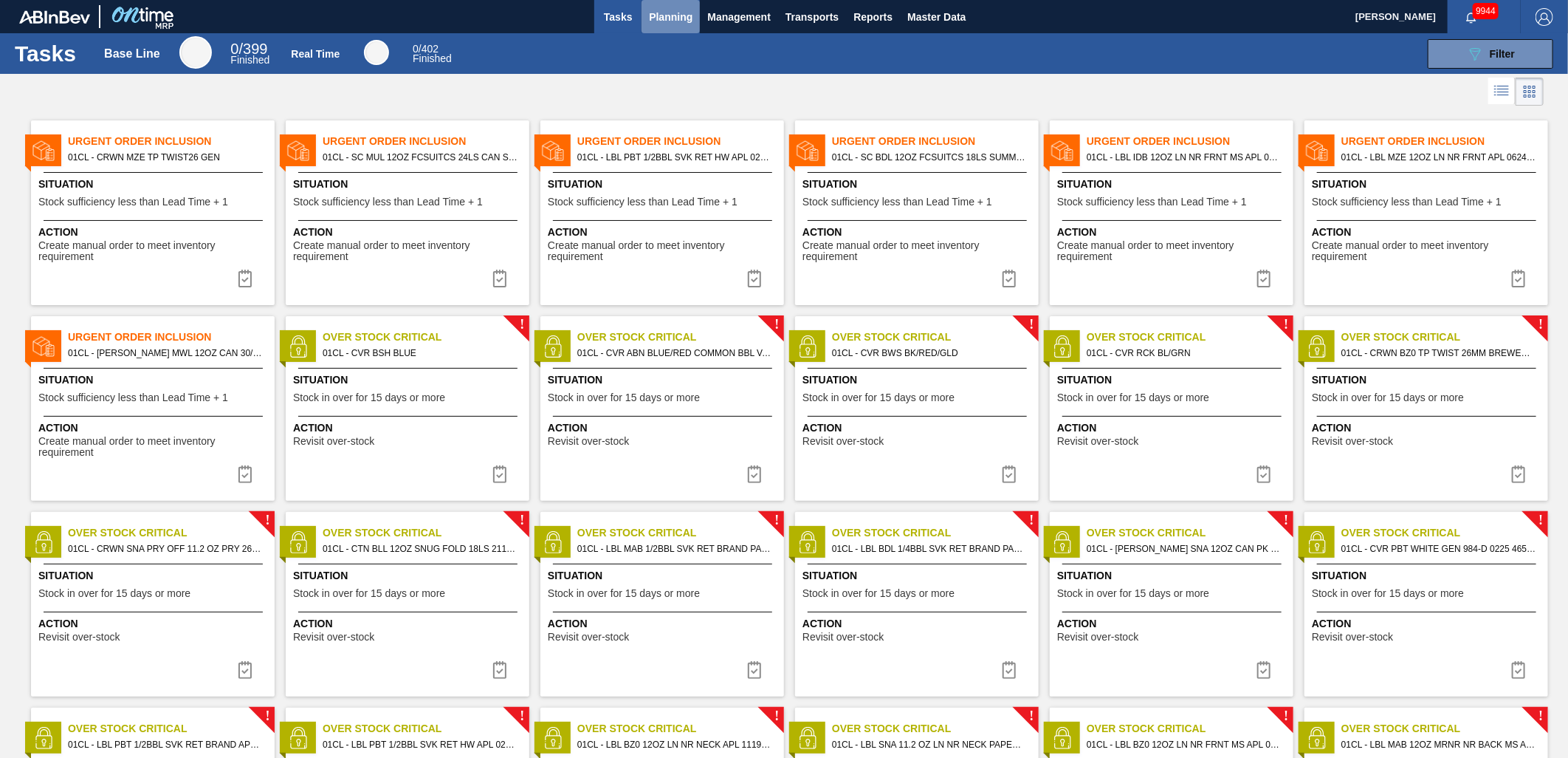
click at [694, 22] on button "Planning" at bounding box center [671, 16] width 58 height 33
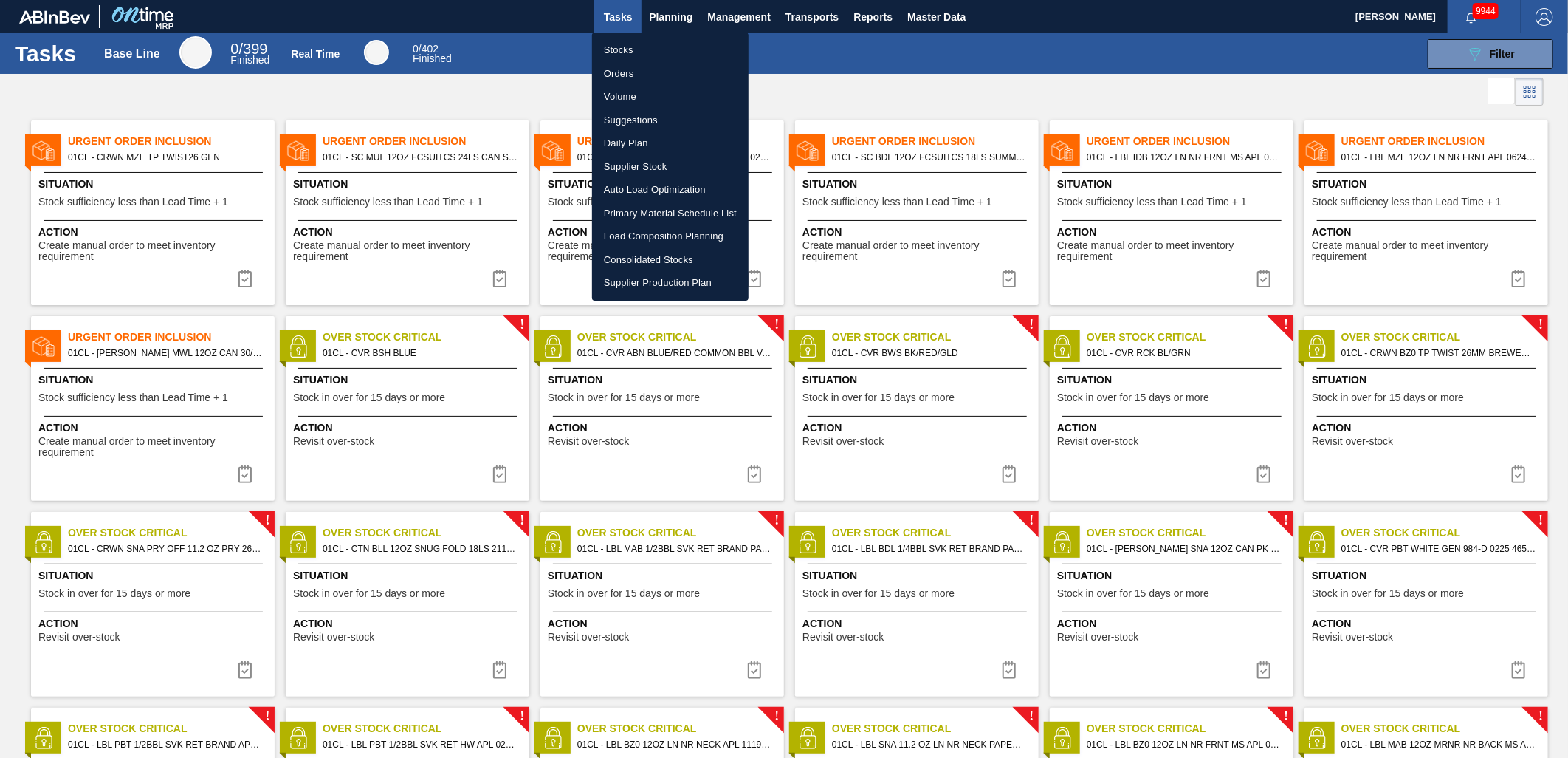
click at [661, 121] on li "Suggestions" at bounding box center [671, 121] width 157 height 24
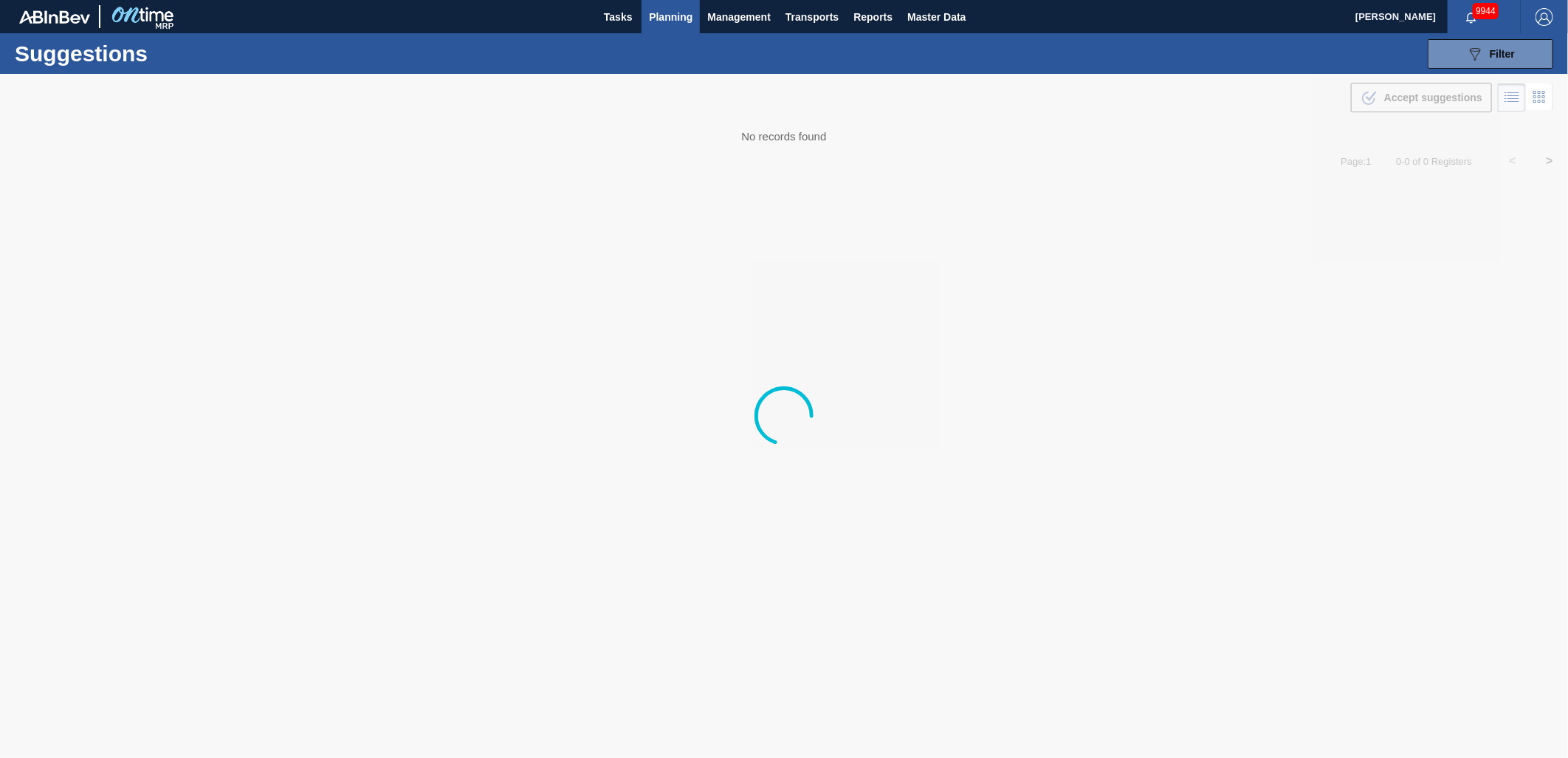
type from "[DATE]"
type to "[DATE]"
click at [1509, 62] on div "089F7B8B-B2A5-4AFE-B5C0-19BA573D28AC Filter" at bounding box center [1490, 53] width 49 height 18
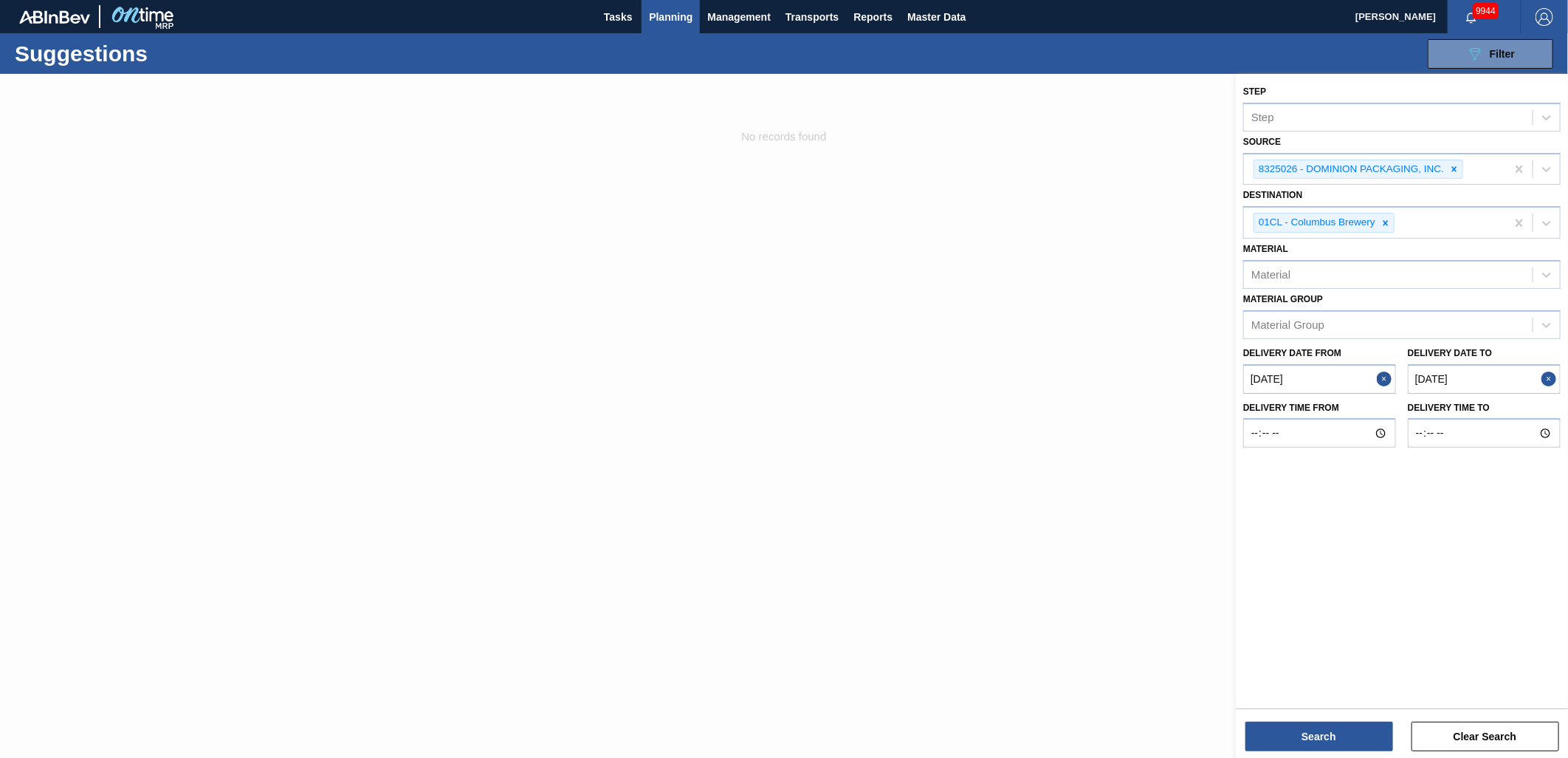
click at [1329, 384] on from "[DATE]" at bounding box center [1320, 379] width 153 height 30
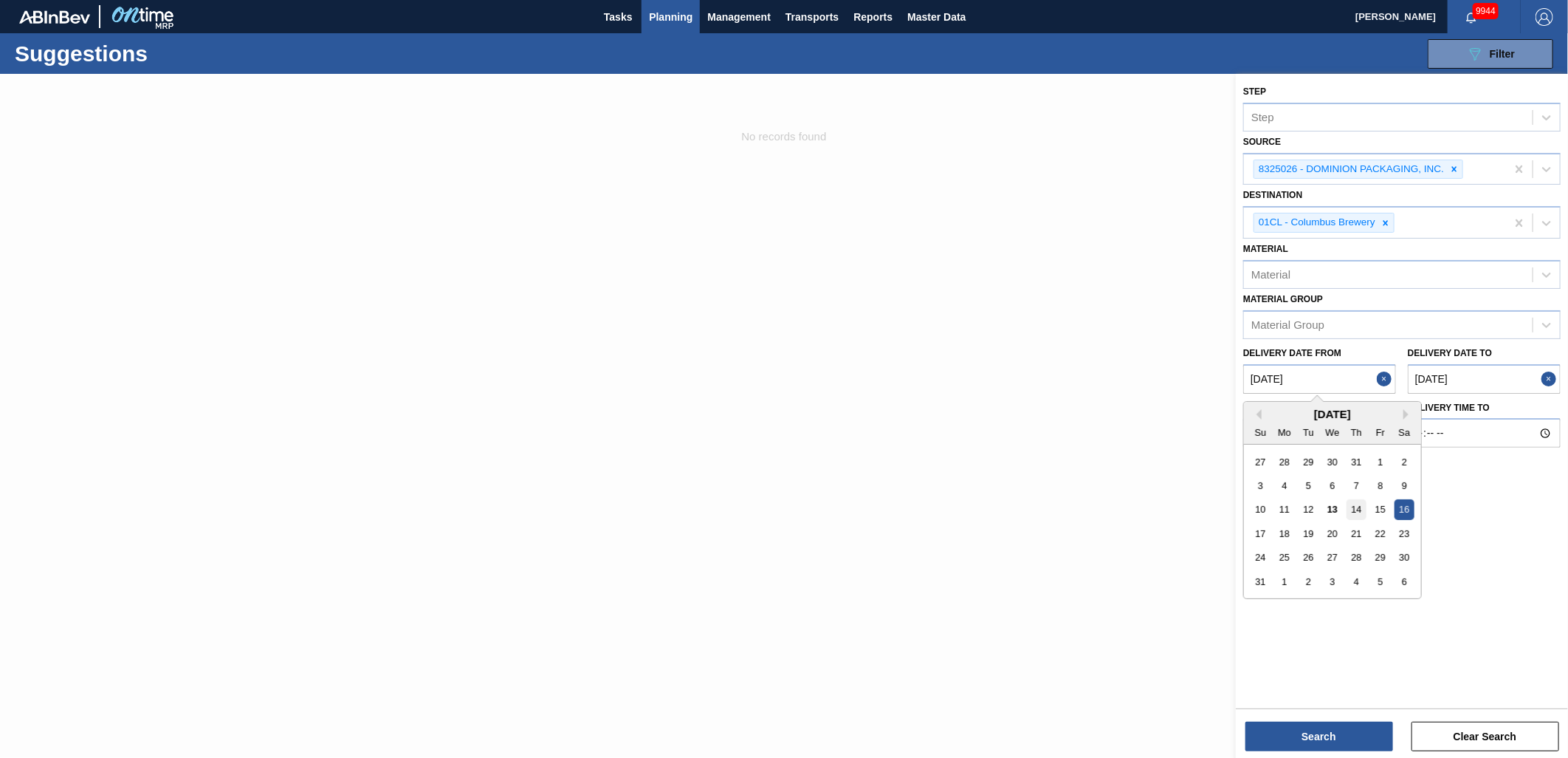
click at [1363, 508] on div "14" at bounding box center [1356, 509] width 20 height 20
type from "[DATE]"
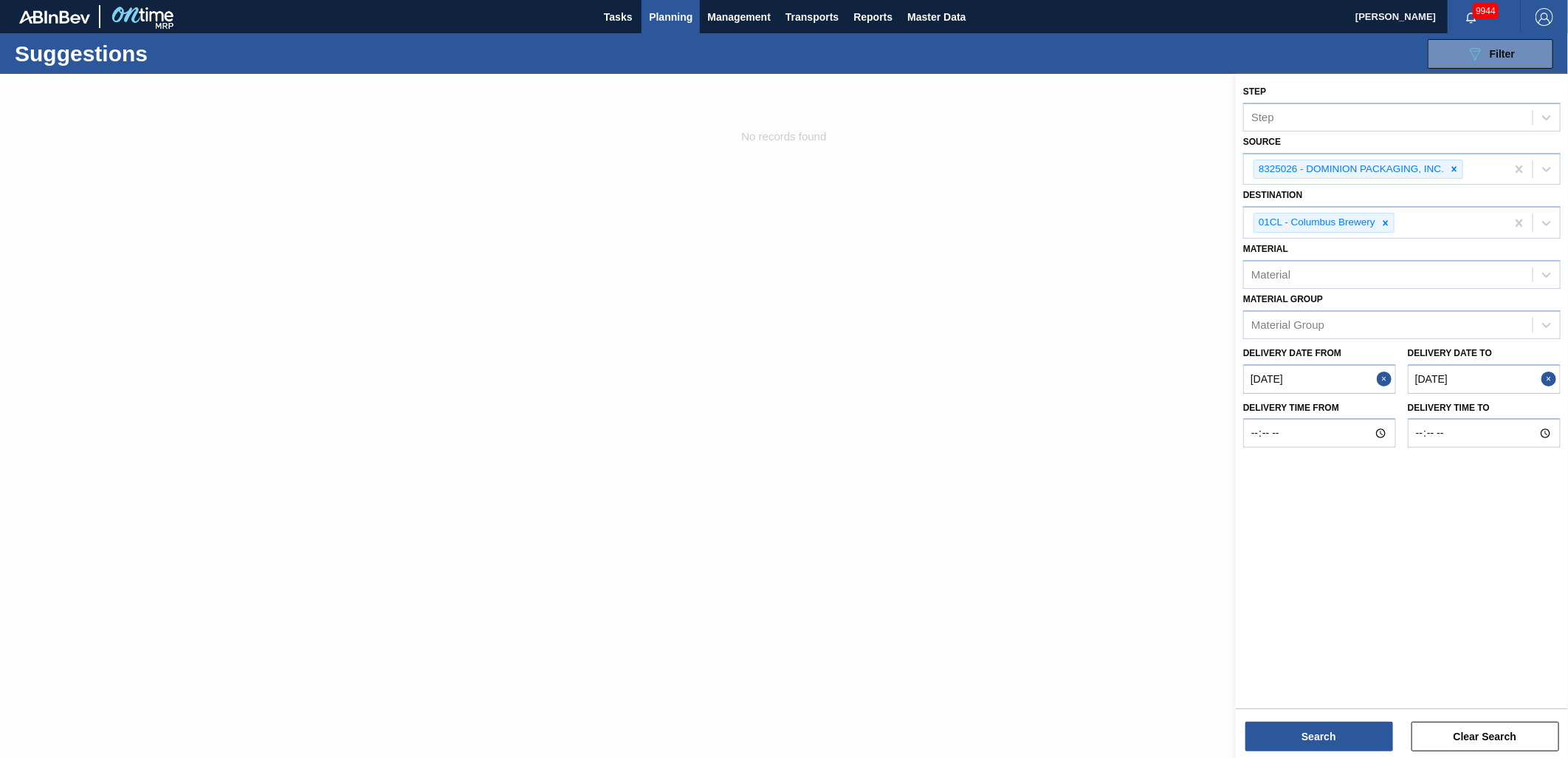
click at [1484, 382] on to "[DATE]" at bounding box center [1484, 379] width 153 height 30
drag, startPoint x: 1472, startPoint y: 554, endPoint x: 1446, endPoint y: 593, distance: 46.9
click at [1471, 554] on div "27" at bounding box center [1467, 557] width 20 height 20
type to "[DATE]"
click at [1345, 724] on button "Search" at bounding box center [1320, 737] width 147 height 30
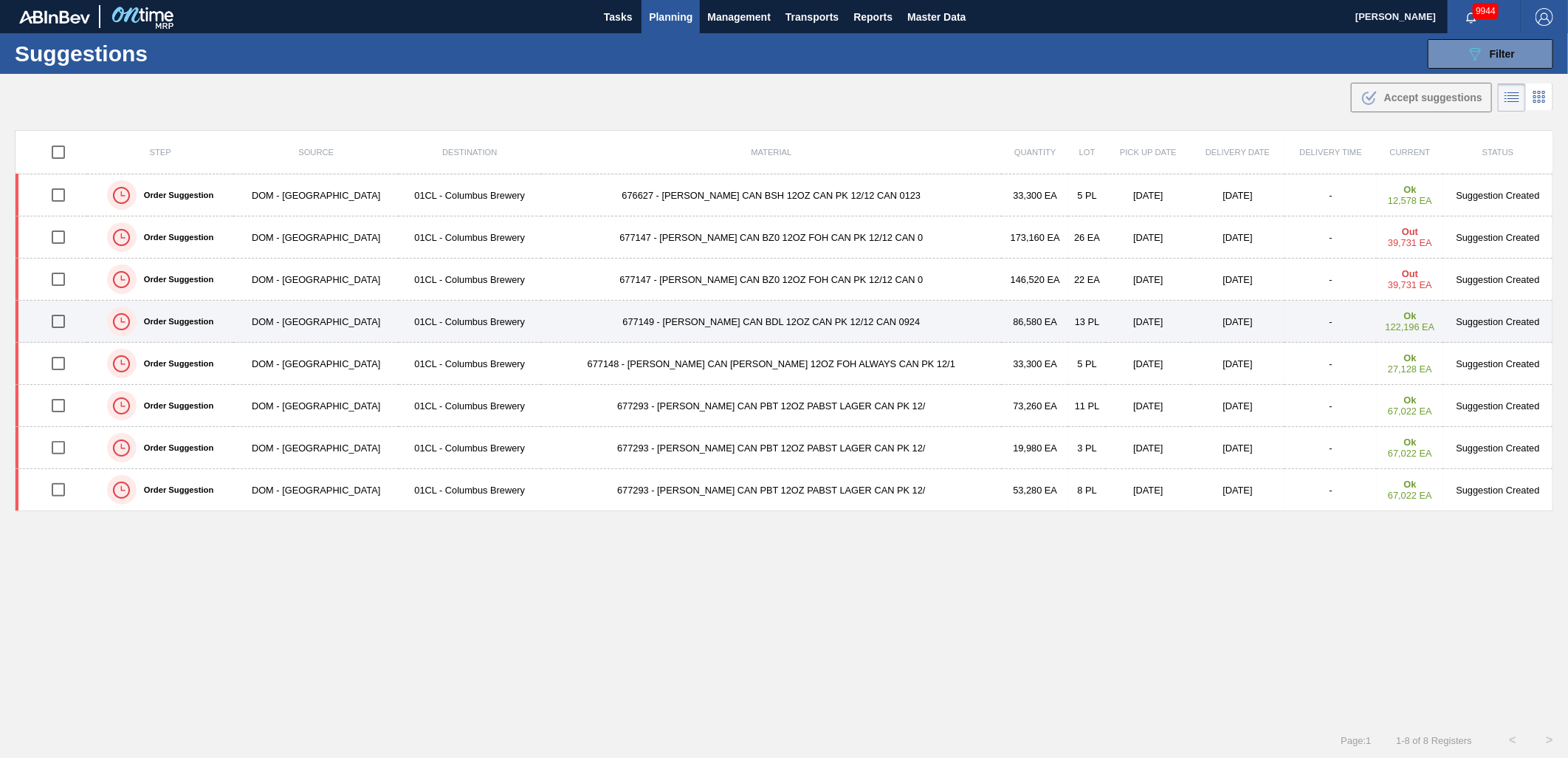
drag, startPoint x: 60, startPoint y: 321, endPoint x: 78, endPoint y: 320, distance: 18.0
click at [60, 321] on input "checkbox" at bounding box center [59, 321] width 31 height 31
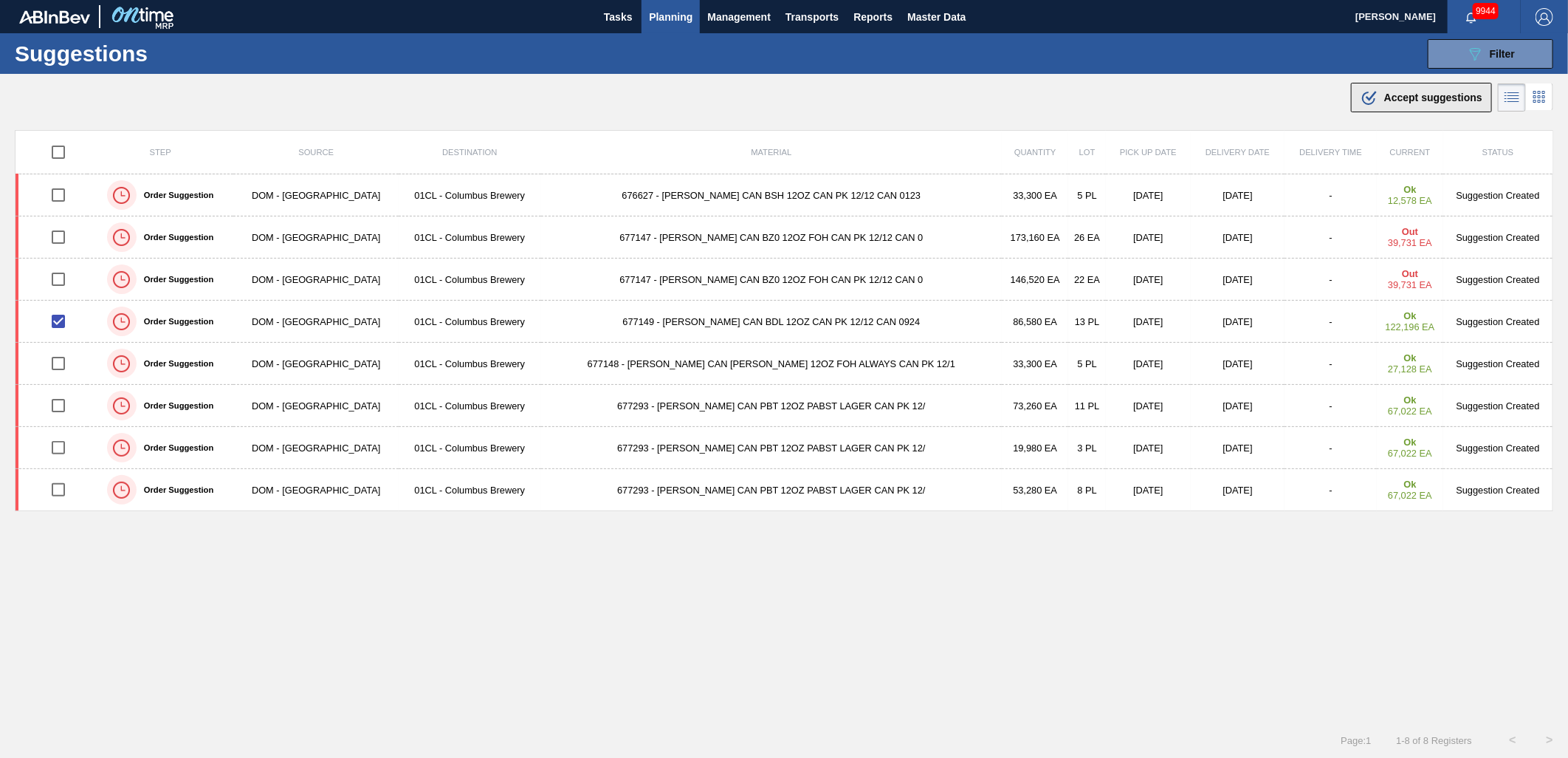
click at [1428, 96] on span "Accept suggestions" at bounding box center [1433, 97] width 98 height 12
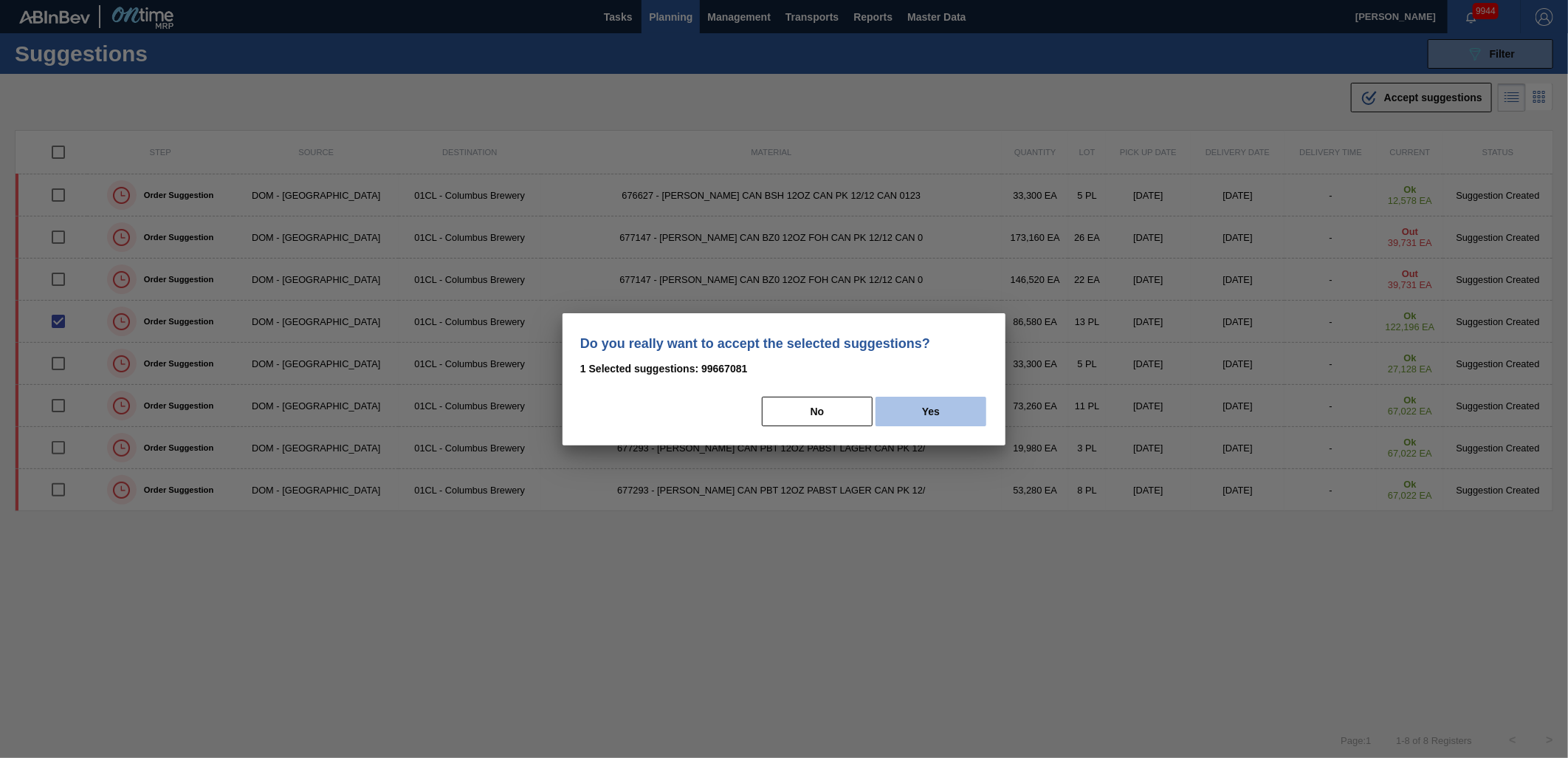
click at [933, 408] on button "Yes" at bounding box center [931, 412] width 110 height 30
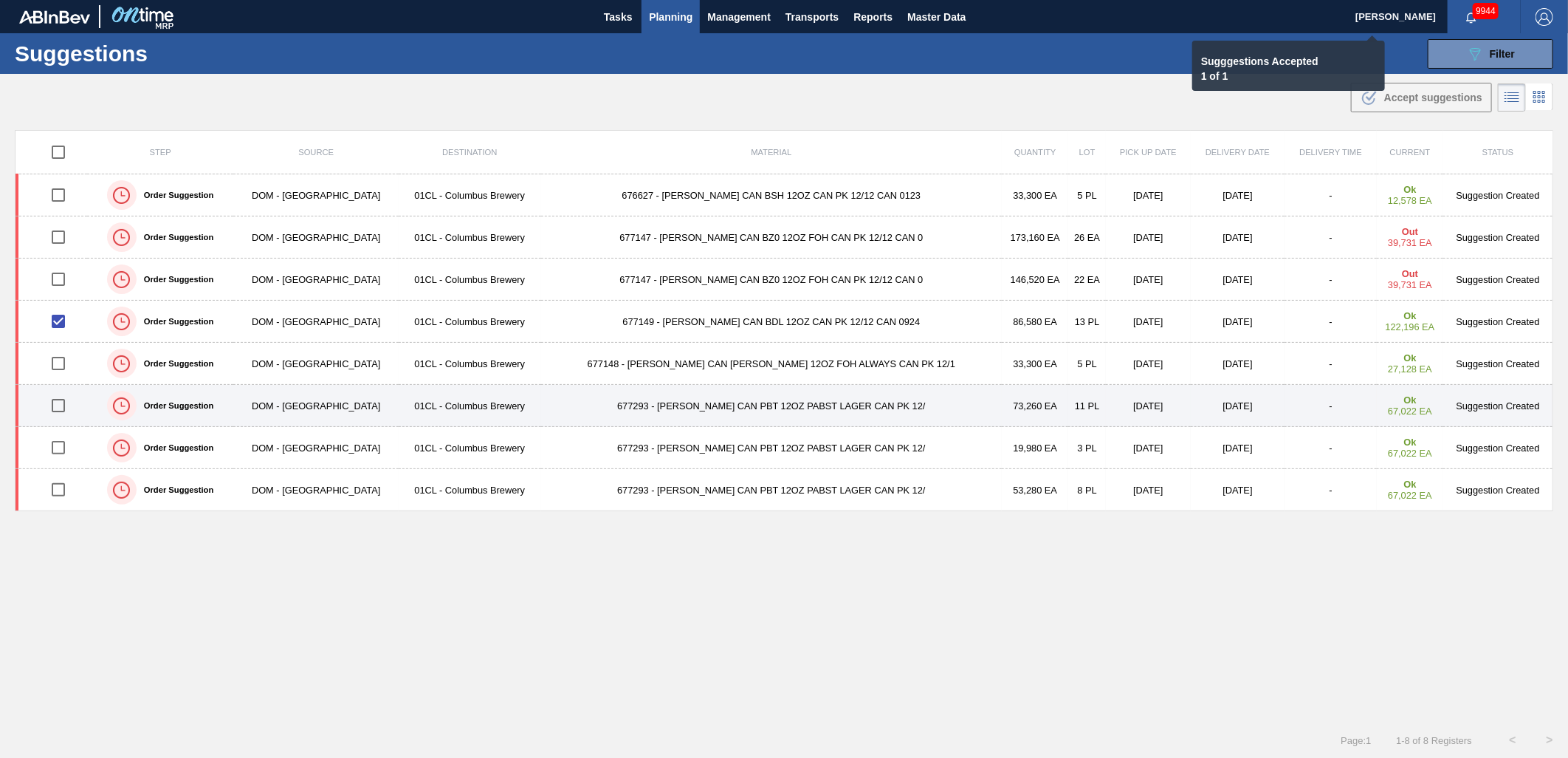
checkbox input "false"
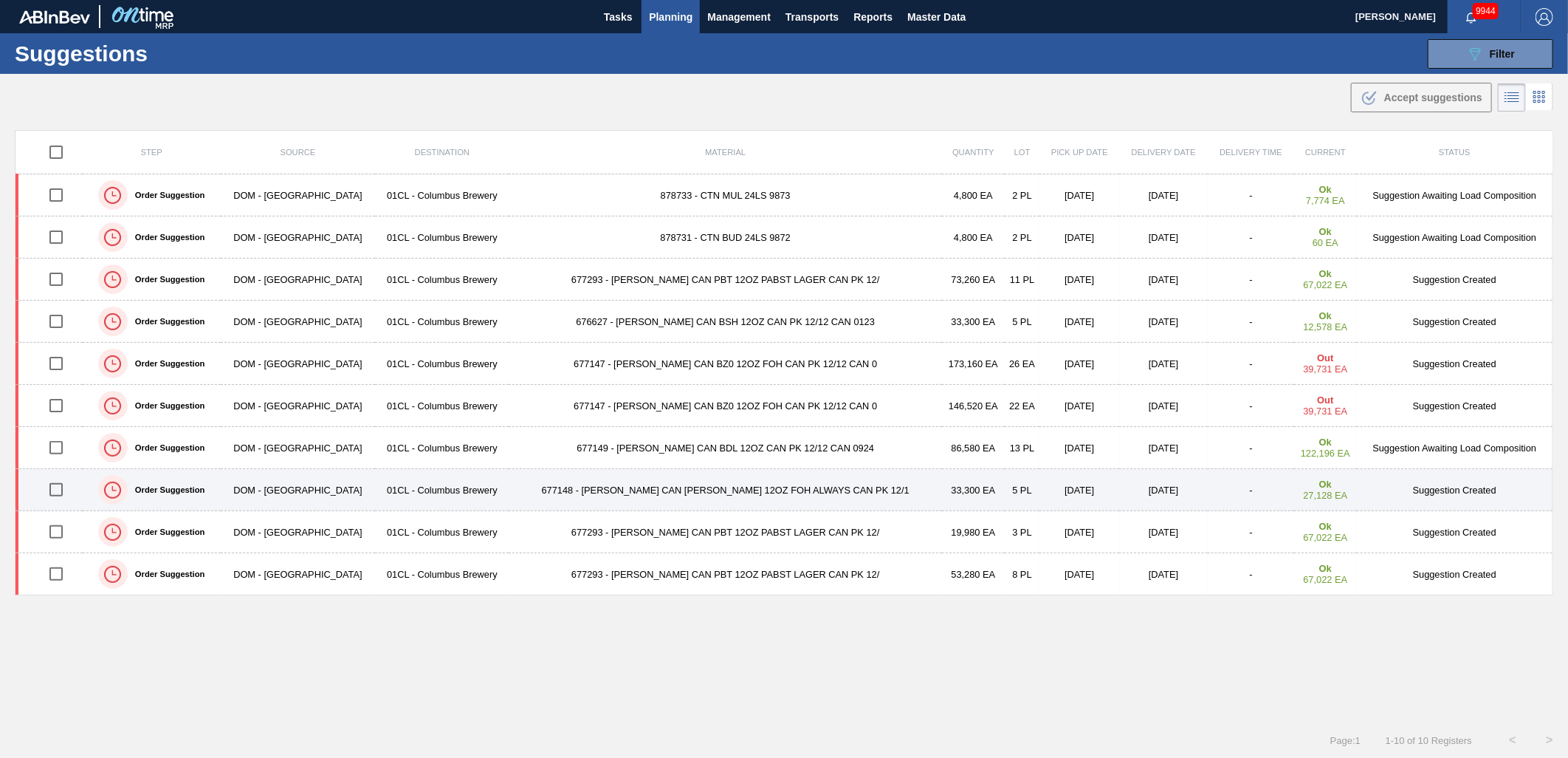
click at [64, 495] on input "checkbox" at bounding box center [56, 490] width 31 height 31
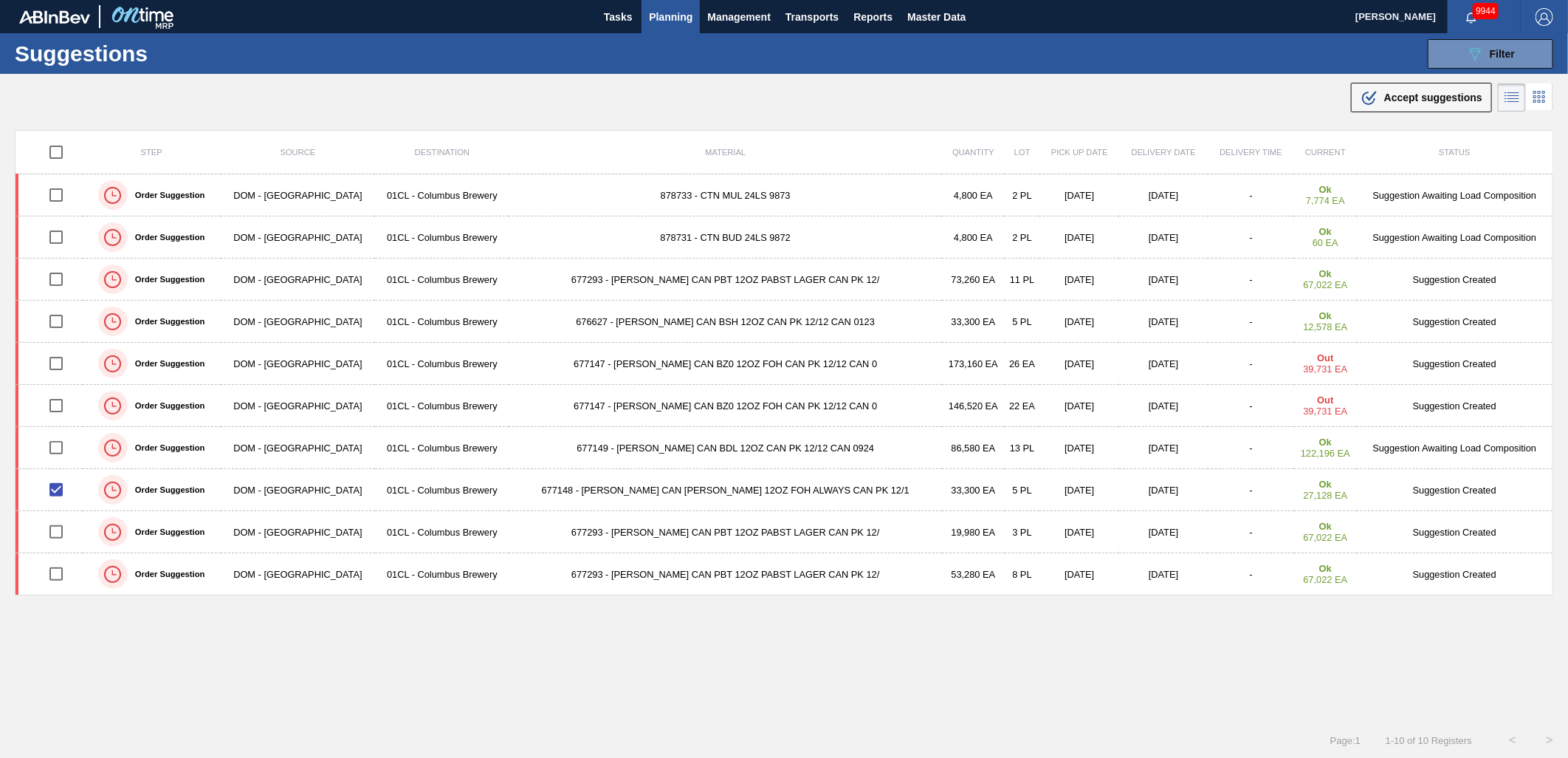
click at [1378, 112] on div ".b{fill:var(--color-action-default)} Accept suggestions" at bounding box center [784, 94] width 1568 height 42
click at [1391, 103] on div ".b{fill:var(--color-action-default)} Accept suggestions" at bounding box center [1421, 97] width 121 height 18
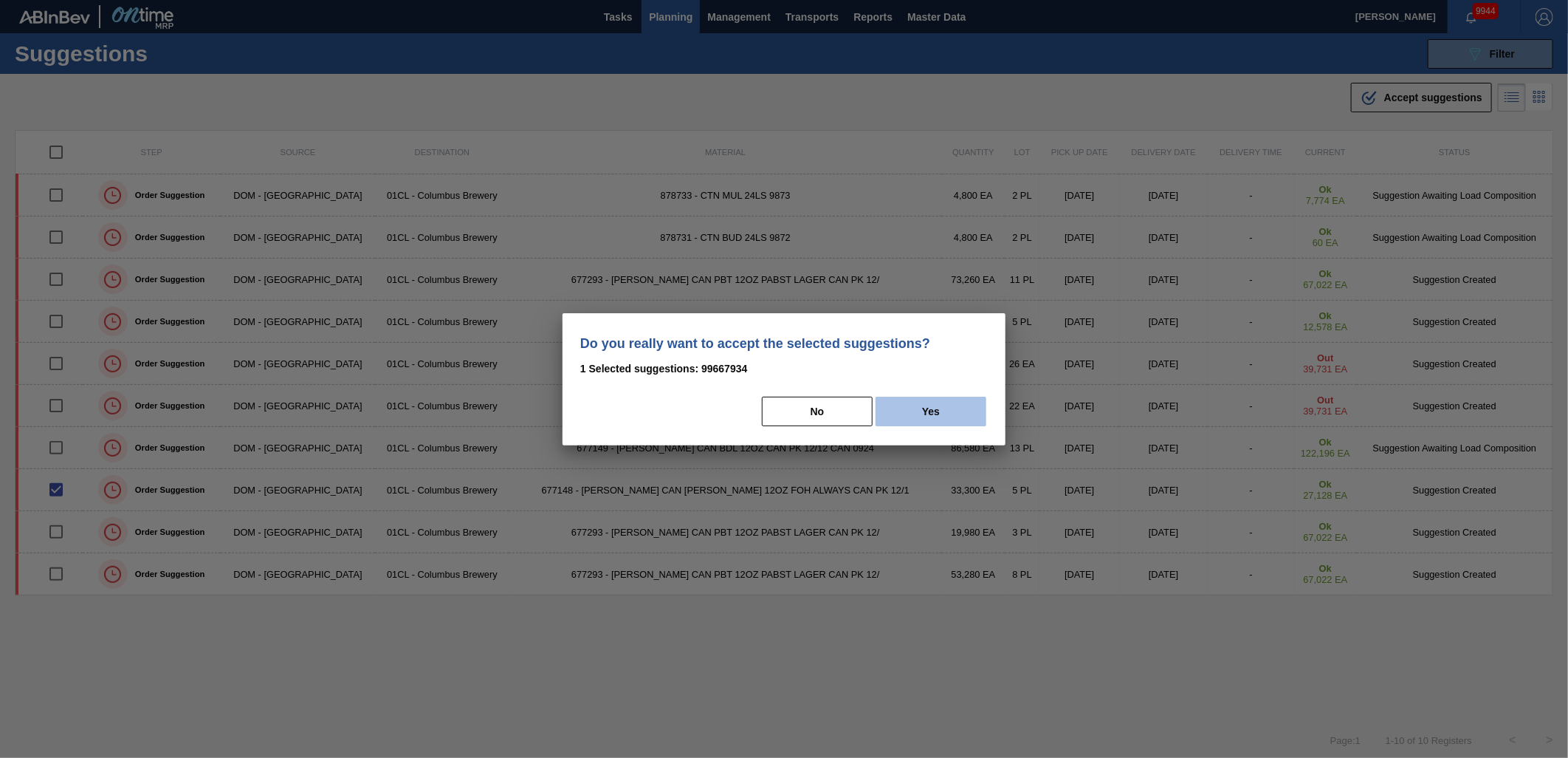
click at [927, 414] on button "Yes" at bounding box center [931, 412] width 110 height 30
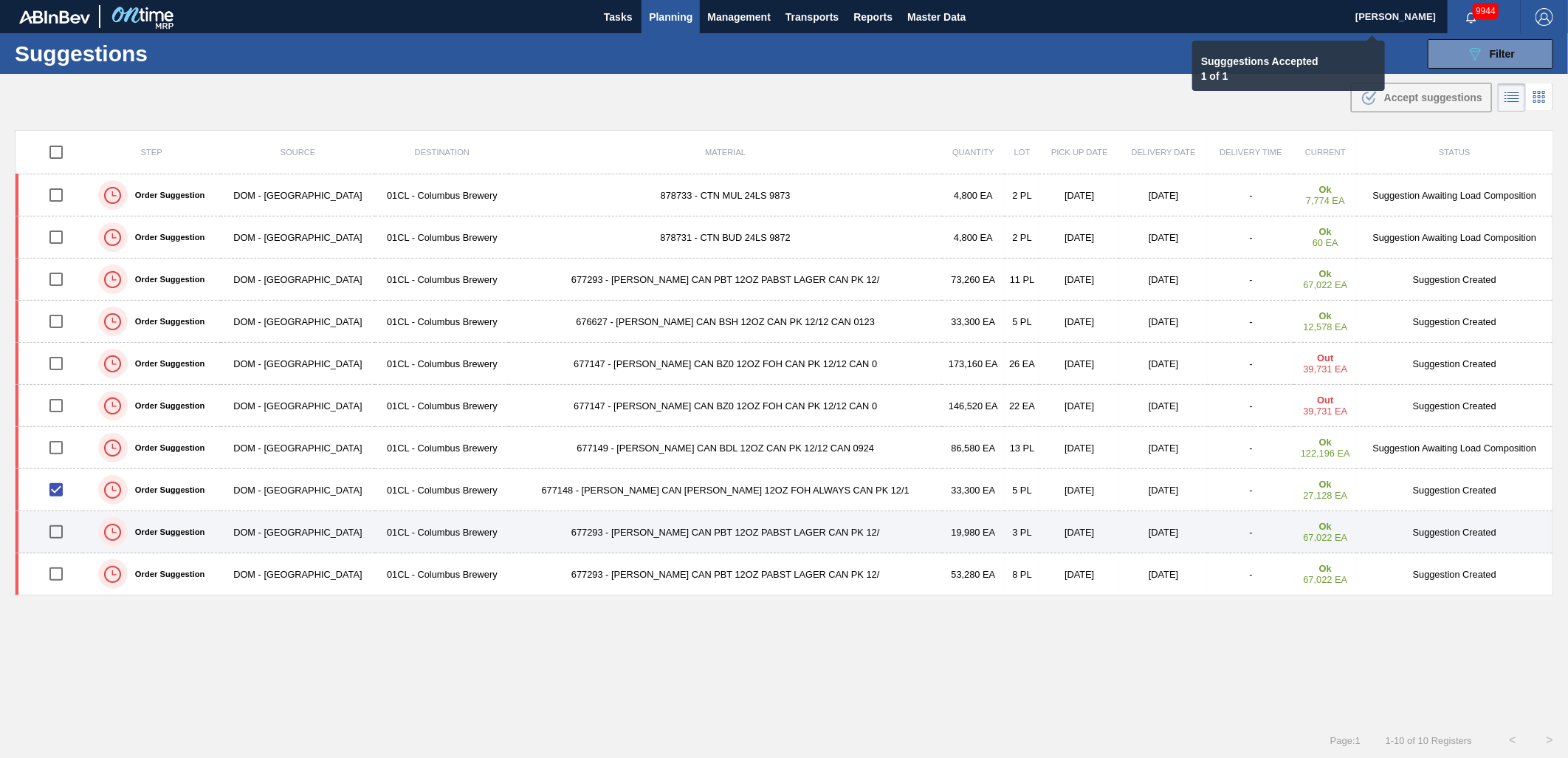
checkbox input "false"
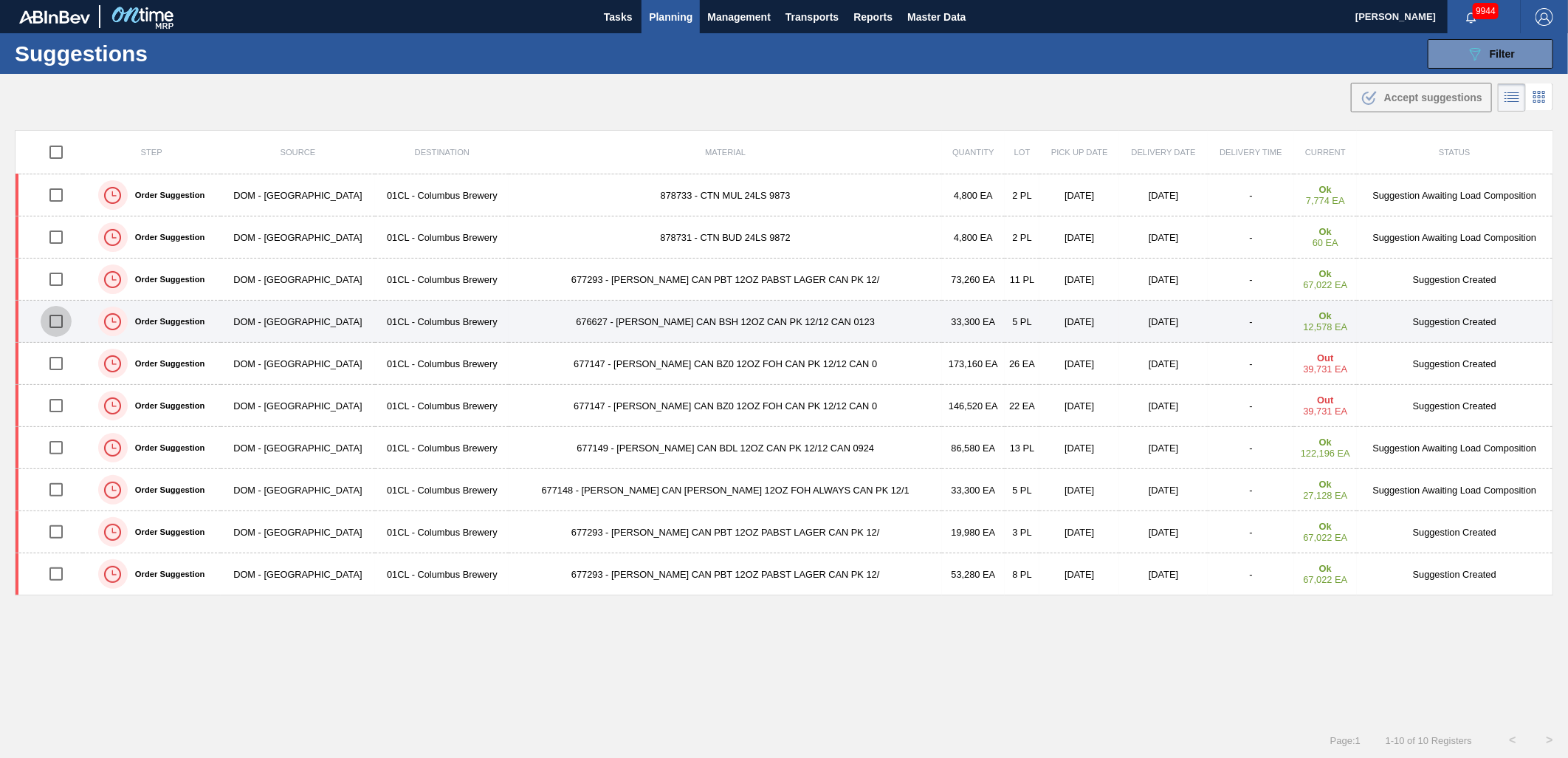
click at [62, 321] on input "checkbox" at bounding box center [56, 321] width 31 height 31
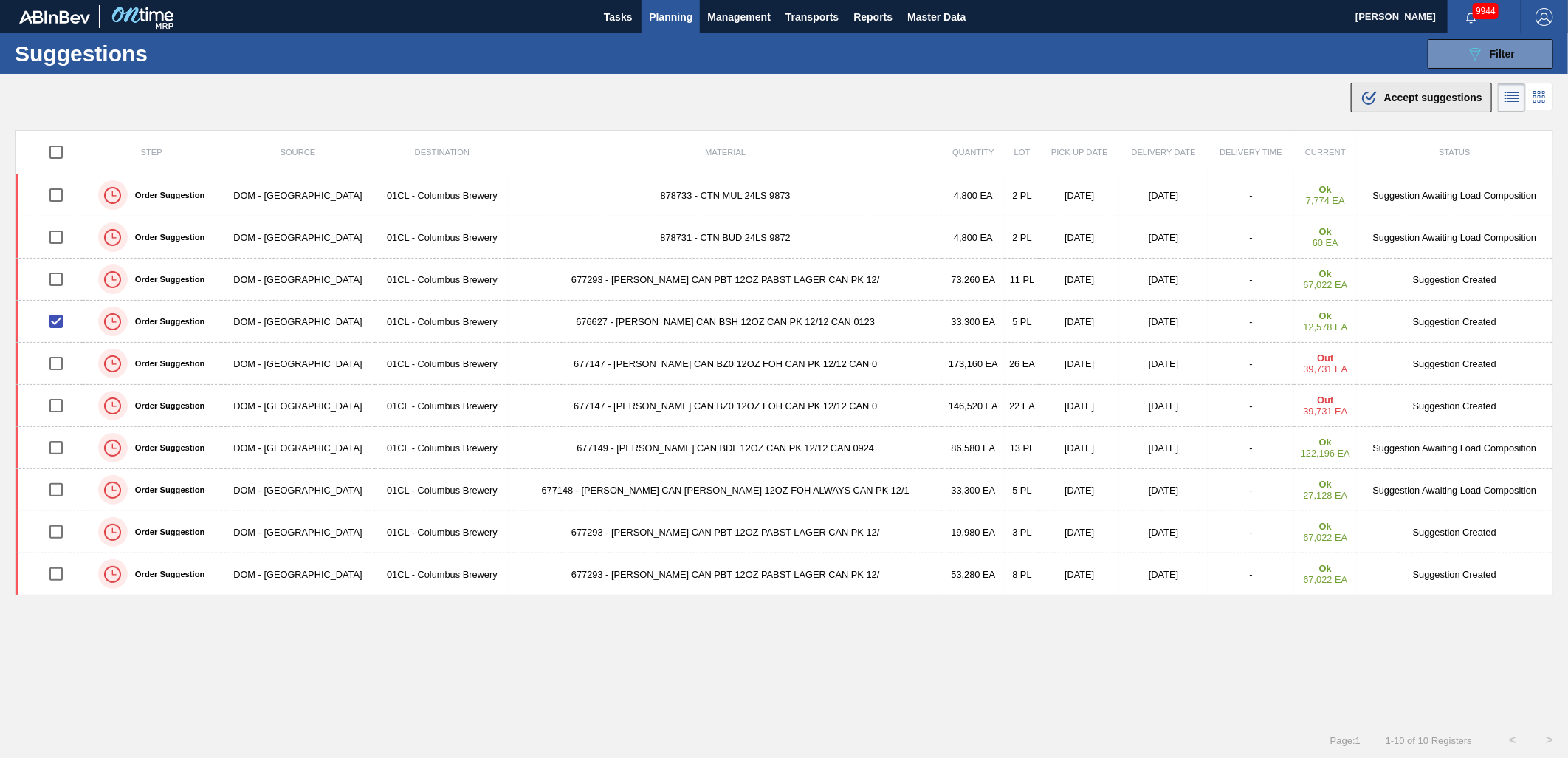
click at [1375, 92] on icon ".b{fill:var(--color-action-default)}" at bounding box center [1370, 97] width 18 height 18
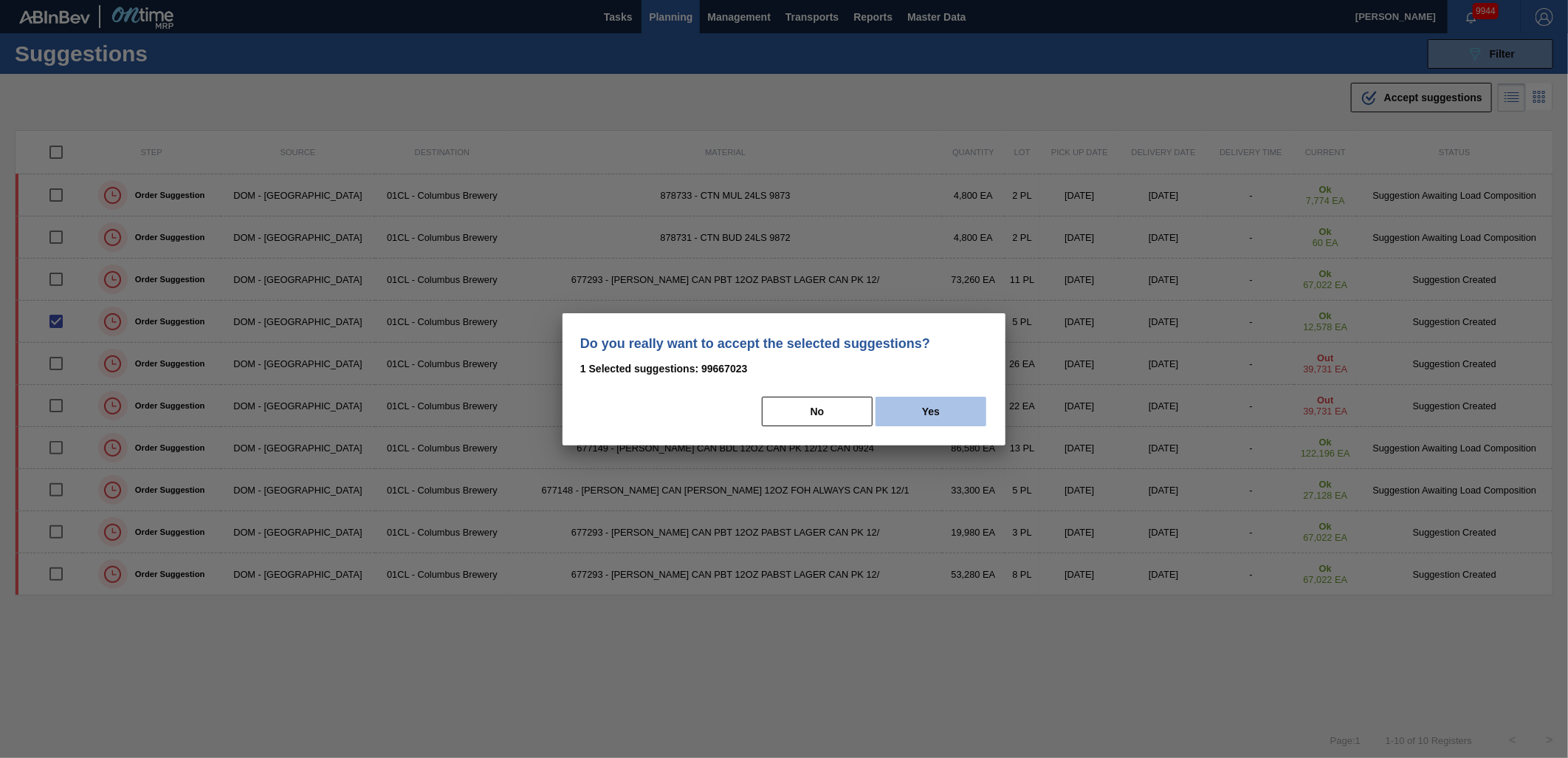
click at [918, 406] on button "Yes" at bounding box center [931, 412] width 110 height 30
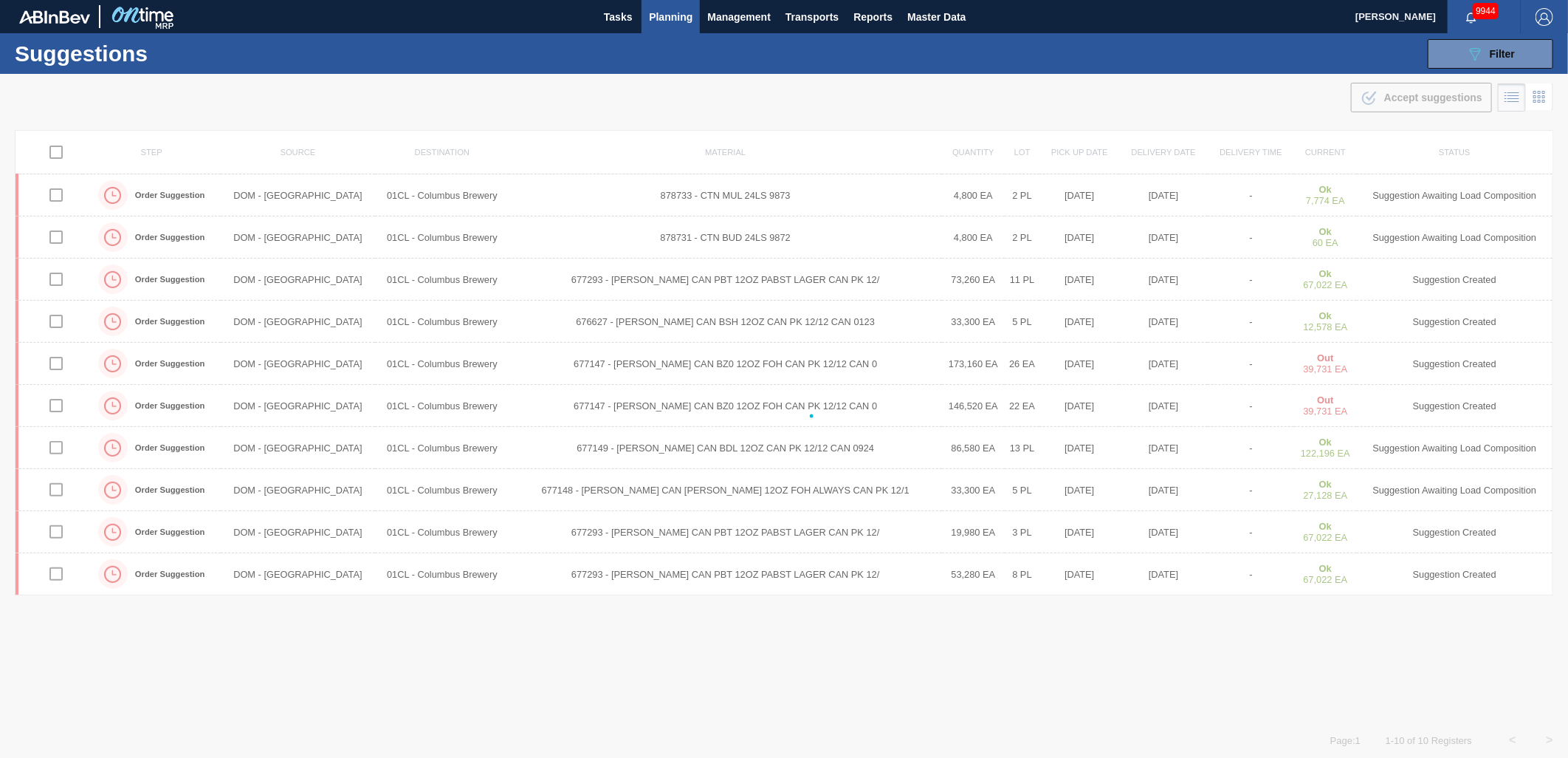
checkbox input "false"
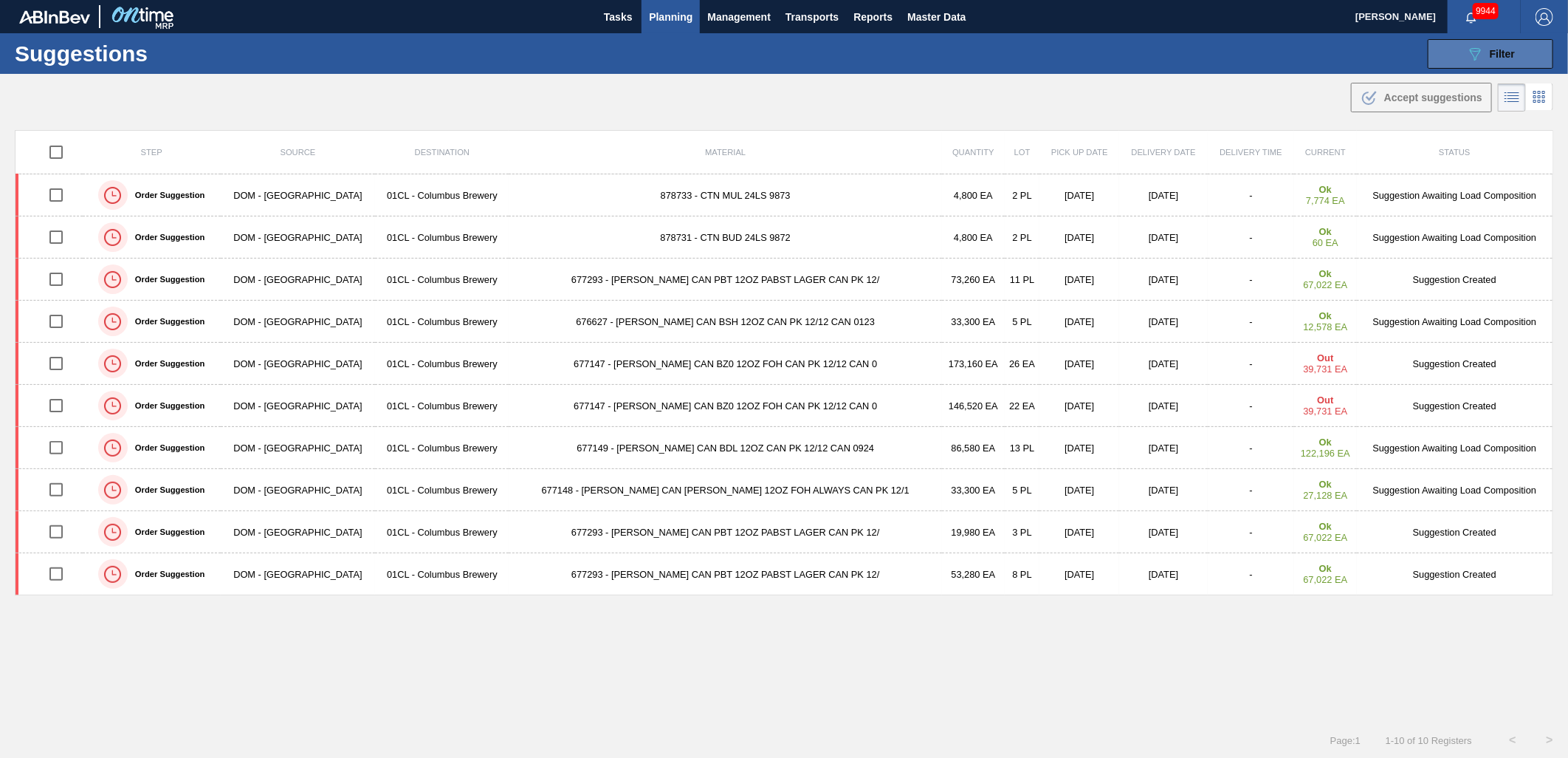
click at [1474, 56] on icon "089F7B8B-B2A5-4AFE-B5C0-19BA573D28AC" at bounding box center [1475, 53] width 18 height 18
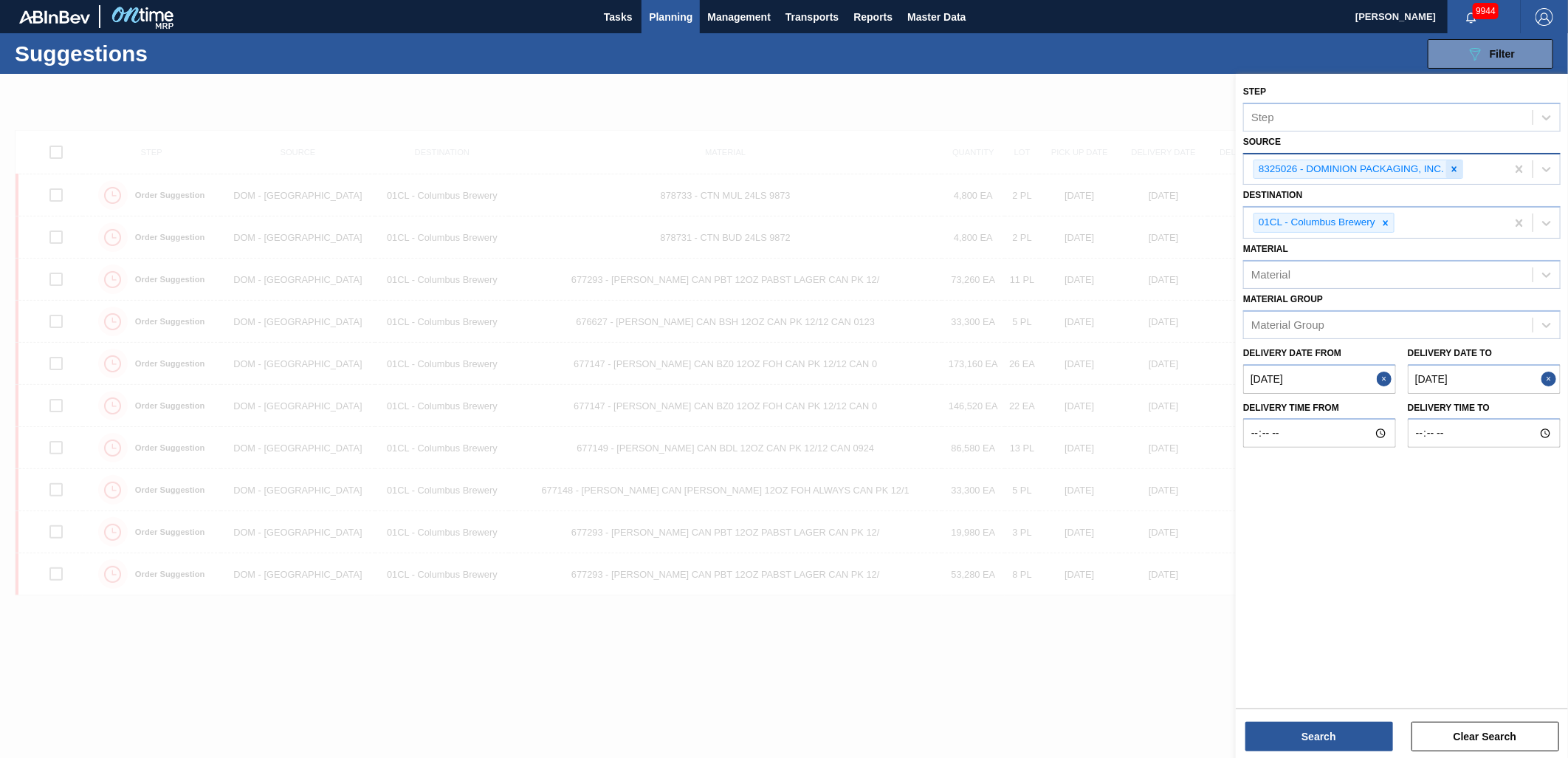
click at [1457, 166] on icon at bounding box center [1455, 169] width 5 height 5
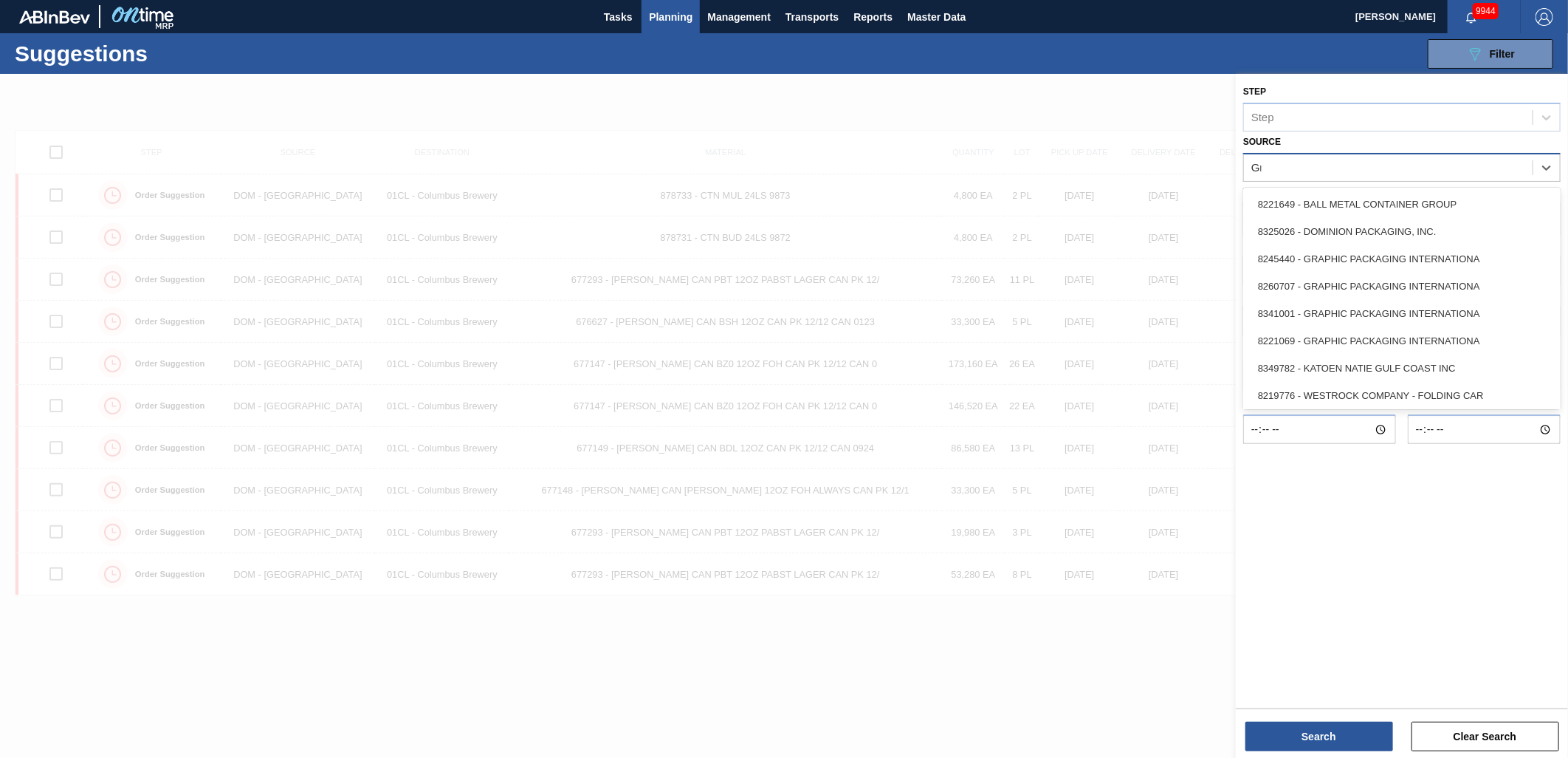
type input "Gra"
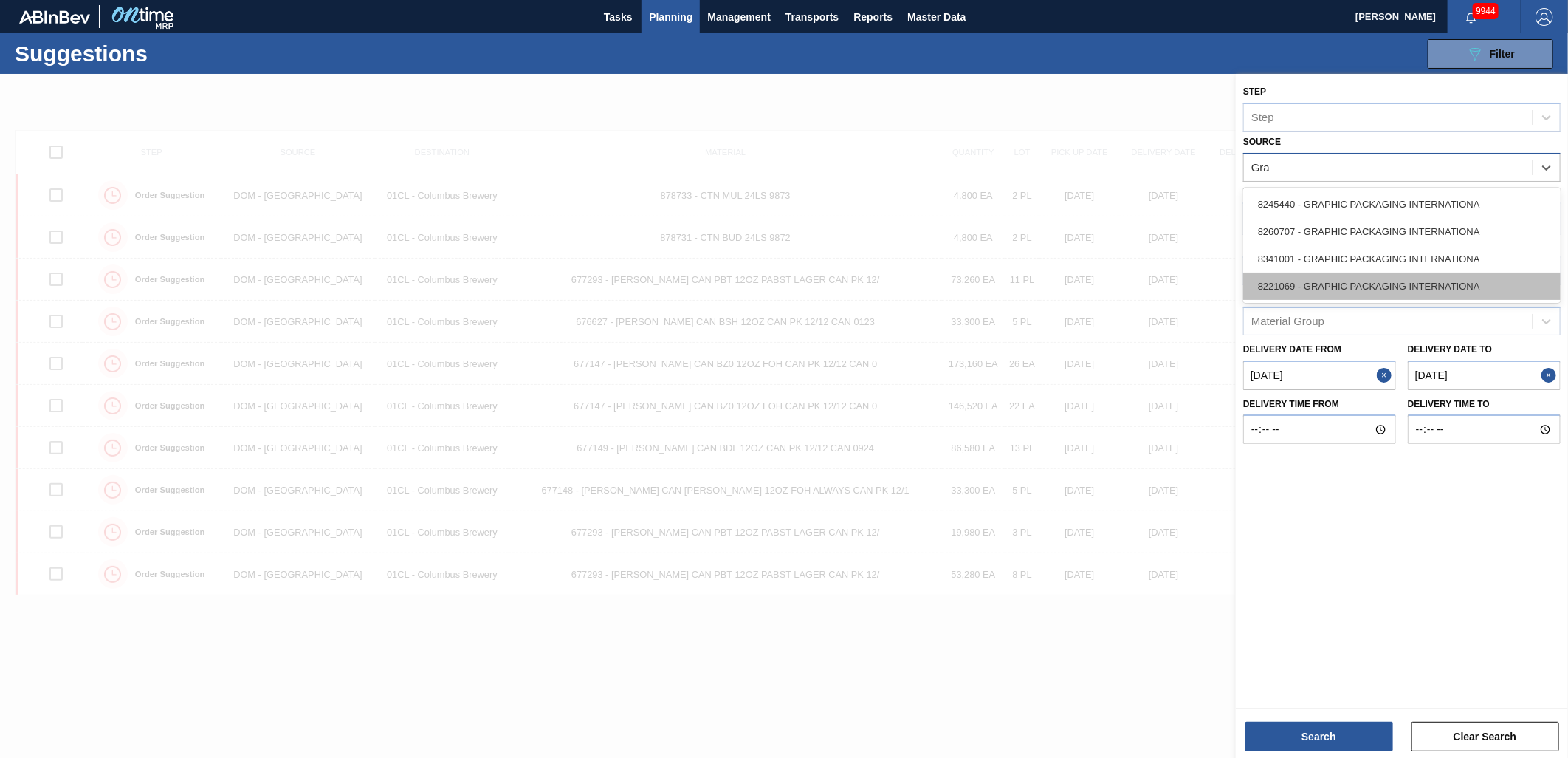
click at [1398, 278] on div "8221069 - GRAPHIC PACKAGING INTERNATIONA" at bounding box center [1402, 286] width 317 height 27
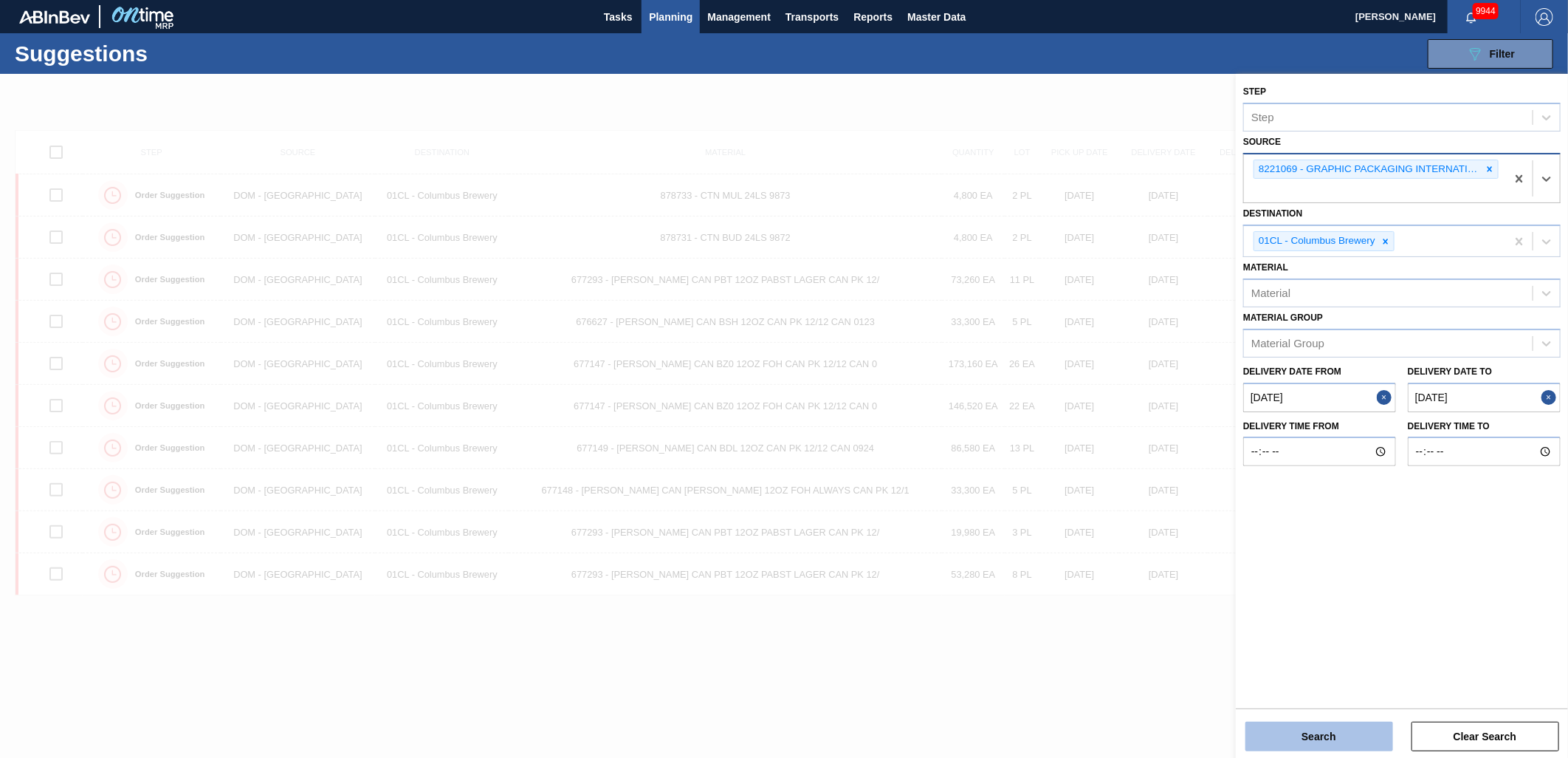
click at [1317, 736] on button "Search" at bounding box center [1320, 737] width 147 height 30
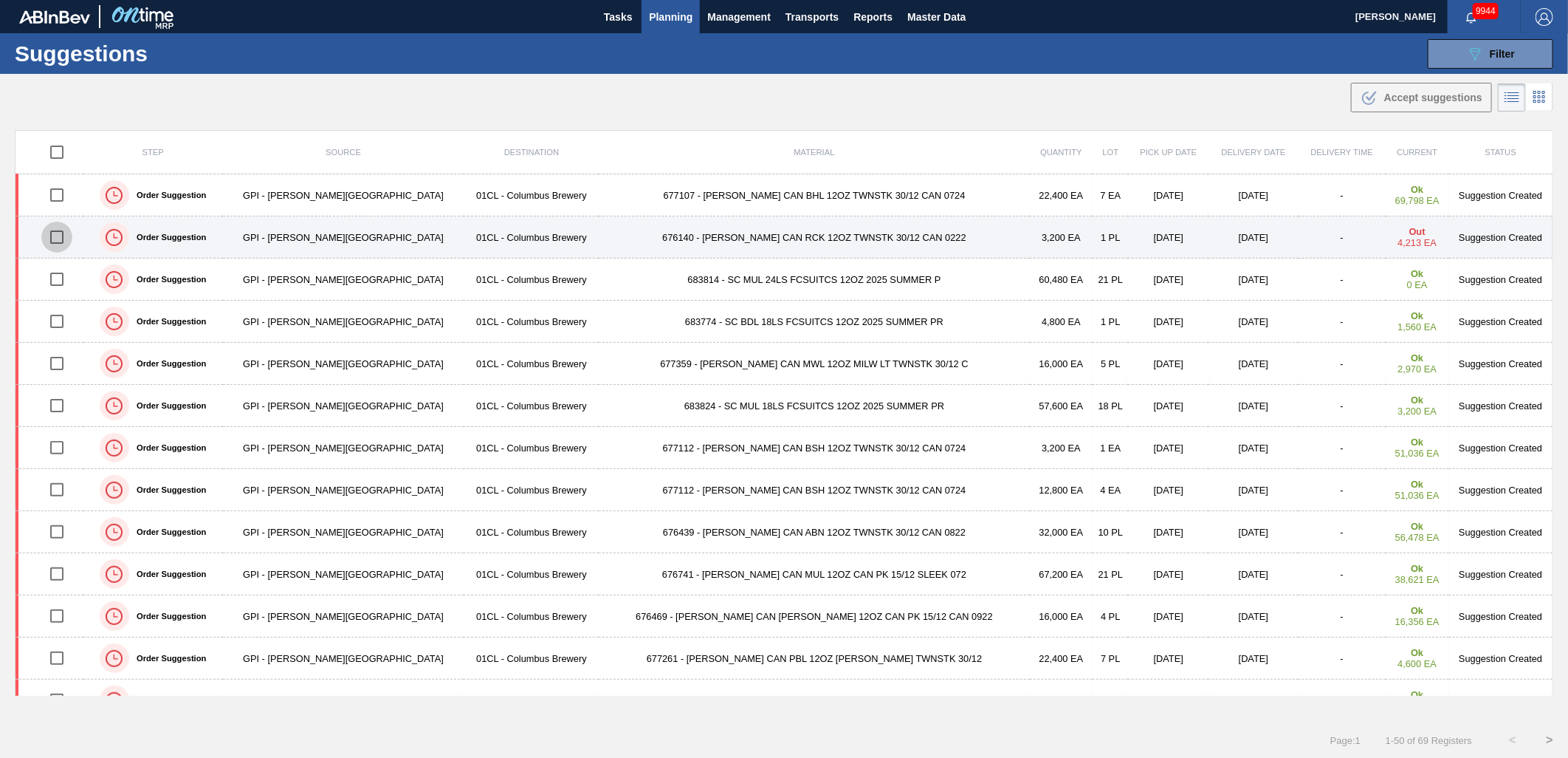
click at [63, 237] on input "checkbox" at bounding box center [57, 238] width 31 height 31
checkbox input "true"
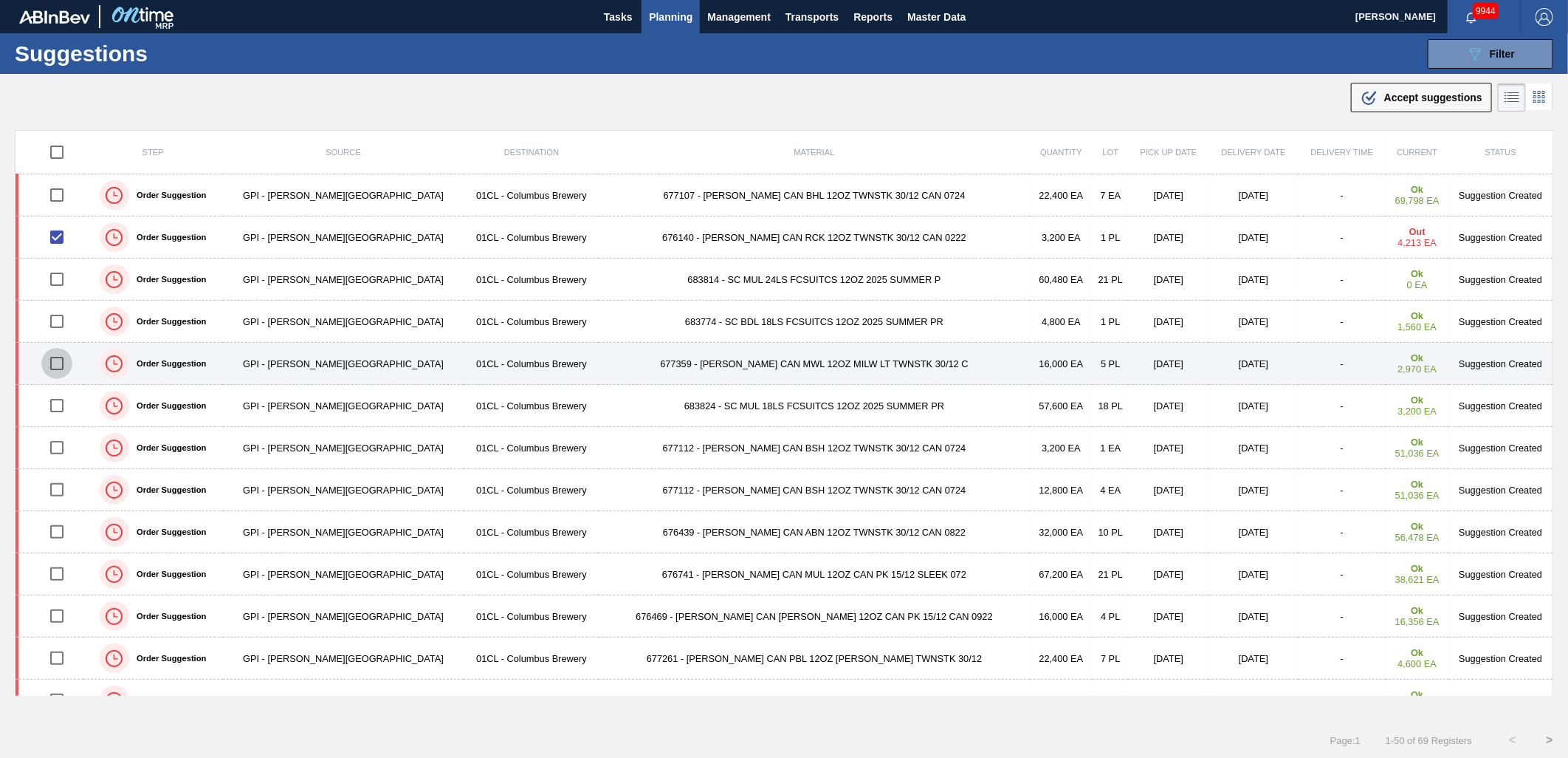
click at [62, 365] on input "checkbox" at bounding box center [57, 364] width 31 height 31
click at [59, 365] on input "checkbox" at bounding box center [57, 364] width 31 height 31
checkbox input "false"
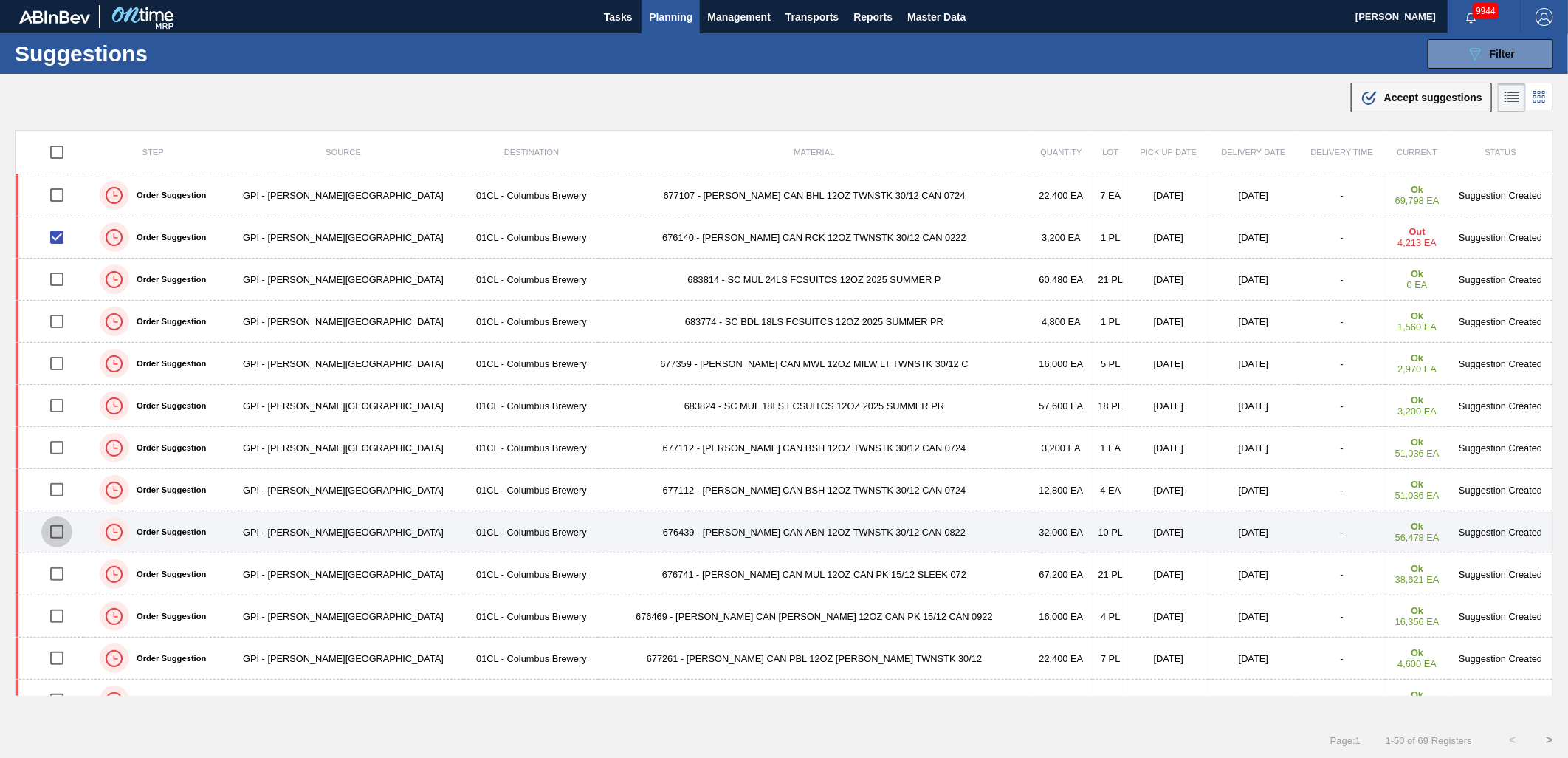
click at [60, 532] on input "checkbox" at bounding box center [57, 532] width 31 height 31
checkbox input "true"
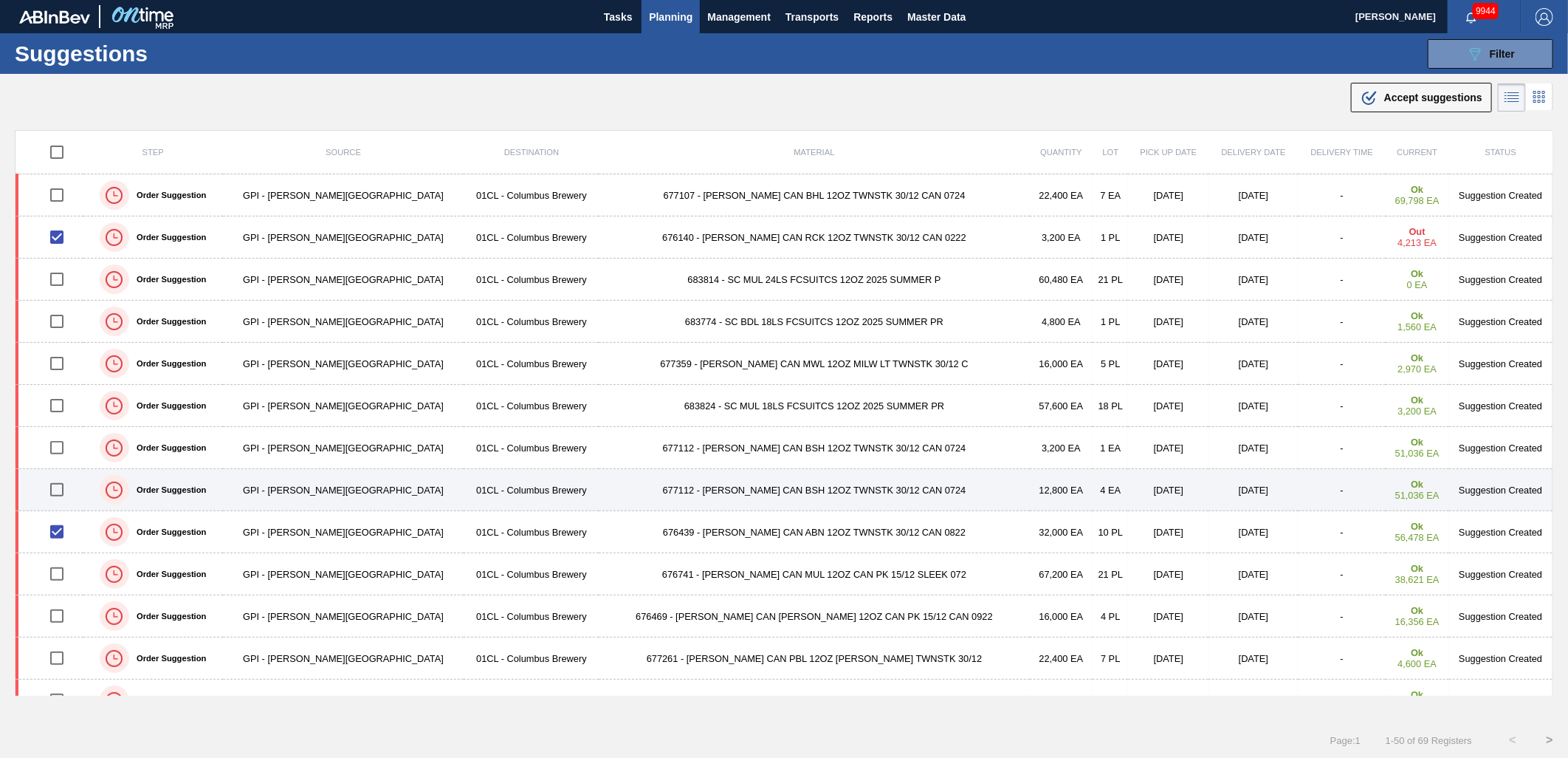
click at [67, 492] on input "checkbox" at bounding box center [57, 490] width 31 height 31
checkbox input "true"
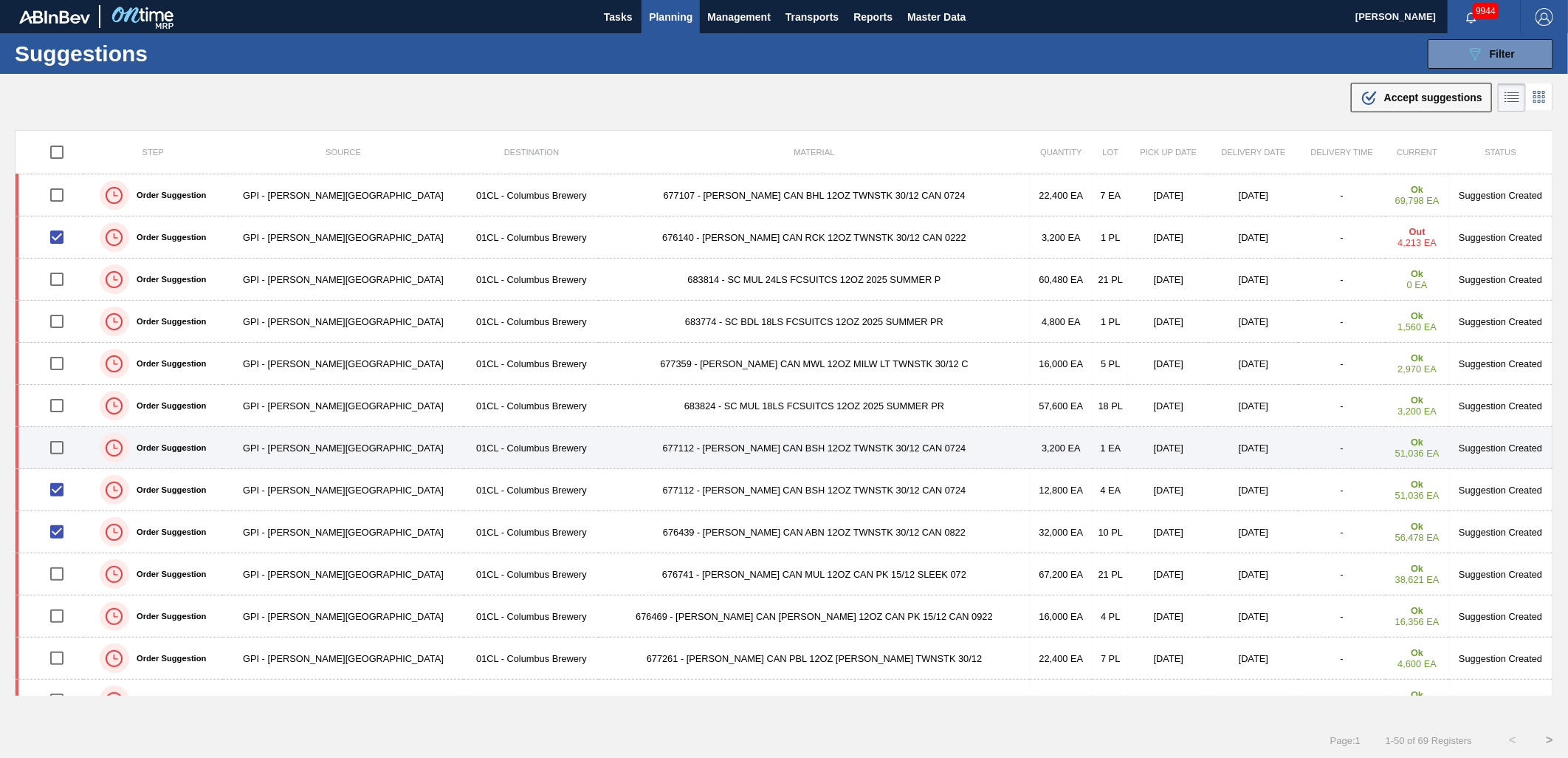
click at [63, 461] on input "checkbox" at bounding box center [57, 448] width 31 height 31
checkbox input "true"
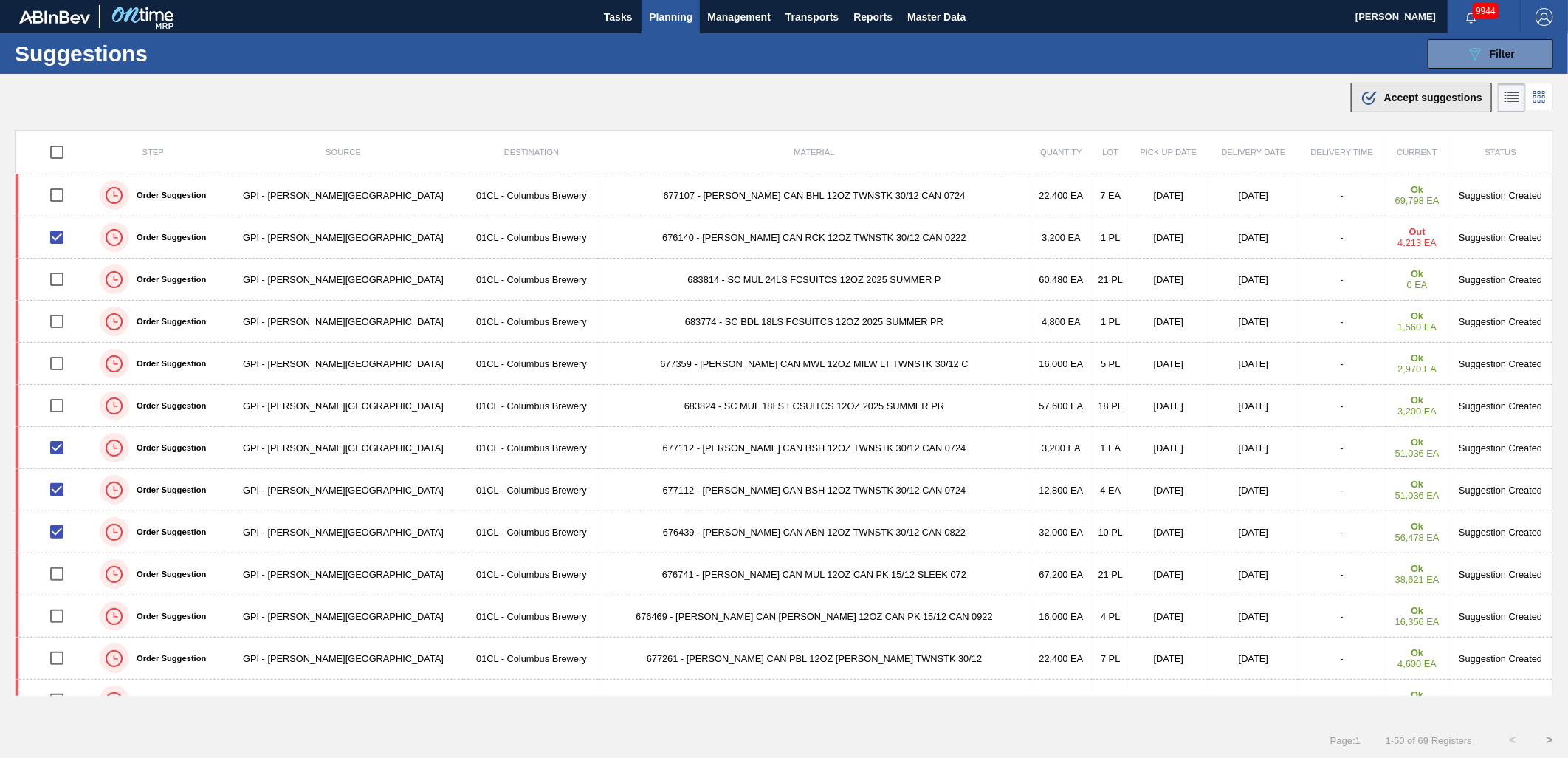
click at [1414, 101] on span "Accept suggestions" at bounding box center [1433, 97] width 98 height 12
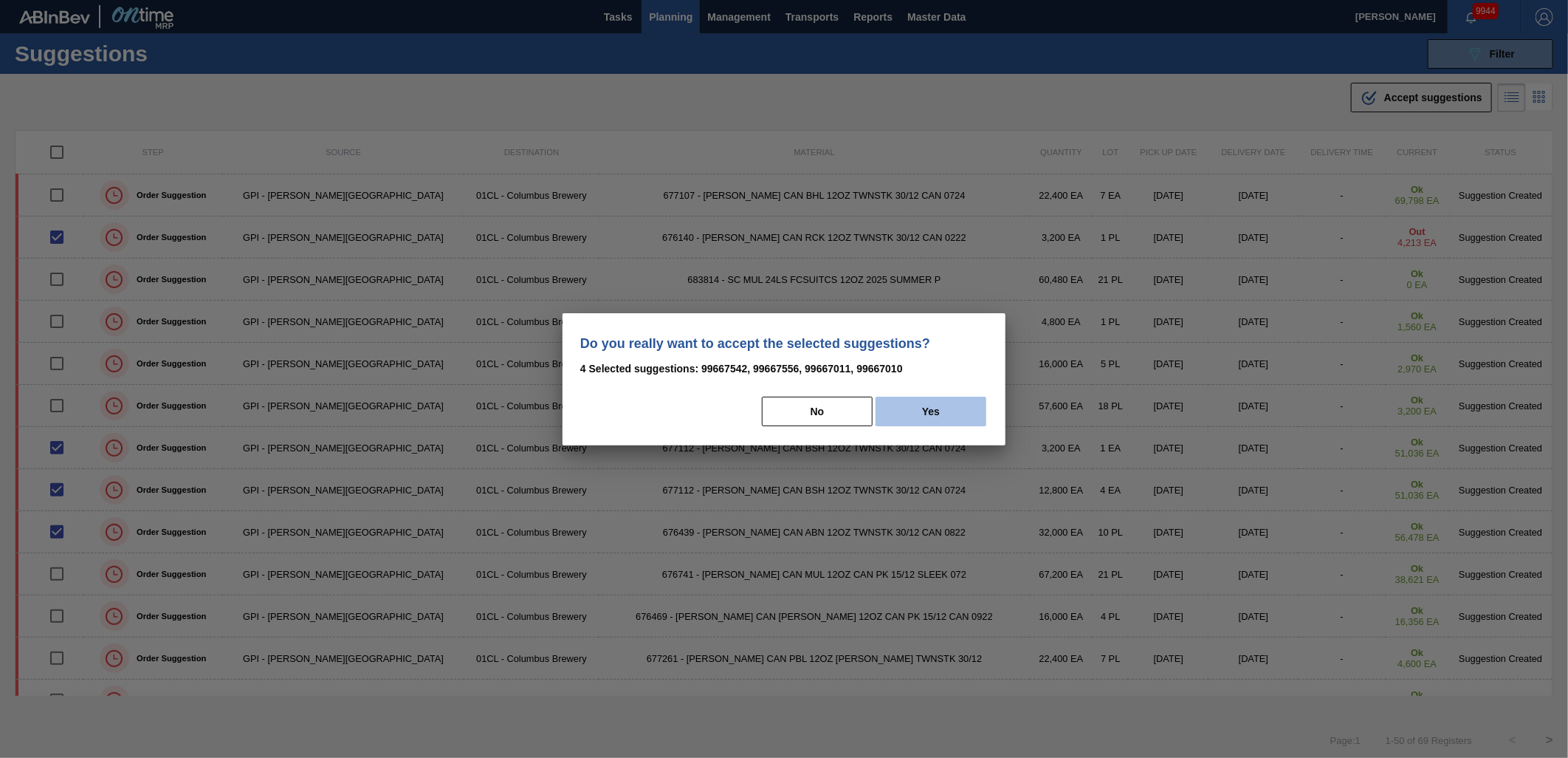
click at [943, 411] on button "Yes" at bounding box center [931, 412] width 110 height 30
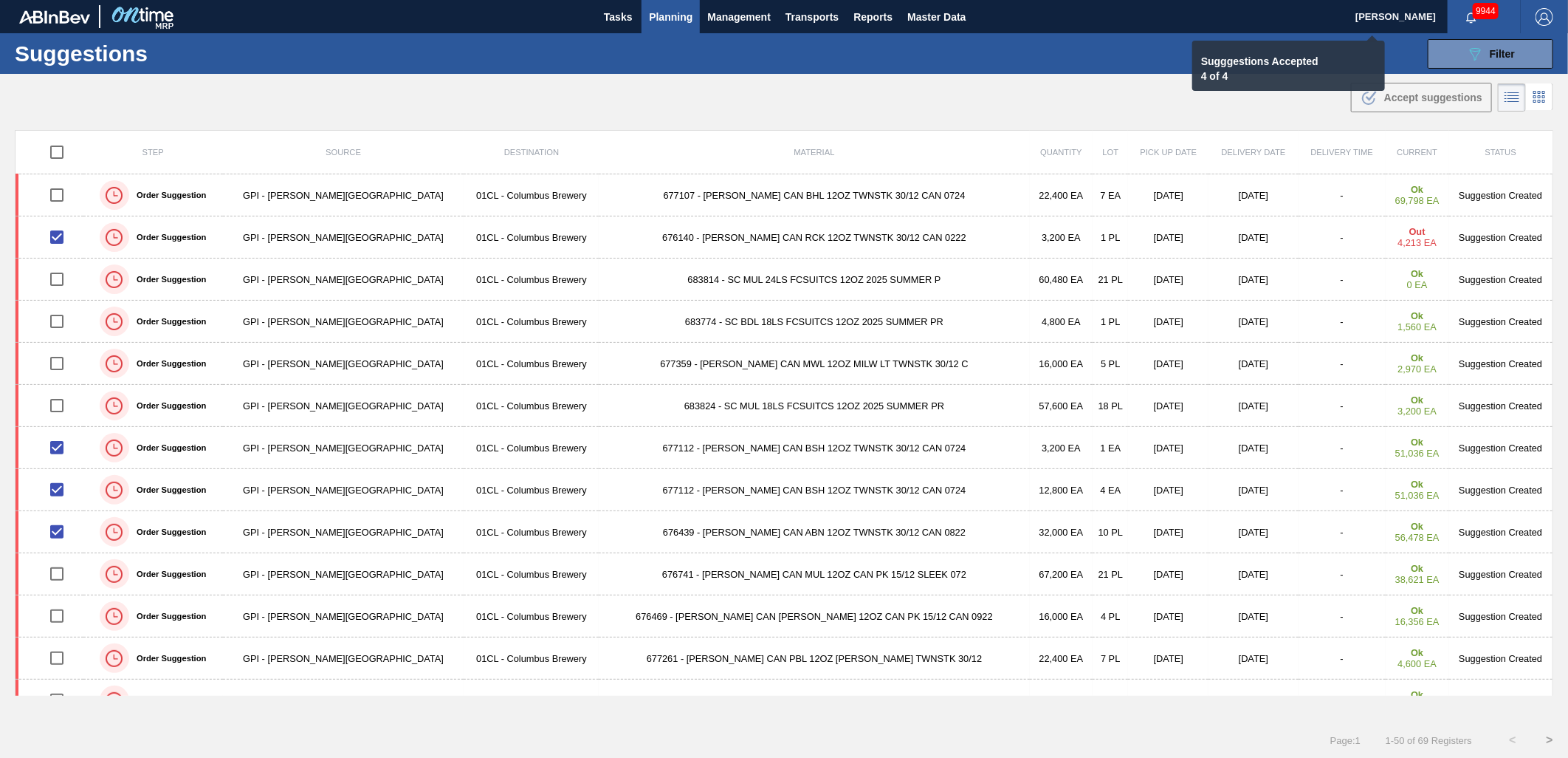
checkbox input "false"
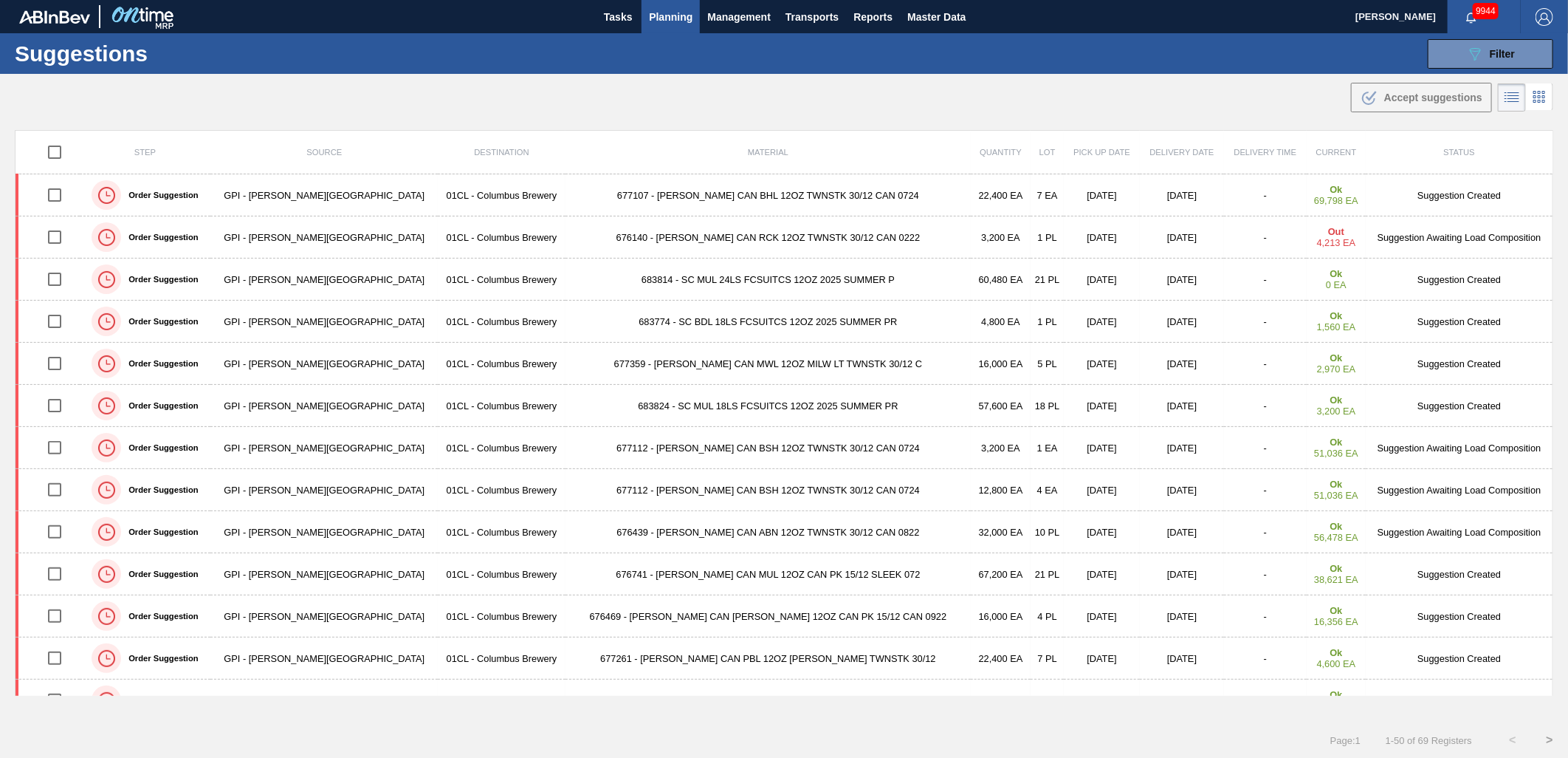
drag, startPoint x: 1494, startPoint y: 56, endPoint x: 1443, endPoint y: 71, distance: 53.2
click at [1494, 56] on span "Filter" at bounding box center [1503, 53] width 25 height 12
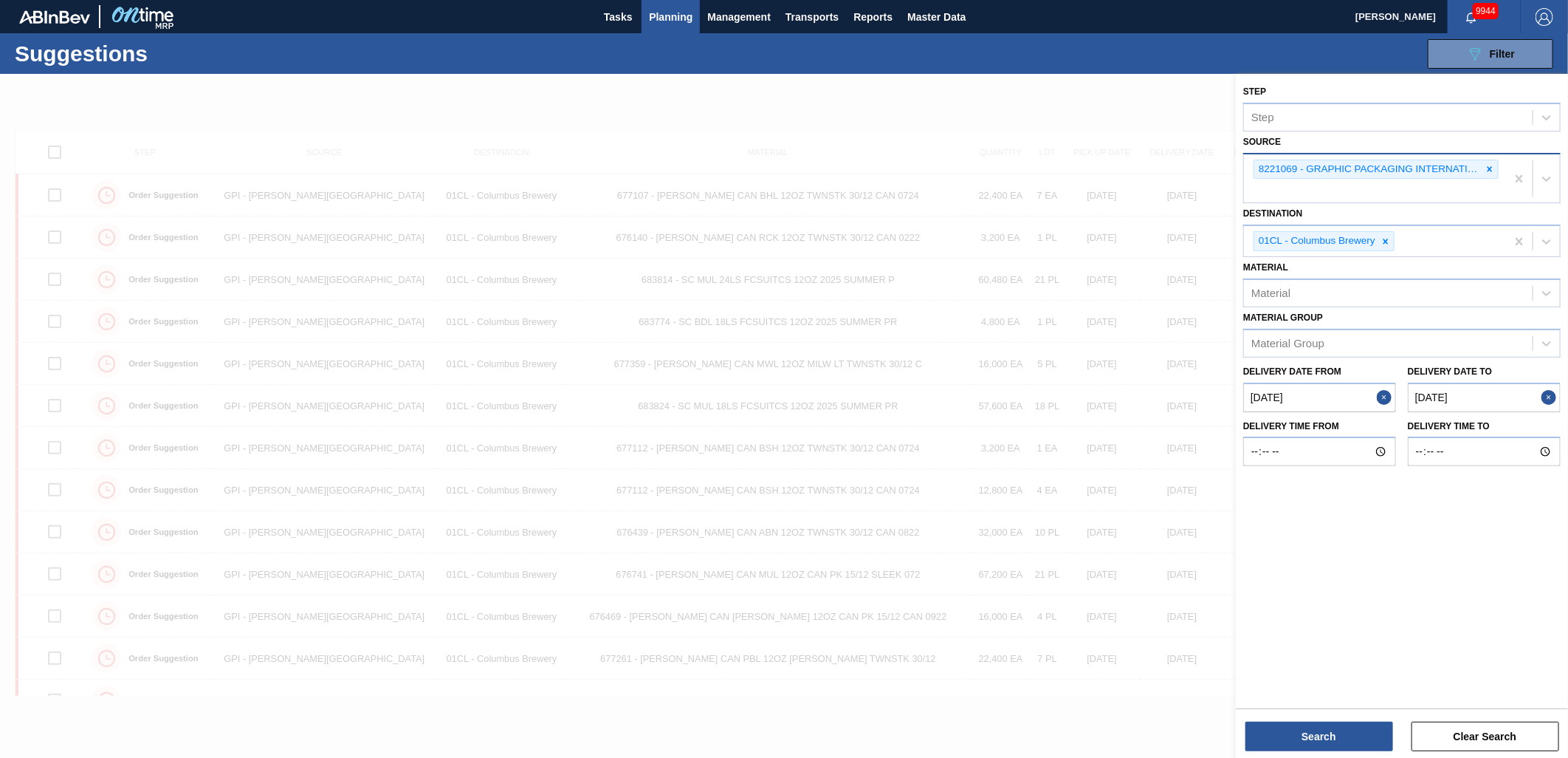
click at [1382, 395] on button "Close" at bounding box center [1386, 397] width 20 height 30
click at [1341, 394] on from "Delivery Date from" at bounding box center [1320, 397] width 153 height 30
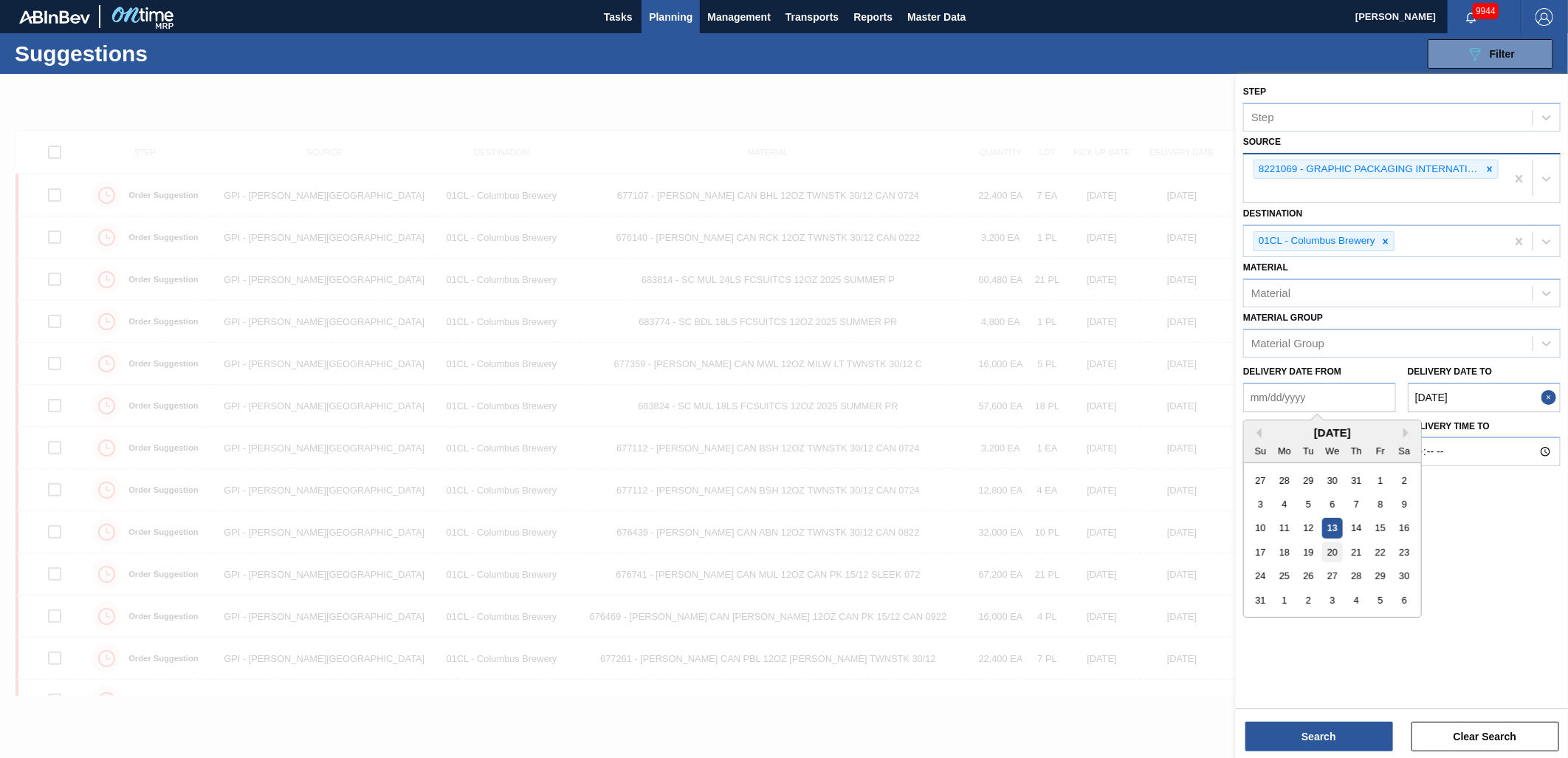
click at [1341, 546] on div "20" at bounding box center [1332, 552] width 20 height 20
type from "[DATE]"
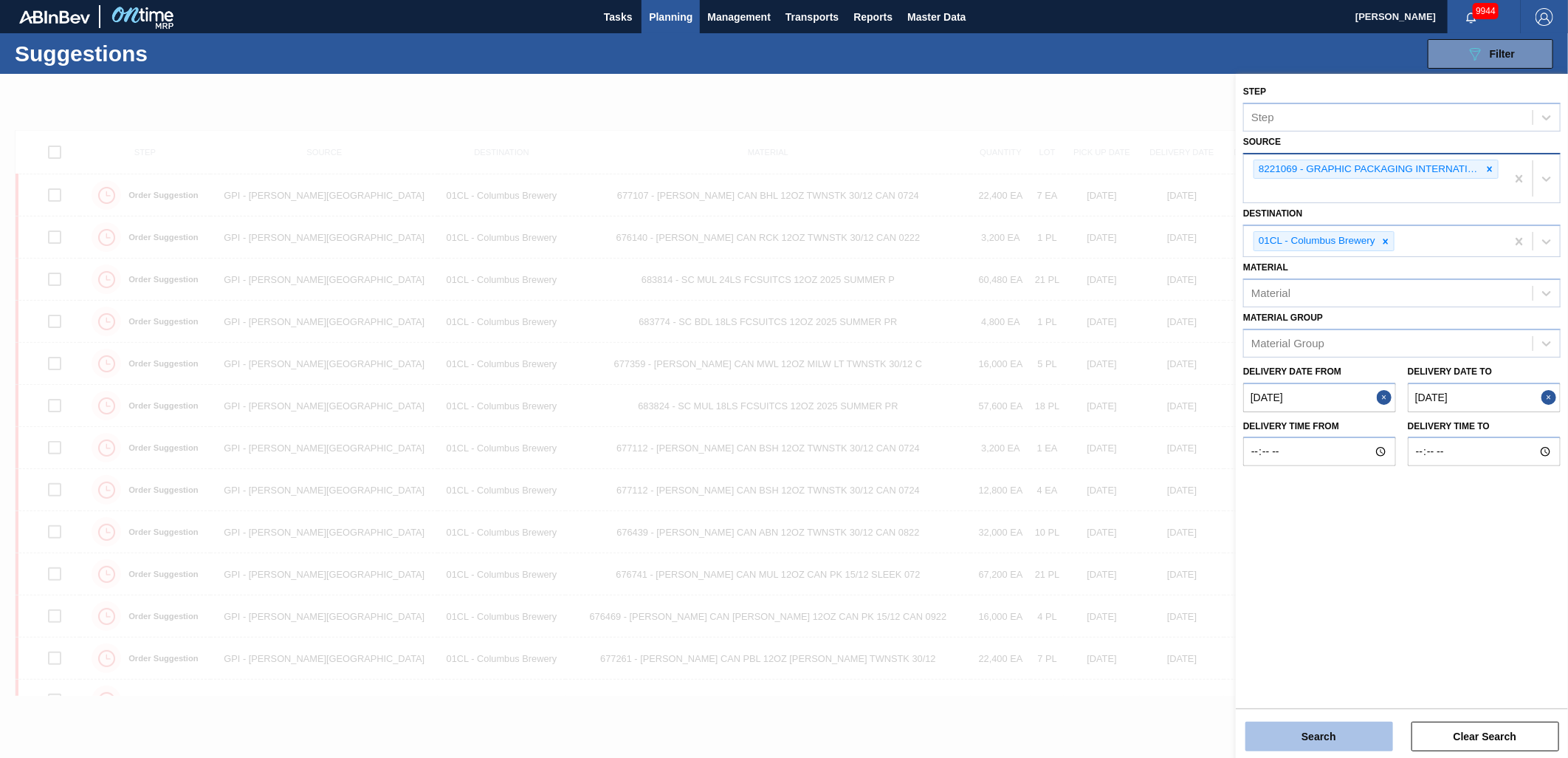
click at [1316, 730] on button "Search" at bounding box center [1320, 737] width 147 height 30
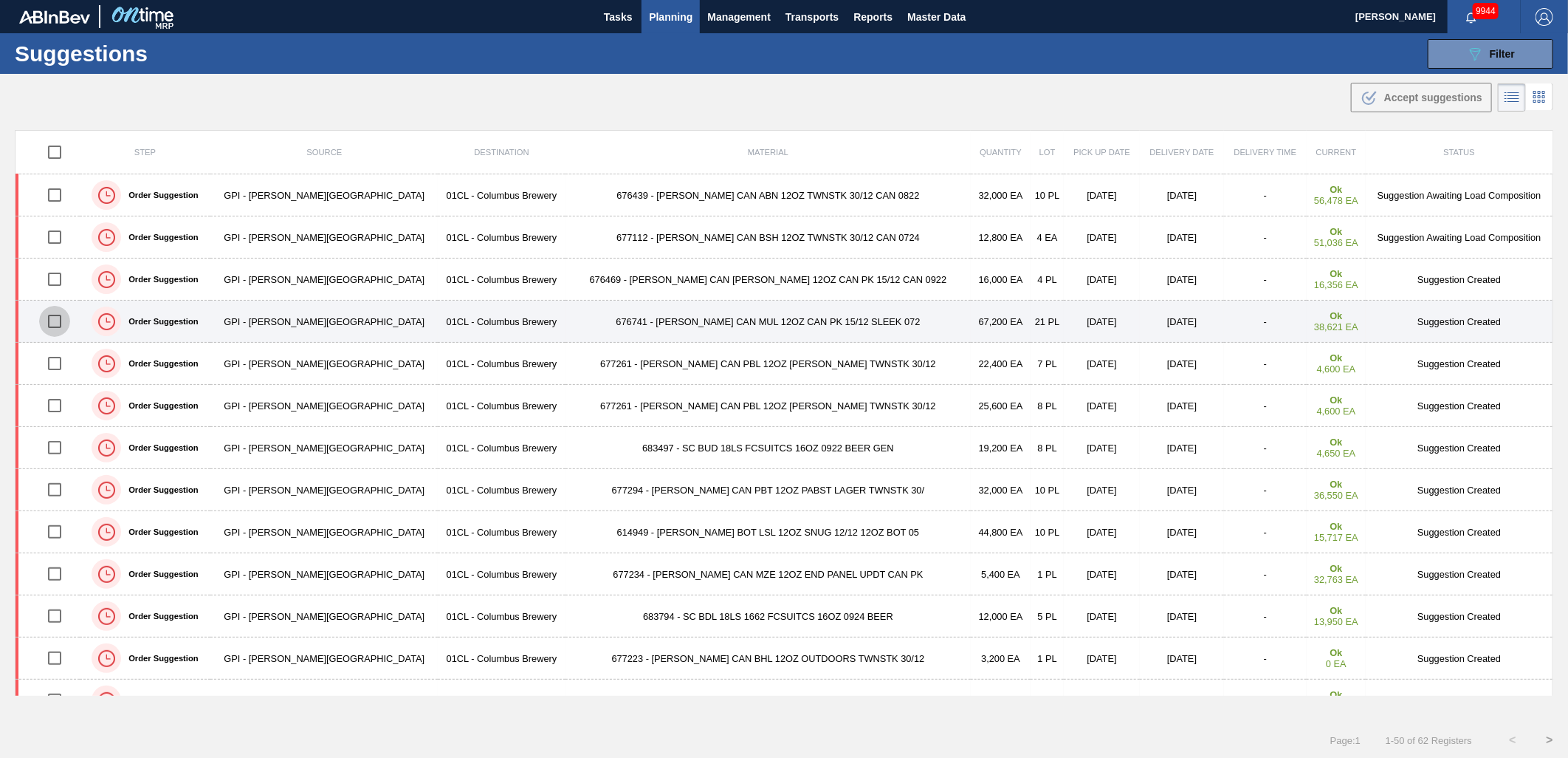
click at [59, 321] on input "checkbox" at bounding box center [55, 321] width 31 height 31
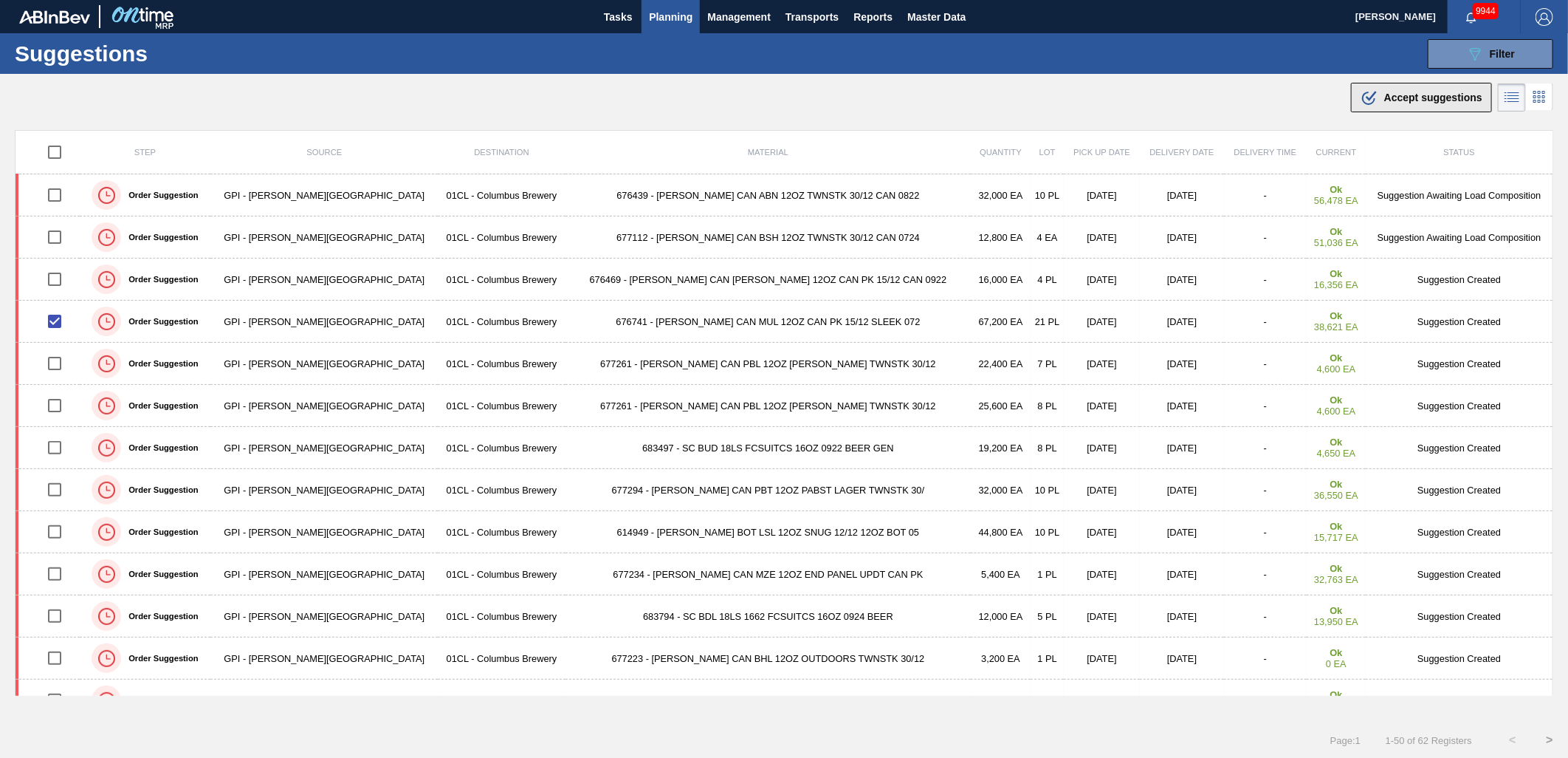
click at [1390, 102] on span "Accept suggestions" at bounding box center [1433, 97] width 98 height 12
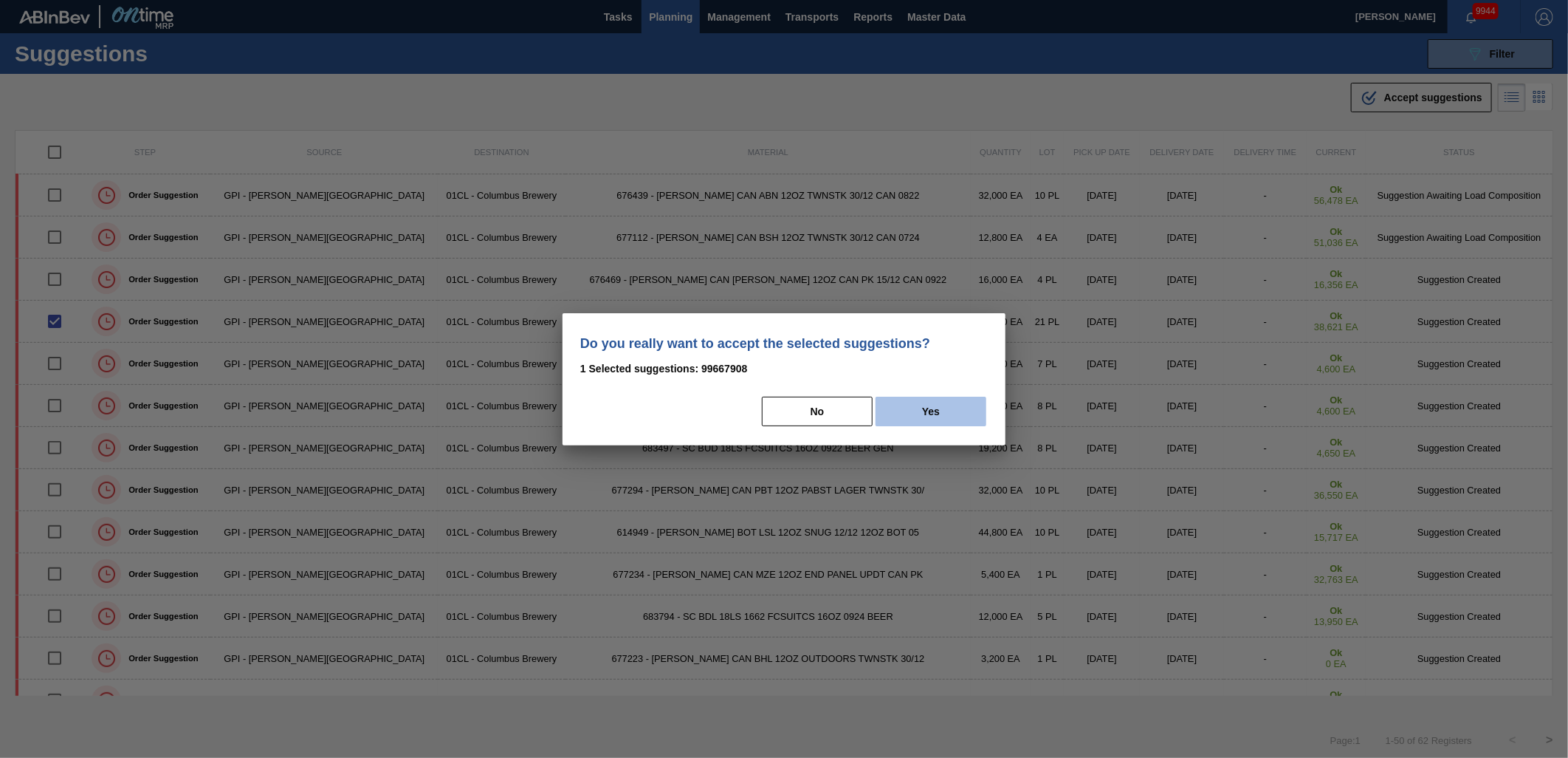
click at [929, 409] on button "Yes" at bounding box center [931, 412] width 110 height 30
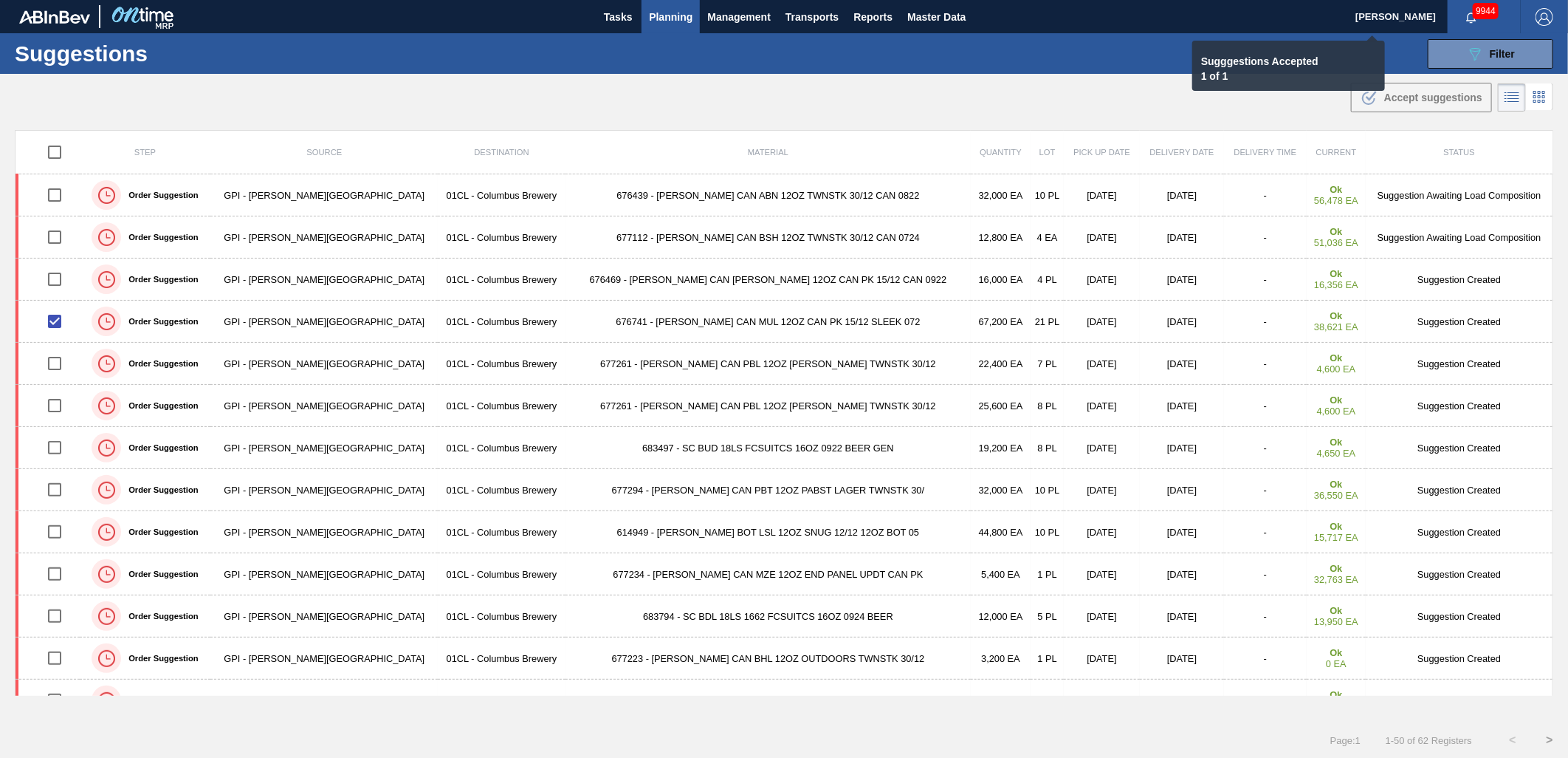
checkbox input "false"
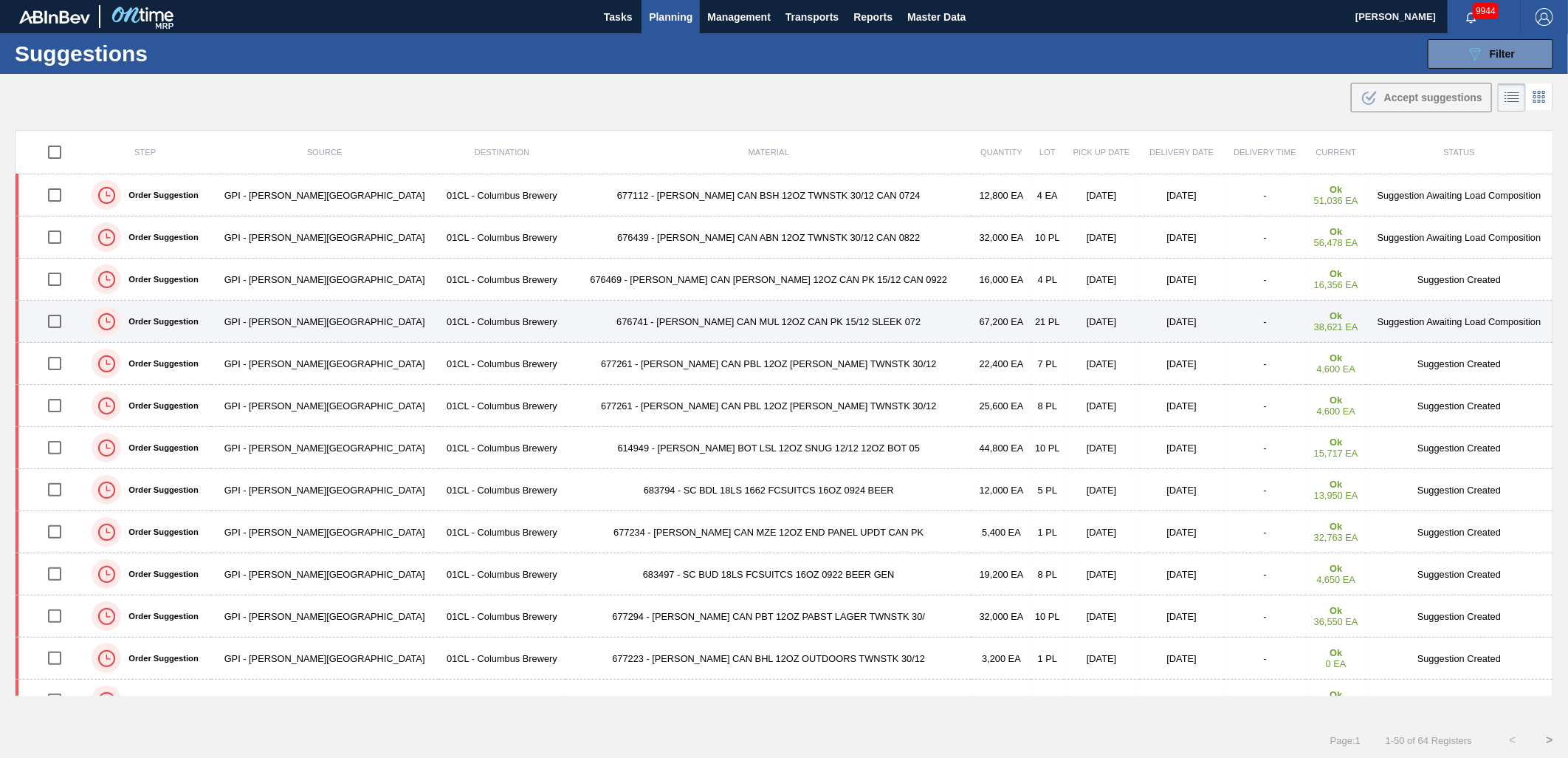
click at [744, 321] on td "676741 - [PERSON_NAME] CAN MUL 12OZ CAN PK 15/12 SLEEK 072" at bounding box center [769, 322] width 406 height 42
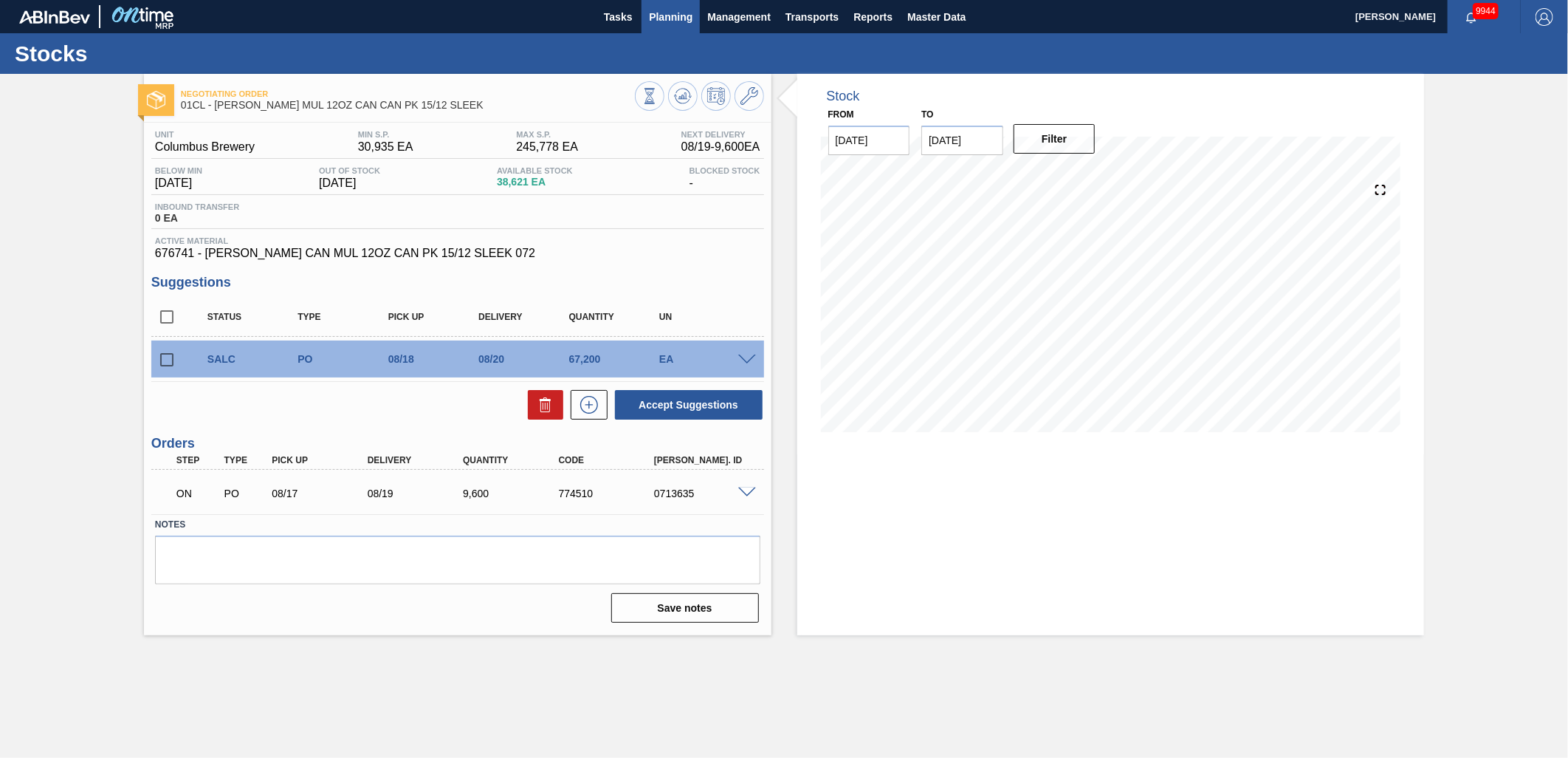
click at [675, 10] on span "Planning" at bounding box center [671, 16] width 44 height 18
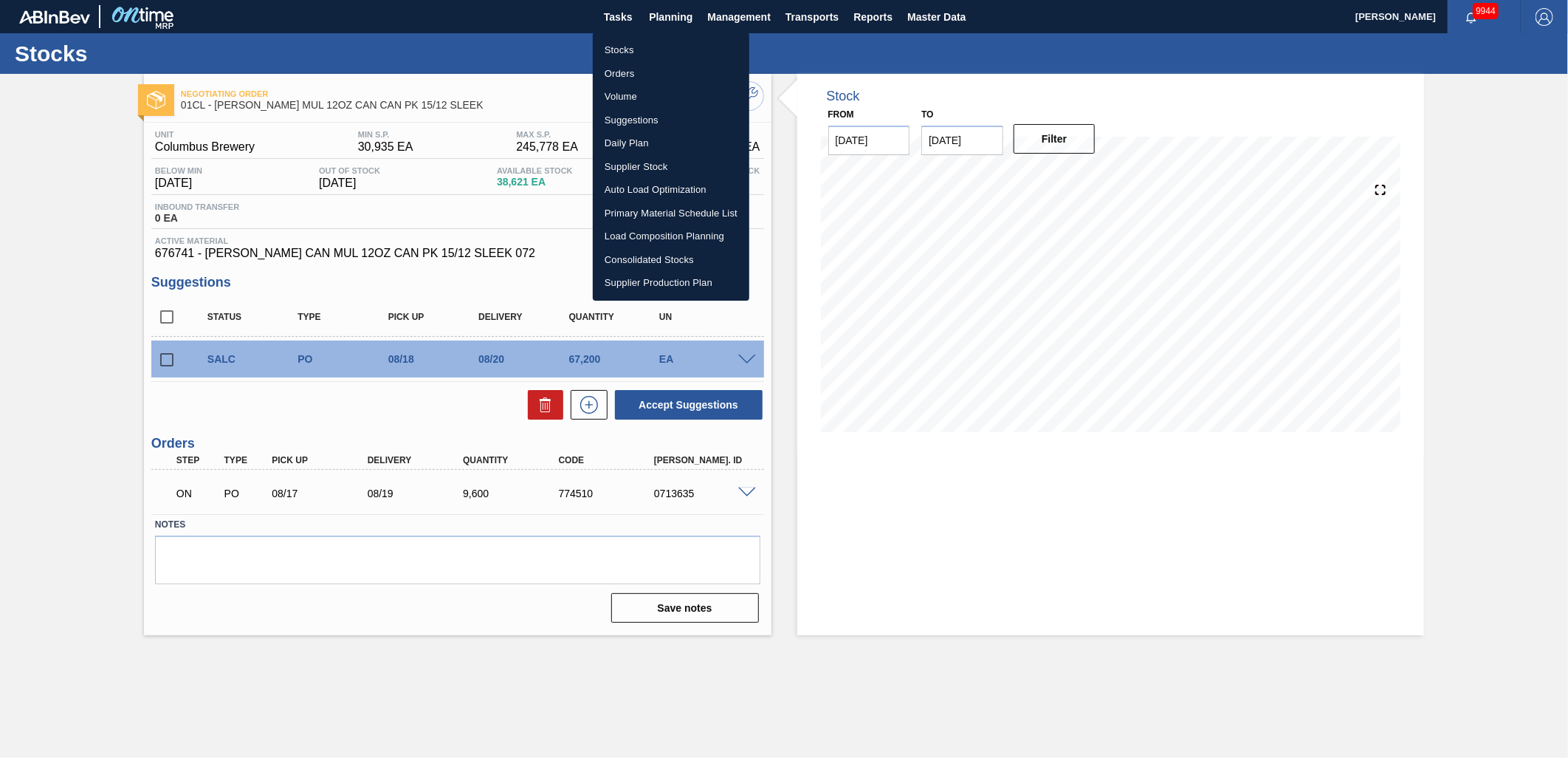
drag, startPoint x: 651, startPoint y: 111, endPoint x: 643, endPoint y: 106, distance: 9.4
click at [651, 111] on li "Suggestions" at bounding box center [672, 121] width 157 height 24
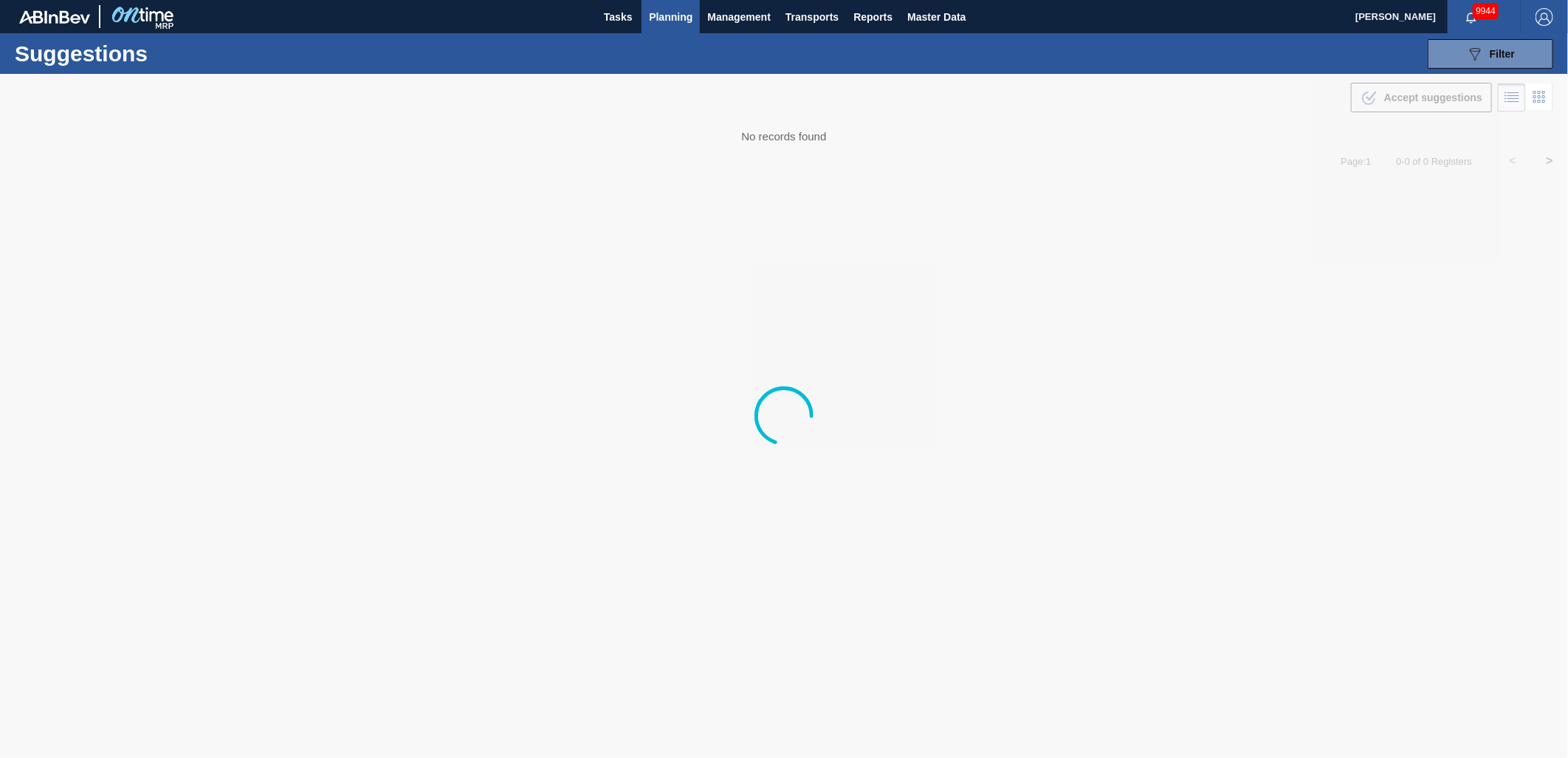
type from "[DATE]"
type to "[DATE]"
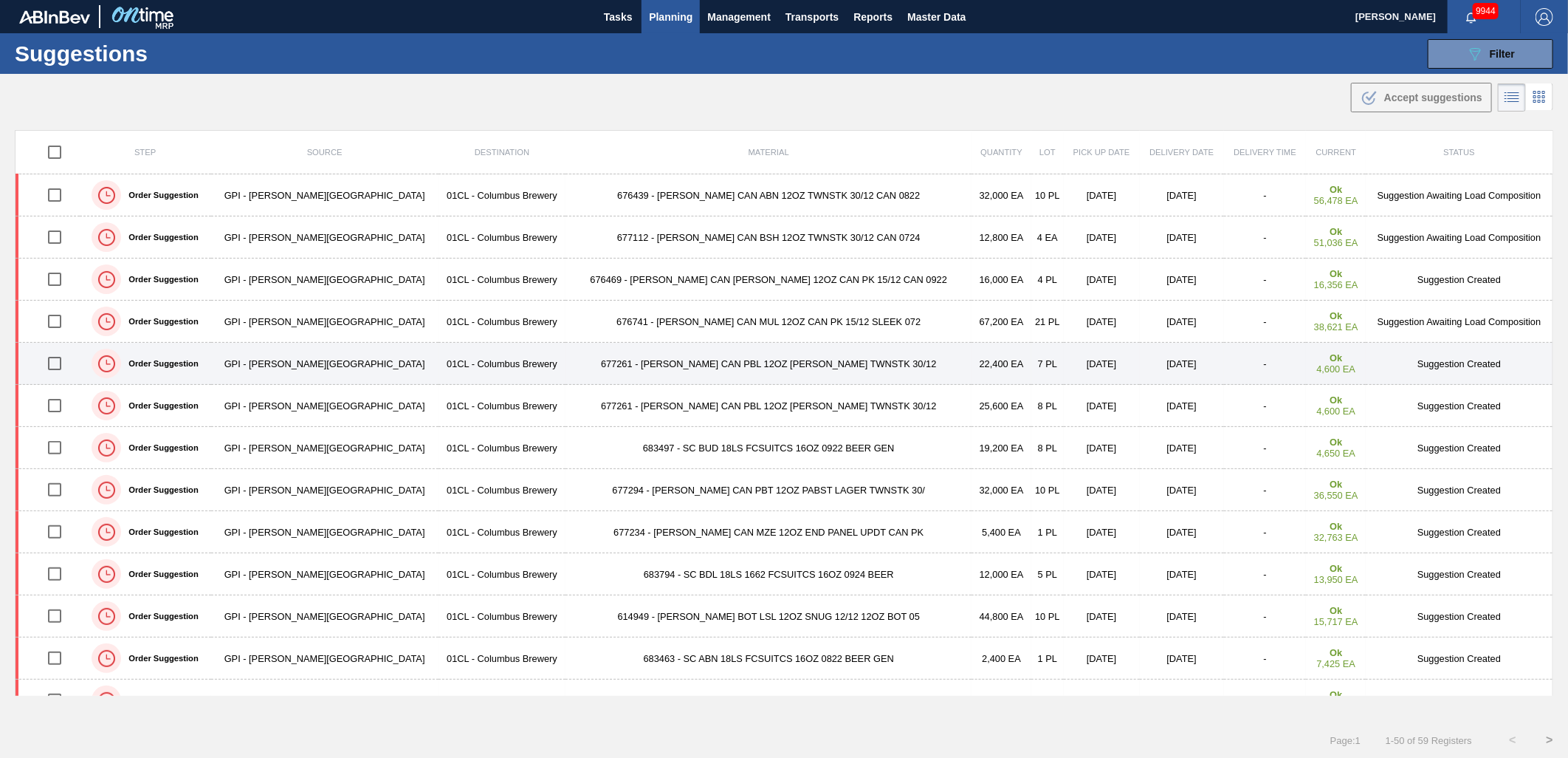
click at [60, 364] on input "checkbox" at bounding box center [55, 364] width 31 height 31
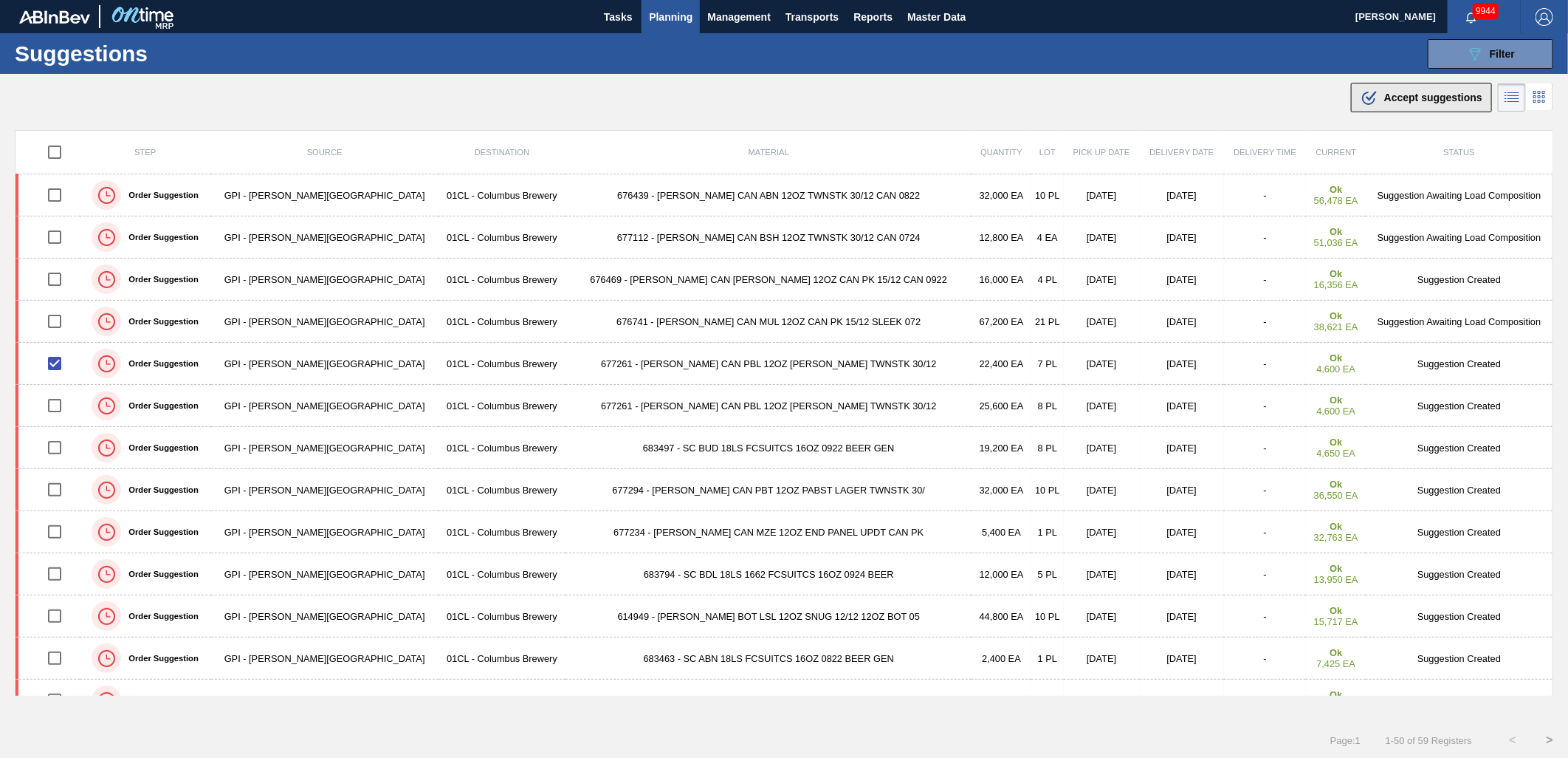
click at [1428, 97] on span "Accept suggestions" at bounding box center [1433, 97] width 98 height 12
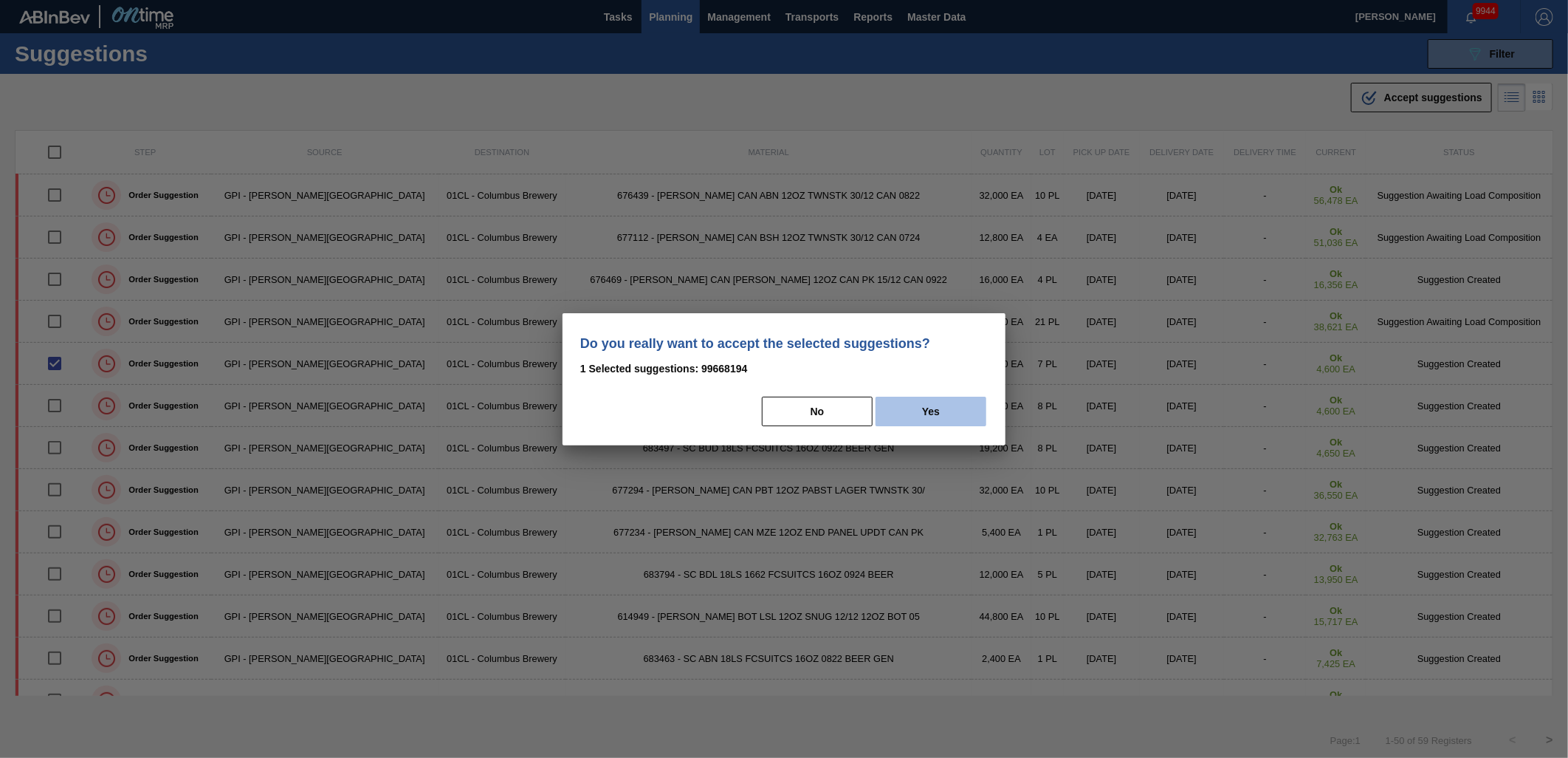
click at [896, 412] on button "Yes" at bounding box center [931, 412] width 110 height 30
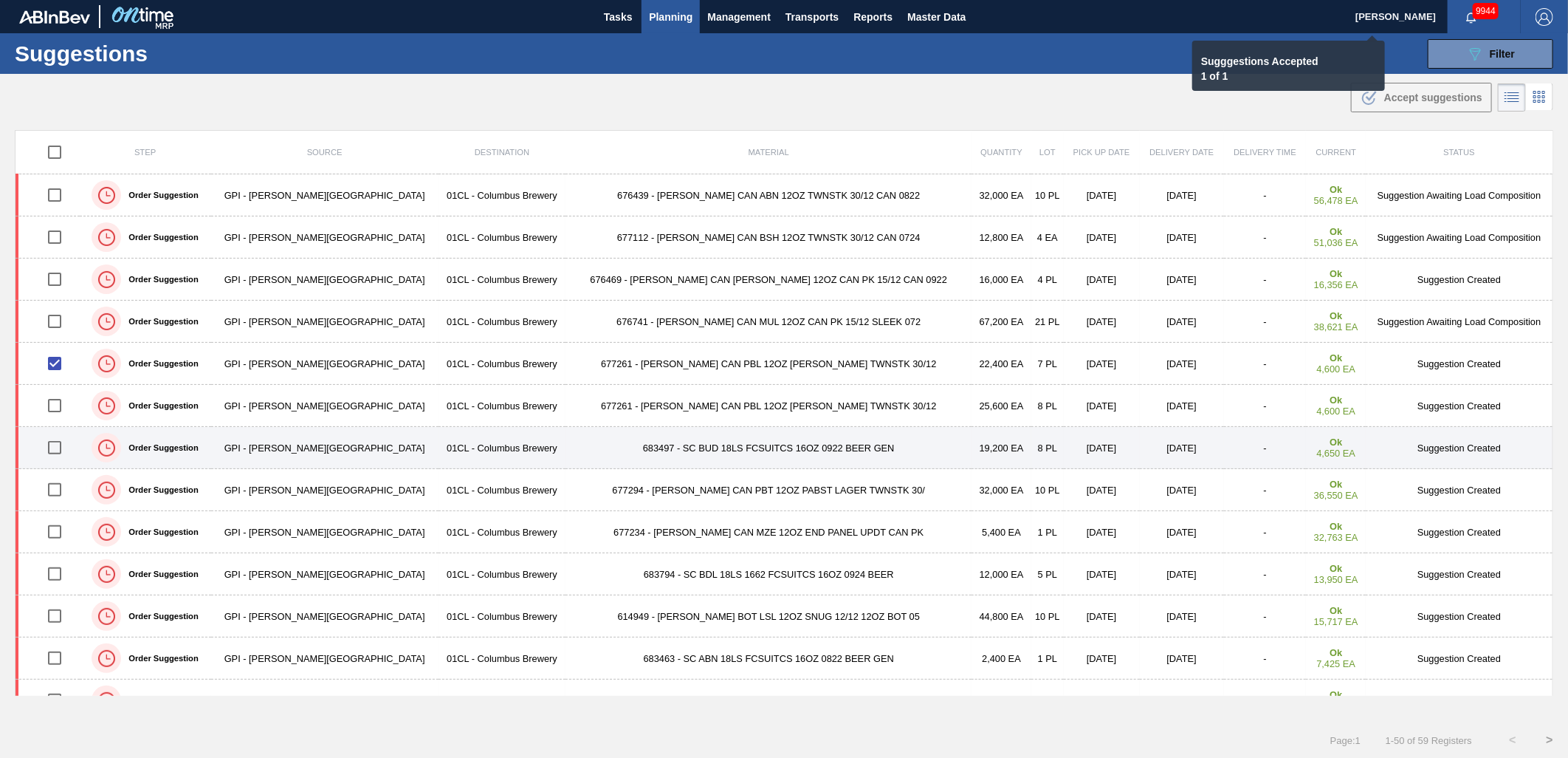
checkbox input "false"
click at [60, 447] on input "checkbox" at bounding box center [55, 448] width 31 height 31
checkbox input "true"
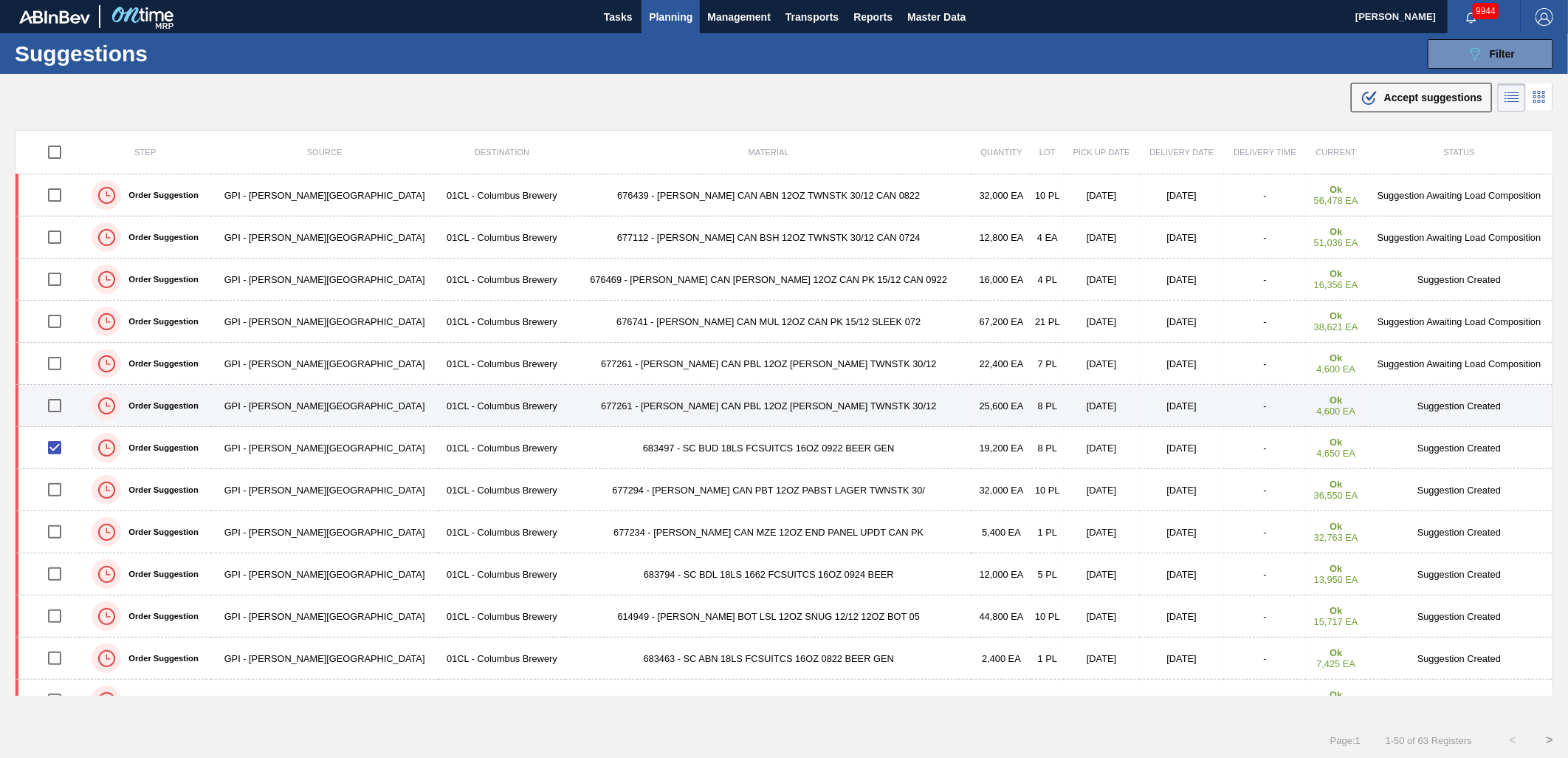
click at [54, 408] on input "checkbox" at bounding box center [55, 406] width 31 height 31
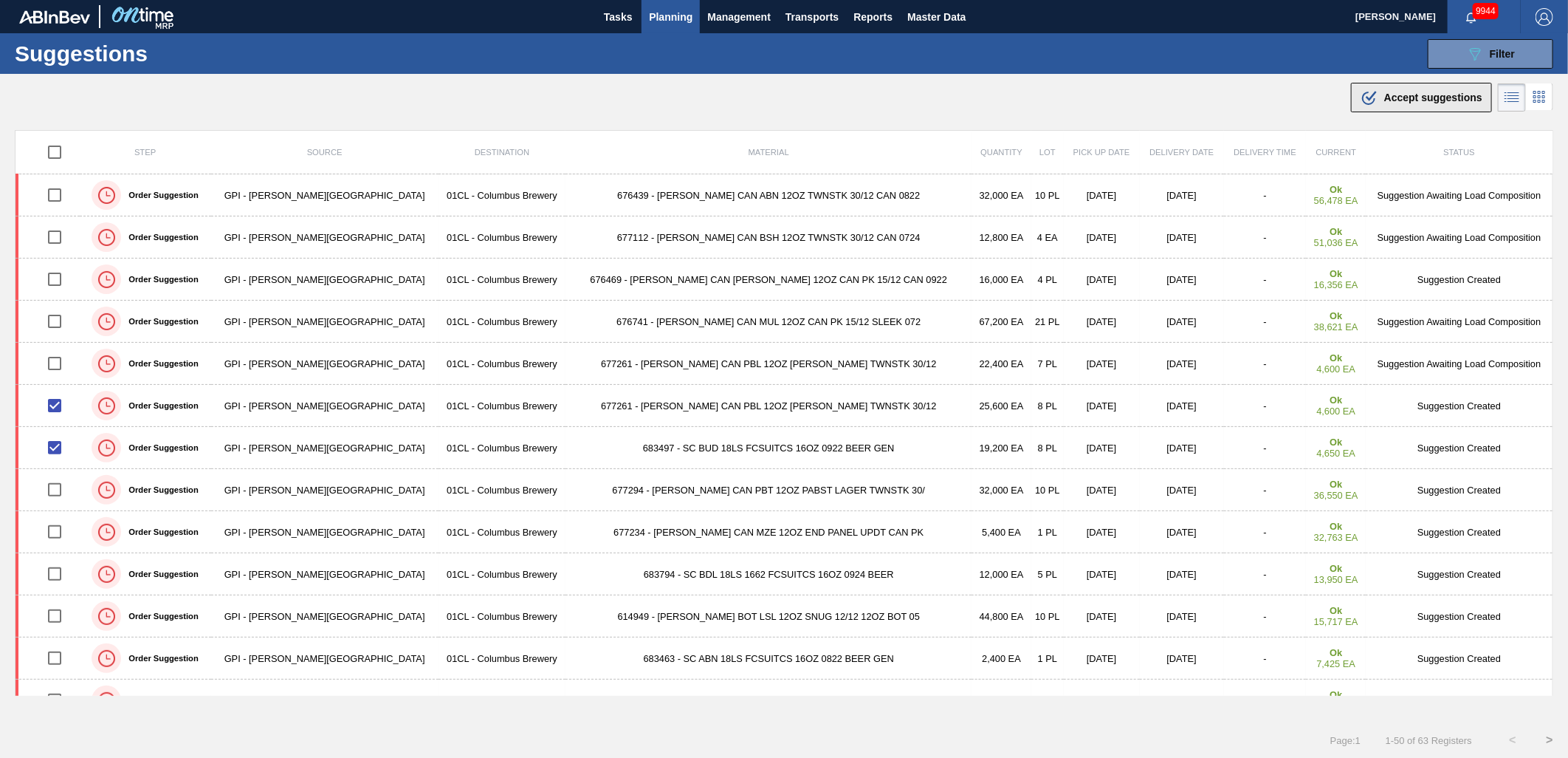
click at [1387, 106] on div ".b{fill:var(--color-action-default)} Accept suggestions" at bounding box center [1421, 97] width 121 height 18
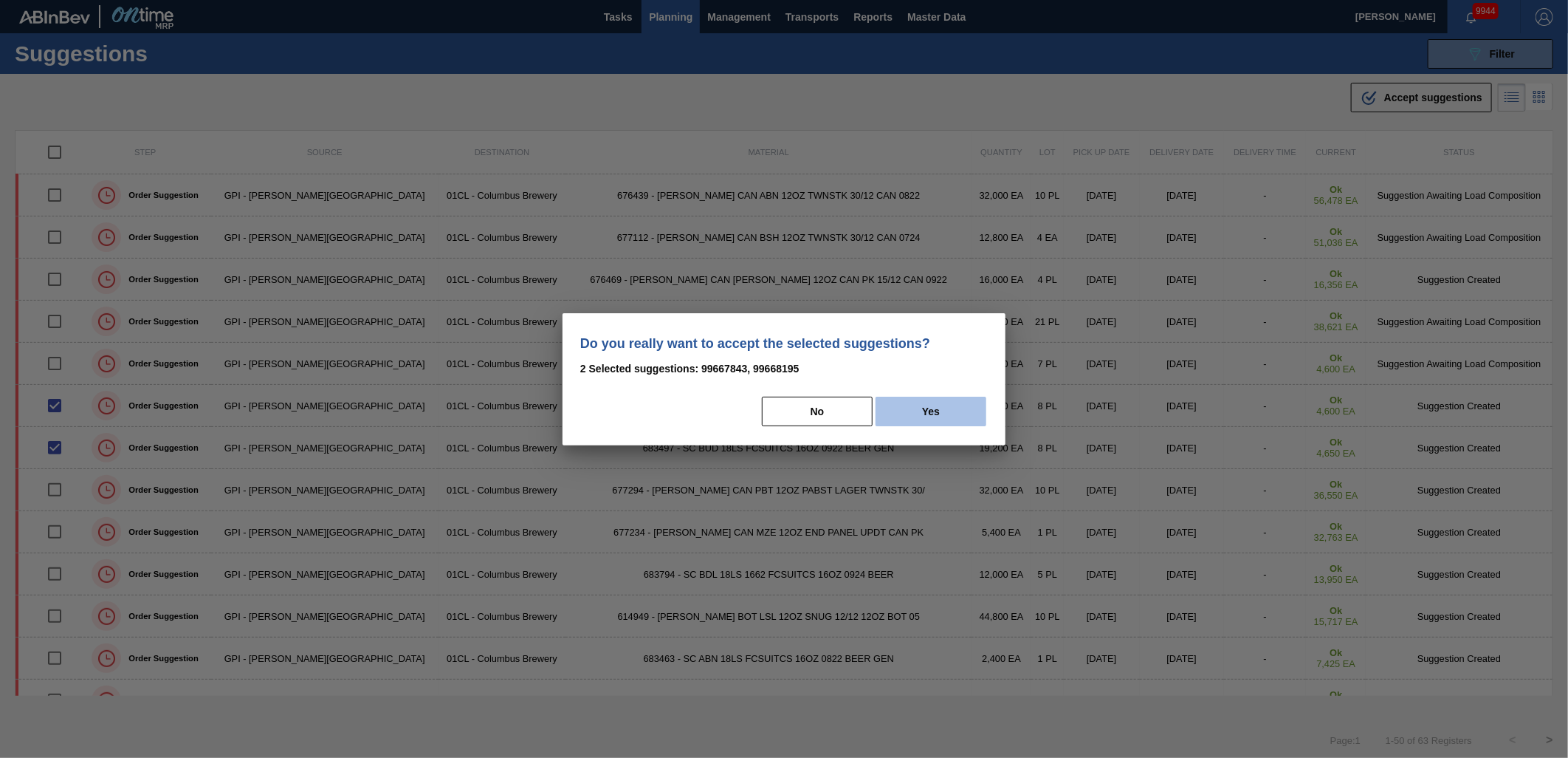
click at [930, 414] on button "Yes" at bounding box center [931, 412] width 110 height 30
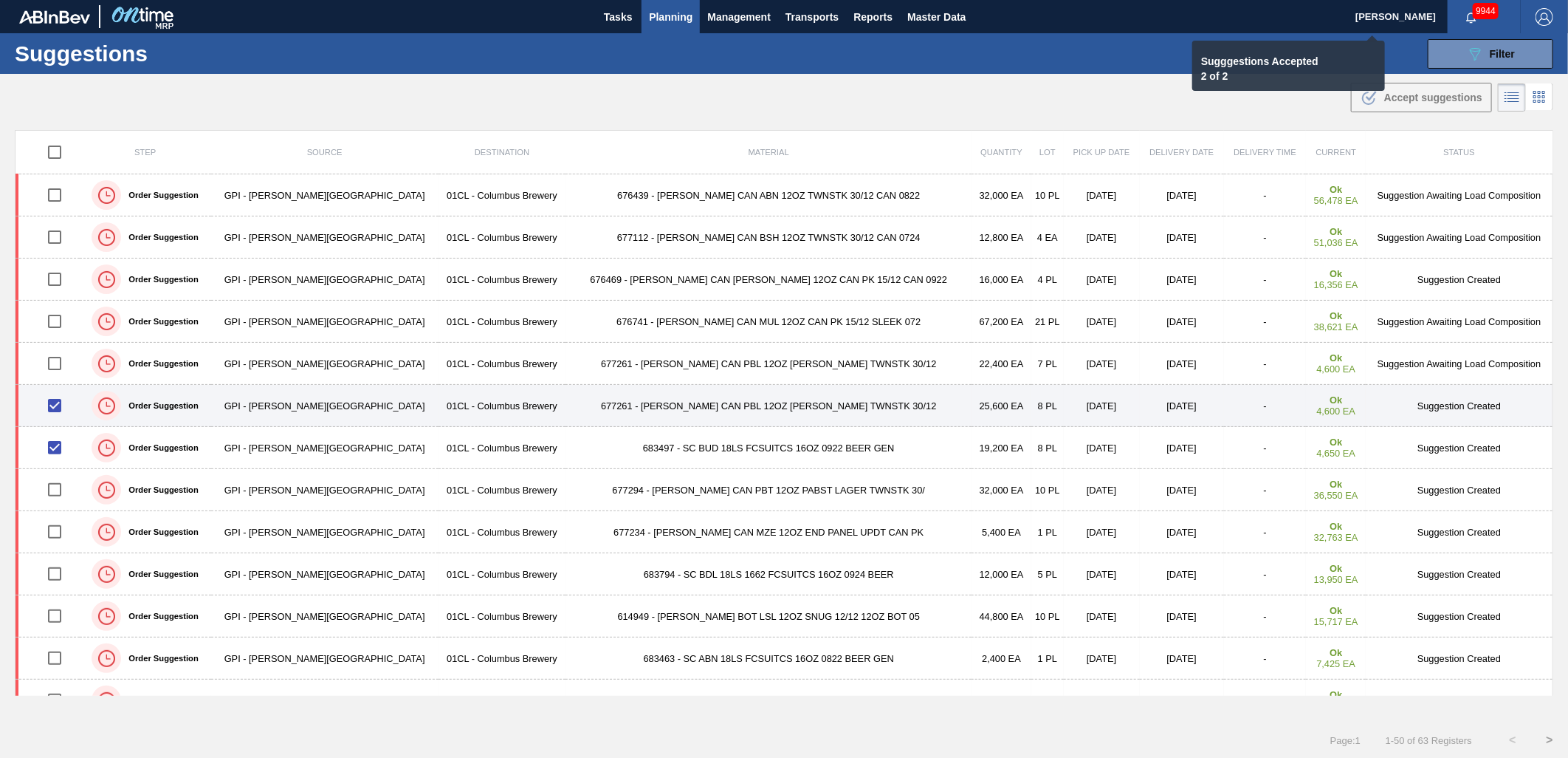
checkbox input "false"
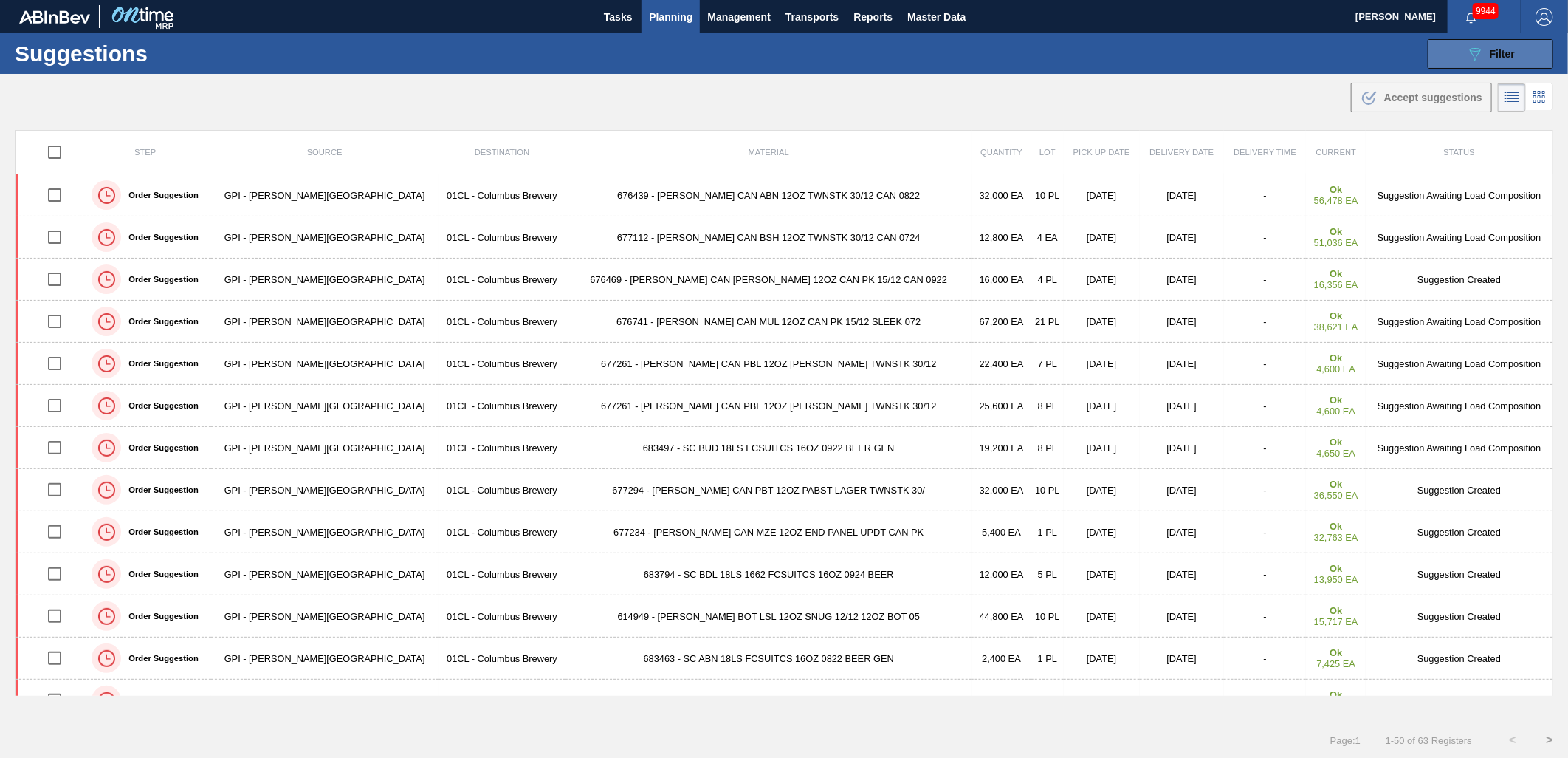
drag, startPoint x: 1493, startPoint y: 49, endPoint x: 1458, endPoint y: 56, distance: 35.7
click at [1492, 49] on span "Filter" at bounding box center [1503, 53] width 25 height 12
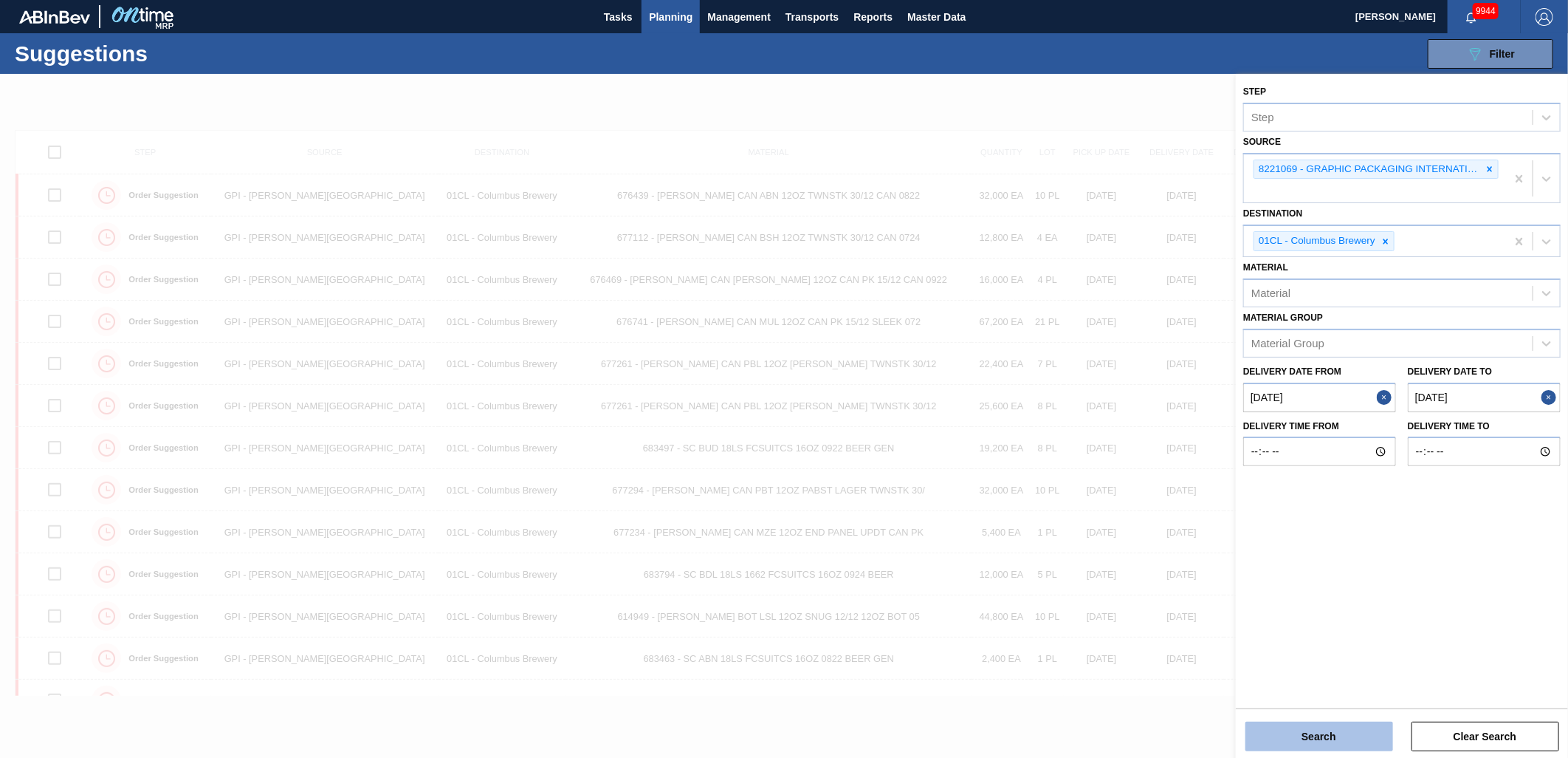
click at [1324, 738] on button "Search" at bounding box center [1320, 737] width 147 height 30
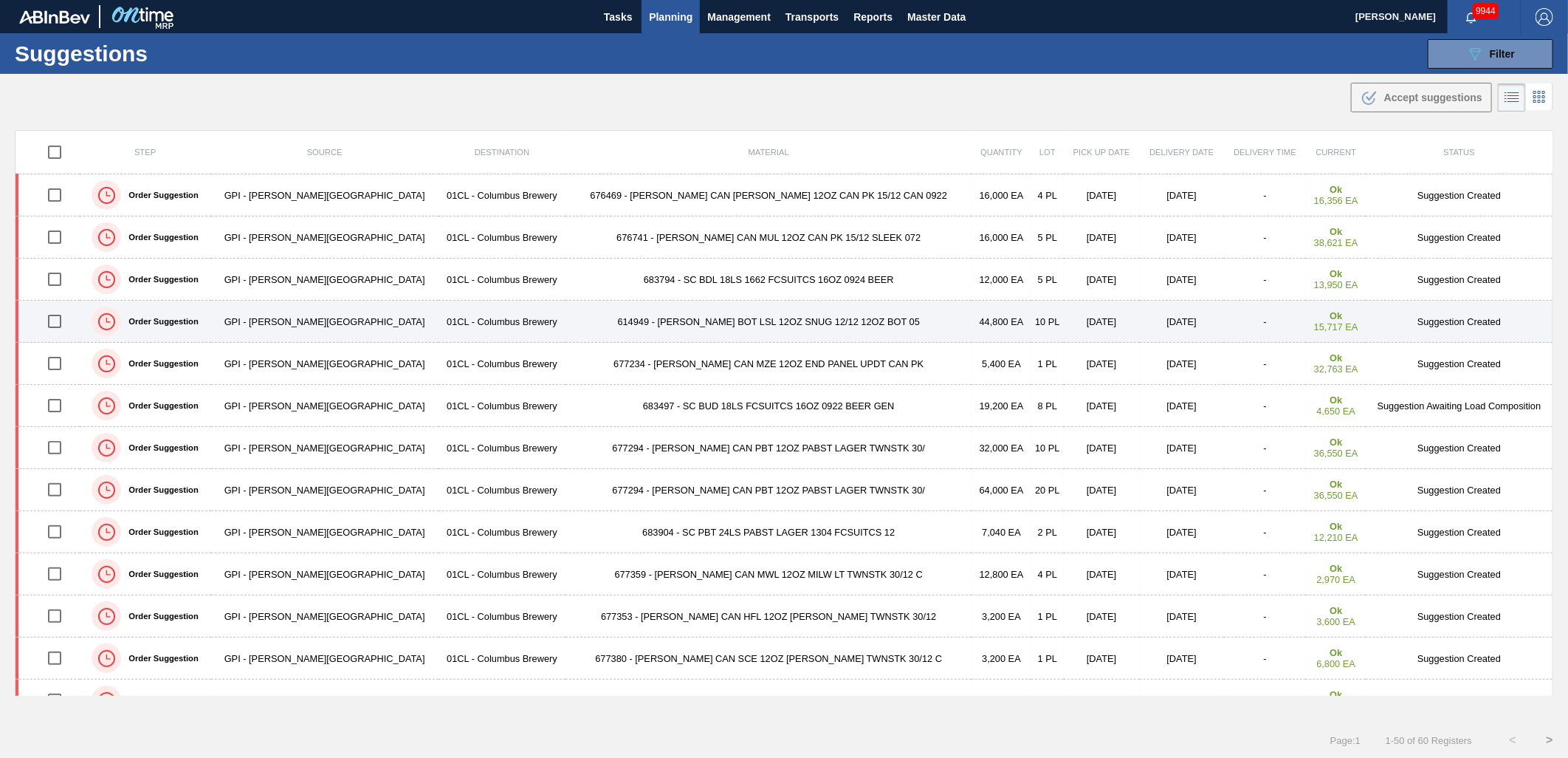
click at [60, 321] on input "checkbox" at bounding box center [55, 321] width 31 height 31
click at [67, 326] on input "checkbox" at bounding box center [55, 321] width 31 height 31
checkbox input "false"
click at [663, 328] on td "614949 - [PERSON_NAME] BOT LSL 12OZ SNUG 12/12 12OZ BOT 05" at bounding box center [769, 322] width 406 height 42
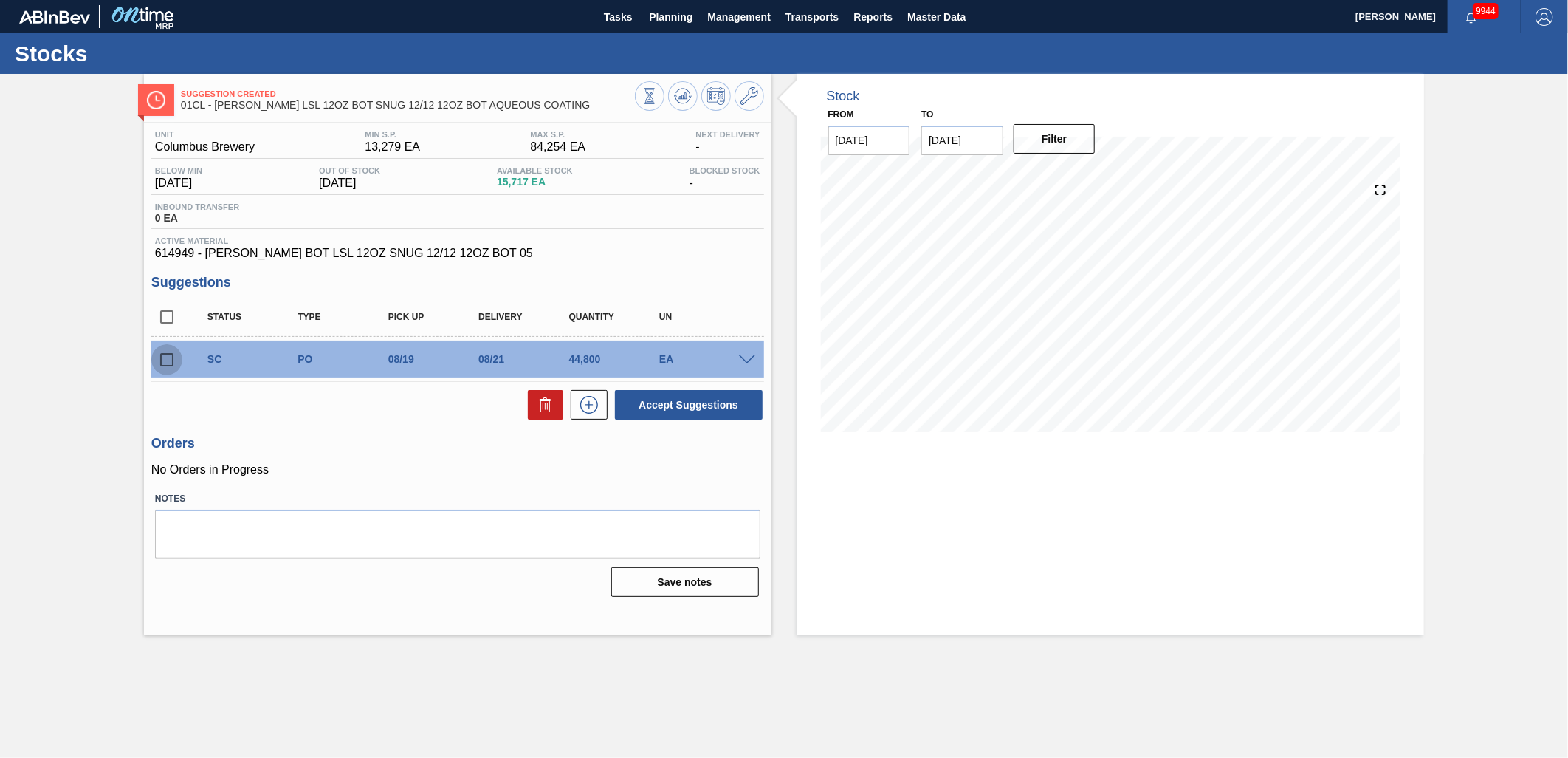
click at [163, 362] on input "checkbox" at bounding box center [167, 360] width 31 height 31
click at [635, 406] on button "Accept Suggestions" at bounding box center [689, 405] width 147 height 30
checkbox input "false"
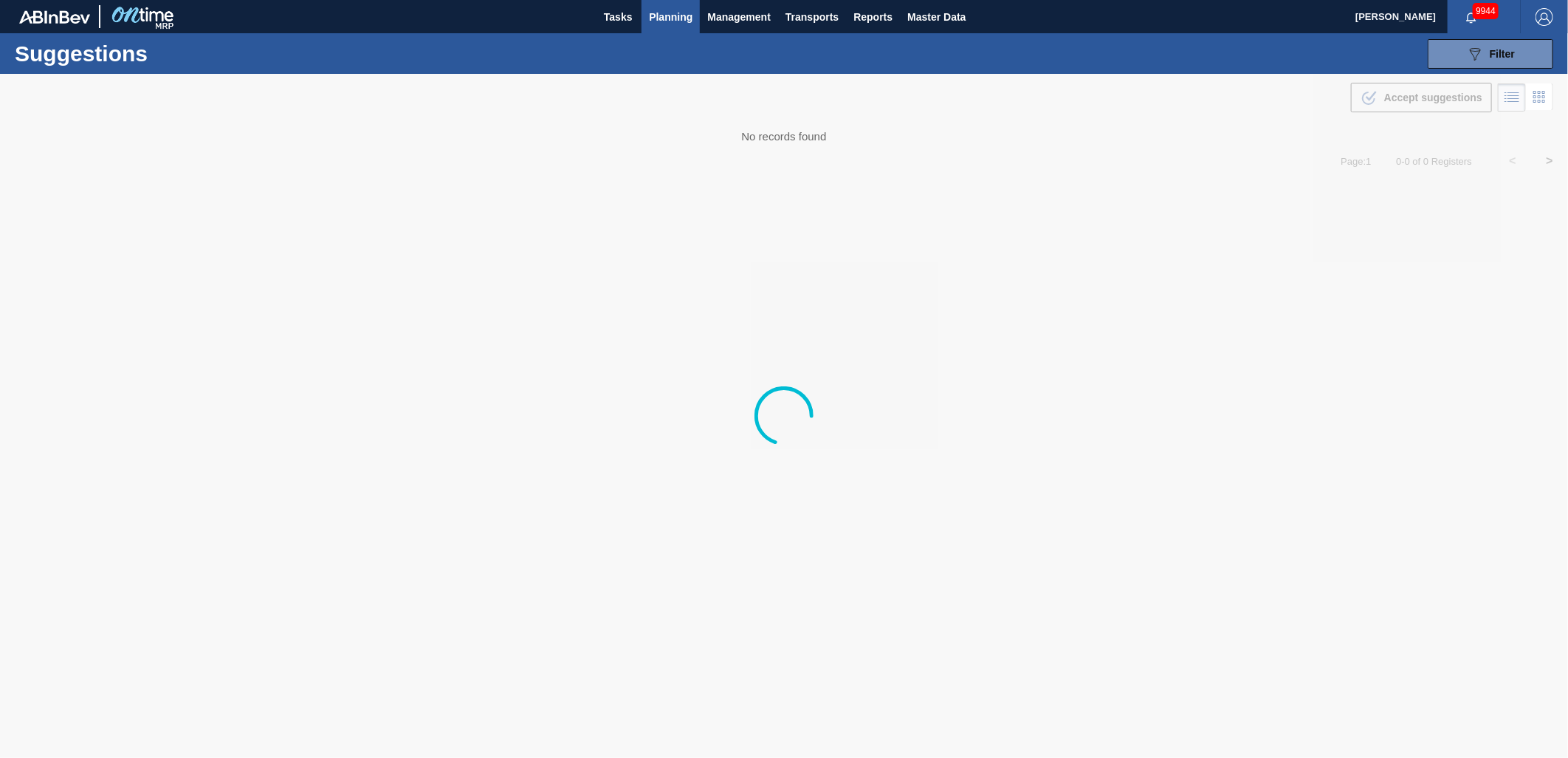
type from "[DATE]"
type to "[DATE]"
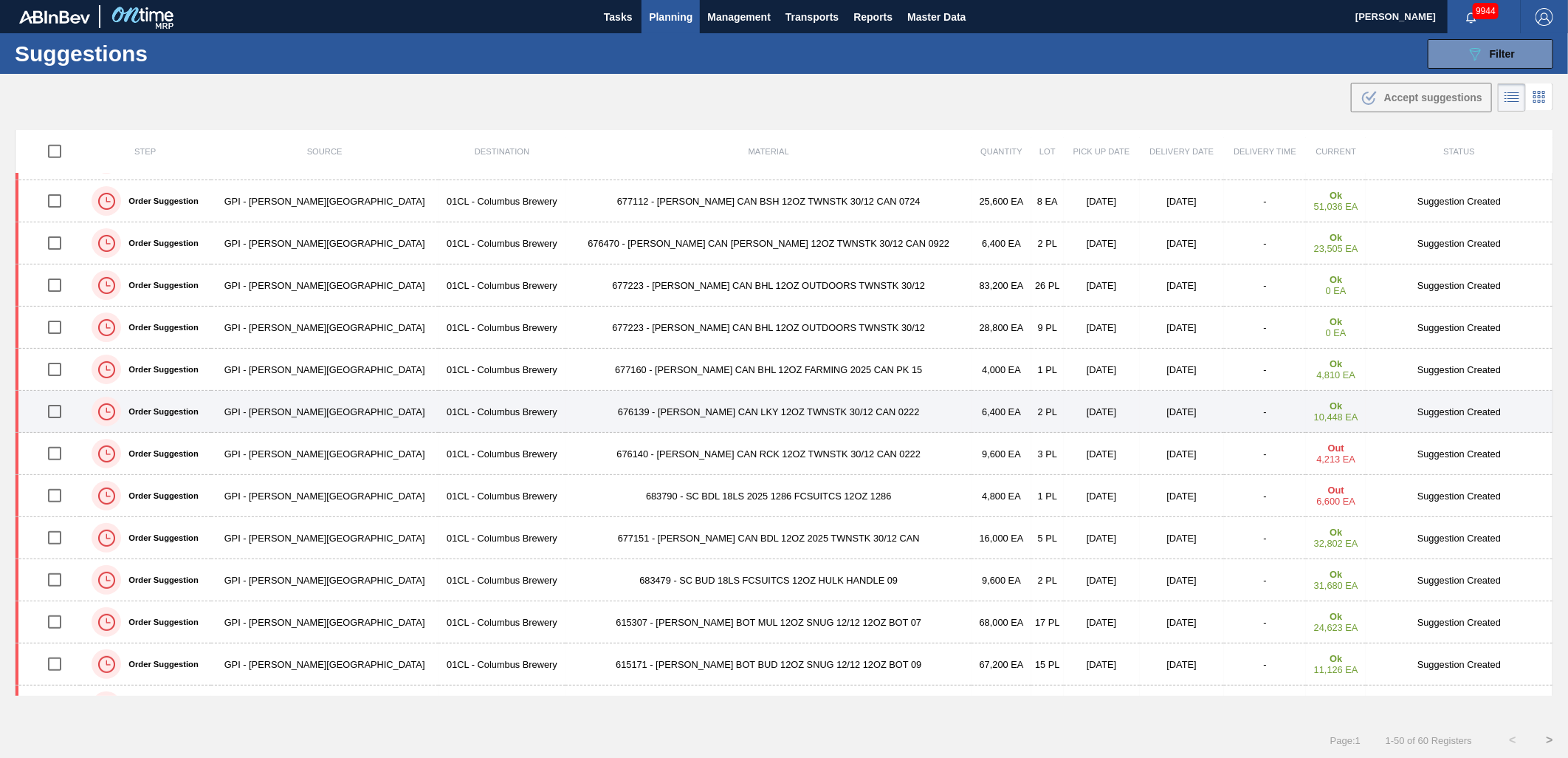
scroll to position [821, 0]
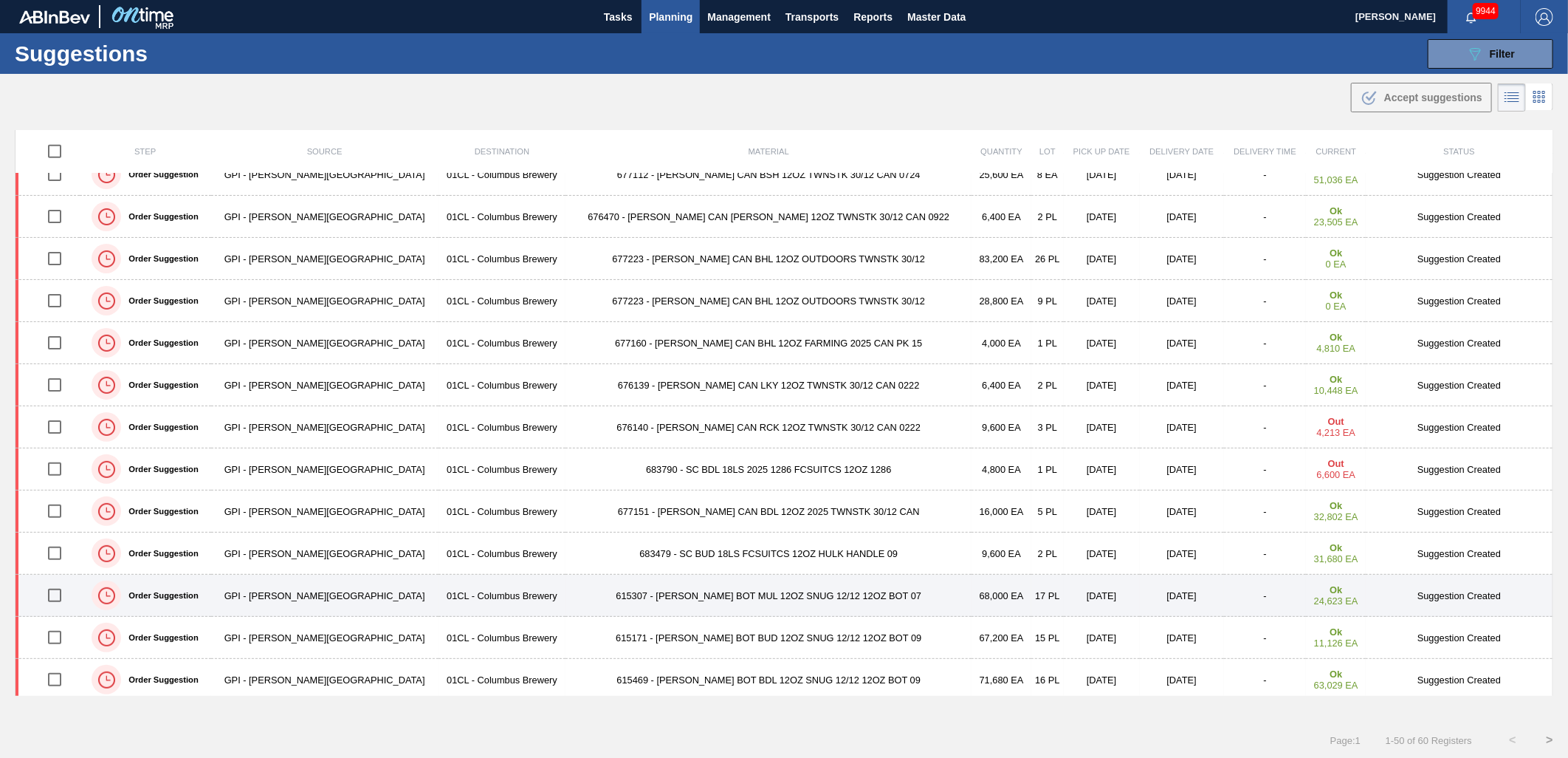
click at [643, 598] on td "615307 - [PERSON_NAME] BOT MUL 12OZ SNUG 12/12 12OZ BOT 07" at bounding box center [769, 596] width 406 height 42
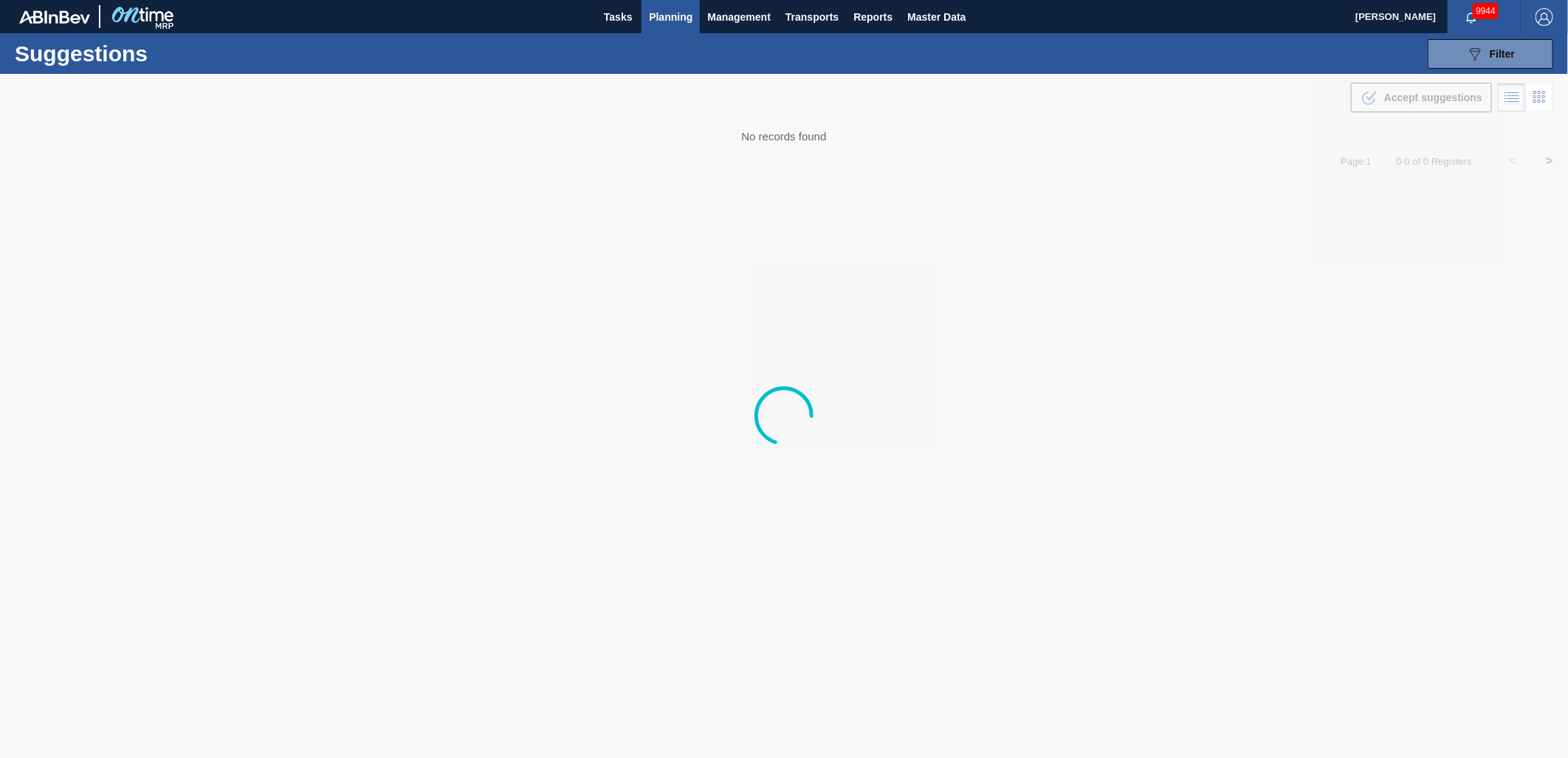
type from "[DATE]"
type to "[DATE]"
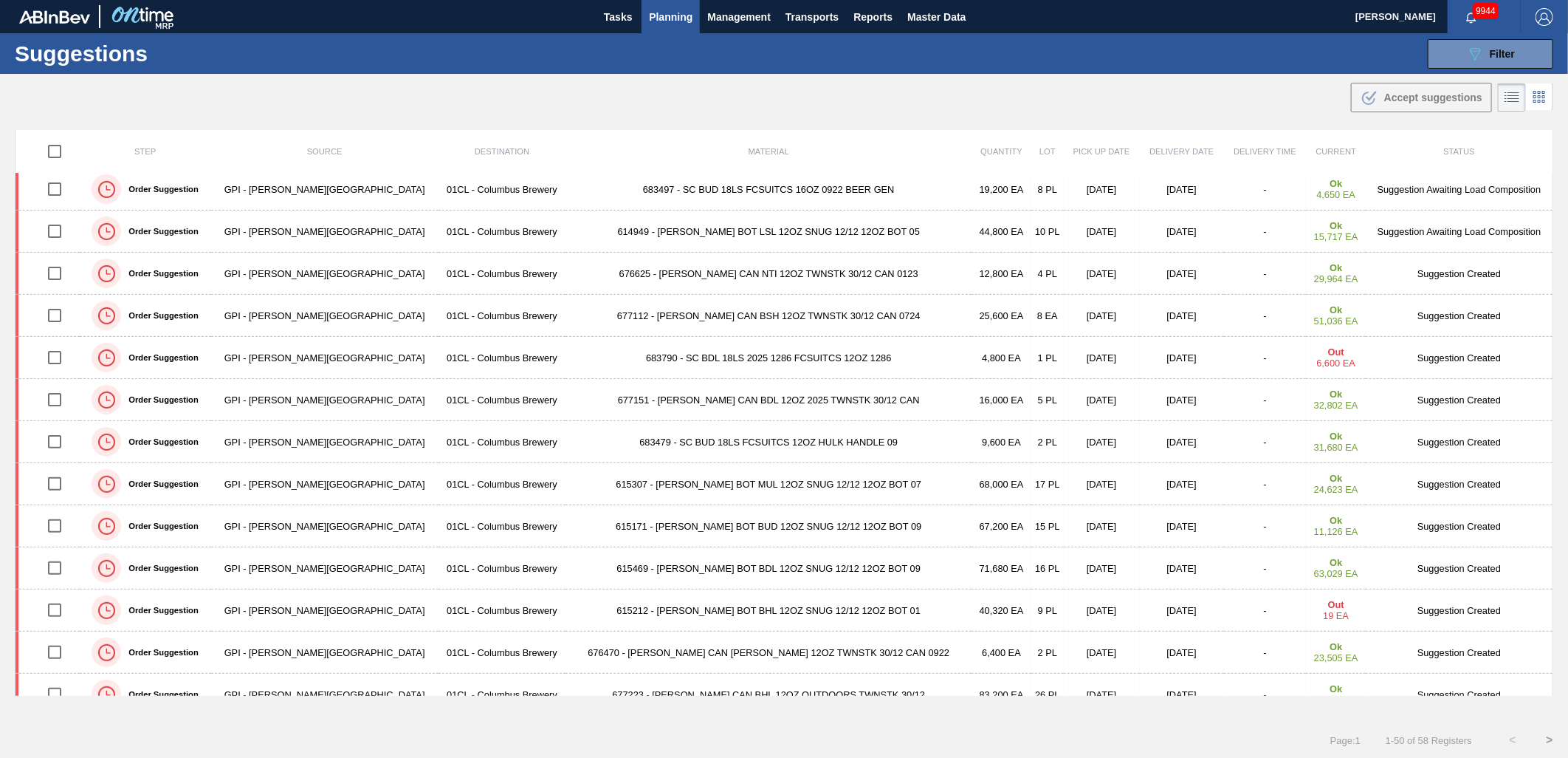
scroll to position [246, 0]
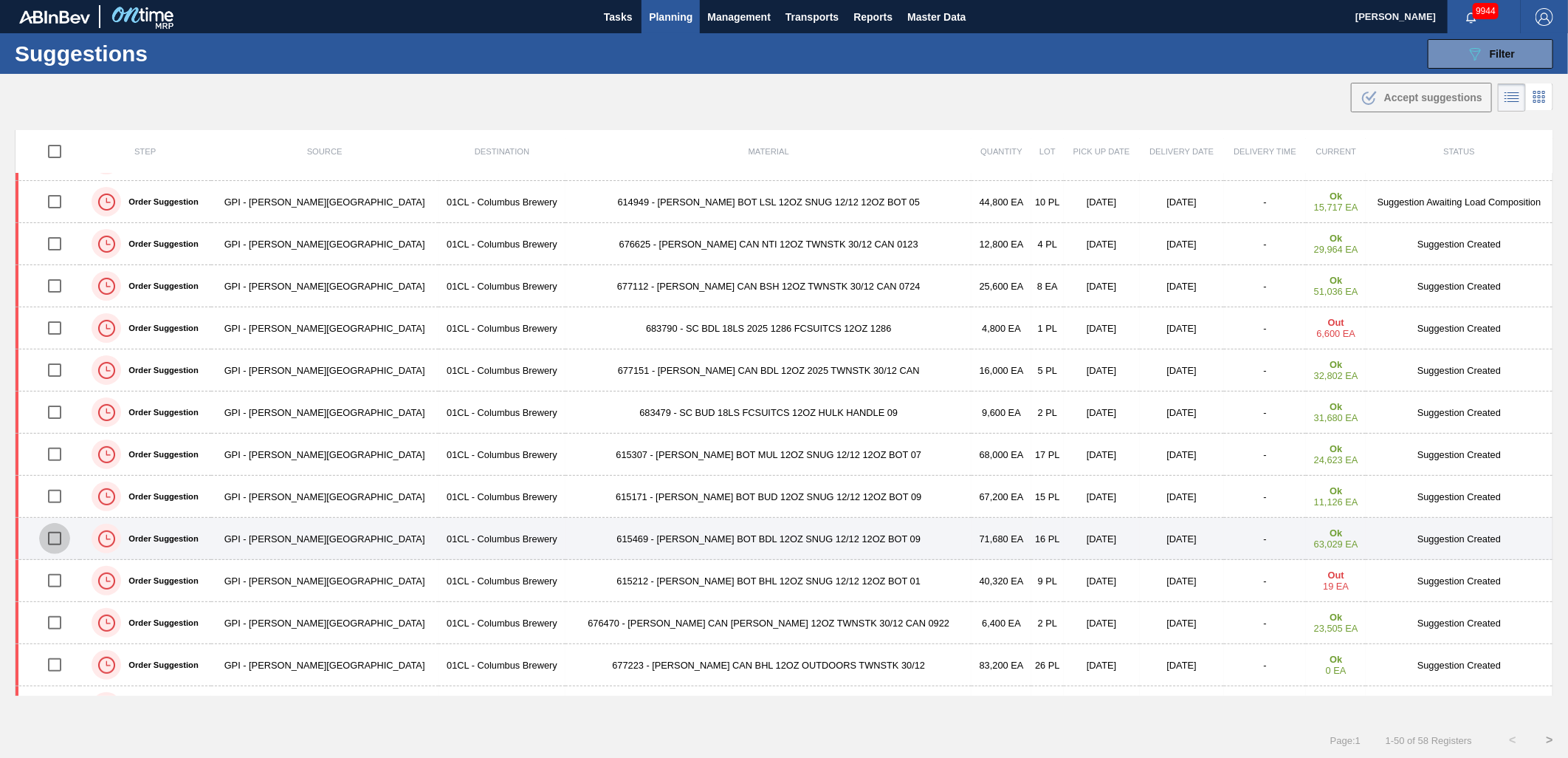
click at [56, 539] on input "checkbox" at bounding box center [55, 539] width 31 height 31
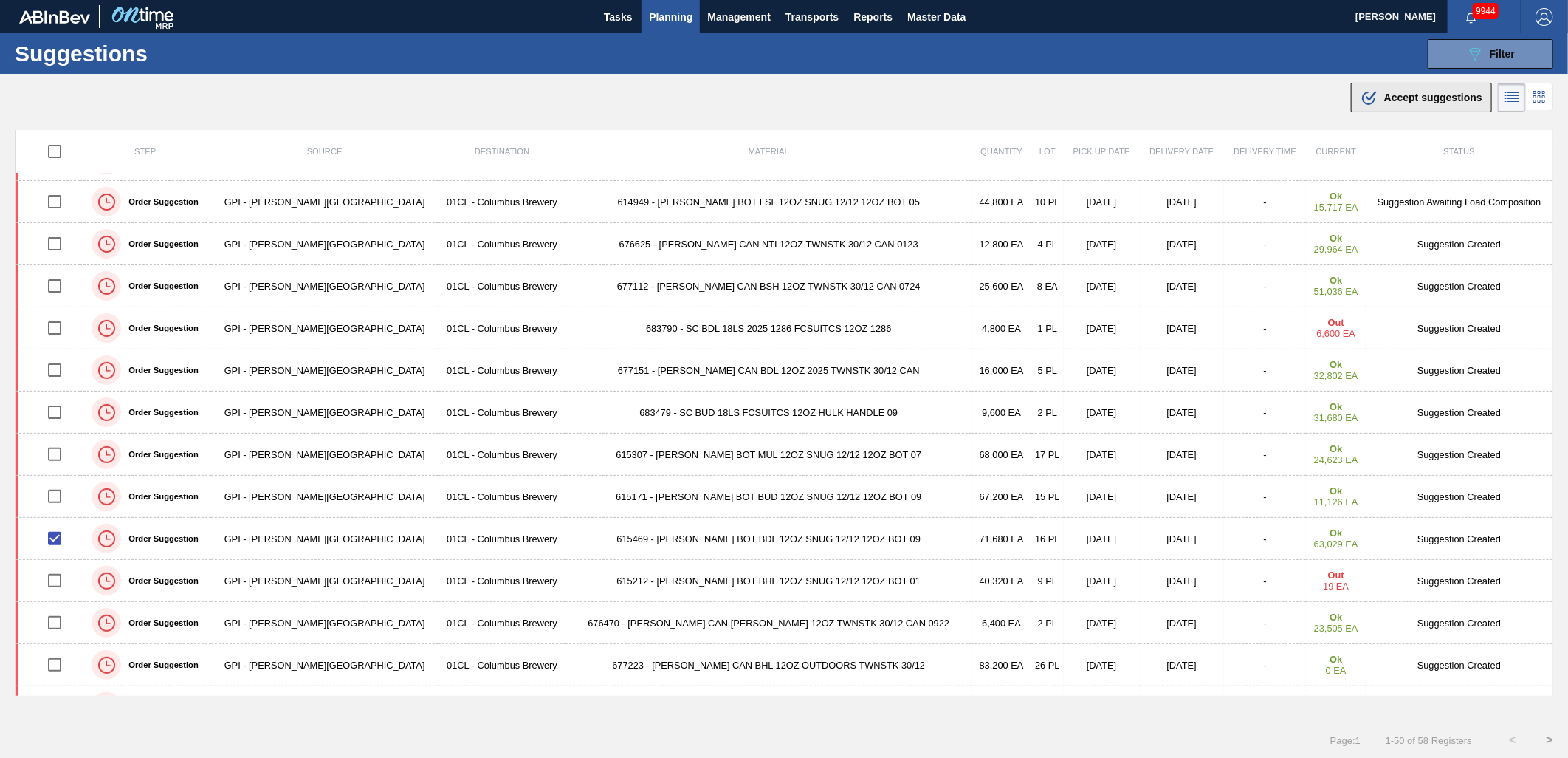
click at [1452, 99] on span "Accept suggestions" at bounding box center [1433, 97] width 98 height 12
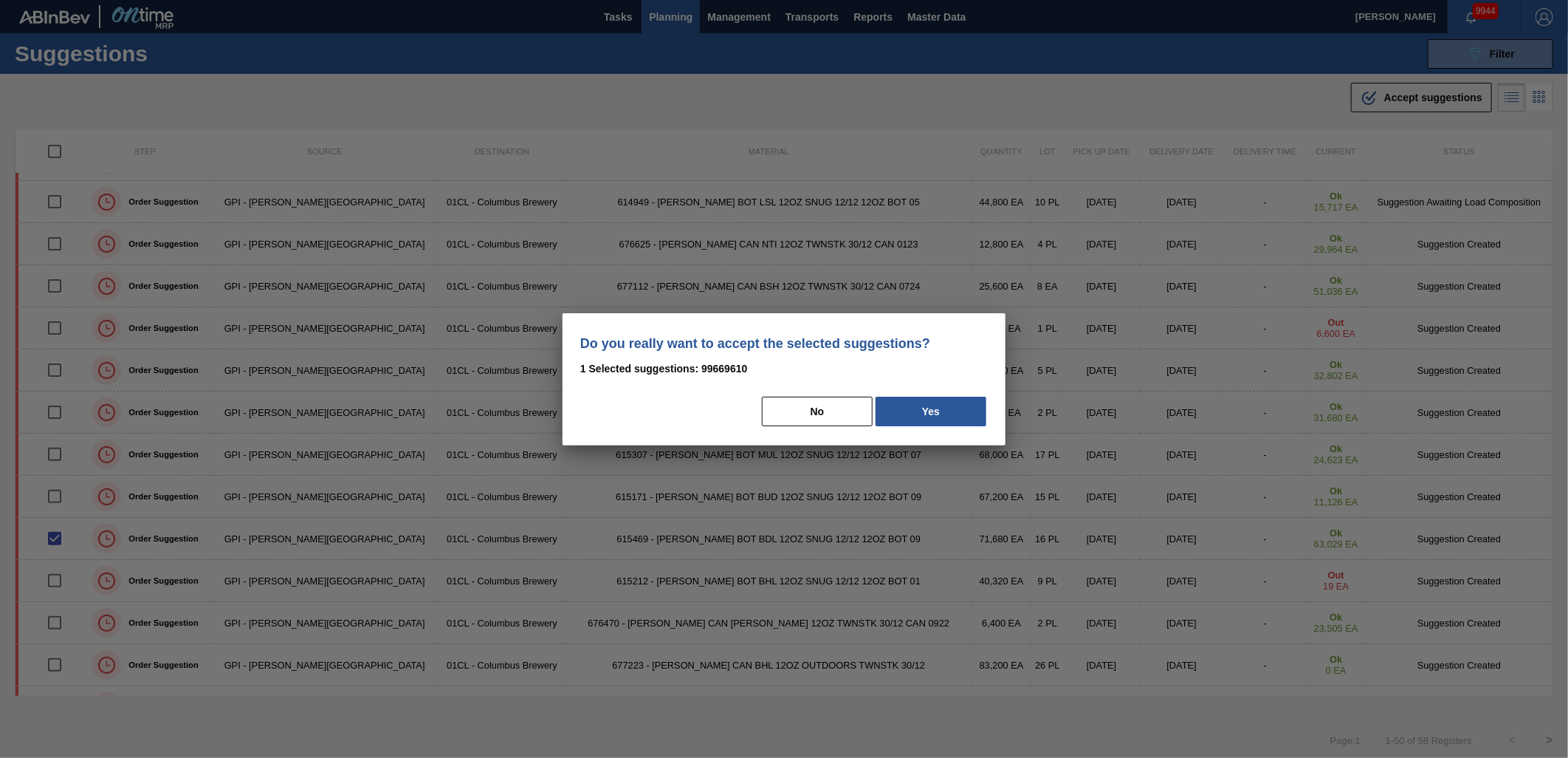
click at [961, 421] on button "Yes" at bounding box center [931, 412] width 110 height 30
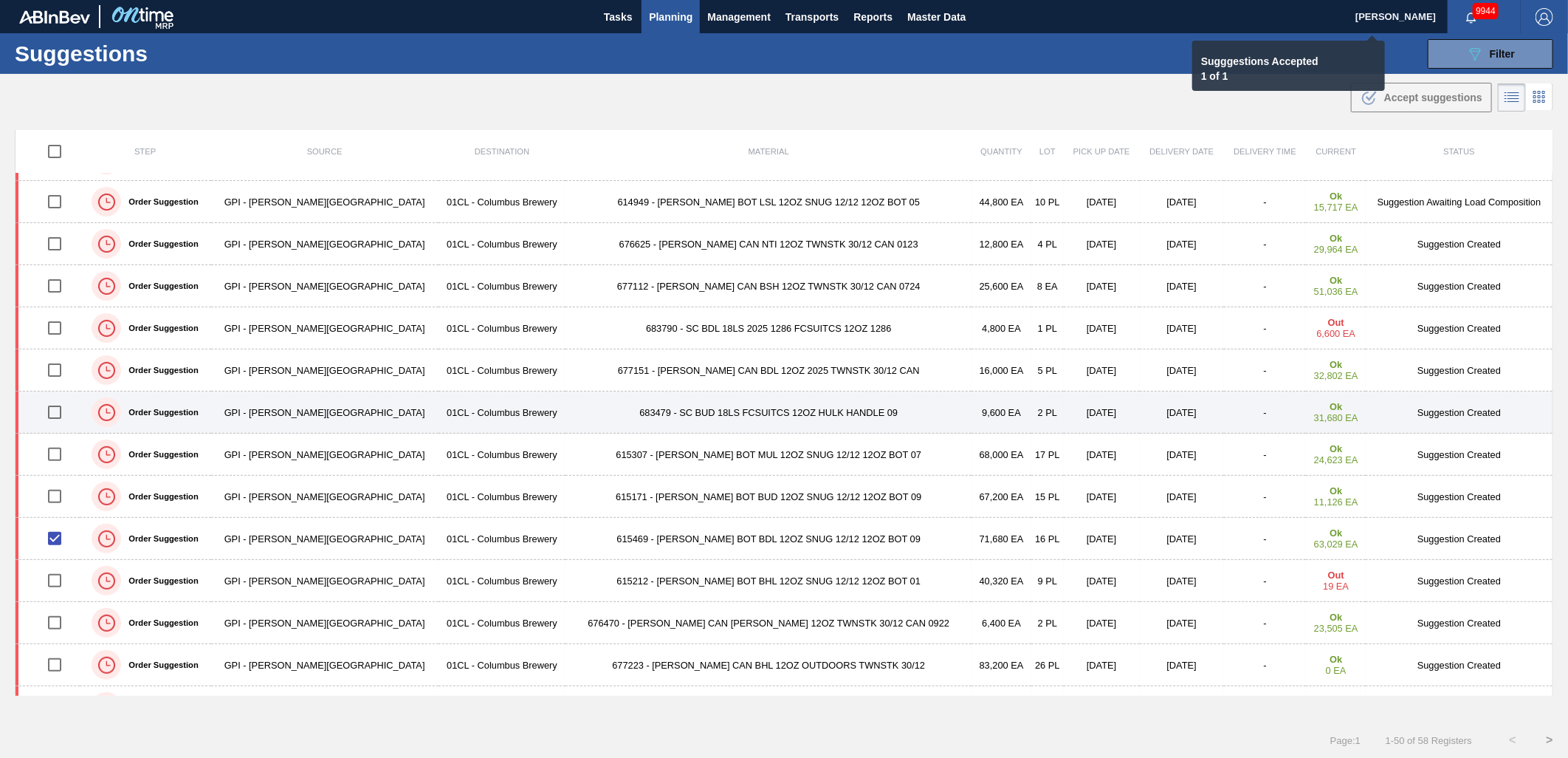
checkbox input "false"
